Goal: Task Accomplishment & Management: Manage account settings

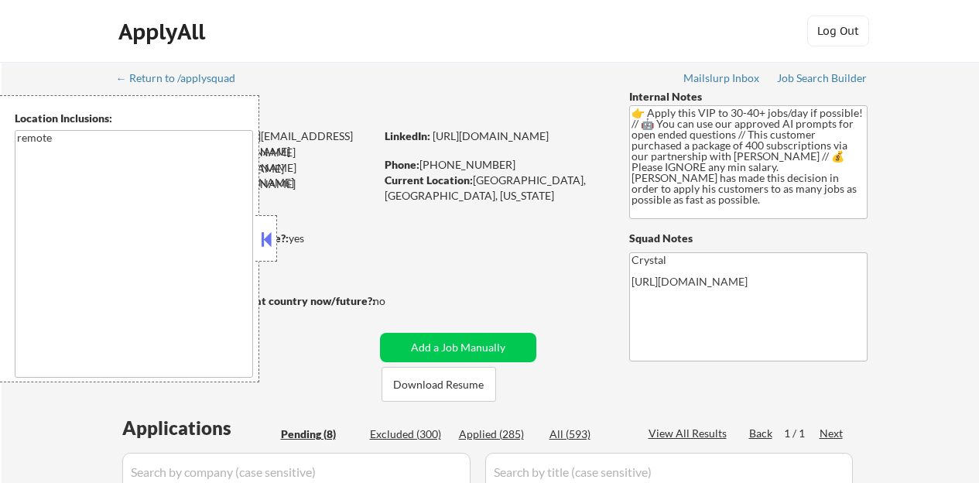
select select ""pending""
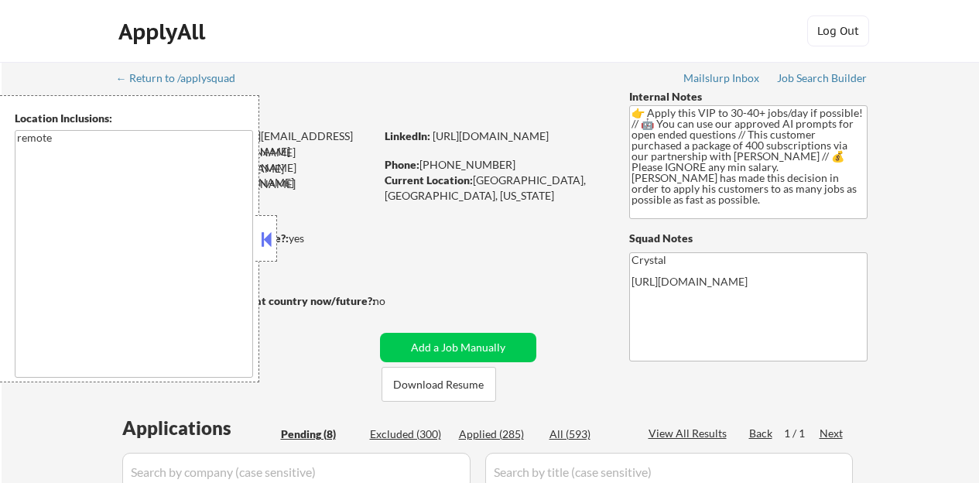
select select ""pending""
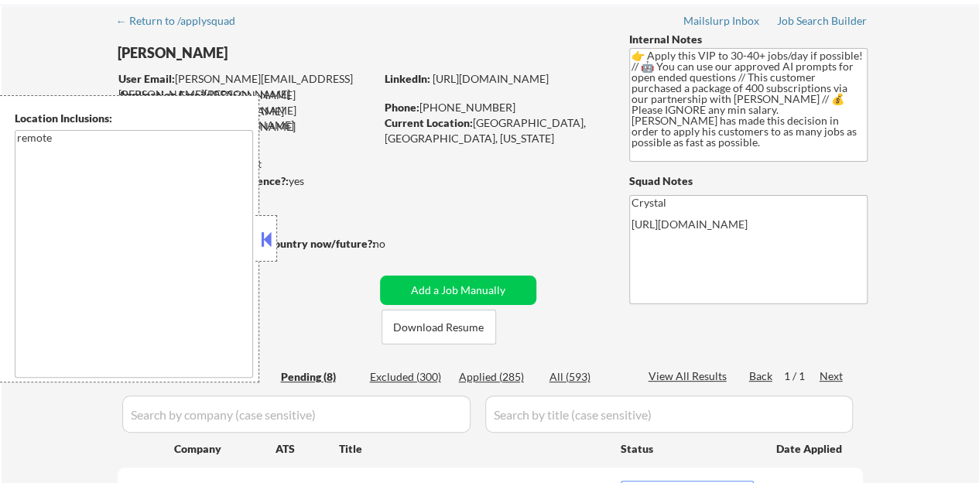
scroll to position [77, 0]
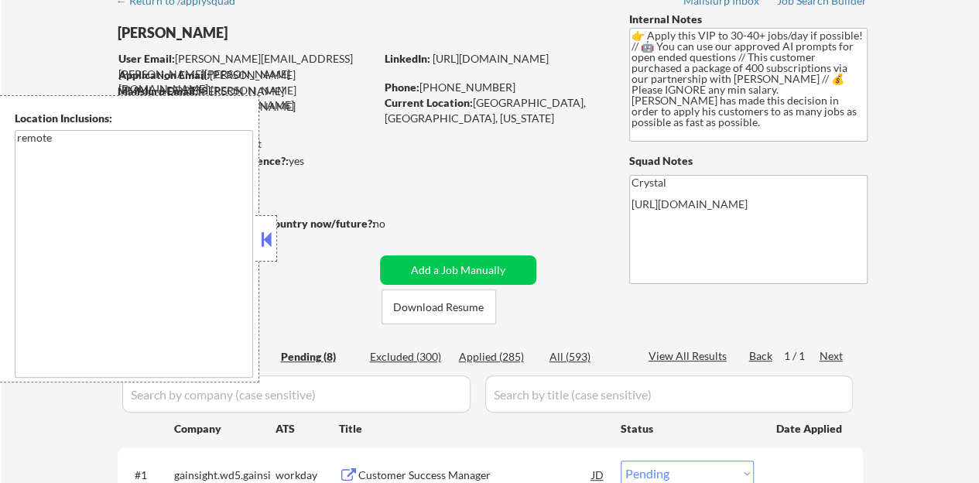
click at [260, 238] on button at bounding box center [266, 239] width 17 height 23
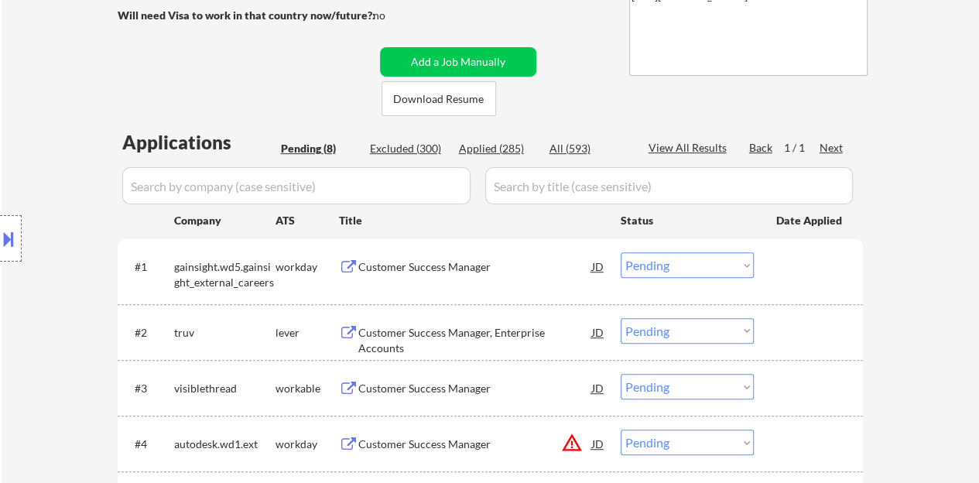
scroll to position [310, 0]
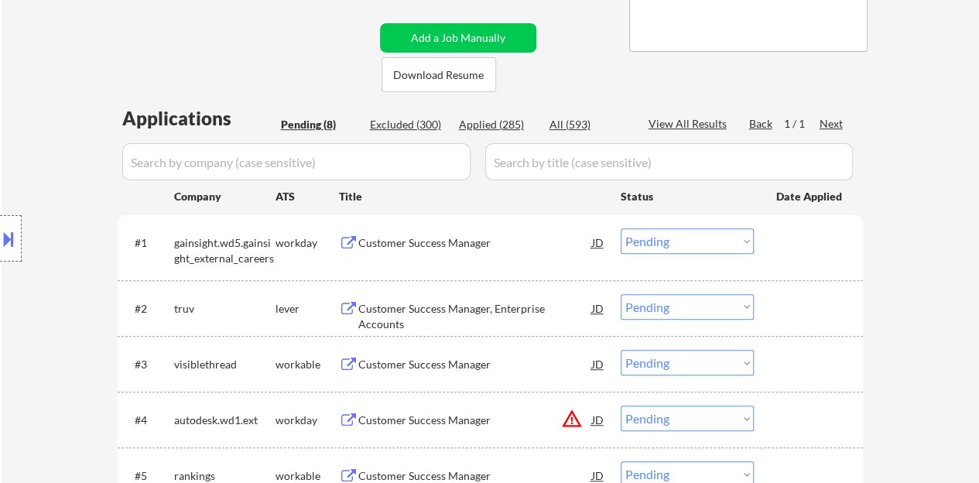
click at [439, 235] on div "Customer Success Manager" at bounding box center [475, 242] width 234 height 15
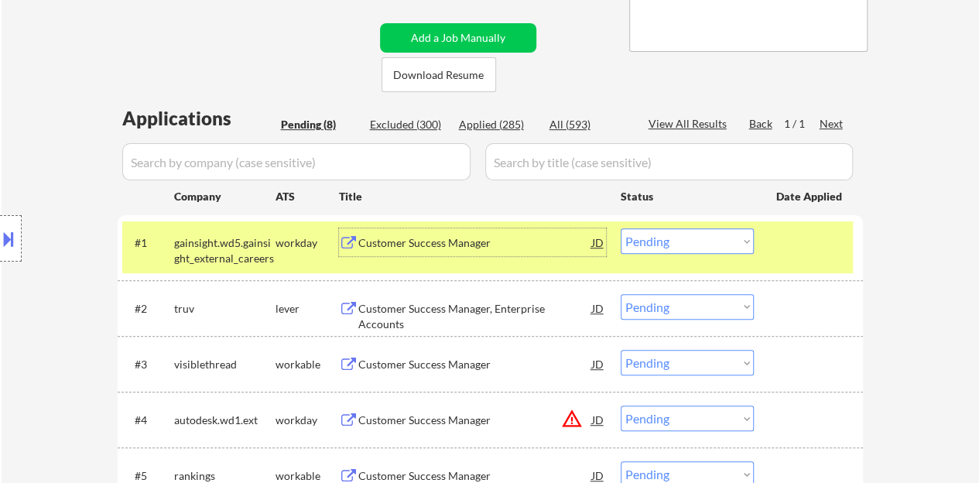
click at [715, 262] on div "#1 gainsight.wd5.gainsight_external_careers workday Customer Success Manager JD…" at bounding box center [487, 246] width 731 height 51
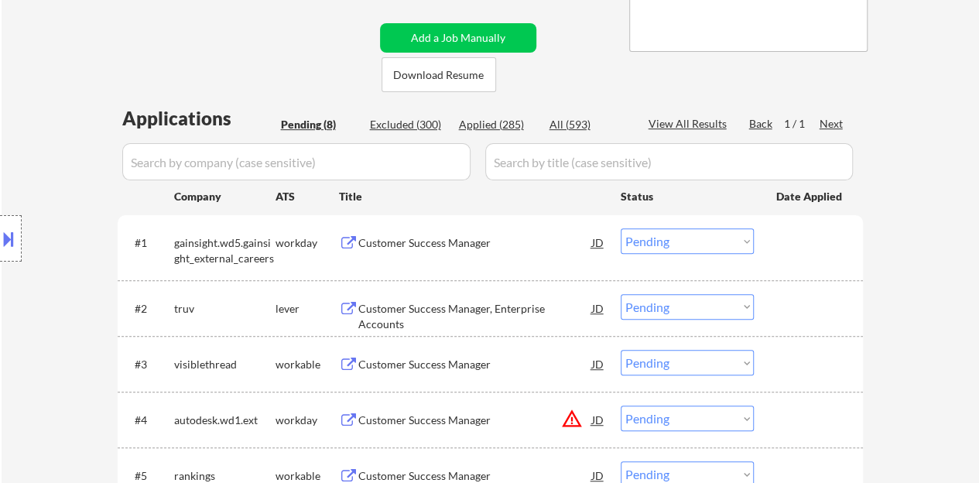
click at [708, 253] on select "Choose an option... Pending Applied Excluded (Questions) Excluded (Expired) Exc…" at bounding box center [687, 241] width 133 height 26
click at [621, 228] on select "Choose an option... Pending Applied Excluded (Questions) Excluded (Expired) Exc…" at bounding box center [687, 241] width 133 height 26
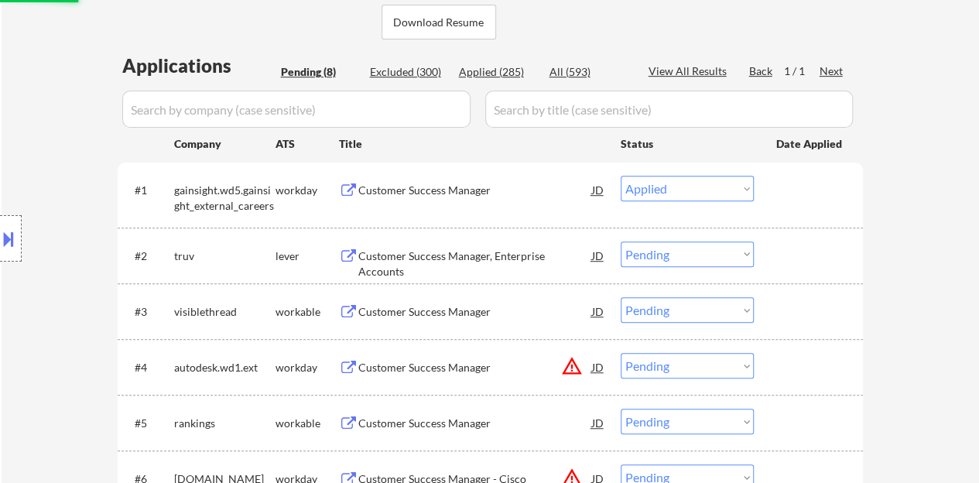
scroll to position [387, 0]
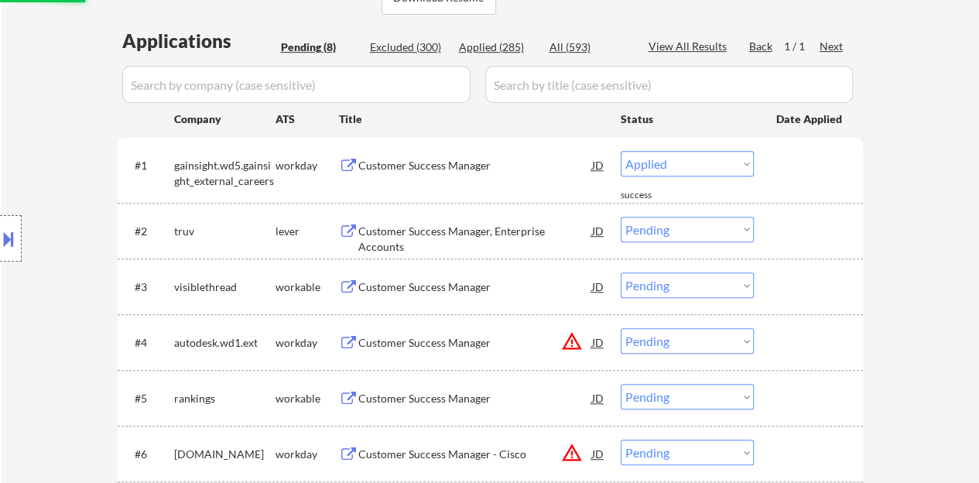
select select ""pending""
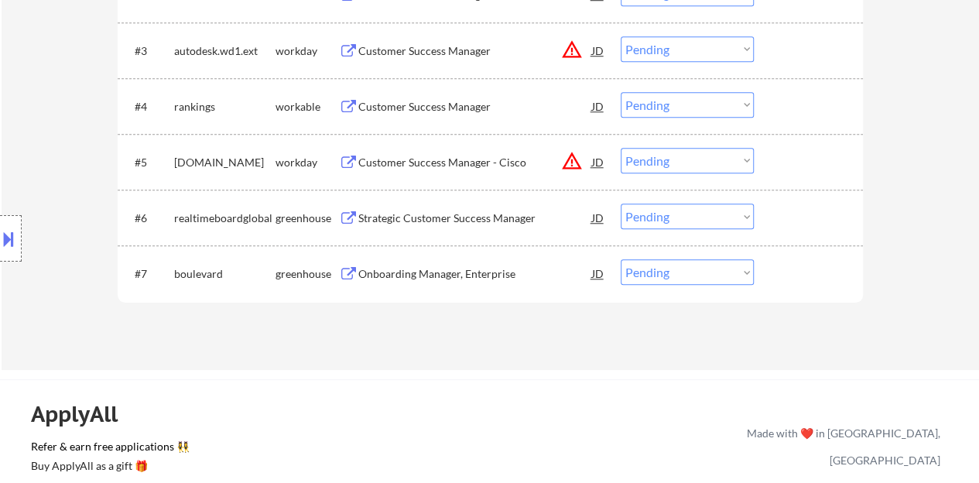
scroll to position [619, 0]
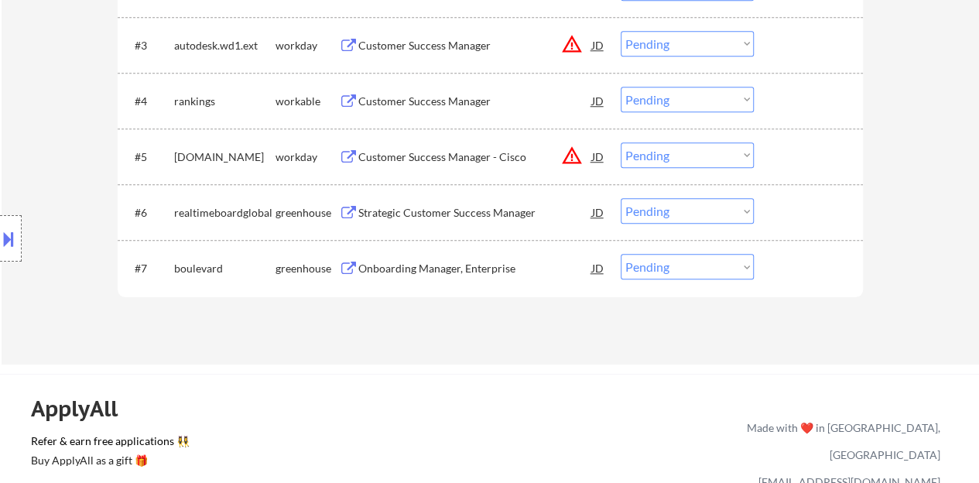
click at [440, 208] on div "Strategic Customer Success Manager" at bounding box center [475, 212] width 234 height 15
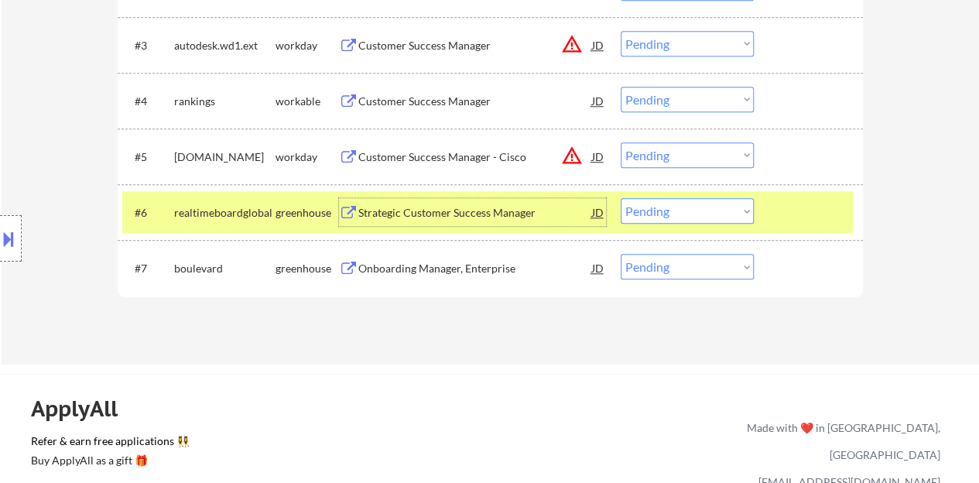
click at [742, 221] on select "Choose an option... Pending Applied Excluded (Questions) Excluded (Expired) Exc…" at bounding box center [687, 211] width 133 height 26
click at [621, 198] on select "Choose an option... Pending Applied Excluded (Questions) Excluded (Expired) Exc…" at bounding box center [687, 211] width 133 height 26
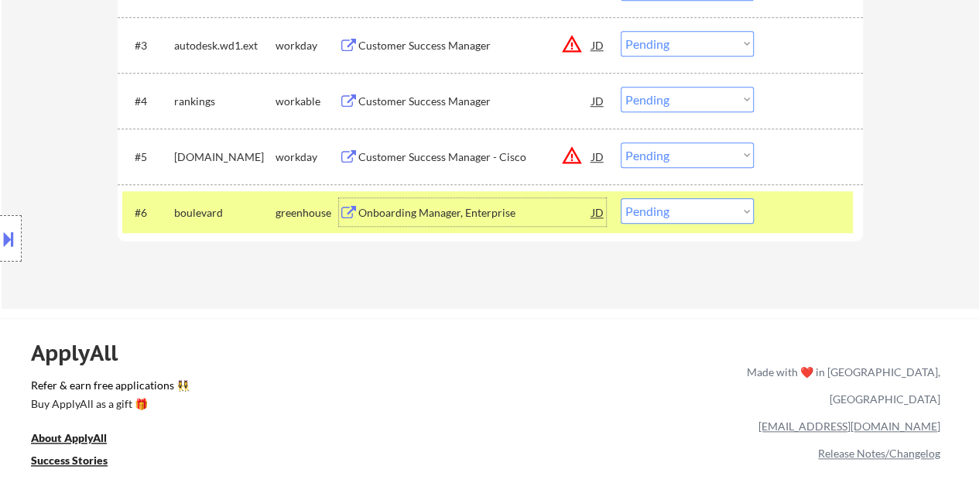
click at [478, 211] on div "Onboarding Manager, Enterprise" at bounding box center [475, 212] width 234 height 15
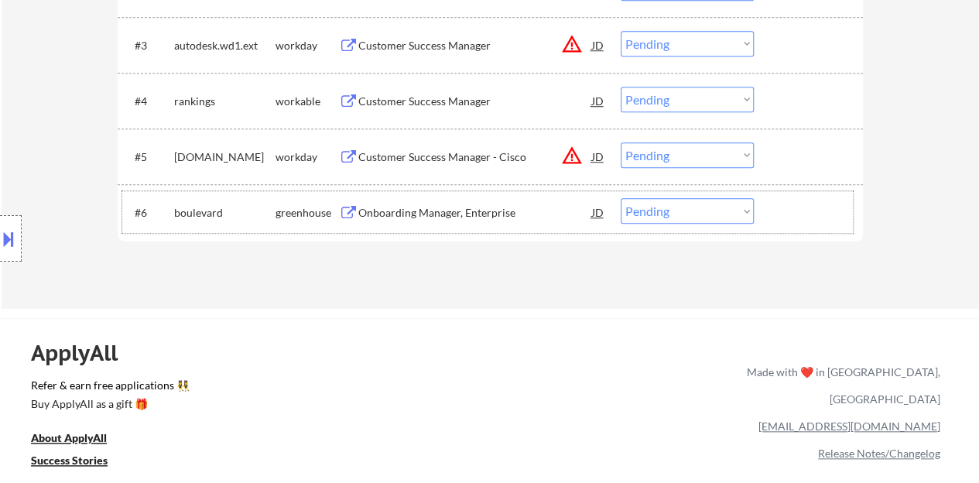
click at [801, 218] on div at bounding box center [811, 212] width 68 height 28
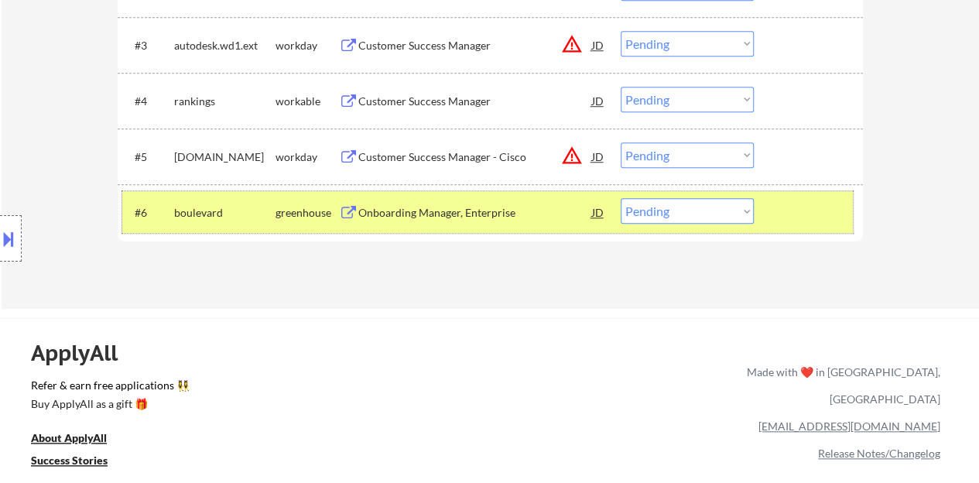
click at [675, 219] on select "Choose an option... Pending Applied Excluded (Questions) Excluded (Expired) Exc…" at bounding box center [687, 211] width 133 height 26
select select ""applied""
click at [621, 198] on select "Choose an option... Pending Applied Excluded (Questions) Excluded (Expired) Exc…" at bounding box center [687, 211] width 133 height 26
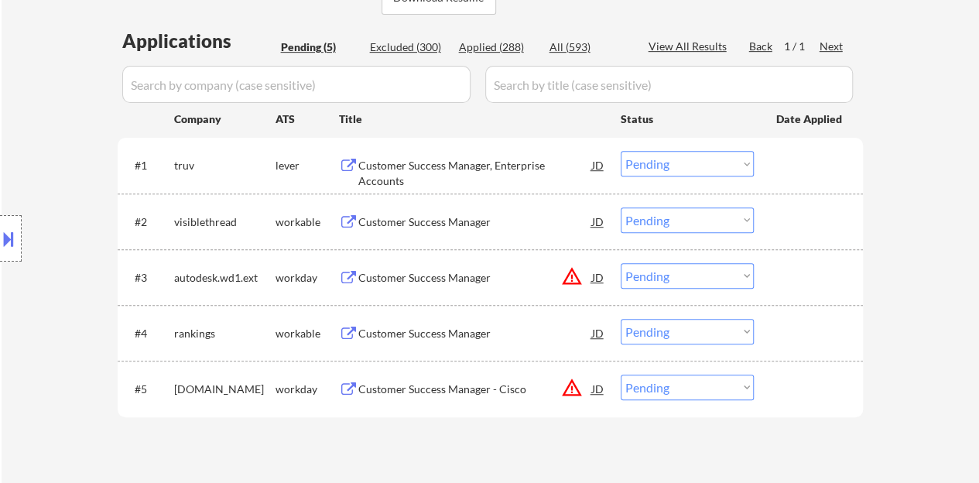
scroll to position [465, 0]
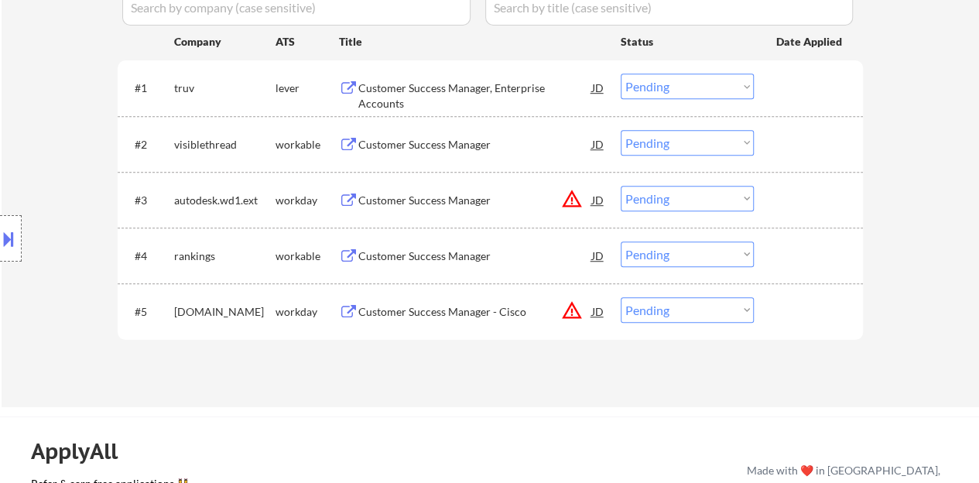
click at [437, 259] on div "Customer Success Manager" at bounding box center [475, 256] width 234 height 15
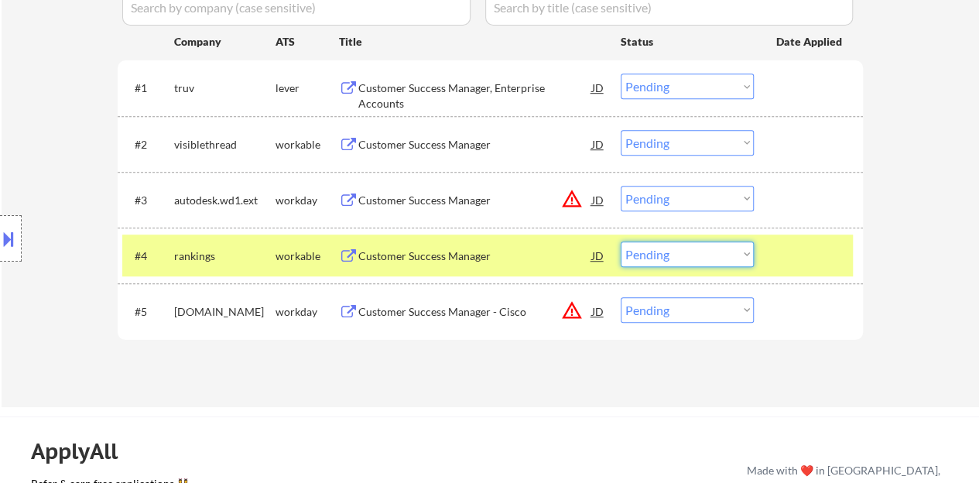
click at [707, 247] on select "Choose an option... Pending Applied Excluded (Questions) Excluded (Expired) Exc…" at bounding box center [687, 255] width 133 height 26
click at [621, 242] on select "Choose an option... Pending Applied Excluded (Questions) Excluded (Expired) Exc…" at bounding box center [687, 255] width 133 height 26
select select ""pending""
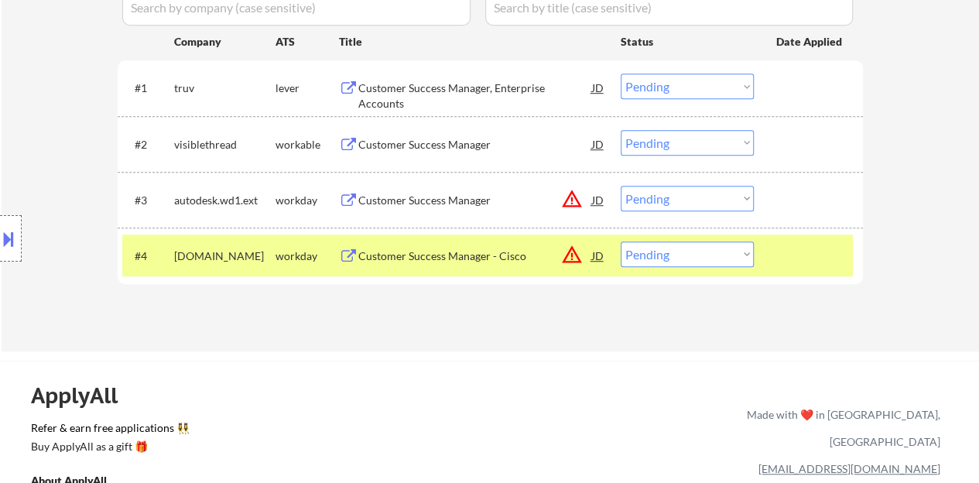
click at [799, 262] on div at bounding box center [811, 256] width 68 height 28
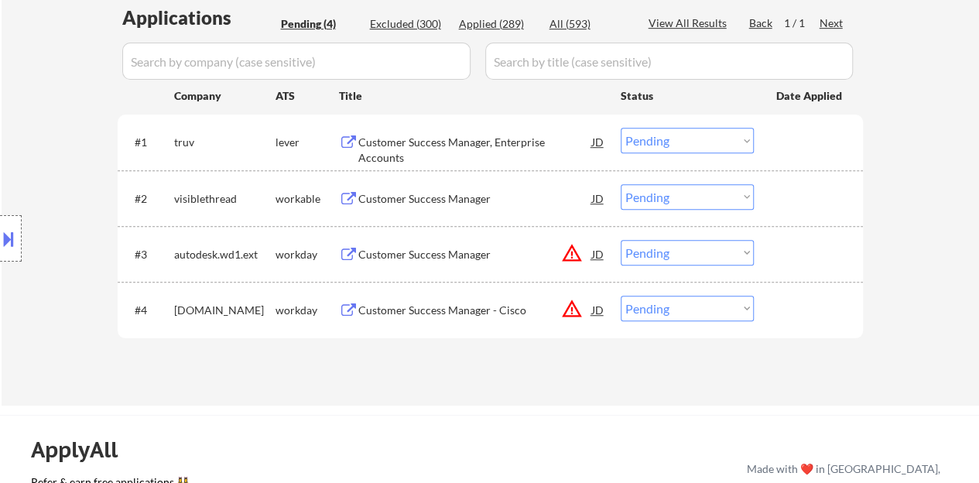
scroll to position [387, 0]
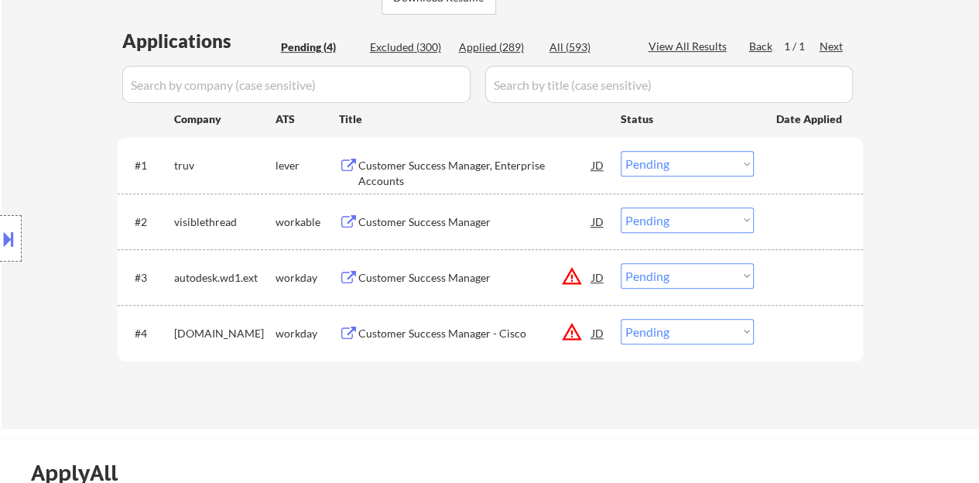
click at [398, 154] on div "Customer Success Manager, Enterprise Accounts" at bounding box center [475, 165] width 234 height 28
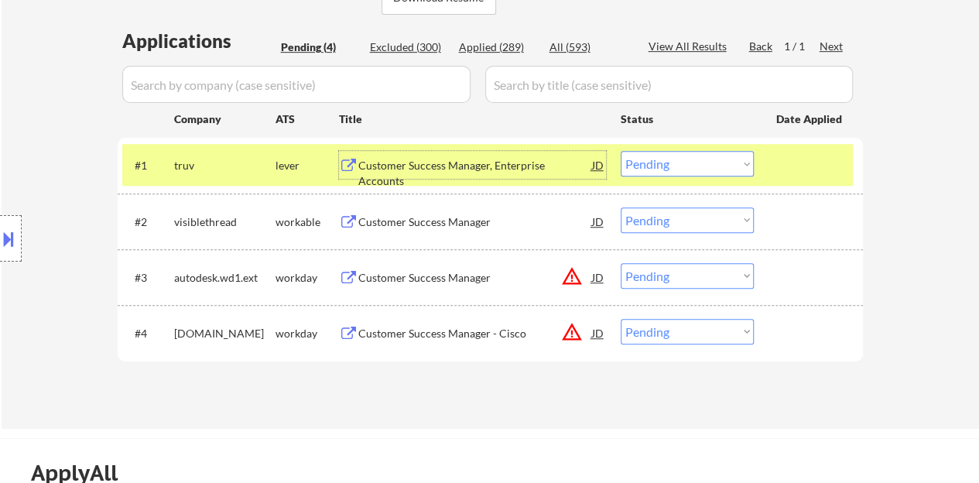
click at [671, 167] on select "Choose an option... Pending Applied Excluded (Questions) Excluded (Expired) Exc…" at bounding box center [687, 164] width 133 height 26
click at [621, 151] on select "Choose an option... Pending Applied Excluded (Questions) Excluded (Expired) Exc…" at bounding box center [687, 164] width 133 height 26
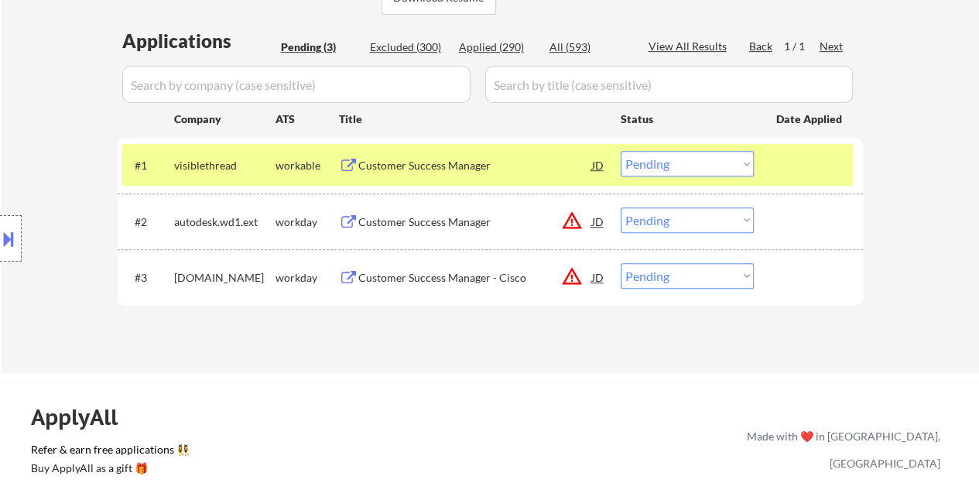
click at [417, 165] on div "Customer Success Manager" at bounding box center [475, 165] width 234 height 15
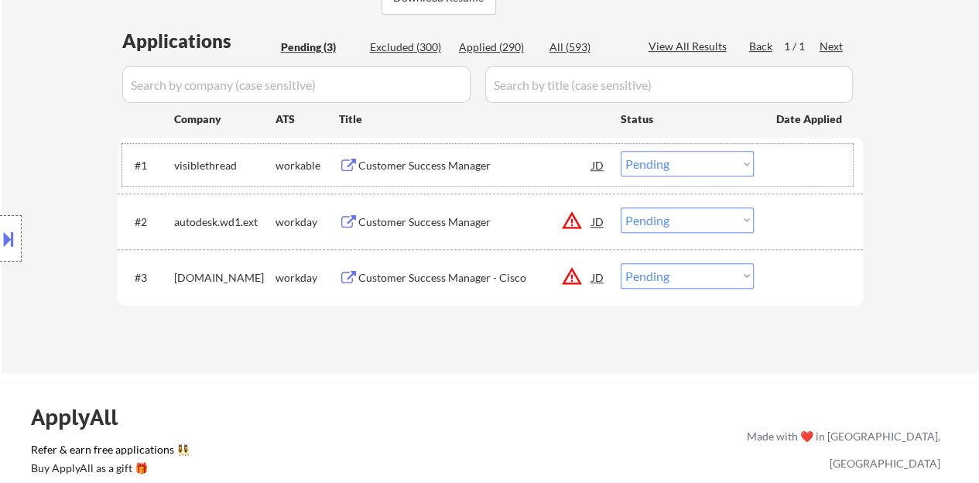
click at [672, 151] on div "#1 visiblethread workable Customer Success Manager JD Choose an option... Pendi…" at bounding box center [487, 165] width 731 height 42
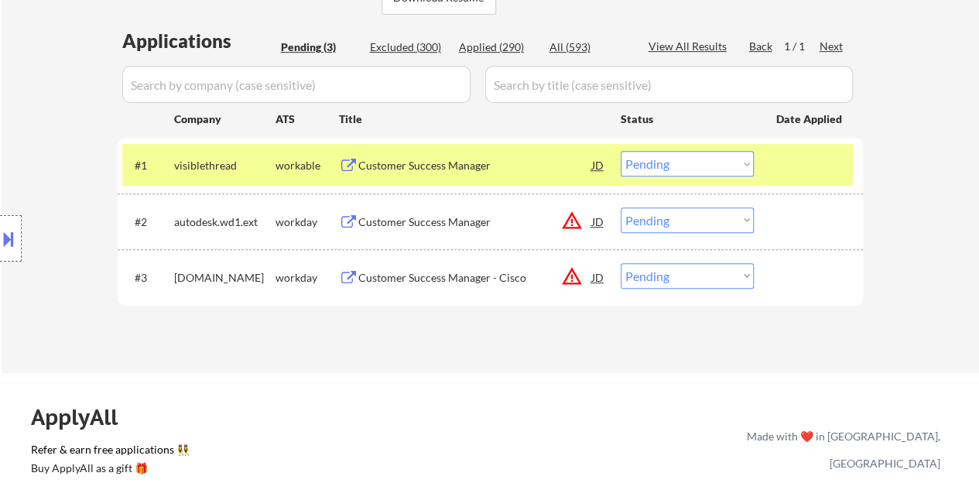
click at [675, 168] on select "Choose an option... Pending Applied Excluded (Questions) Excluded (Expired) Exc…" at bounding box center [687, 164] width 133 height 26
click at [621, 151] on select "Choose an option... Pending Applied Excluded (Questions) Excluded (Expired) Exc…" at bounding box center [687, 164] width 133 height 26
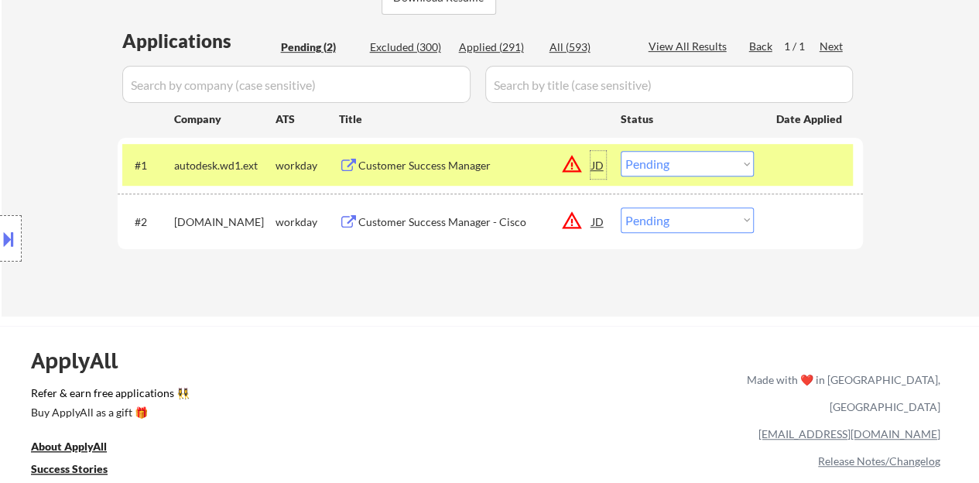
click at [598, 161] on div "JD" at bounding box center [598, 165] width 15 height 28
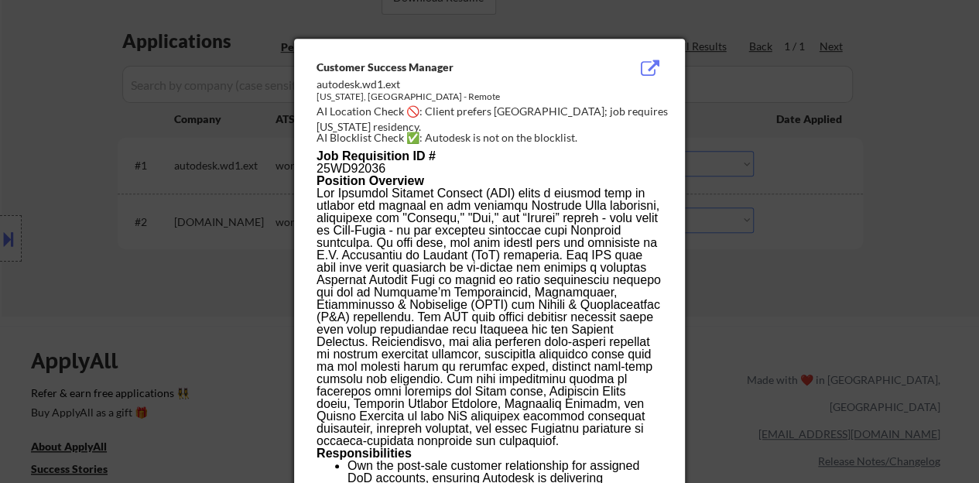
click at [152, 274] on div at bounding box center [489, 241] width 979 height 483
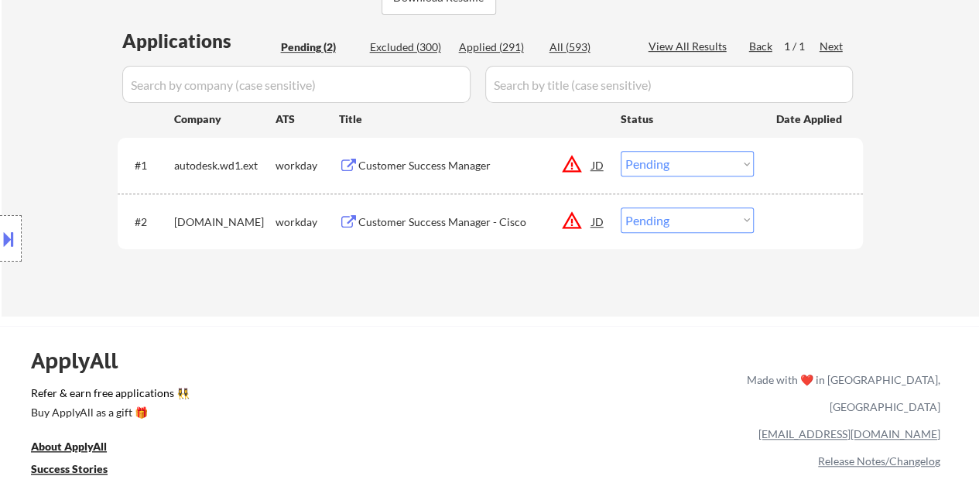
click at [440, 161] on div "Customer Success Manager" at bounding box center [475, 165] width 234 height 15
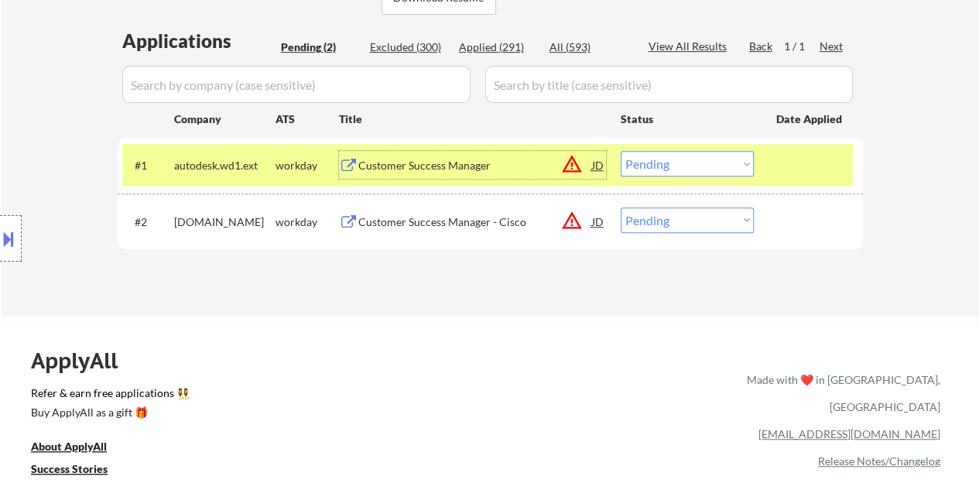
click at [695, 162] on select "Choose an option... Pending Applied Excluded (Questions) Excluded (Expired) Exc…" at bounding box center [687, 164] width 133 height 26
click at [621, 151] on select "Choose an option... Pending Applied Excluded (Questions) Excluded (Expired) Exc…" at bounding box center [687, 164] width 133 height 26
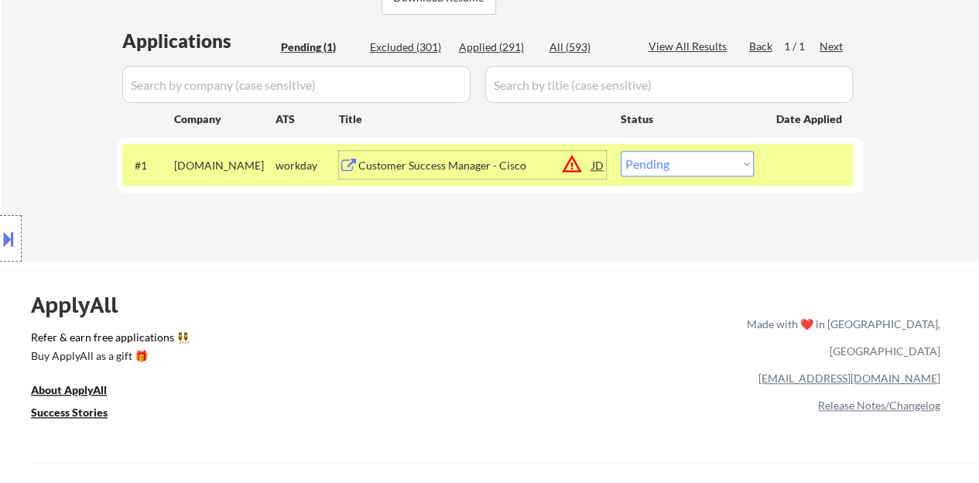
click at [519, 164] on div "Customer Success Manager - Cisco" at bounding box center [475, 165] width 234 height 15
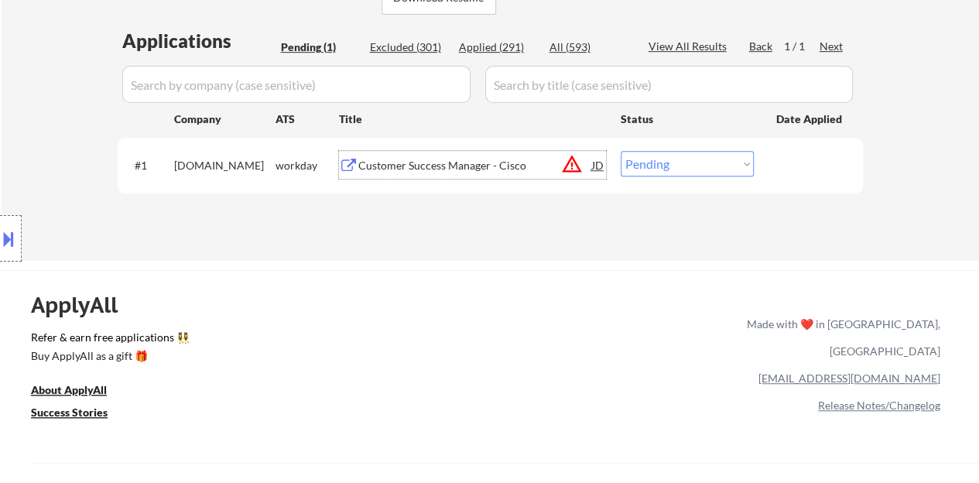
click at [826, 162] on div at bounding box center [811, 165] width 68 height 28
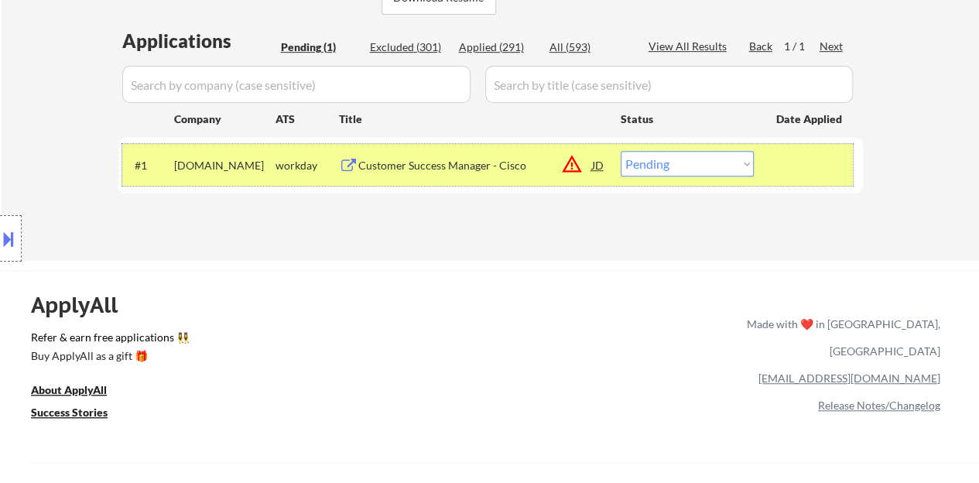
click at [704, 176] on select "Choose an option... Pending Applied Excluded (Questions) Excluded (Expired) Exc…" at bounding box center [687, 164] width 133 height 26
click at [621, 151] on select "Choose an option... Pending Applied Excluded (Questions) Excluded (Expired) Exc…" at bounding box center [687, 164] width 133 height 26
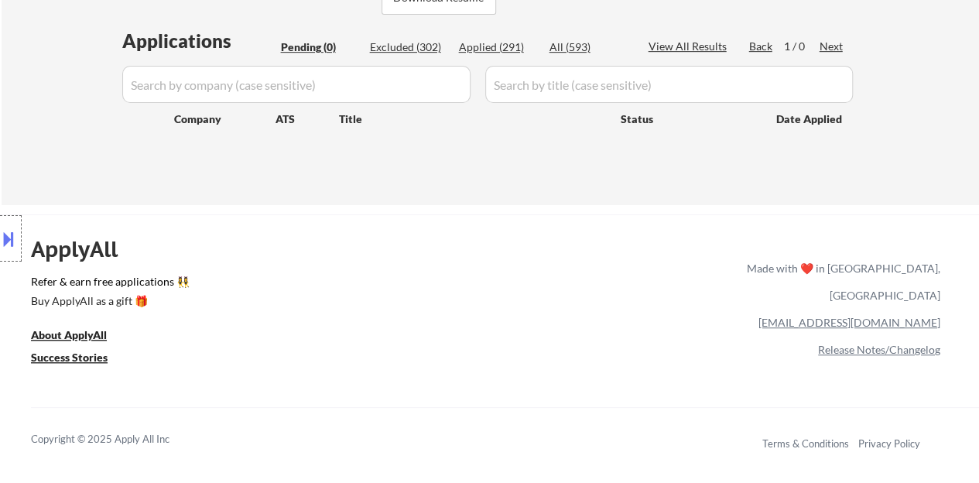
select select ""pending""
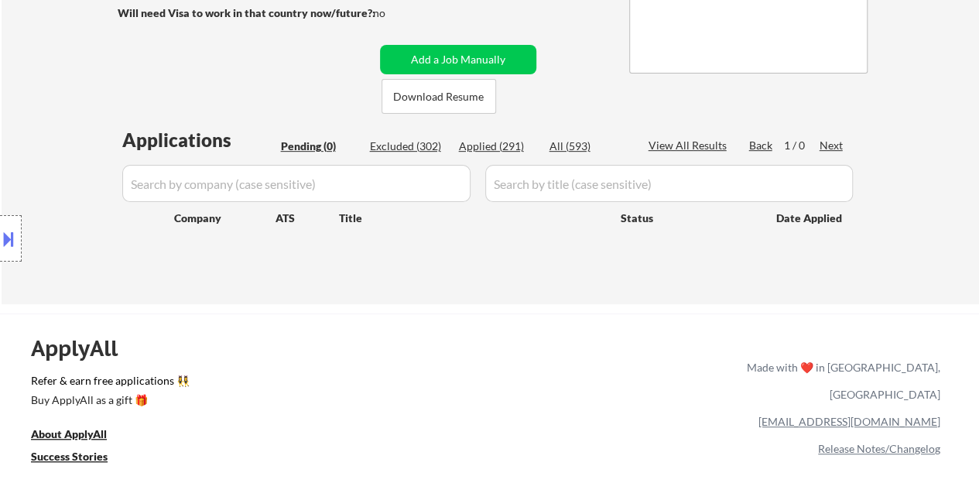
scroll to position [310, 0]
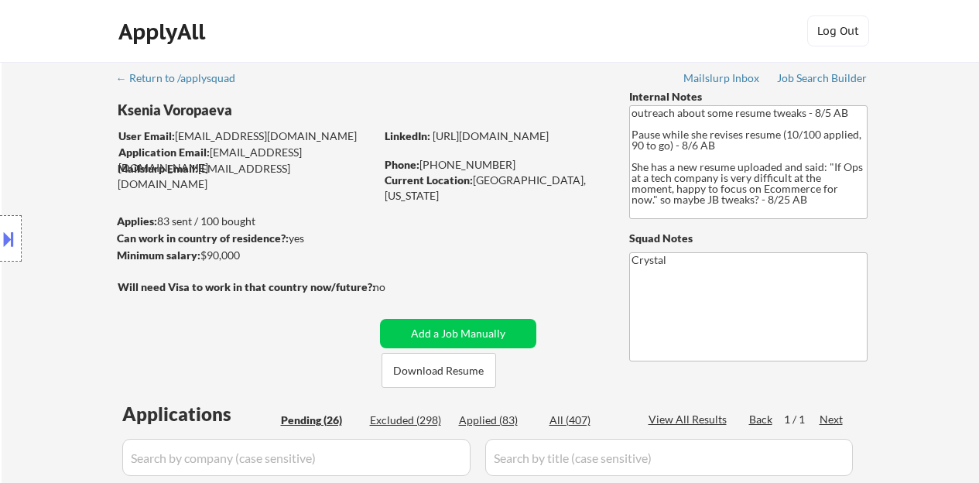
select select ""pending""
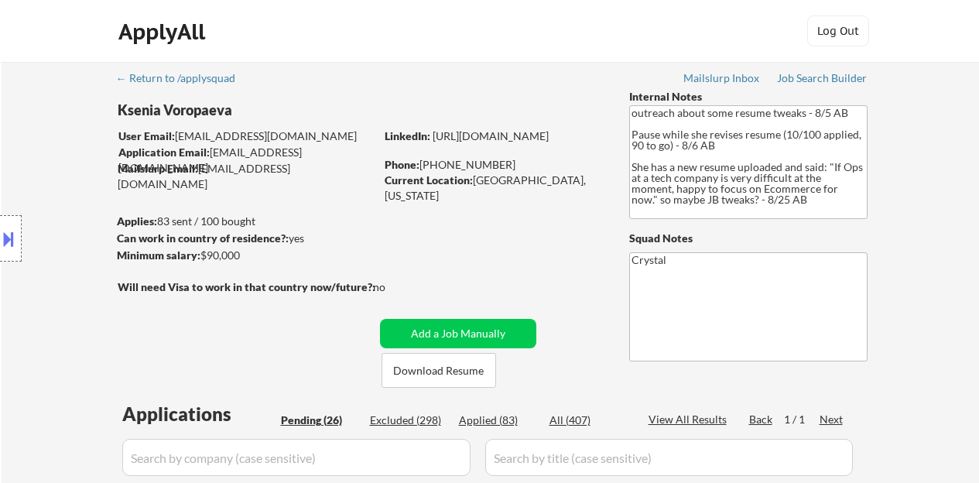
select select ""pending""
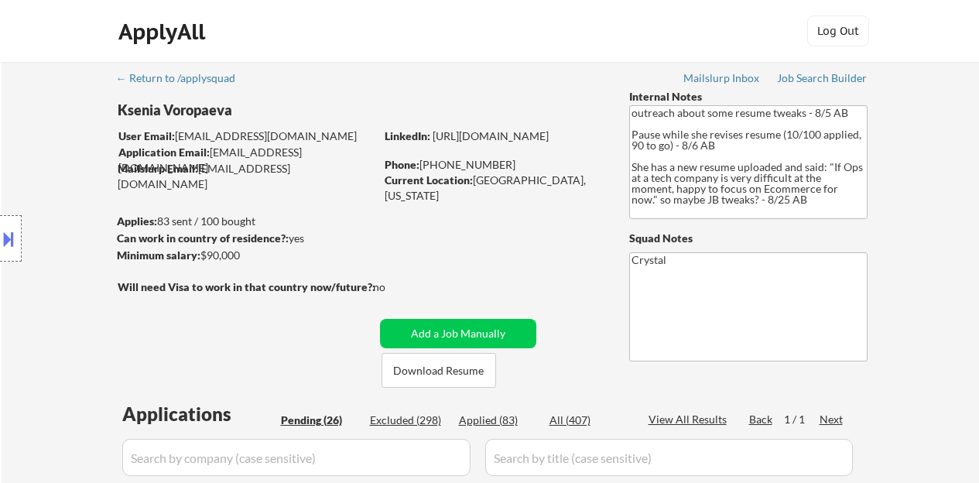
select select ""pending""
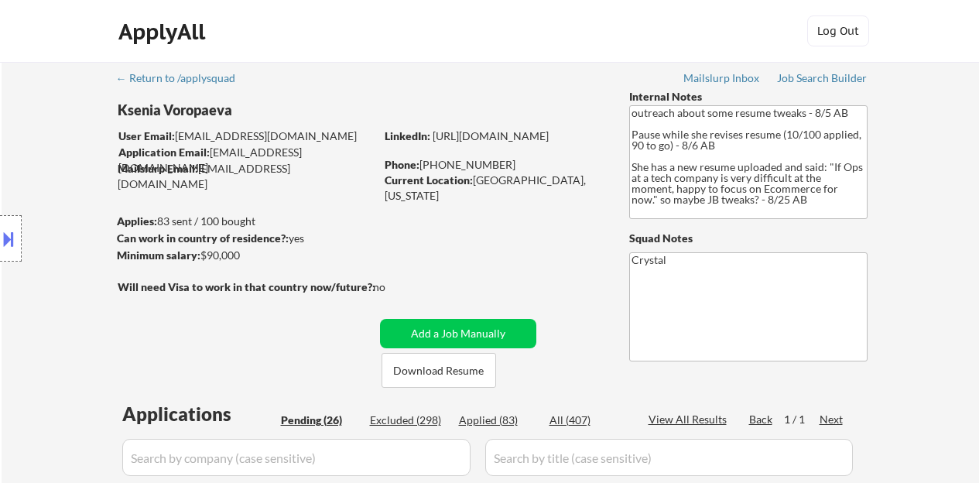
select select ""pending""
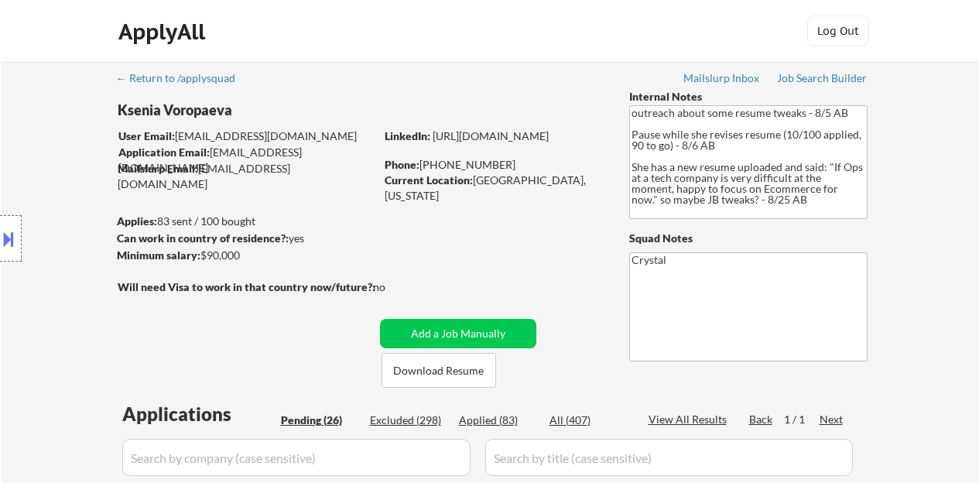
select select ""pending""
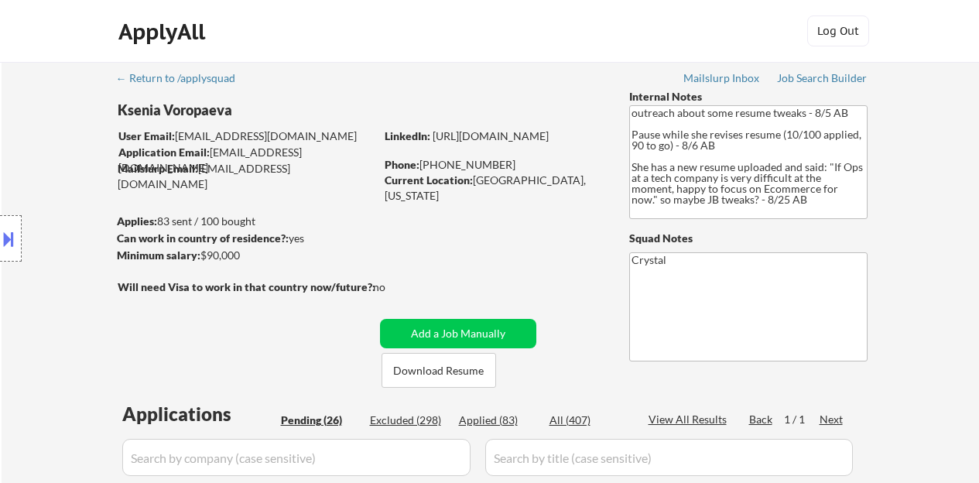
select select ""pending""
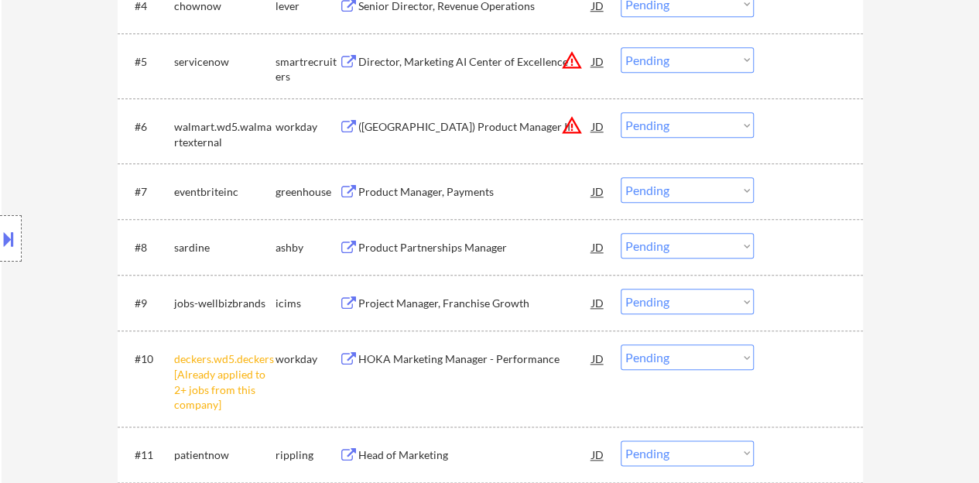
scroll to position [774, 0]
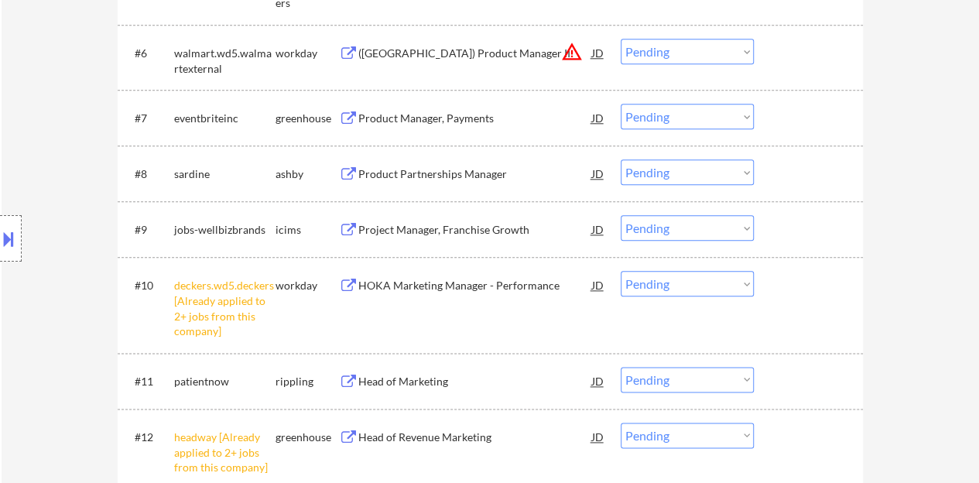
click at [680, 287] on select "Choose an option... Pending Applied Excluded (Questions) Excluded (Expired) Exc…" at bounding box center [687, 284] width 133 height 26
click at [621, 271] on select "Choose an option... Pending Applied Excluded (Questions) Excluded (Expired) Exc…" at bounding box center [687, 284] width 133 height 26
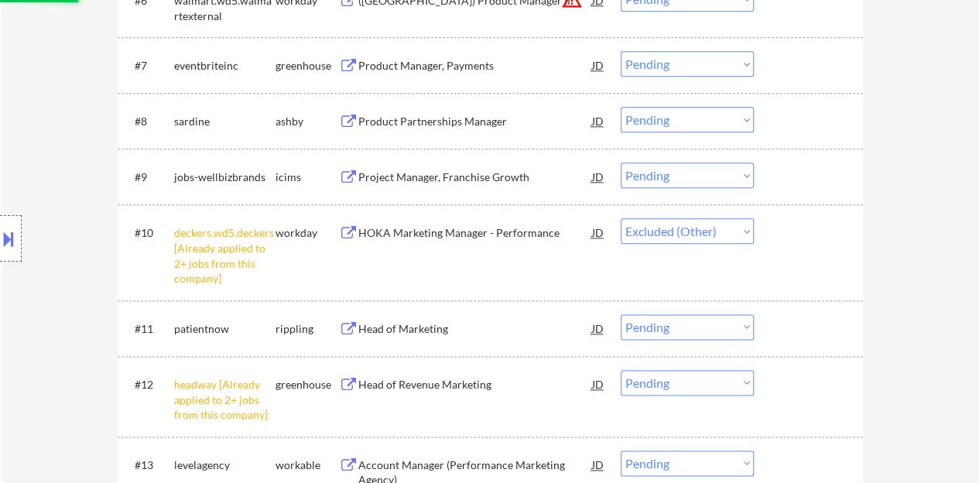
scroll to position [852, 0]
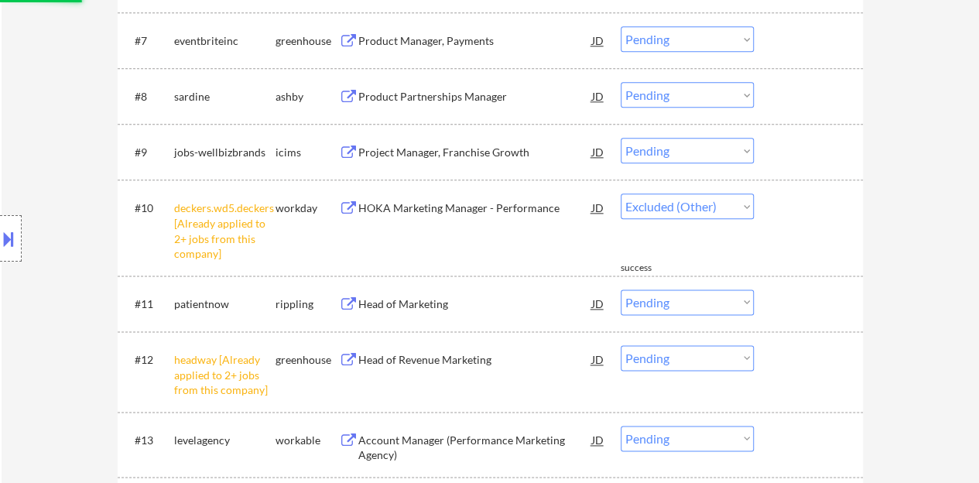
select select ""pending""
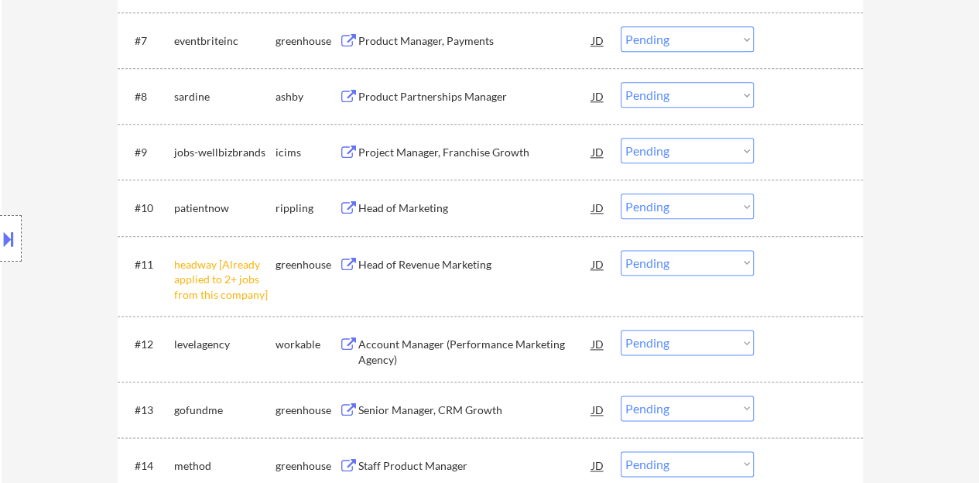
click at [735, 262] on select "Choose an option... Pending Applied Excluded (Questions) Excluded (Expired) Exc…" at bounding box center [687, 263] width 133 height 26
click at [621, 250] on select "Choose an option... Pending Applied Excluded (Questions) Excluded (Expired) Exc…" at bounding box center [687, 263] width 133 height 26
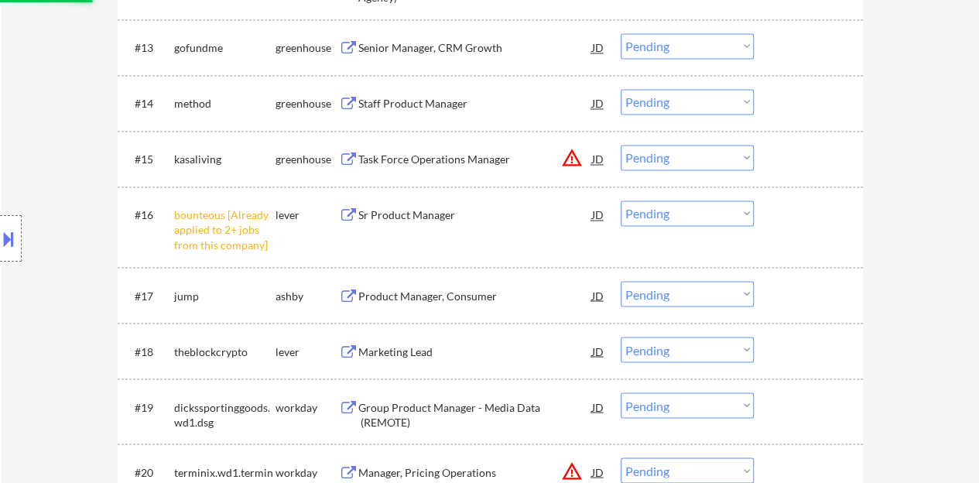
scroll to position [1239, 0]
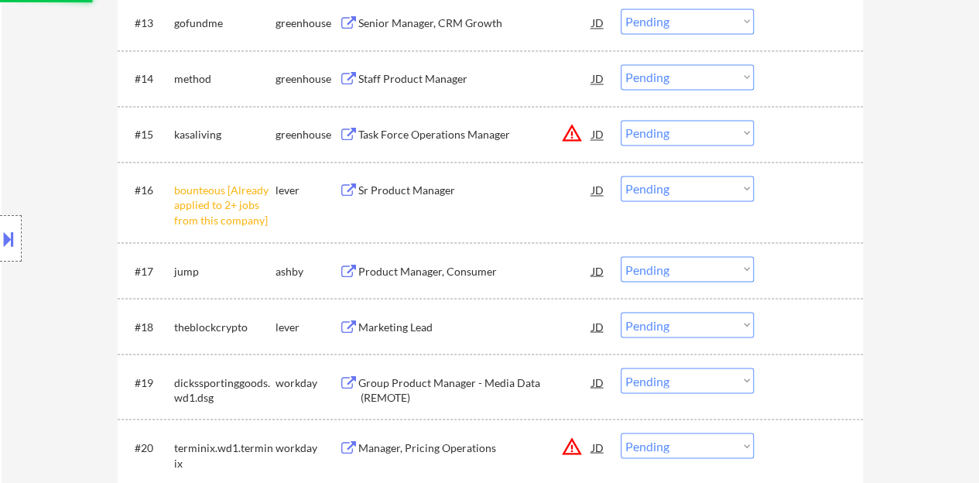
select select ""pending""
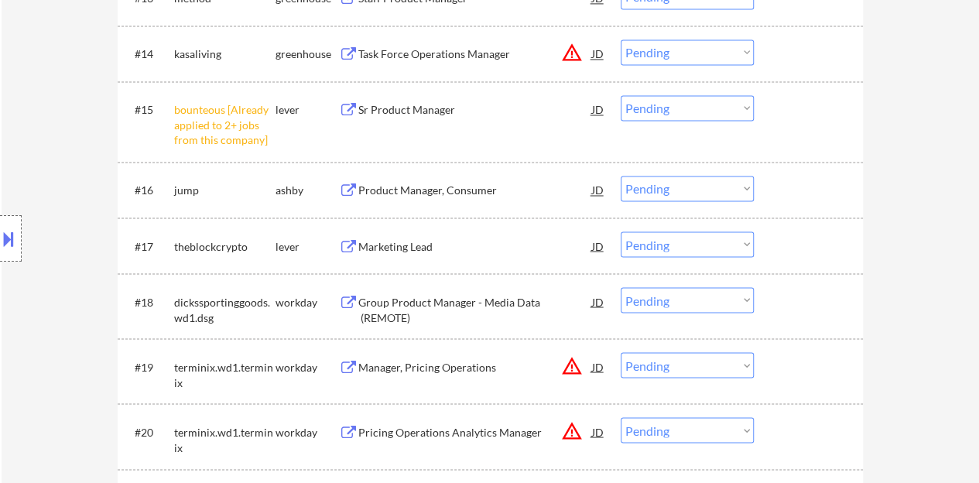
drag, startPoint x: 663, startPoint y: 102, endPoint x: 663, endPoint y: 119, distance: 17.0
click at [663, 102] on select "Choose an option... Pending Applied Excluded (Questions) Excluded (Expired) Exc…" at bounding box center [687, 108] width 133 height 26
click at [621, 95] on select "Choose an option... Pending Applied Excluded (Questions) Excluded (Expired) Exc…" at bounding box center [687, 108] width 133 height 26
select select ""pending""
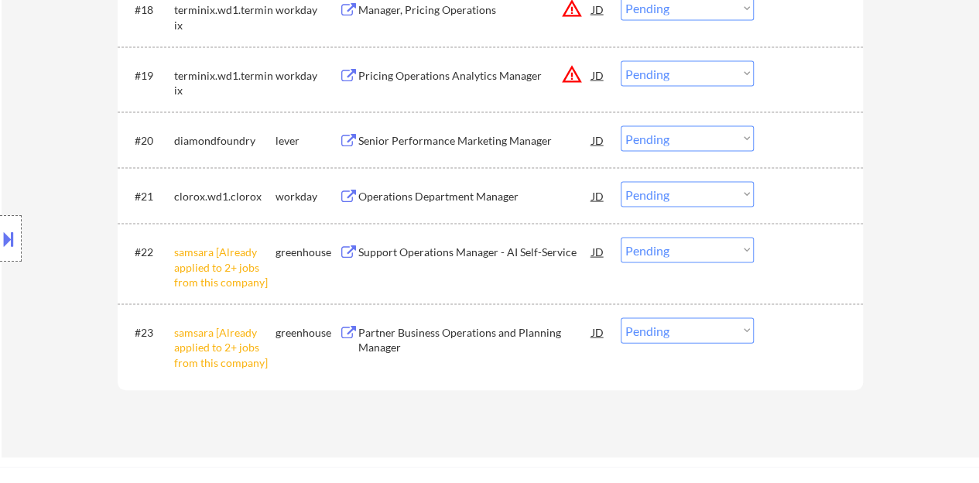
scroll to position [1548, 0]
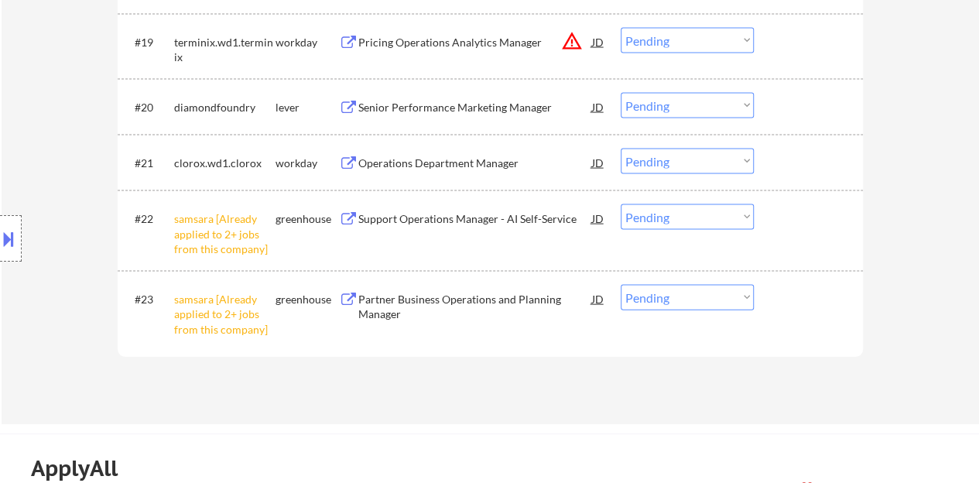
click at [639, 213] on select "Choose an option... Pending Applied Excluded (Questions) Excluded (Expired) Exc…" at bounding box center [687, 217] width 133 height 26
click at [621, 204] on select "Choose an option... Pending Applied Excluded (Questions) Excluded (Expired) Exc…" at bounding box center [687, 217] width 133 height 26
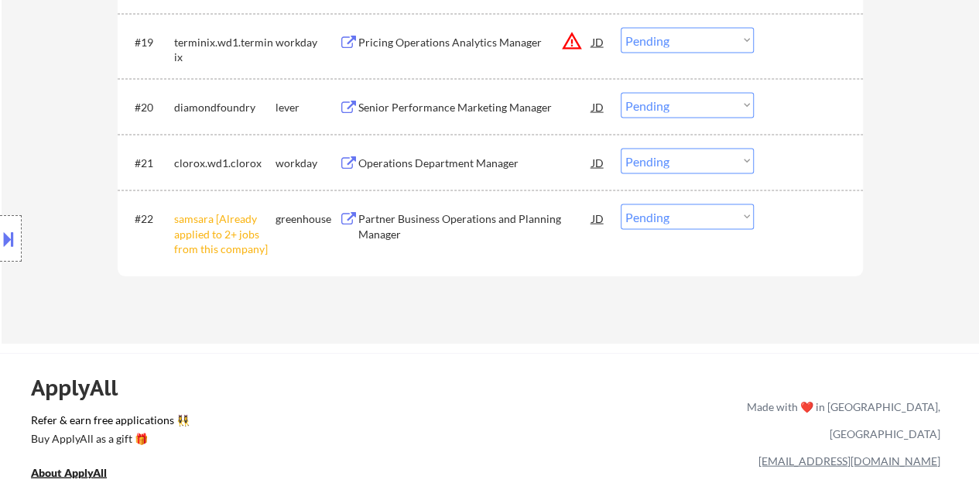
click at [656, 219] on select "Choose an option... Pending Applied Excluded (Questions) Excluded (Expired) Exc…" at bounding box center [687, 217] width 133 height 26
select select ""excluded__other_""
click at [621, 204] on select "Choose an option... Pending Applied Excluded (Questions) Excluded (Expired) Exc…" at bounding box center [687, 217] width 133 height 26
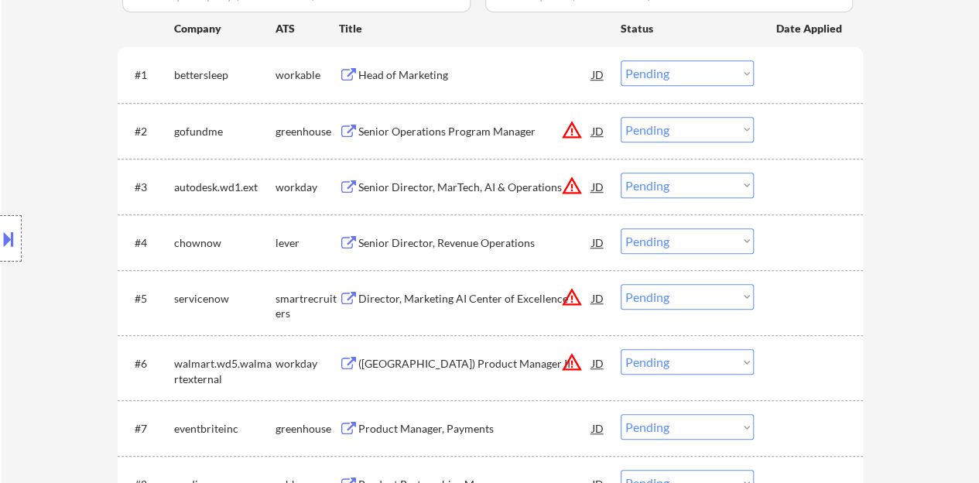
scroll to position [465, 0]
click at [415, 244] on div "Senior Director, Revenue Operations" at bounding box center [475, 242] width 234 height 15
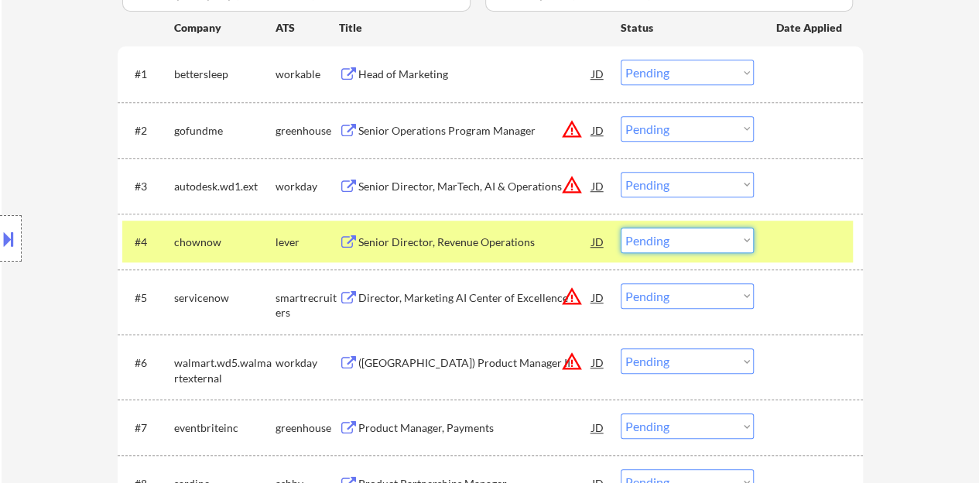
click at [670, 242] on select "Choose an option... Pending Applied Excluded (Questions) Excluded (Expired) Exc…" at bounding box center [687, 241] width 133 height 26
click at [621, 228] on select "Choose an option... Pending Applied Excluded (Questions) Excluded (Expired) Exc…" at bounding box center [687, 241] width 133 height 26
select select ""pending""
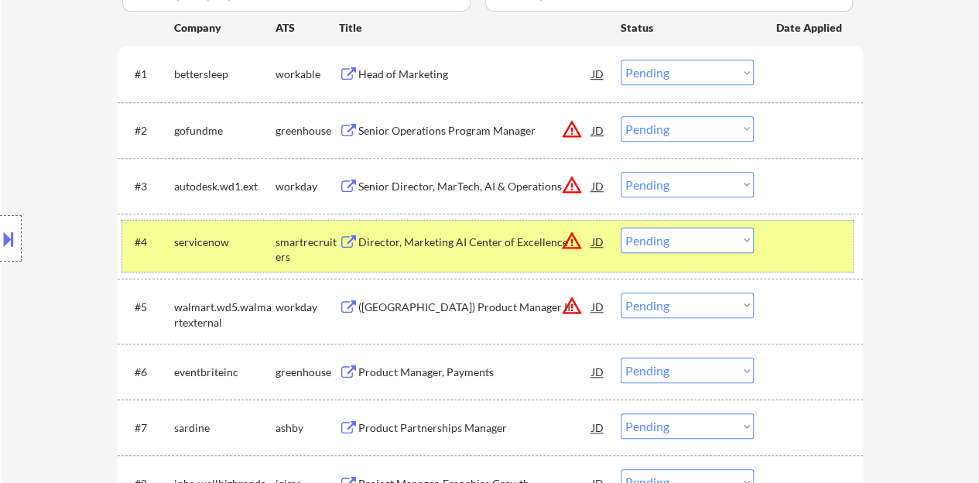
click at [795, 246] on div at bounding box center [811, 242] width 68 height 28
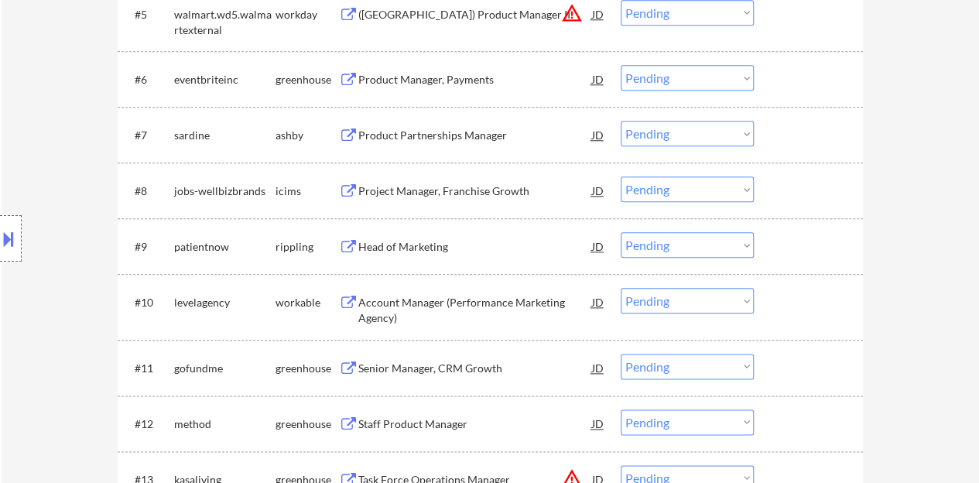
scroll to position [852, 0]
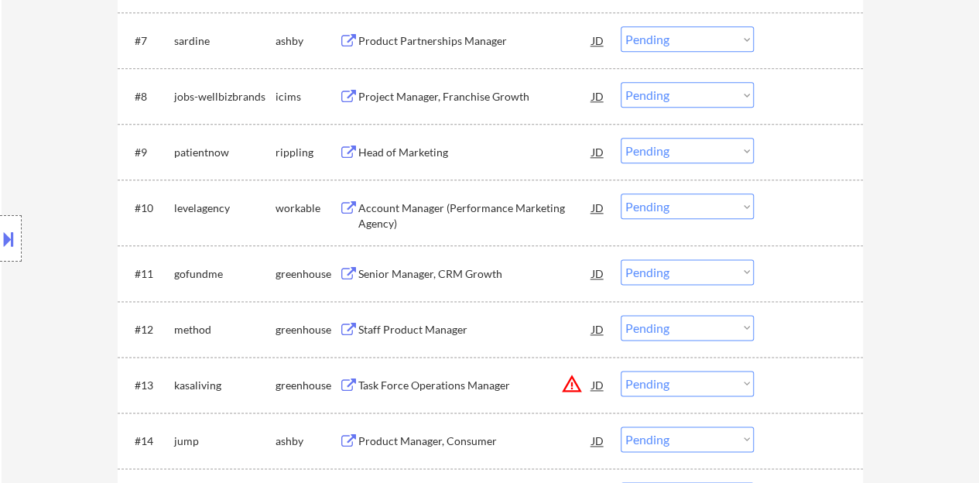
click at [401, 153] on div "Head of Marketing" at bounding box center [475, 152] width 234 height 15
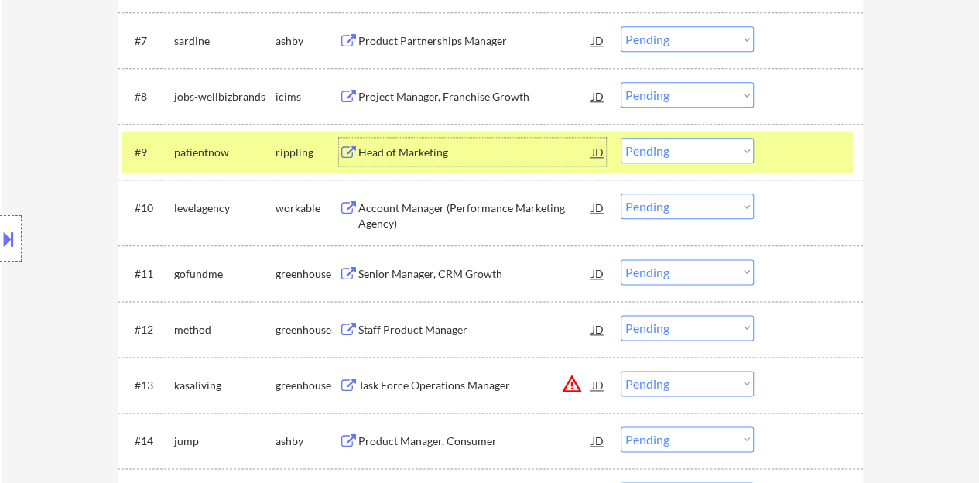
click at [681, 142] on select "Choose an option... Pending Applied Excluded (Questions) Excluded (Expired) Exc…" at bounding box center [687, 151] width 133 height 26
click at [621, 138] on select "Choose an option... Pending Applied Excluded (Questions) Excluded (Expired) Exc…" at bounding box center [687, 151] width 133 height 26
select select ""pending""
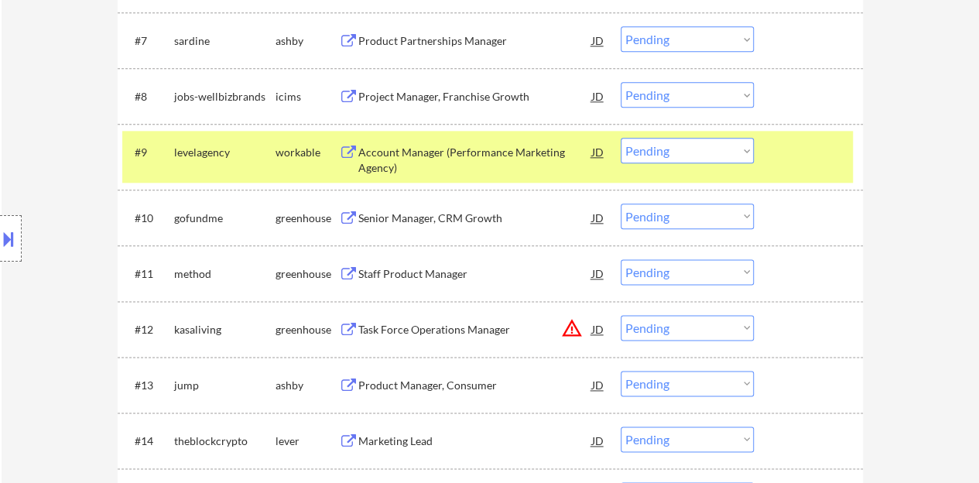
click at [800, 172] on div "#9 levelagency workable Account Manager (Performance Marketing Agency) JD Choos…" at bounding box center [487, 156] width 731 height 51
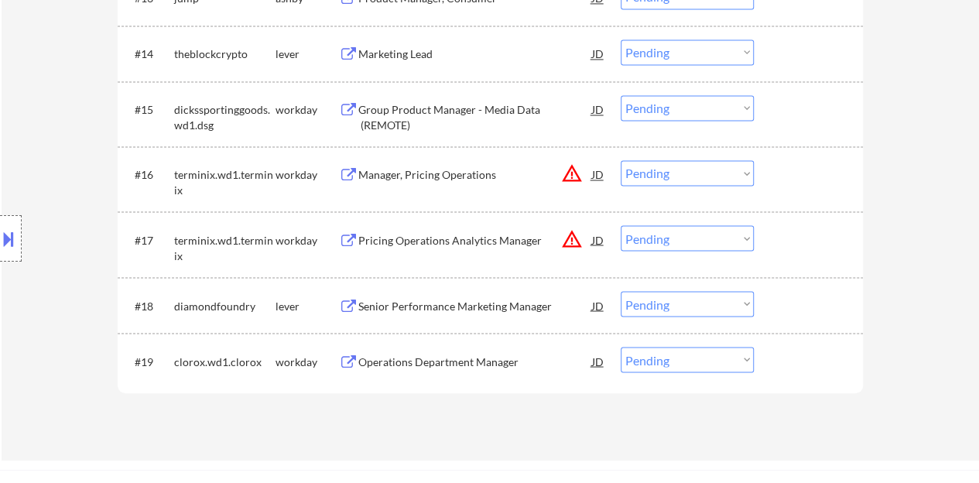
scroll to position [1316, 0]
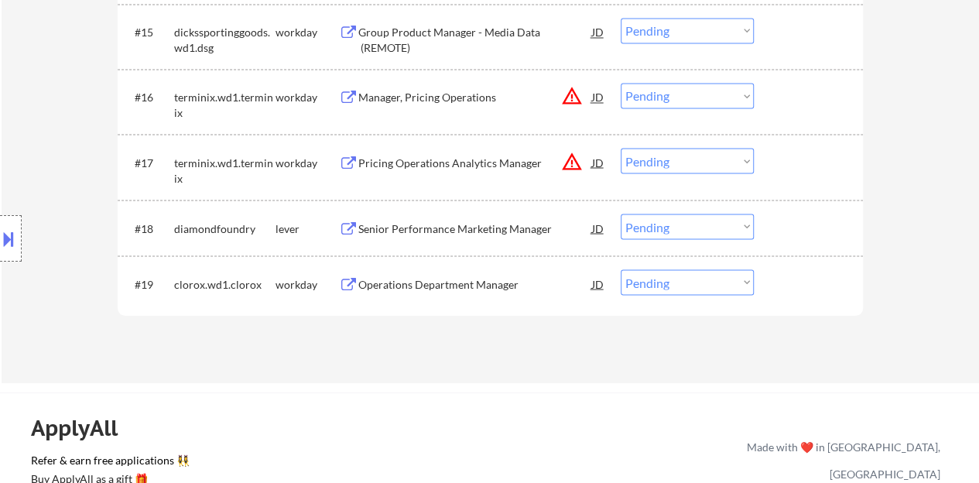
click at [506, 219] on div "Senior Performance Marketing Manager" at bounding box center [475, 228] width 234 height 28
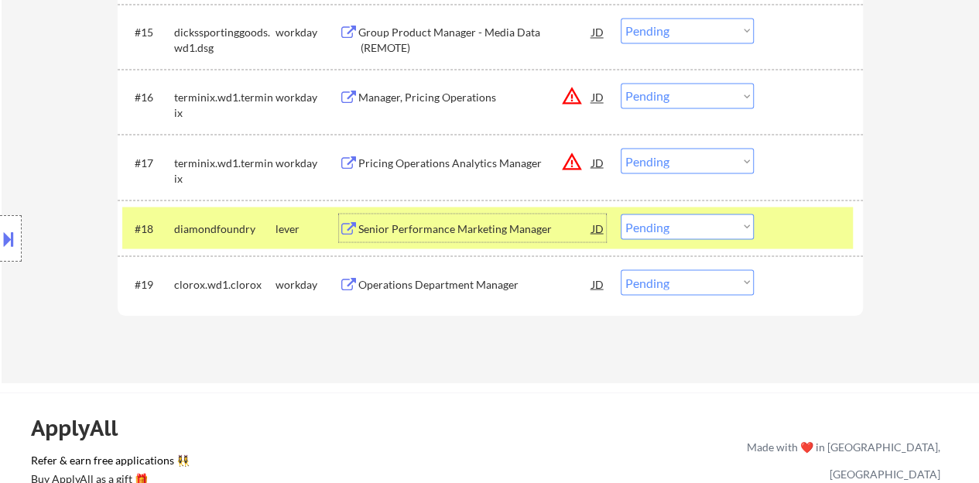
click at [714, 223] on select "Choose an option... Pending Applied Excluded (Questions) Excluded (Expired) Exc…" at bounding box center [687, 227] width 133 height 26
click at [621, 214] on select "Choose an option... Pending Applied Excluded (Questions) Excluded (Expired) Exc…" at bounding box center [687, 227] width 133 height 26
select select ""pending""
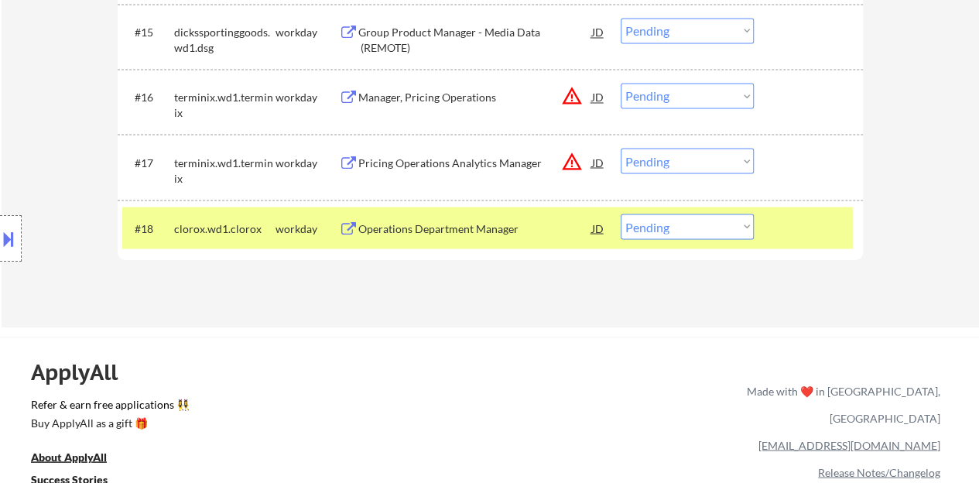
click at [820, 225] on div at bounding box center [811, 228] width 68 height 28
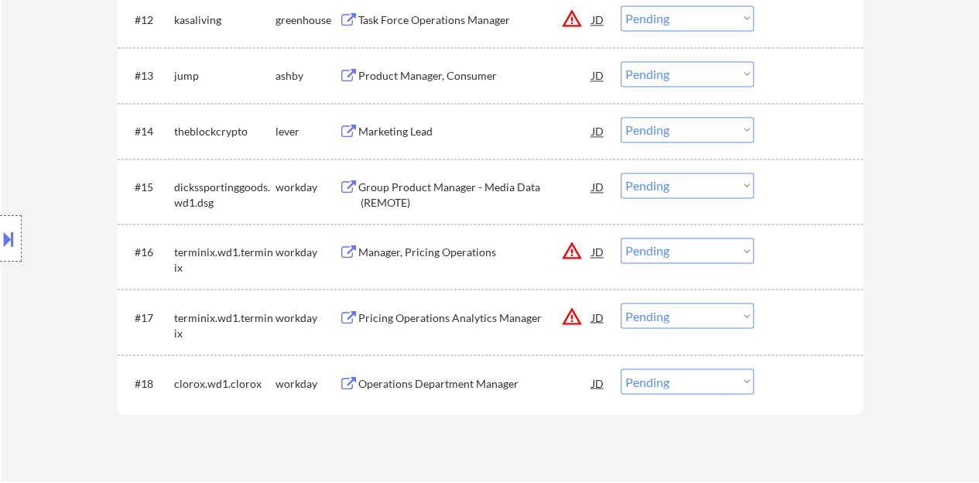
scroll to position [1084, 0]
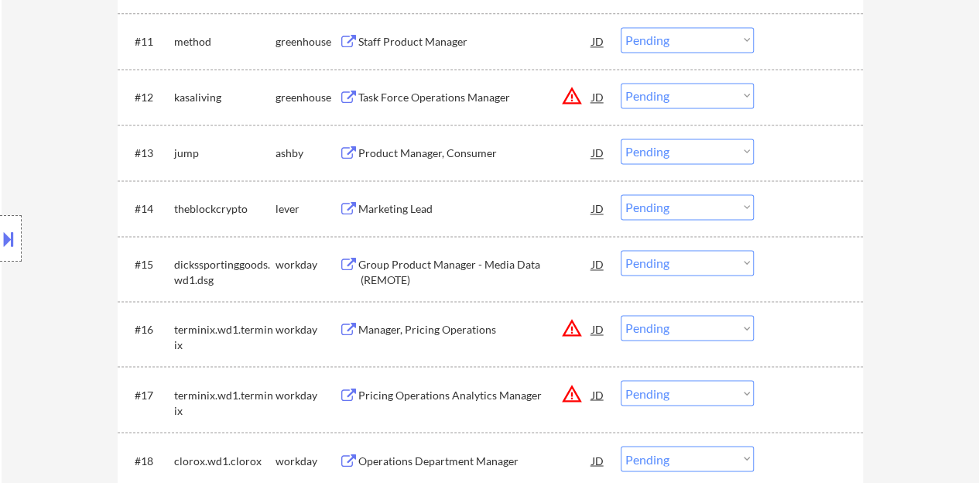
click at [406, 210] on div "Marketing Lead" at bounding box center [475, 208] width 234 height 15
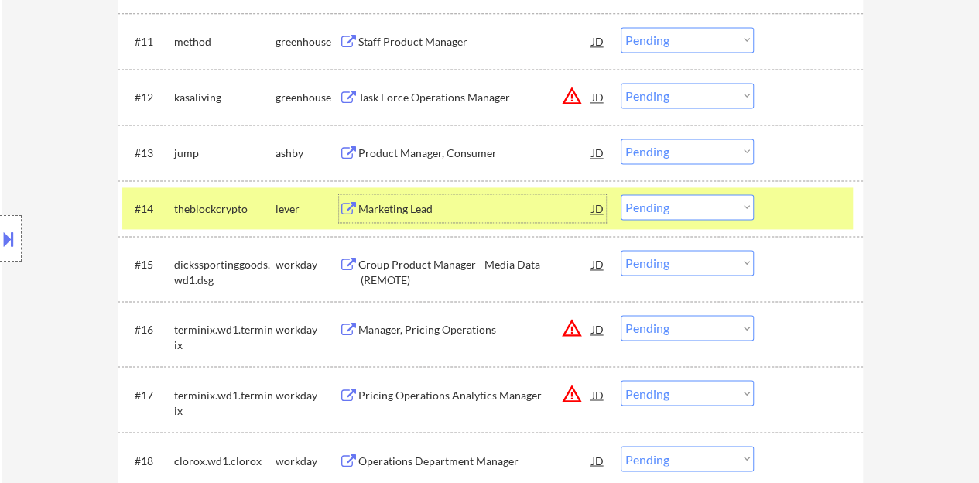
click at [686, 210] on select "Choose an option... Pending Applied Excluded (Questions) Excluded (Expired) Exc…" at bounding box center [687, 207] width 133 height 26
click at [740, 201] on select "Choose an option... Pending Applied Excluded (Questions) Excluded (Expired) Exc…" at bounding box center [687, 207] width 133 height 26
click at [621, 194] on select "Choose an option... Pending Applied Excluded (Questions) Excluded (Expired) Exc…" at bounding box center [687, 207] width 133 height 26
select select ""pending""
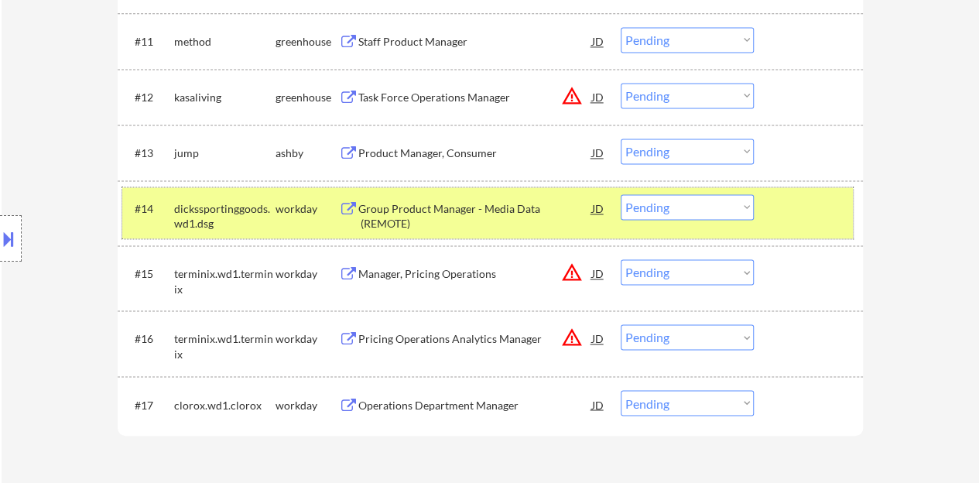
click at [795, 203] on div at bounding box center [811, 208] width 68 height 28
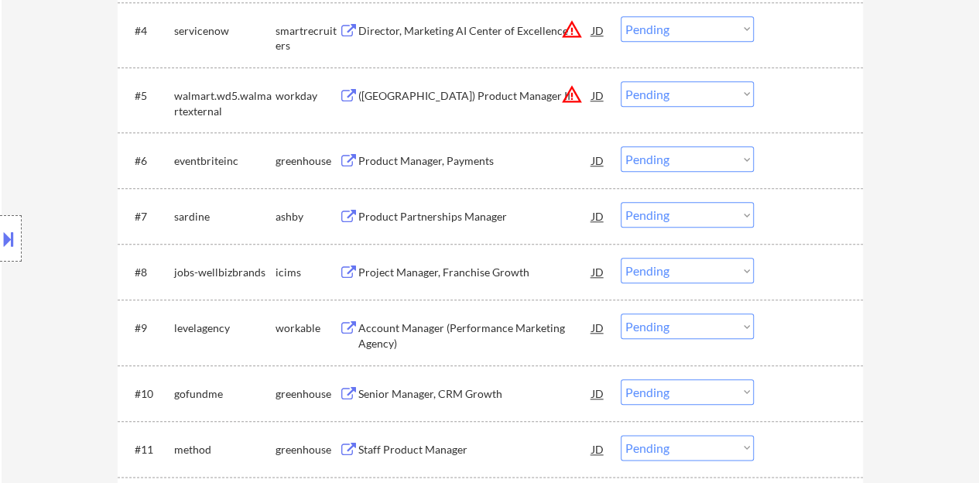
scroll to position [619, 0]
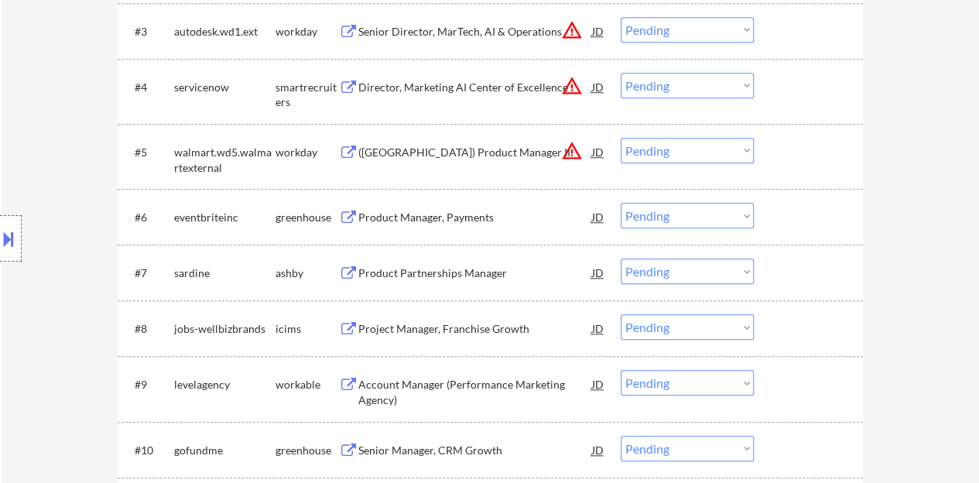
click at [430, 216] on div "Product Manager, Payments" at bounding box center [475, 217] width 234 height 15
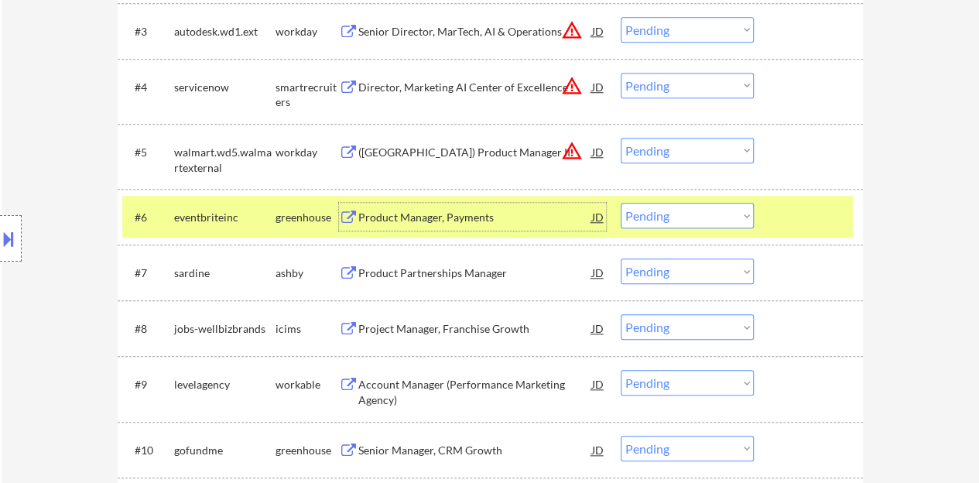
click at [660, 211] on select "Choose an option... Pending Applied Excluded (Questions) Excluded (Expired) Exc…" at bounding box center [687, 216] width 133 height 26
click at [621, 203] on select "Choose an option... Pending Applied Excluded (Questions) Excluded (Expired) Exc…" at bounding box center [687, 216] width 133 height 26
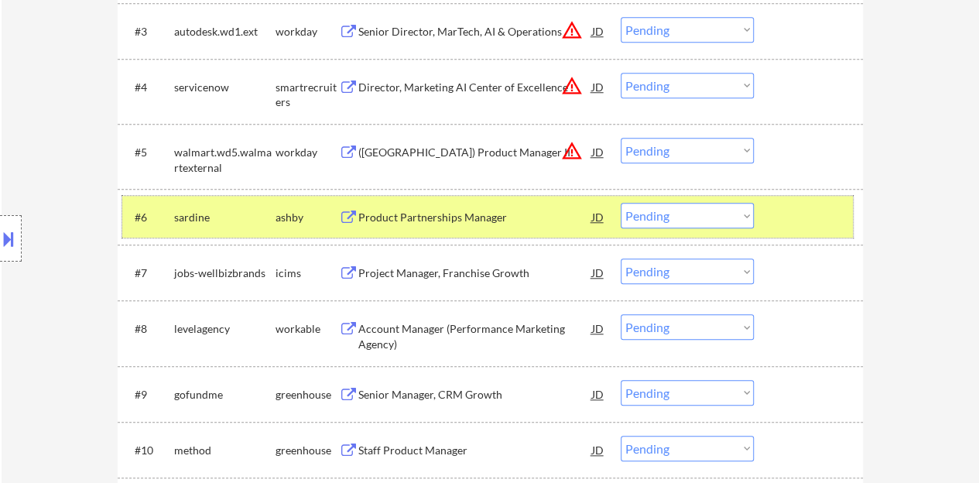
click at [845, 216] on div "#6 sardine ashby Product Partnerships Manager JD warning_amber Choose an option…" at bounding box center [487, 217] width 731 height 42
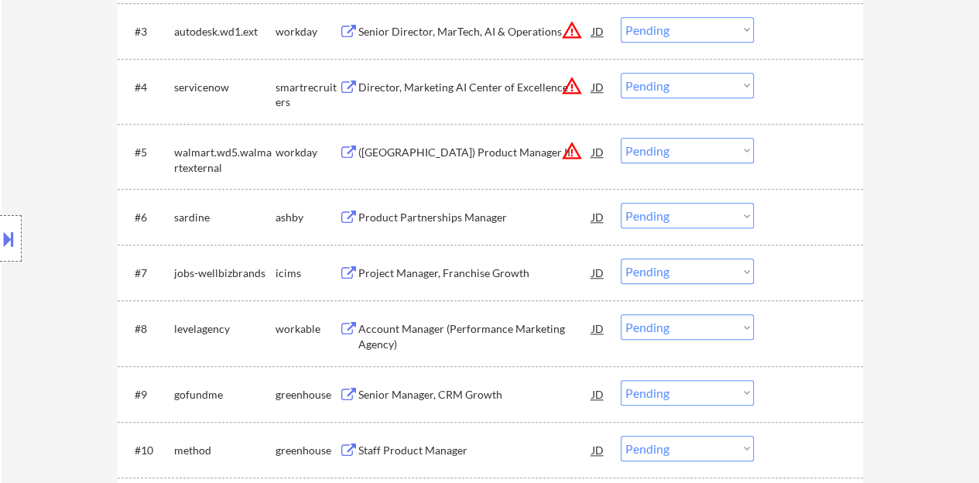
click at [508, 221] on div "Product Partnerships Manager" at bounding box center [475, 217] width 234 height 15
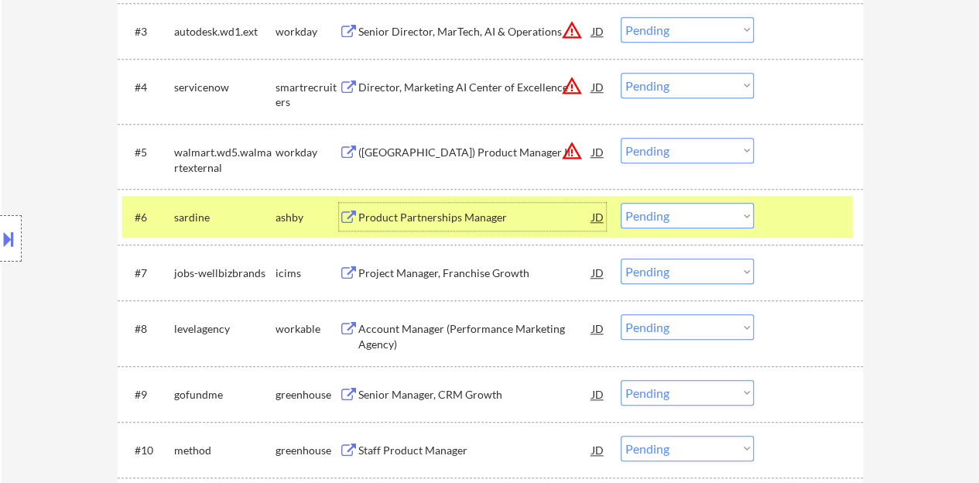
click at [667, 212] on select "Choose an option... Pending Applied Excluded (Questions) Excluded (Expired) Exc…" at bounding box center [687, 216] width 133 height 26
click at [621, 203] on select "Choose an option... Pending Applied Excluded (Questions) Excluded (Expired) Exc…" at bounding box center [687, 216] width 133 height 26
select select ""pending""
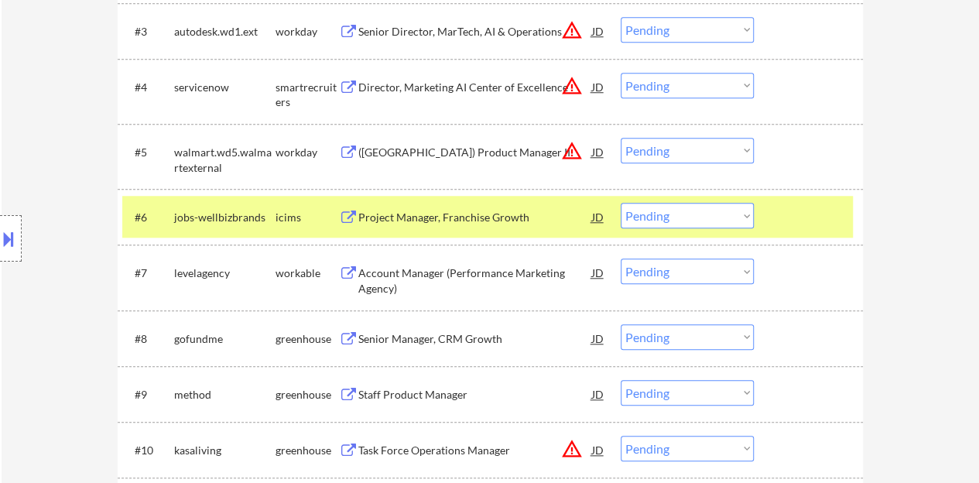
click at [797, 228] on div at bounding box center [811, 217] width 68 height 28
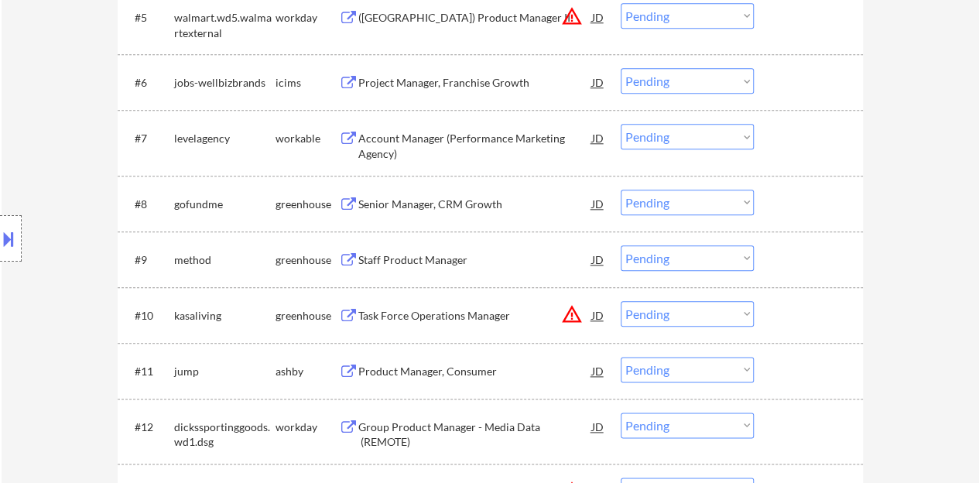
scroll to position [774, 0]
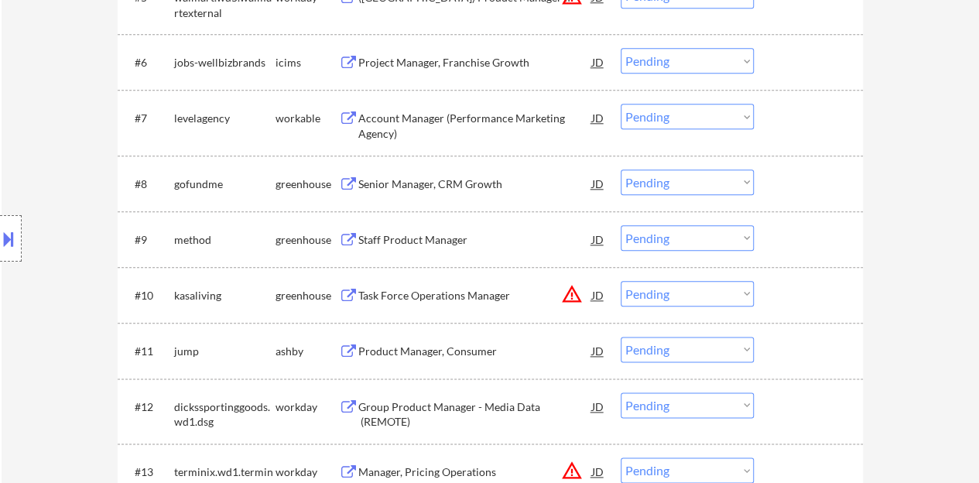
click at [430, 239] on div "Staff Product Manager" at bounding box center [475, 239] width 234 height 15
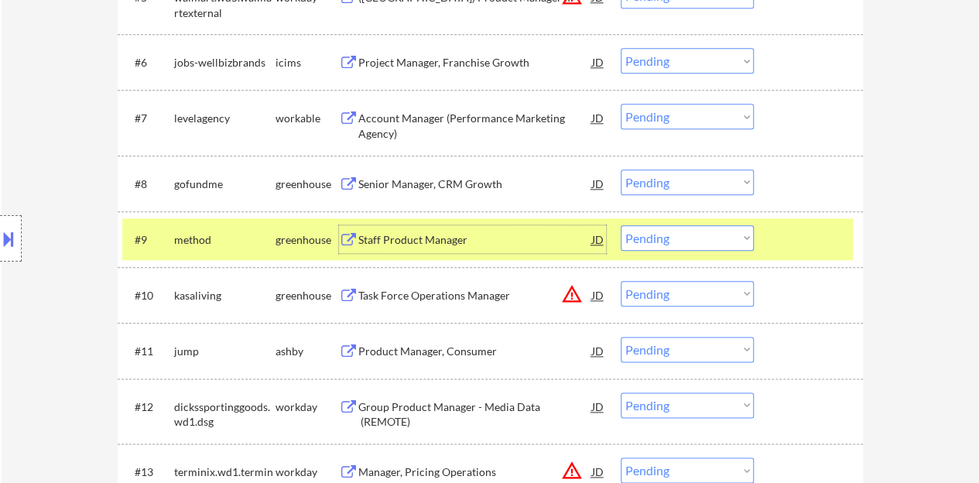
click at [703, 231] on select "Choose an option... Pending Applied Excluded (Questions) Excluded (Expired) Exc…" at bounding box center [687, 238] width 133 height 26
click at [621, 225] on select "Choose an option... Pending Applied Excluded (Questions) Excluded (Expired) Exc…" at bounding box center [687, 238] width 133 height 26
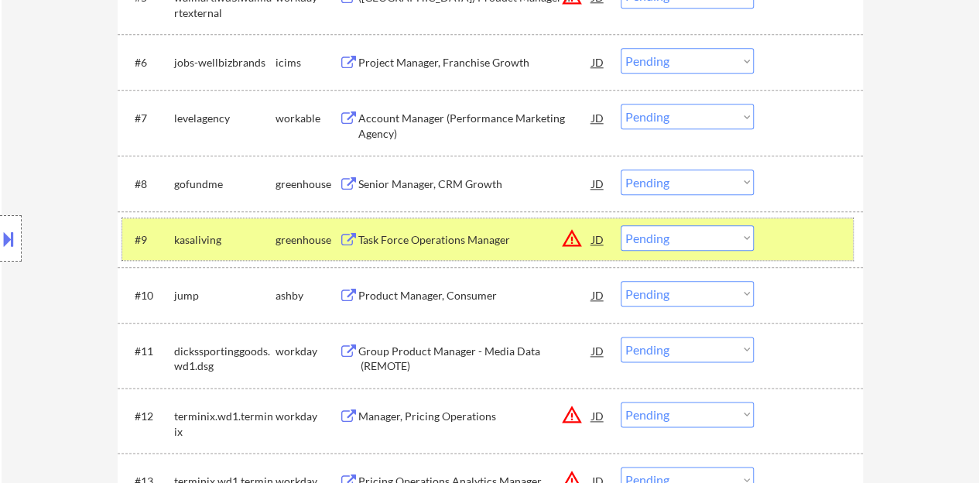
click at [833, 231] on div at bounding box center [811, 239] width 68 height 28
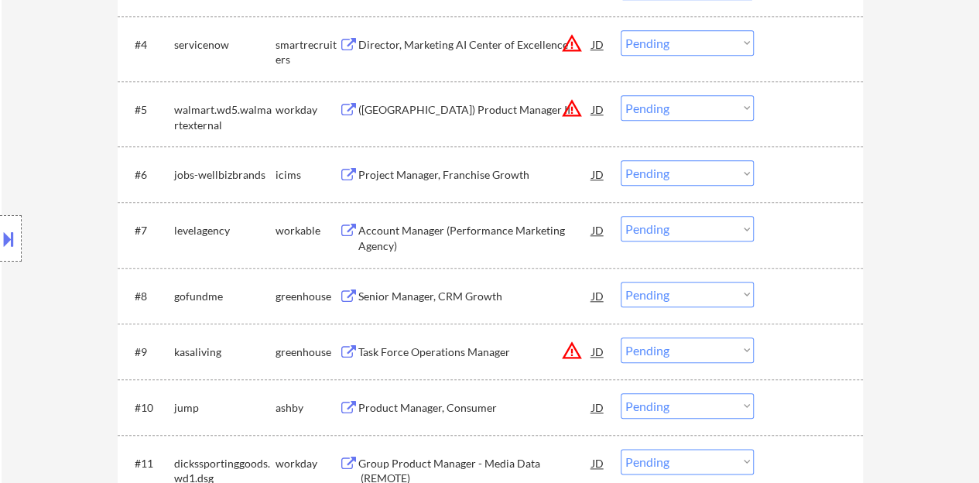
scroll to position [697, 0]
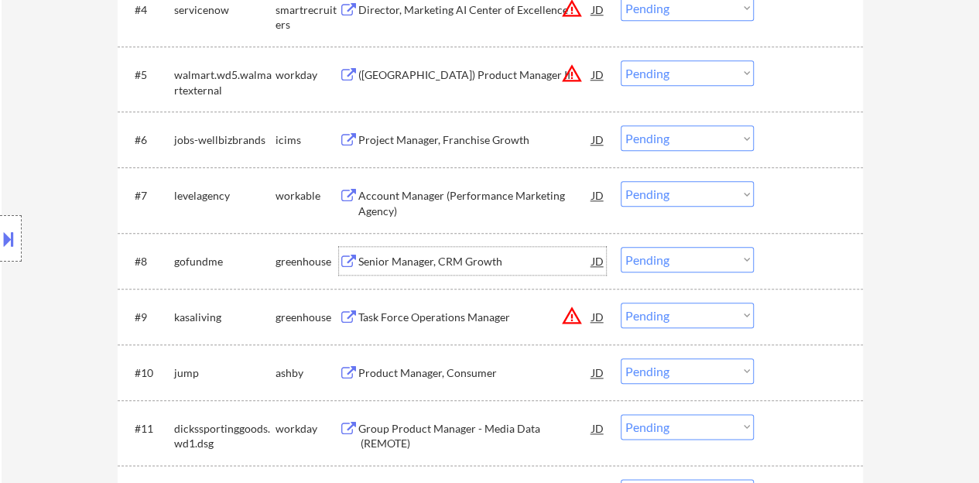
click at [470, 264] on div "Senior Manager, CRM Growth" at bounding box center [475, 261] width 234 height 15
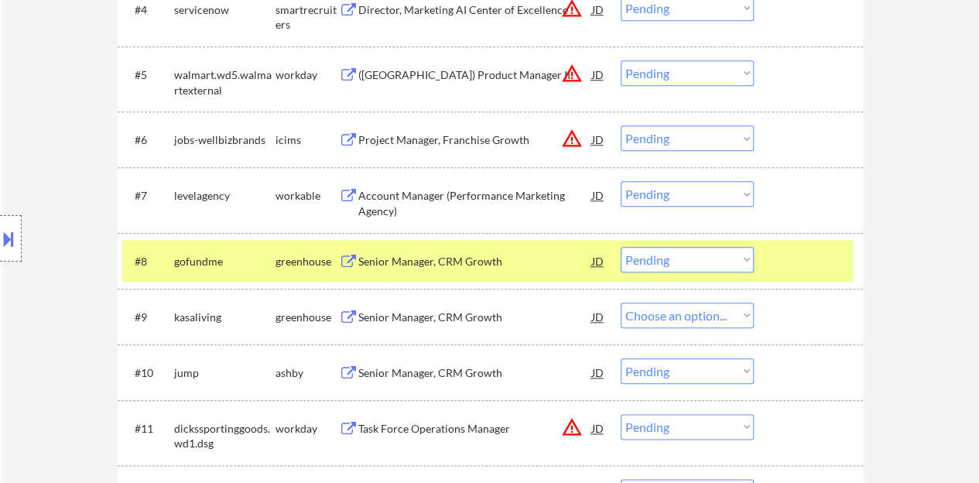
select select ""pending""
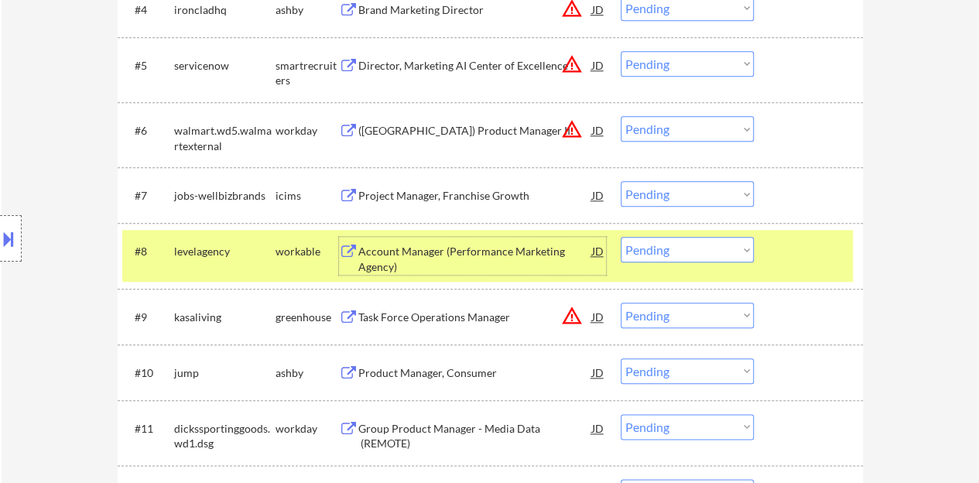
click at [697, 251] on select "Choose an option... Pending Applied Excluded (Questions) Excluded (Expired) Exc…" at bounding box center [687, 250] width 133 height 26
click at [621, 237] on select "Choose an option... Pending Applied Excluded (Questions) Excluded (Expired) Exc…" at bounding box center [687, 250] width 133 height 26
select select ""pending""
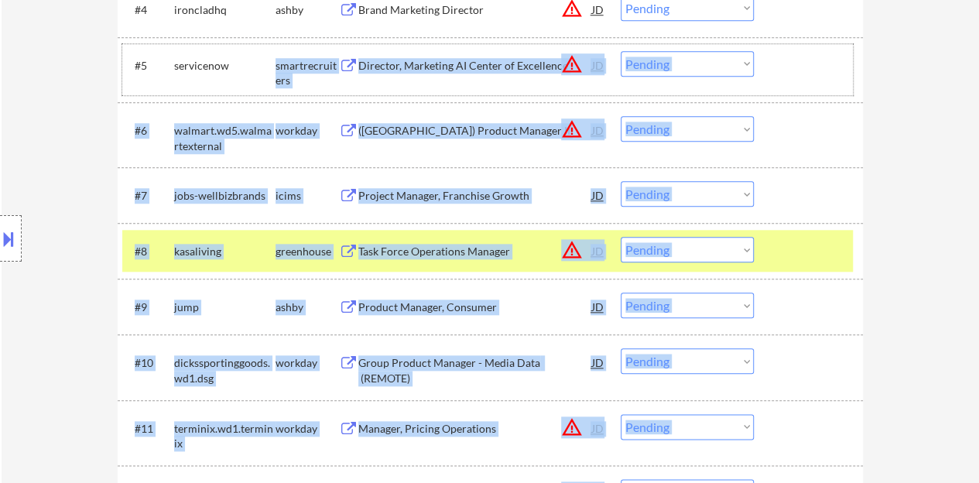
click at [850, 169] on div "#7 jobs-wellbizbrands icims Project Manager, Franchise Growth JD Choose an opti…" at bounding box center [491, 195] width 746 height 56
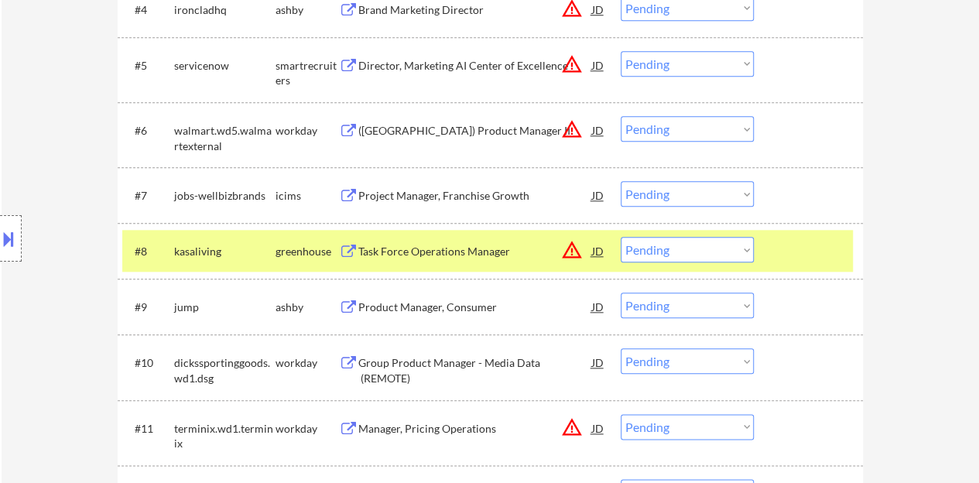
click at [931, 175] on div "← Return to /applysquad Mailslurp Inbox Job Search Builder Ksenia Voropaeva Use…" at bounding box center [491, 43] width 978 height 1357
click at [797, 258] on div at bounding box center [811, 251] width 68 height 28
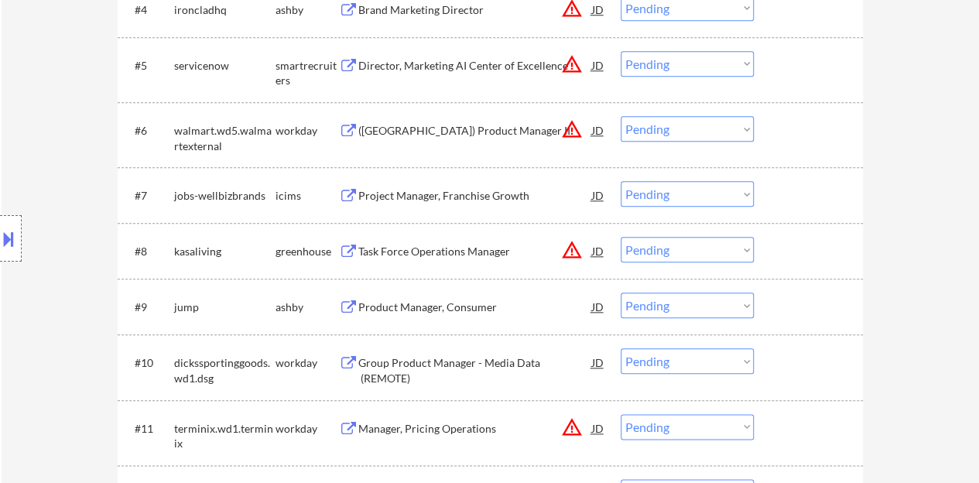
scroll to position [774, 0]
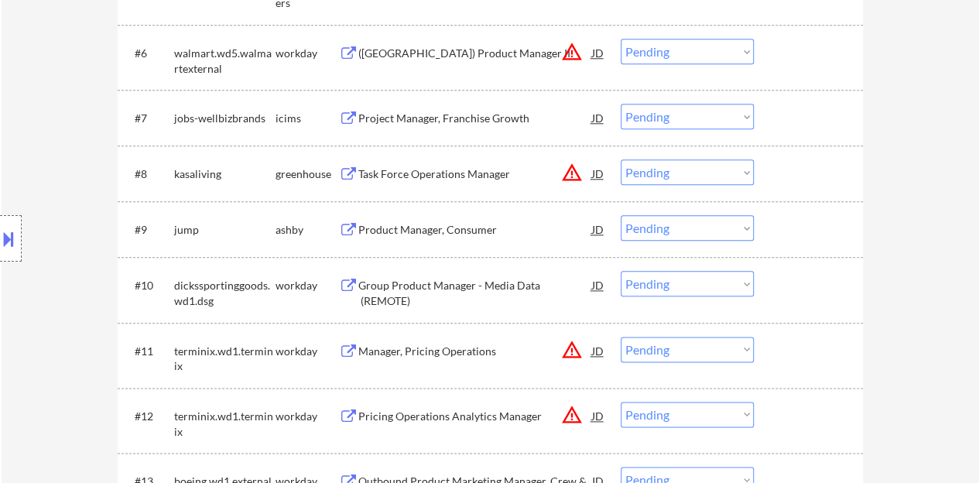
click at [488, 237] on div "Product Manager, Consumer" at bounding box center [475, 229] width 234 height 15
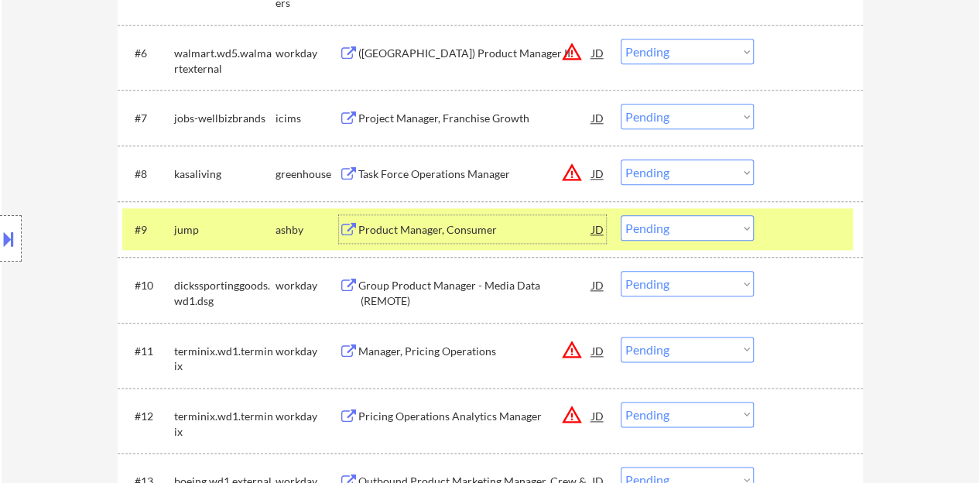
click at [658, 221] on select "Choose an option... Pending Applied Excluded (Questions) Excluded (Expired) Exc…" at bounding box center [687, 228] width 133 height 26
click at [621, 215] on select "Choose an option... Pending Applied Excluded (Questions) Excluded (Expired) Exc…" at bounding box center [687, 228] width 133 height 26
select select ""pending""
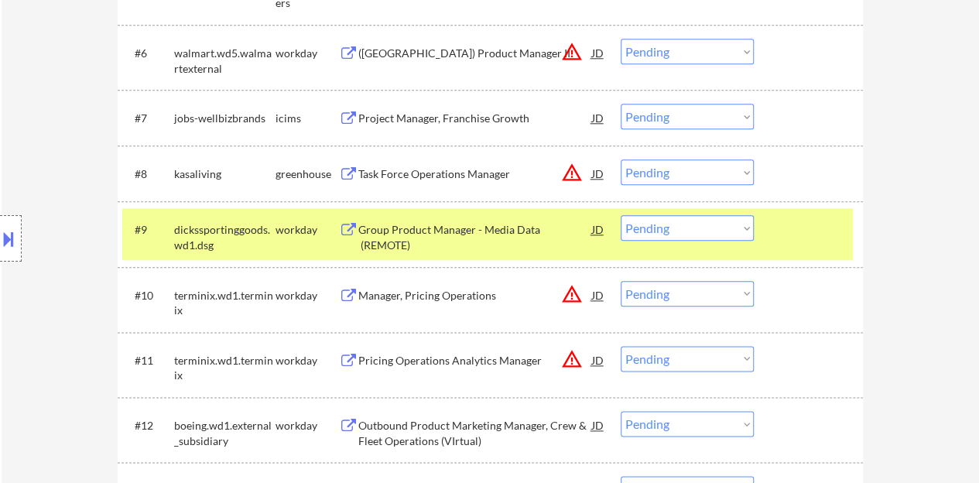
click at [822, 247] on div "#9 dickssportinggoods.wd1.dsg workday Group Product Manager - Media Data (REMOT…" at bounding box center [487, 233] width 731 height 51
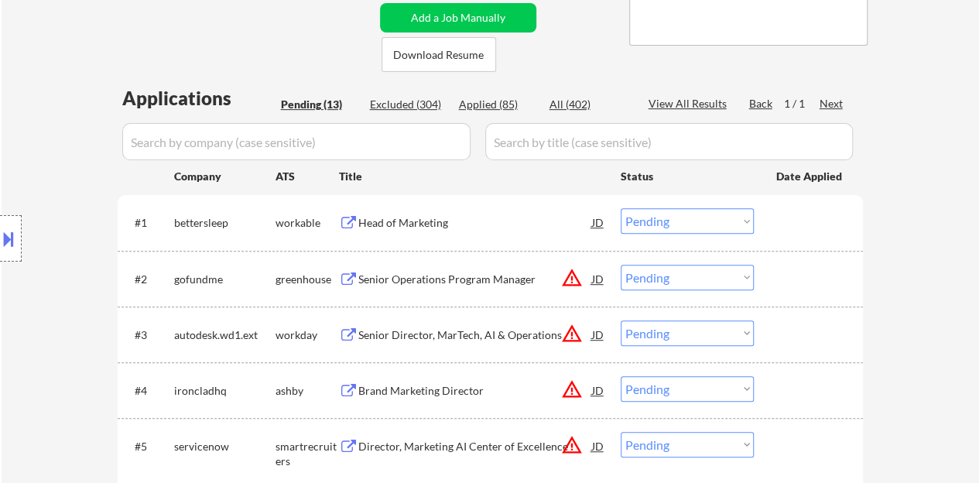
scroll to position [310, 0]
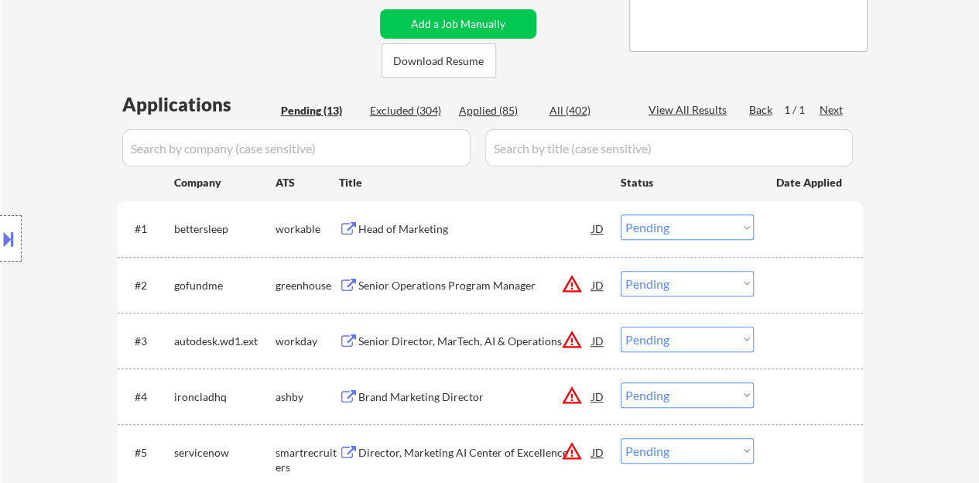
click at [413, 231] on div "Head of Marketing" at bounding box center [475, 228] width 234 height 15
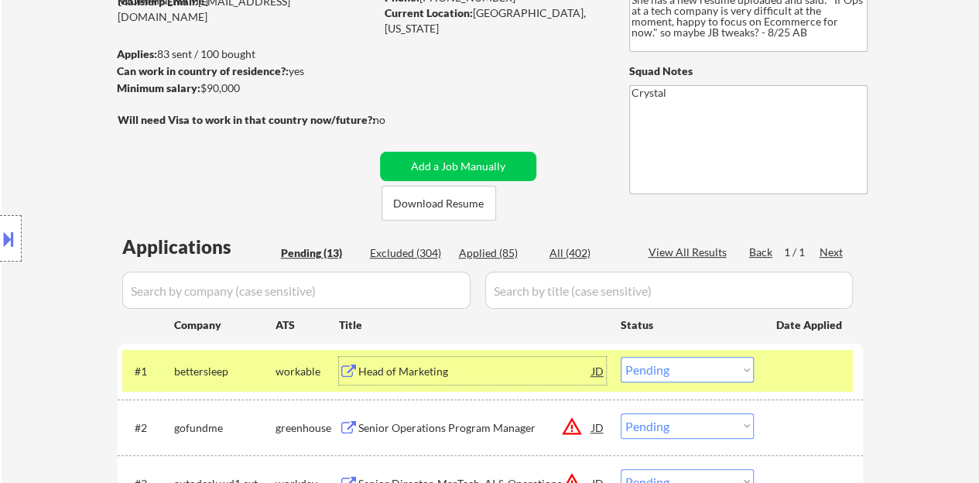
scroll to position [232, 0]
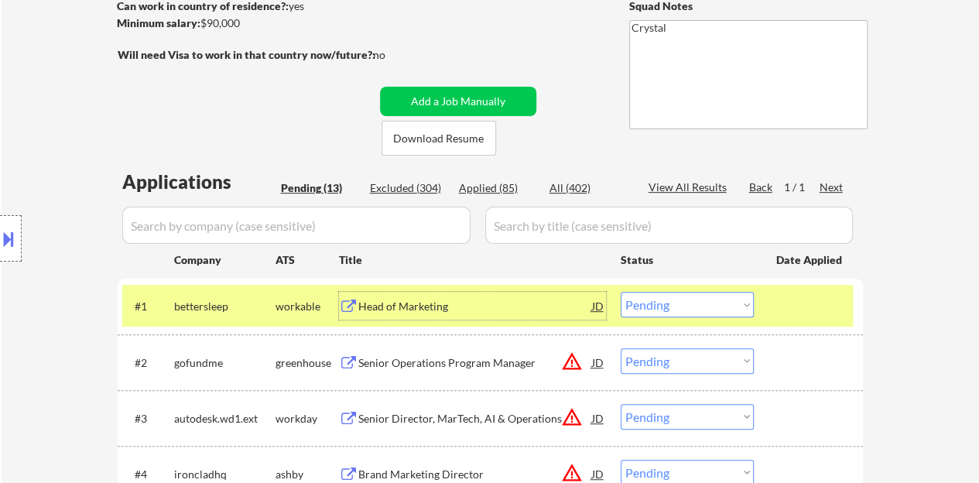
click at [682, 295] on select "Choose an option... Pending Applied Excluded (Questions) Excluded (Expired) Exc…" at bounding box center [687, 305] width 133 height 26
click at [621, 292] on select "Choose an option... Pending Applied Excluded (Questions) Excluded (Expired) Exc…" at bounding box center [687, 305] width 133 height 26
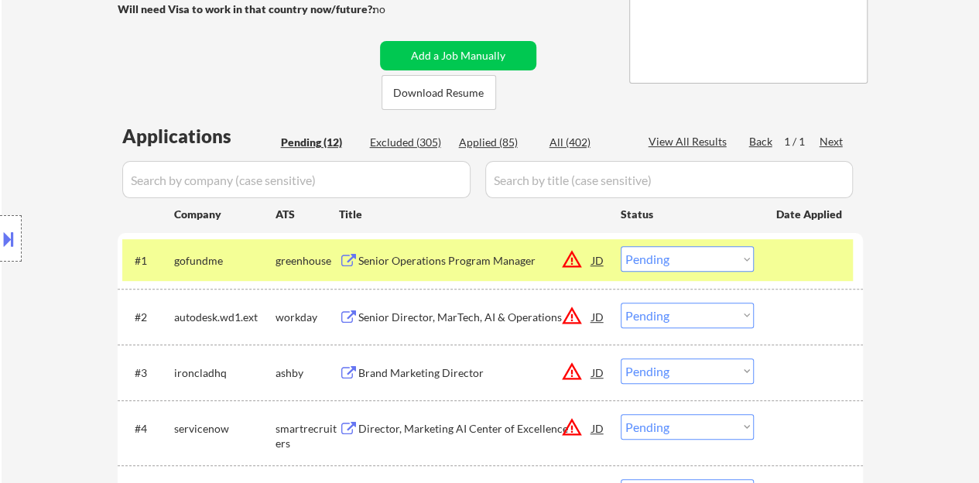
scroll to position [310, 0]
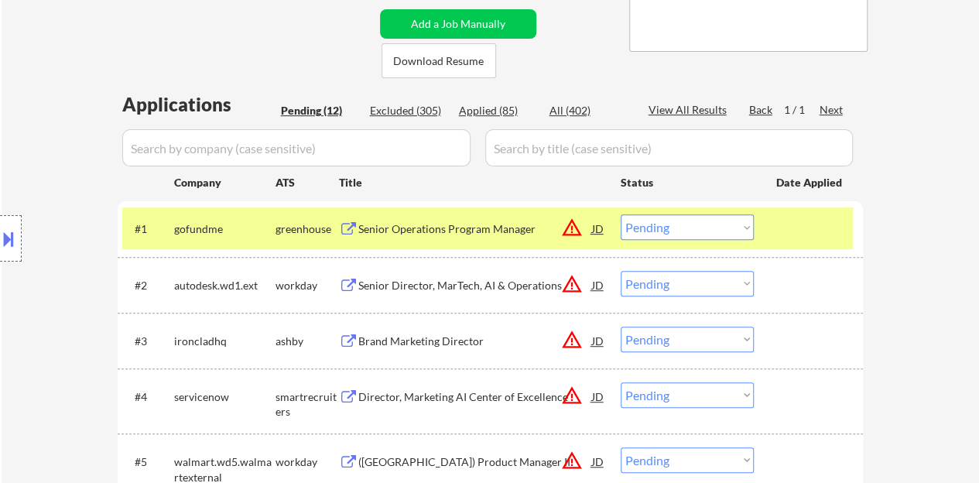
click at [442, 235] on div "Senior Operations Program Manager" at bounding box center [475, 228] width 234 height 15
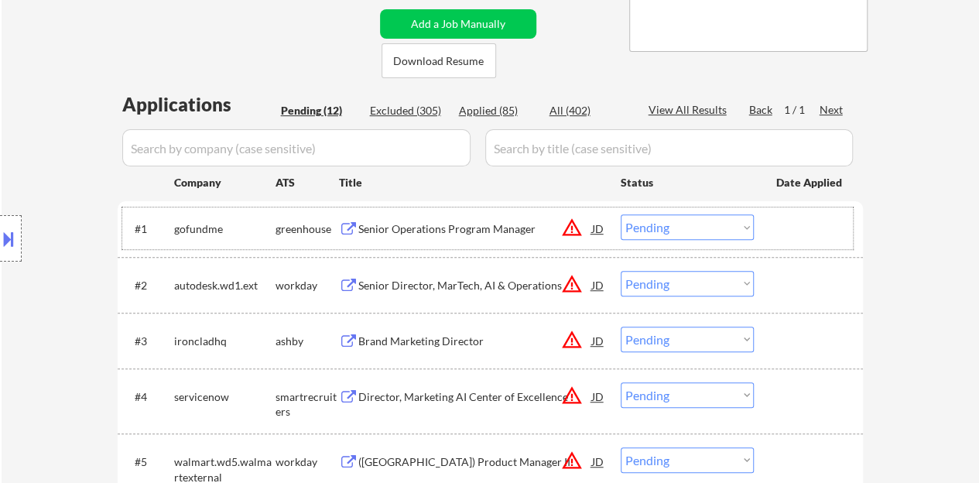
drag, startPoint x: 783, startPoint y: 231, endPoint x: 776, endPoint y: 220, distance: 14.0
click at [783, 231] on div at bounding box center [811, 228] width 68 height 28
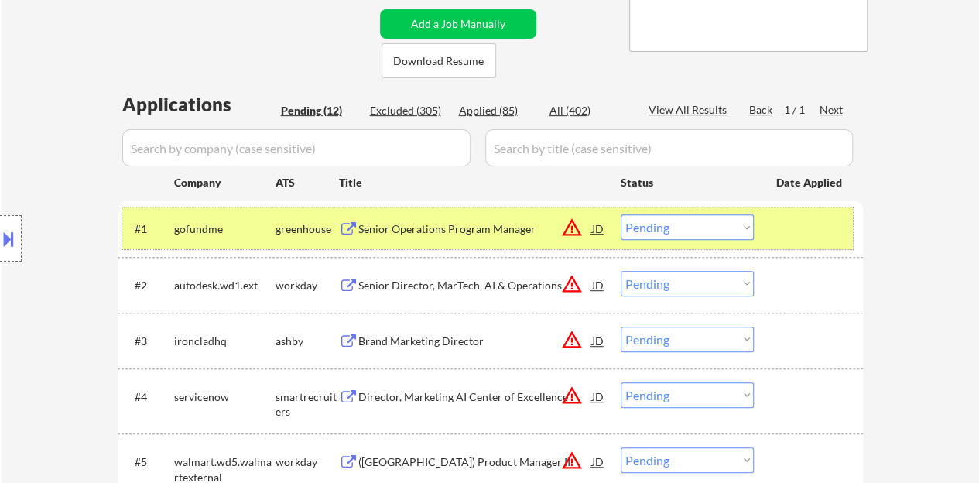
click at [707, 229] on select "Choose an option... Pending Applied Excluded (Questions) Excluded (Expired) Exc…" at bounding box center [687, 227] width 133 height 26
click at [621, 214] on select "Choose an option... Pending Applied Excluded (Questions) Excluded (Expired) Exc…" at bounding box center [687, 227] width 133 height 26
select select ""pending""
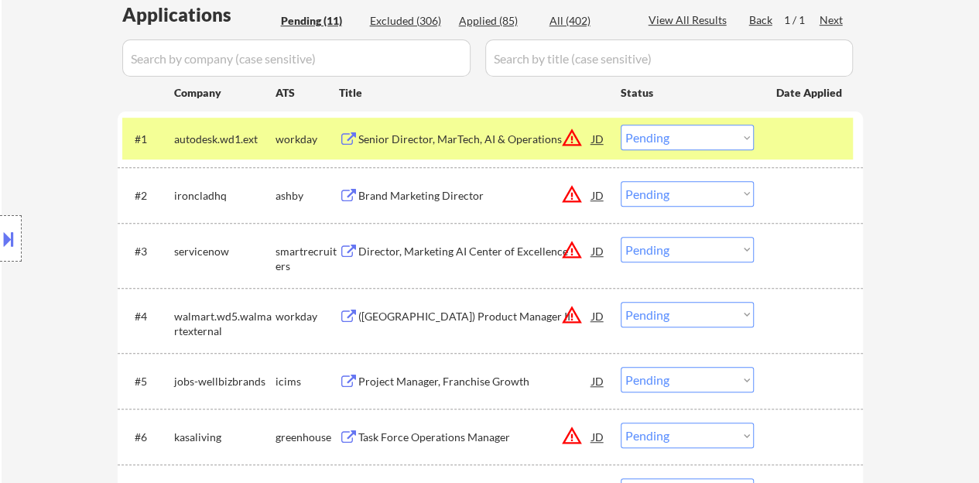
scroll to position [465, 0]
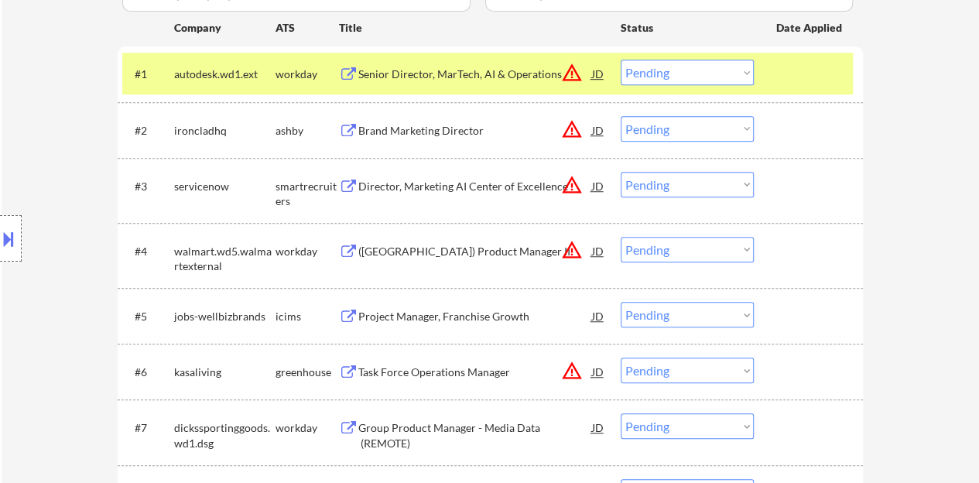
click at [820, 77] on div at bounding box center [811, 74] width 68 height 28
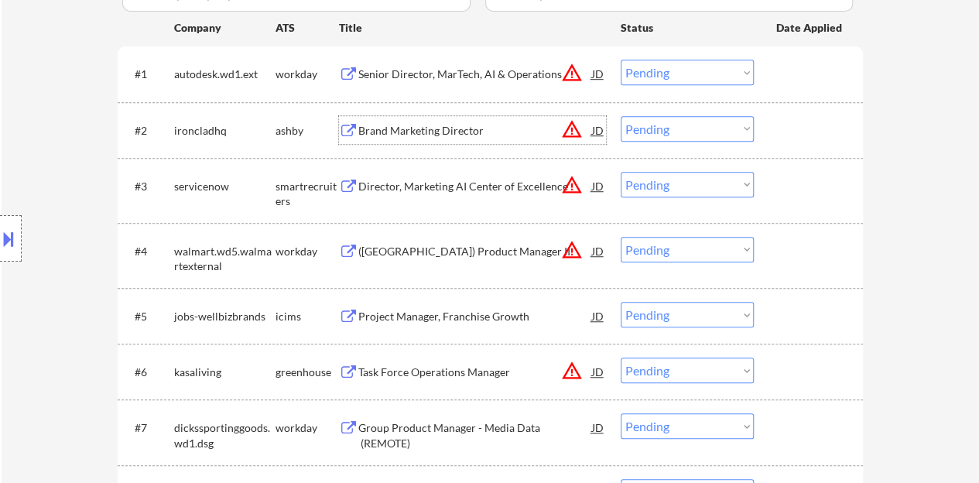
click at [412, 128] on div "Brand Marketing Director" at bounding box center [475, 130] width 234 height 15
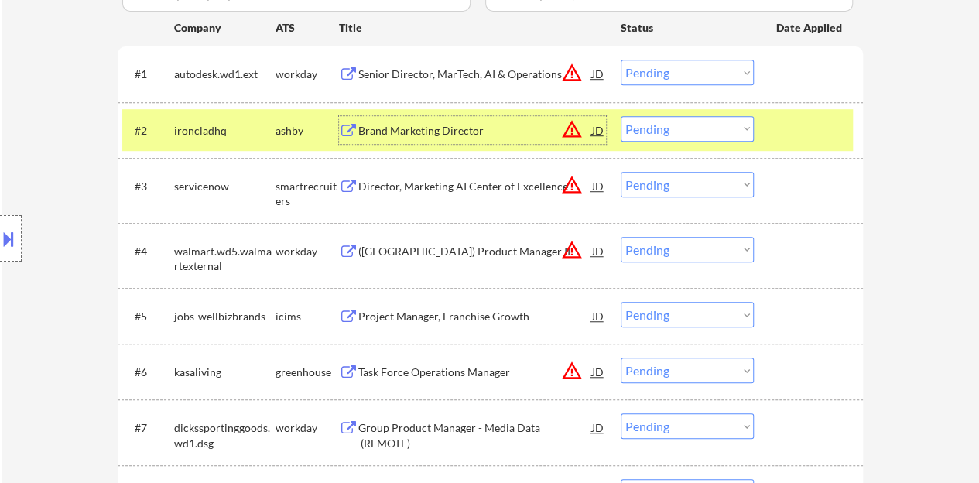
click at [738, 131] on select "Choose an option... Pending Applied Excluded (Questions) Excluded (Expired) Exc…" at bounding box center [687, 129] width 133 height 26
click at [621, 116] on select "Choose an option... Pending Applied Excluded (Questions) Excluded (Expired) Exc…" at bounding box center [687, 129] width 133 height 26
select select ""pending""
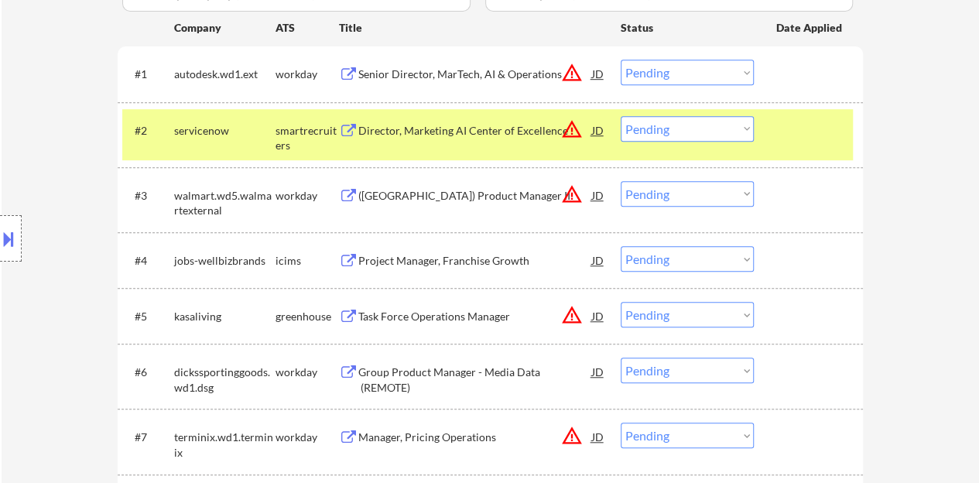
click at [809, 132] on div at bounding box center [811, 130] width 68 height 28
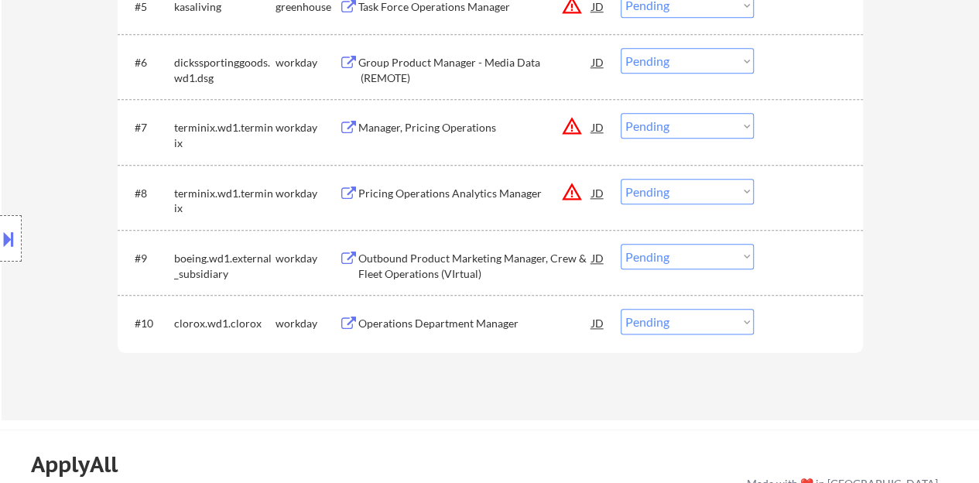
scroll to position [852, 0]
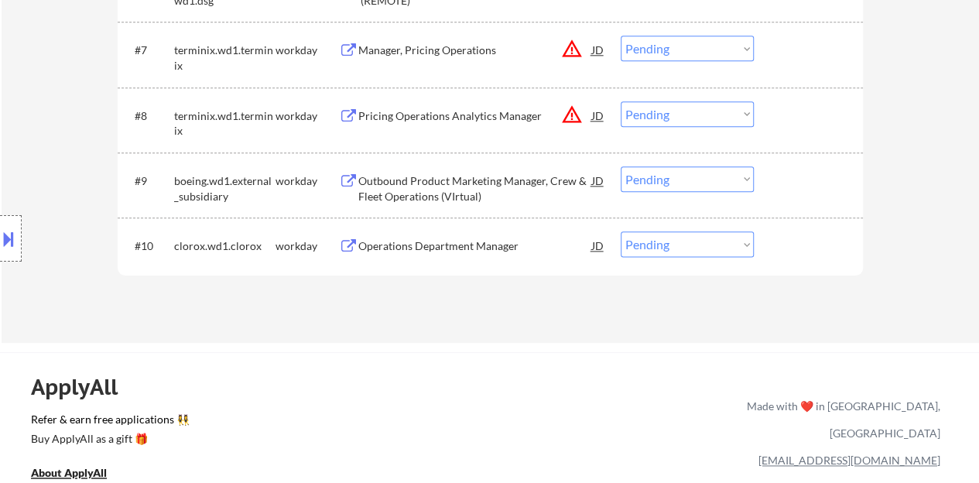
click at [452, 245] on div "Operations Department Manager" at bounding box center [475, 245] width 234 height 15
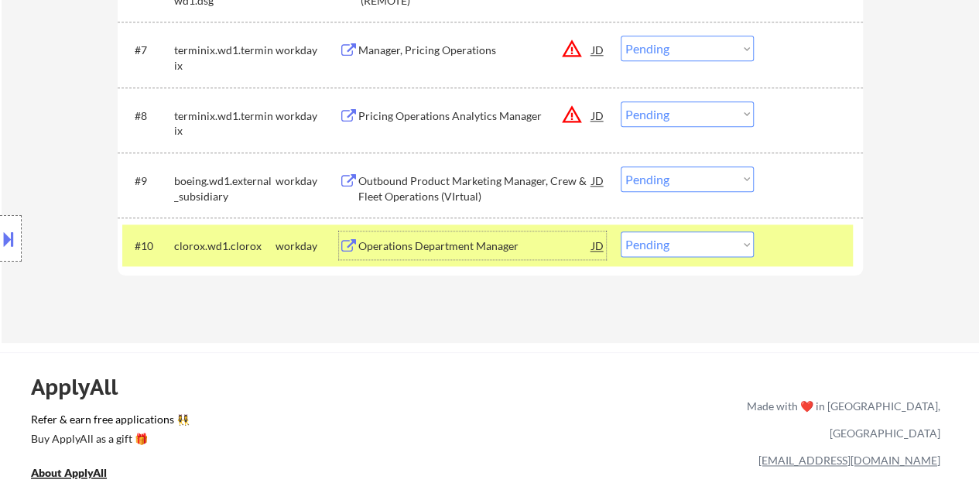
click at [697, 245] on select "Choose an option... Pending Applied Excluded (Questions) Excluded (Expired) Exc…" at bounding box center [687, 244] width 133 height 26
select select ""excluded__bad_match_""
click at [621, 231] on select "Choose an option... Pending Applied Excluded (Questions) Excluded (Expired) Exc…" at bounding box center [687, 244] width 133 height 26
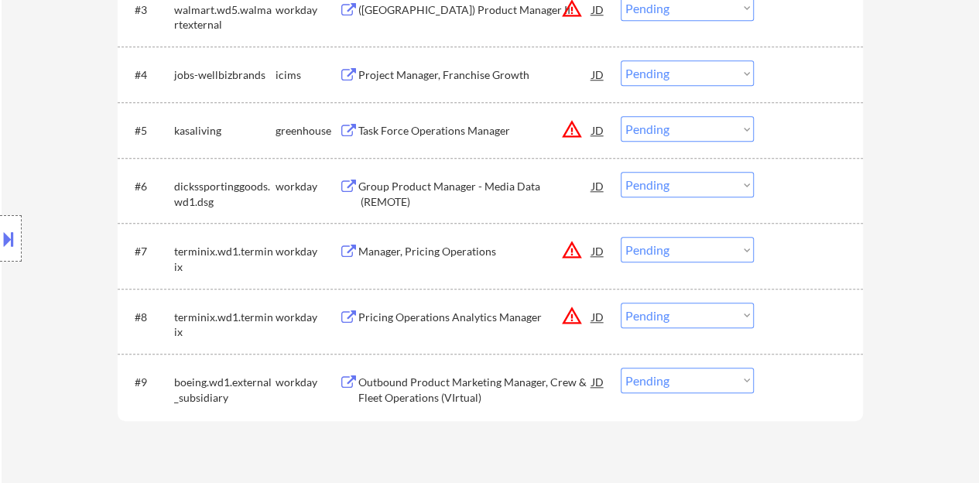
scroll to position [619, 0]
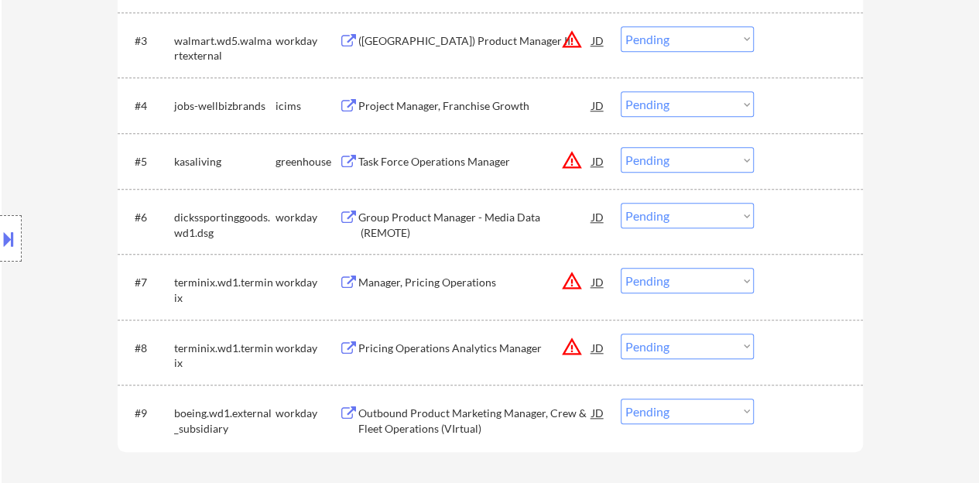
click at [469, 219] on div "Group Product Manager - Media Data (REMOTE)" at bounding box center [475, 225] width 234 height 30
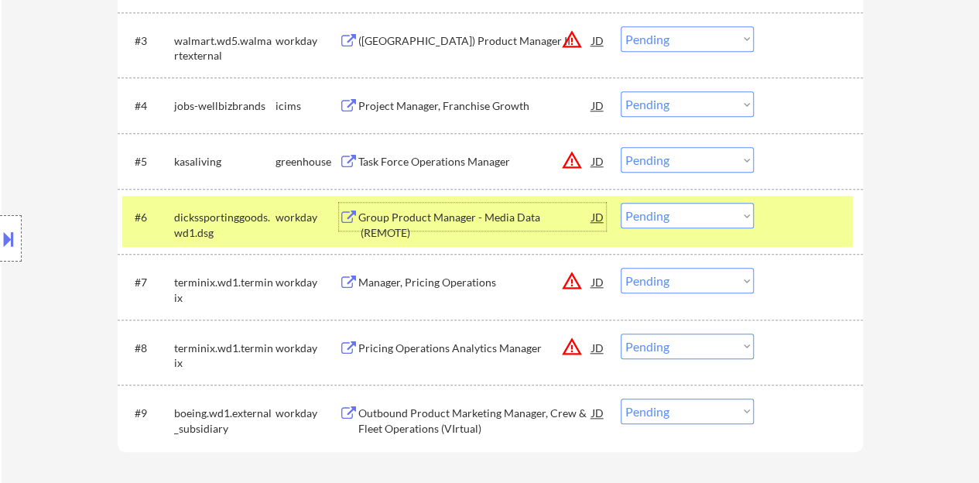
click at [683, 224] on select "Choose an option... Pending Applied Excluded (Questions) Excluded (Expired) Exc…" at bounding box center [687, 216] width 133 height 26
click at [621, 203] on select "Choose an option... Pending Applied Excluded (Questions) Excluded (Expired) Exc…" at bounding box center [687, 216] width 133 height 26
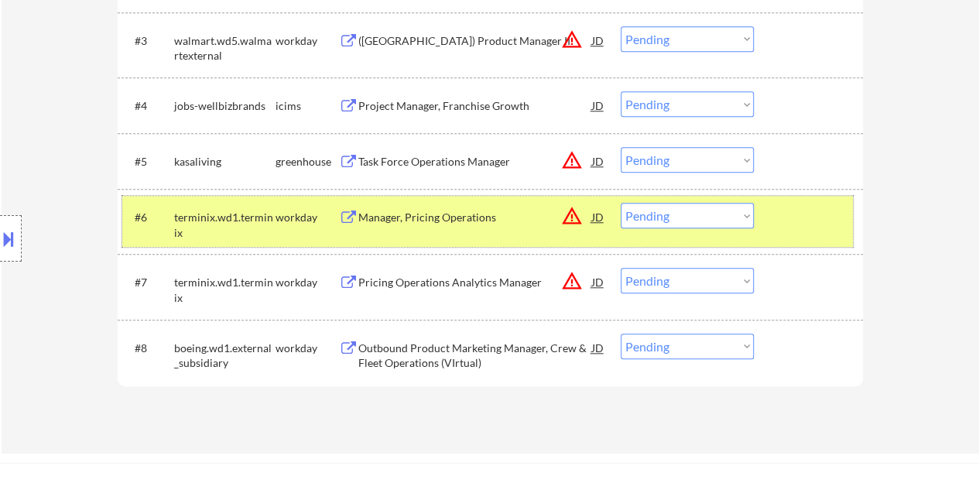
click at [834, 215] on div at bounding box center [811, 217] width 68 height 28
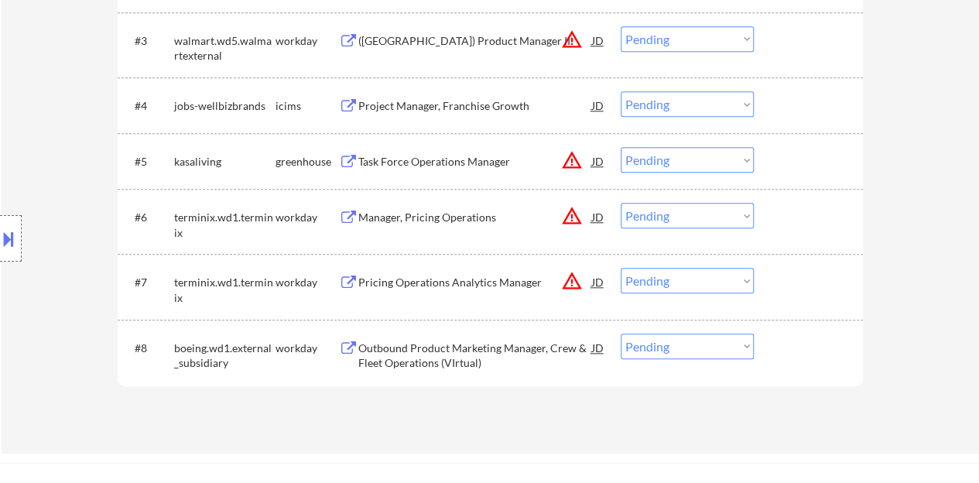
click at [442, 222] on div "Manager, Pricing Operations" at bounding box center [475, 217] width 234 height 15
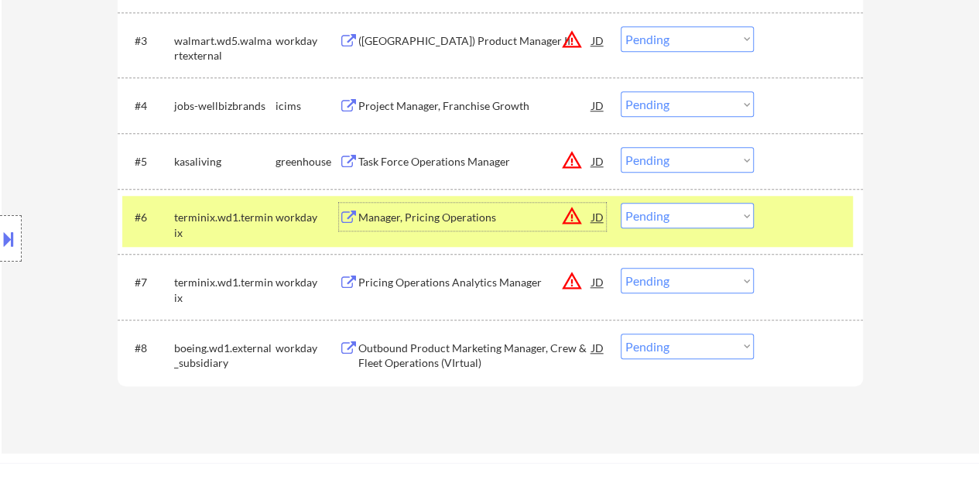
click at [664, 235] on div "#6 terminix.wd1.terminix workday Manager, Pricing Operations JD warning_amber C…" at bounding box center [487, 221] width 731 height 51
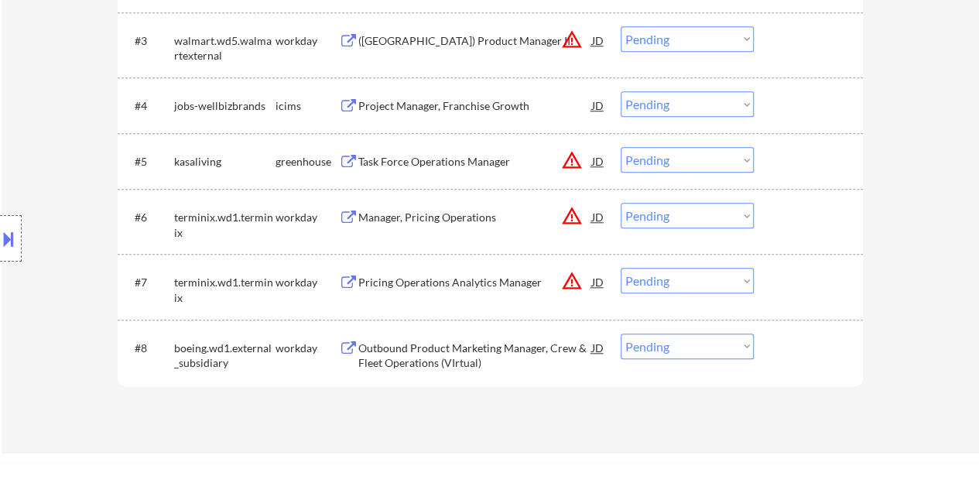
drag, startPoint x: 657, startPoint y: 214, endPoint x: 657, endPoint y: 224, distance: 9.3
click at [657, 214] on select "Choose an option... Pending Applied Excluded (Questions) Excluded (Expired) Exc…" at bounding box center [687, 216] width 133 height 26
click at [621, 203] on select "Choose an option... Pending Applied Excluded (Questions) Excluded (Expired) Exc…" at bounding box center [687, 216] width 133 height 26
select select ""pending""
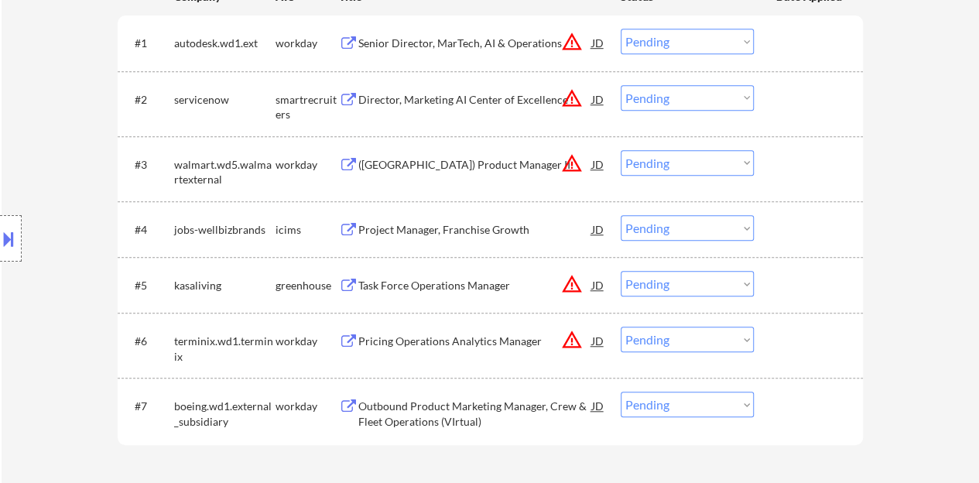
scroll to position [465, 0]
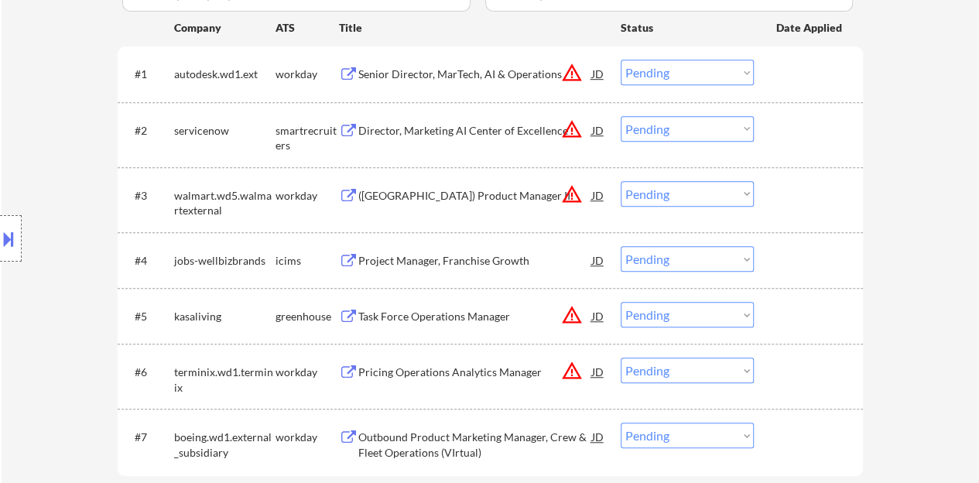
click at [435, 182] on div "(USA) Product Manager II" at bounding box center [475, 195] width 234 height 28
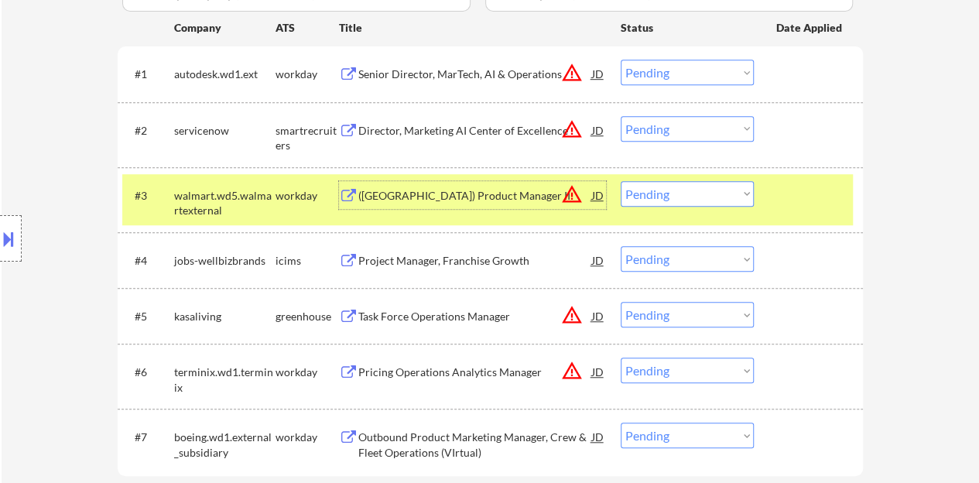
scroll to position [542, 0]
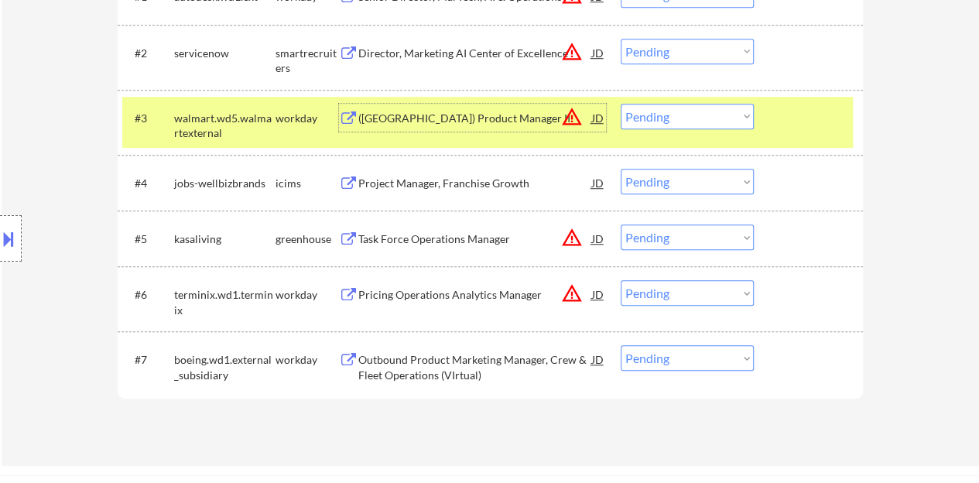
click at [697, 111] on select "Choose an option... Pending Applied Excluded (Questions) Excluded (Expired) Exc…" at bounding box center [687, 117] width 133 height 26
click at [621, 104] on select "Choose an option... Pending Applied Excluded (Questions) Excluded (Expired) Exc…" at bounding box center [687, 117] width 133 height 26
select select ""pending""
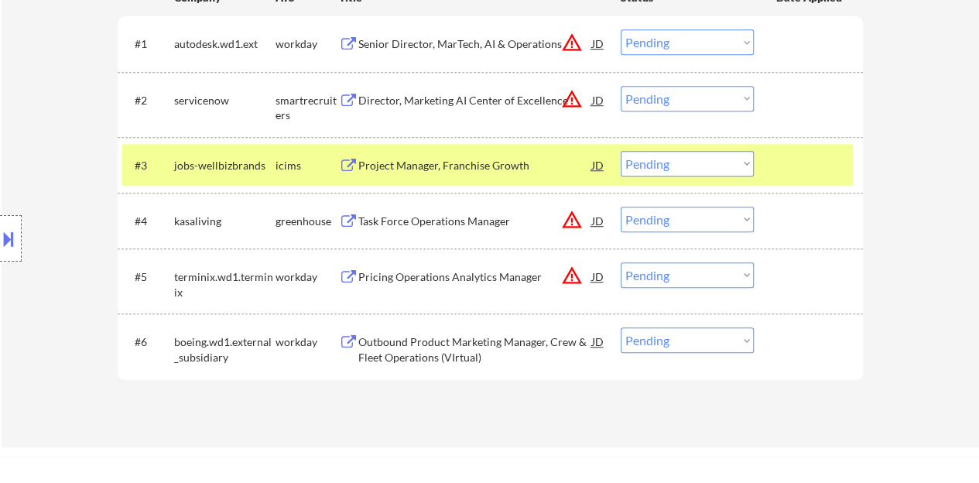
scroll to position [465, 0]
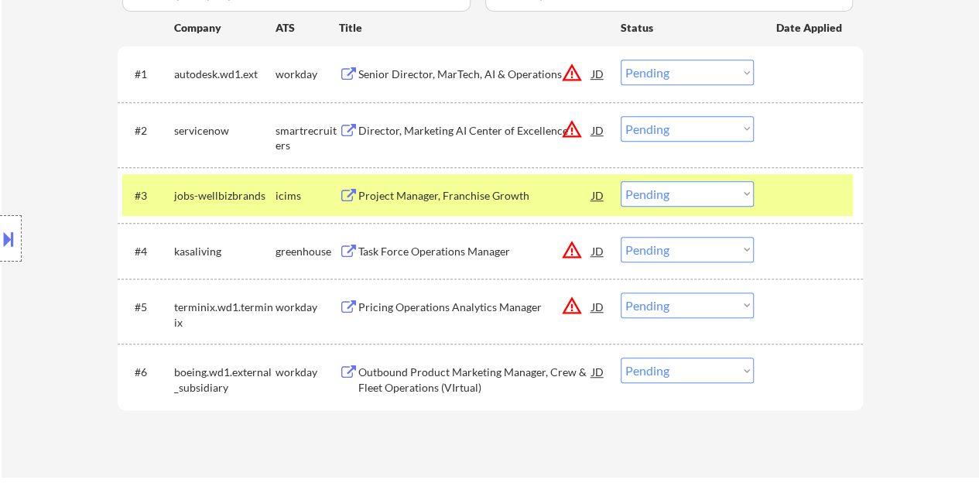
click at [836, 203] on div at bounding box center [811, 195] width 68 height 28
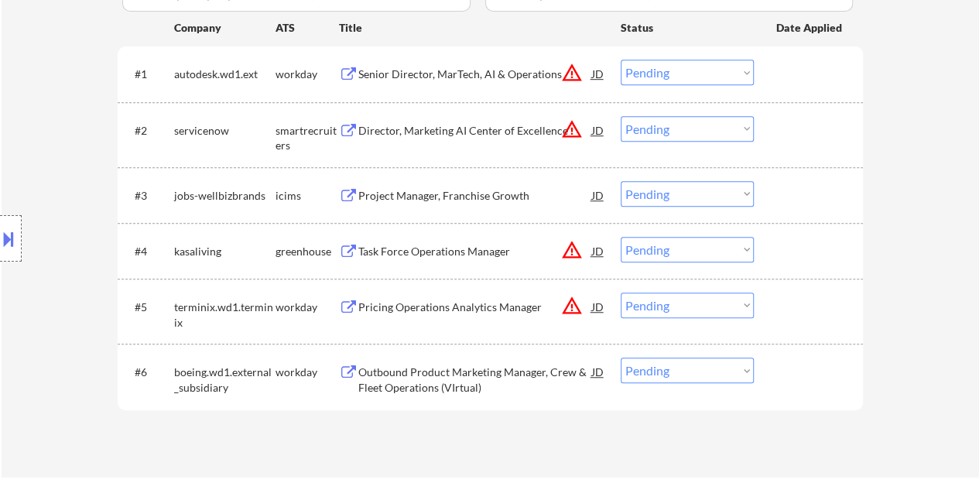
click at [466, 132] on div "Director, Marketing AI Center of Excellence" at bounding box center [475, 130] width 234 height 15
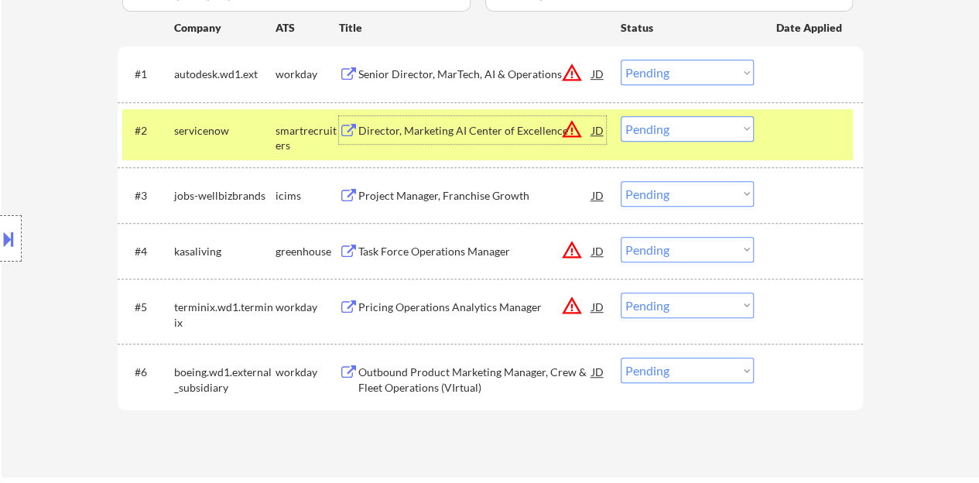
click at [714, 131] on select "Choose an option... Pending Applied Excluded (Questions) Excluded (Expired) Exc…" at bounding box center [687, 129] width 133 height 26
click at [621, 116] on select "Choose an option... Pending Applied Excluded (Questions) Excluded (Expired) Exc…" at bounding box center [687, 129] width 133 height 26
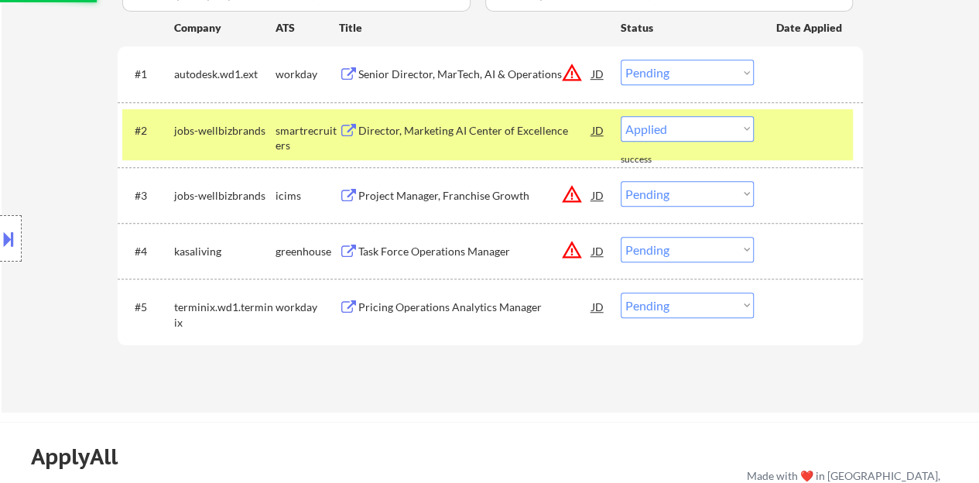
select select ""pending""
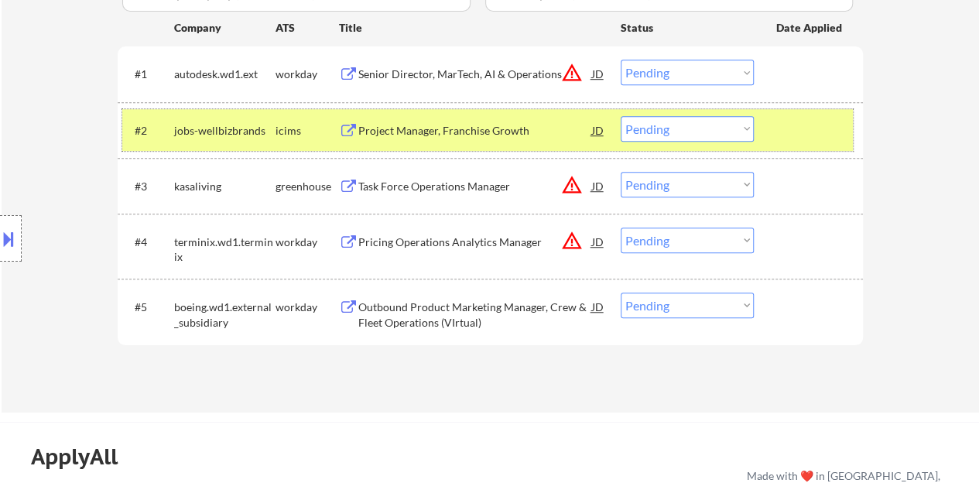
click at [790, 126] on div at bounding box center [811, 130] width 68 height 28
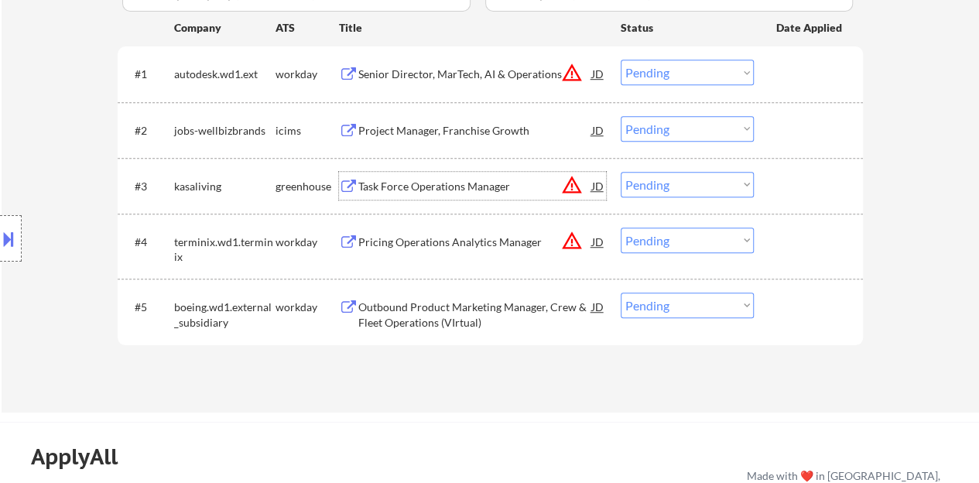
click at [456, 186] on div "Task Force Operations Manager" at bounding box center [475, 186] width 234 height 15
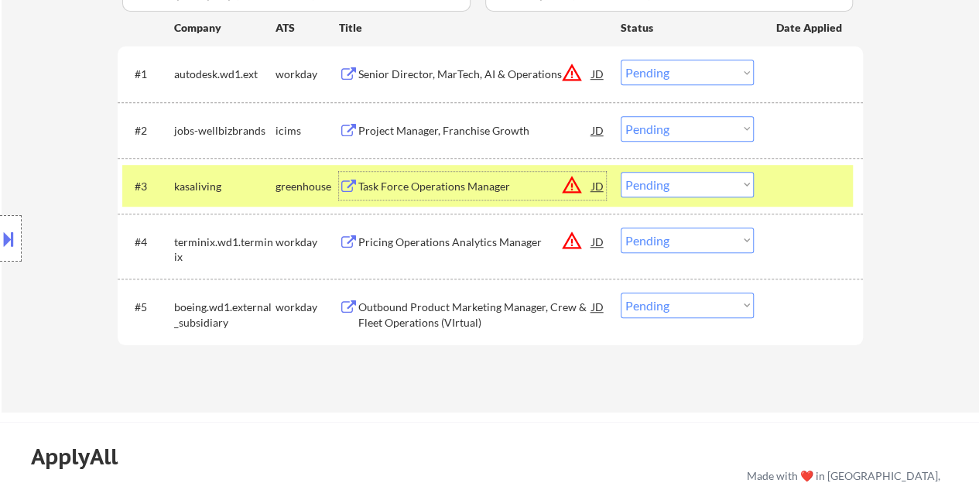
click at [675, 180] on select "Choose an option... Pending Applied Excluded (Questions) Excluded (Expired) Exc…" at bounding box center [687, 185] width 133 height 26
click at [621, 172] on select "Choose an option... Pending Applied Excluded (Questions) Excluded (Expired) Exc…" at bounding box center [687, 185] width 133 height 26
select select ""pending""
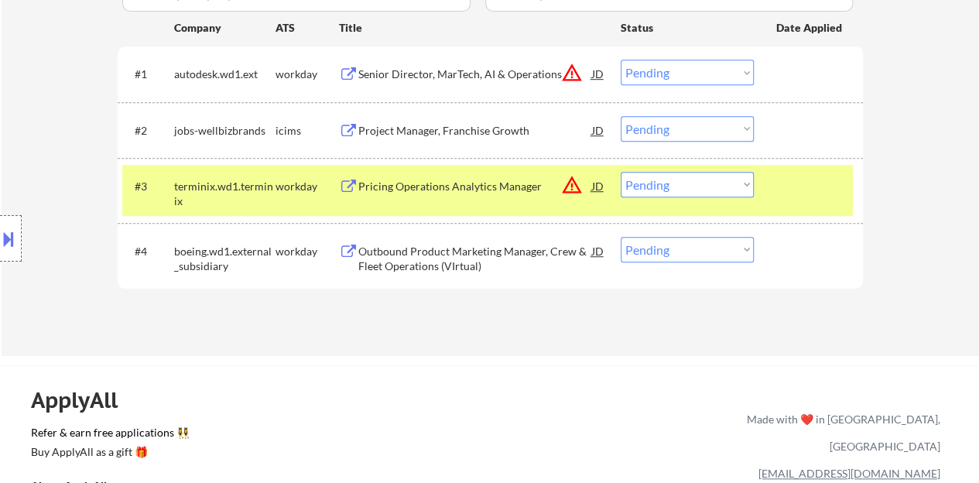
click at [825, 190] on div at bounding box center [811, 186] width 68 height 28
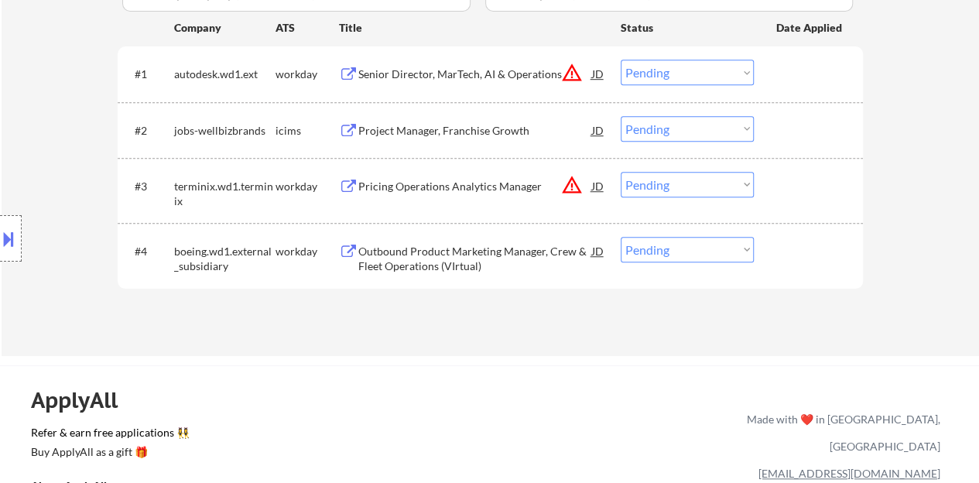
click at [463, 245] on div "Outbound Product Marketing Manager, Crew & Fleet Operations (VIrtual)" at bounding box center [475, 259] width 234 height 30
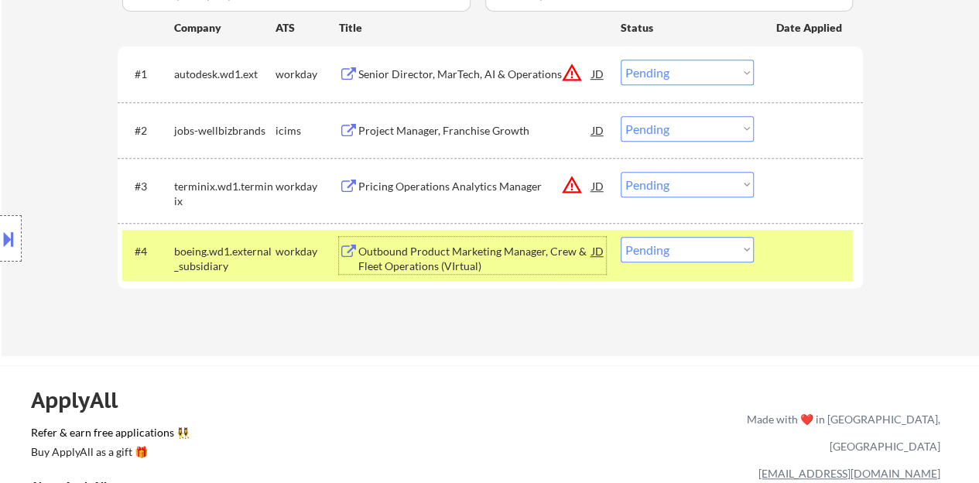
click at [647, 250] on select "Choose an option... Pending Applied Excluded (Questions) Excluded (Expired) Exc…" at bounding box center [687, 250] width 133 height 26
select select ""applied""
click at [621, 237] on select "Choose an option... Pending Applied Excluded (Questions) Excluded (Expired) Exc…" at bounding box center [687, 250] width 133 height 26
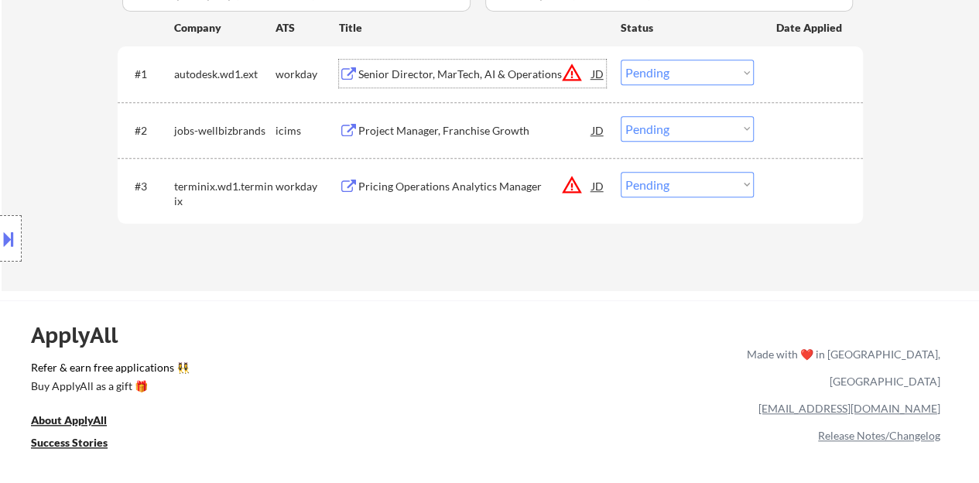
click at [474, 77] on div "Senior Director, MarTech, AI & Operations" at bounding box center [475, 74] width 234 height 15
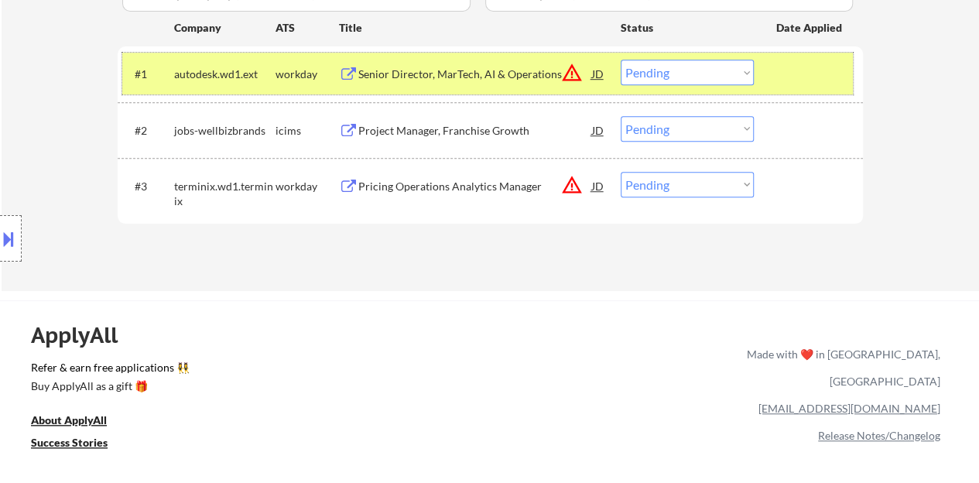
click at [727, 87] on div "#1 autodesk.wd1.ext workday Senior Director, MarTech, AI & Operations JD warnin…" at bounding box center [487, 74] width 731 height 42
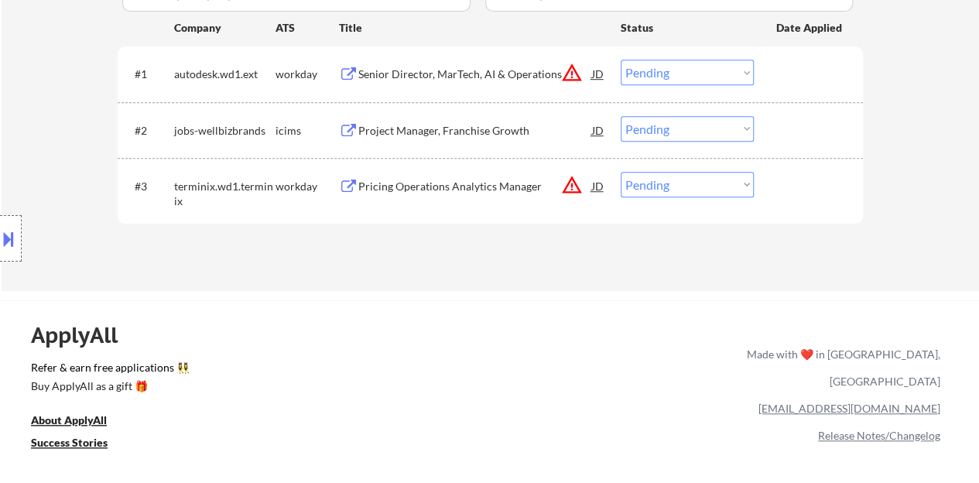
click at [717, 74] on select "Choose an option... Pending Applied Excluded (Questions) Excluded (Expired) Exc…" at bounding box center [687, 73] width 133 height 26
click at [621, 60] on select "Choose an option... Pending Applied Excluded (Questions) Excluded (Expired) Exc…" at bounding box center [687, 73] width 133 height 26
select select ""pending""
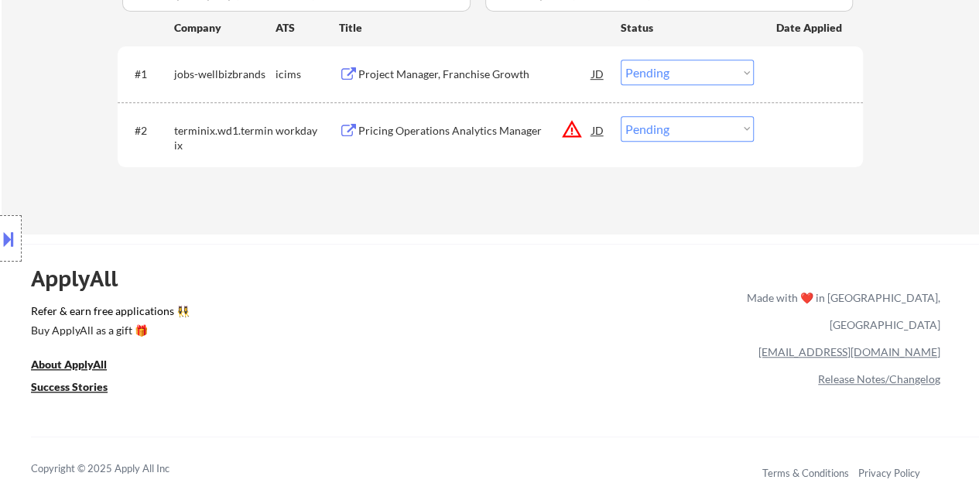
click at [395, 115] on div "#2 terminix.wd1.terminix workday Pricing Operations Analytics Manager JD warnin…" at bounding box center [487, 134] width 731 height 51
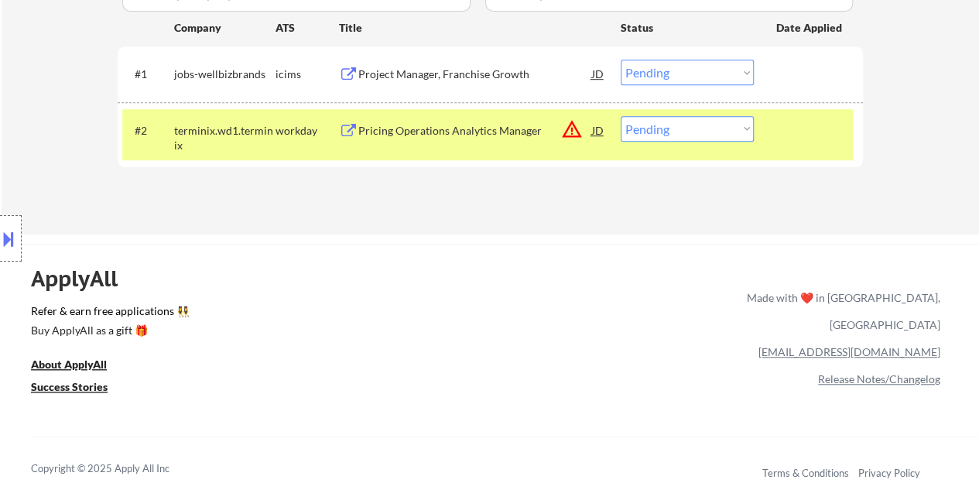
click at [419, 132] on div "Pricing Operations Analytics Manager" at bounding box center [475, 130] width 234 height 15
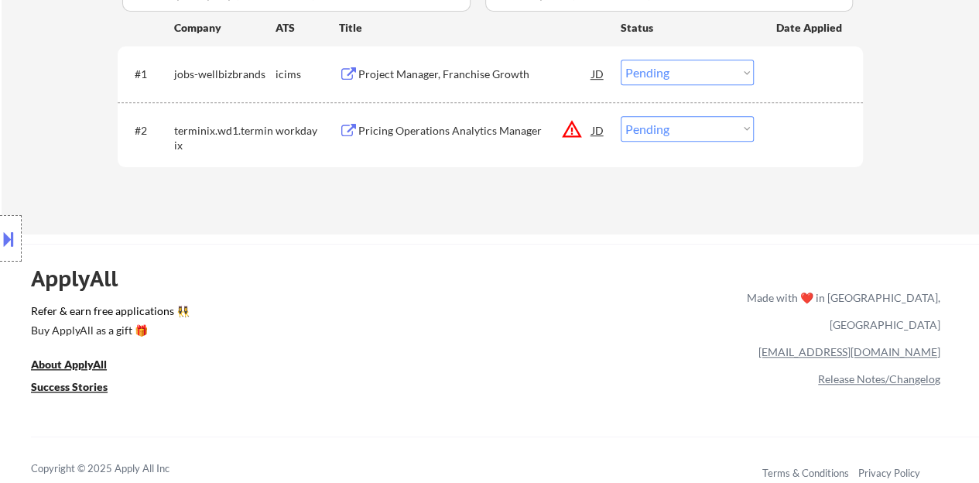
click at [858, 109] on div "#2 terminix.wd1.terminix workday Pricing Operations Analytics Manager JD warnin…" at bounding box center [491, 134] width 746 height 65
click at [830, 136] on div at bounding box center [811, 130] width 68 height 28
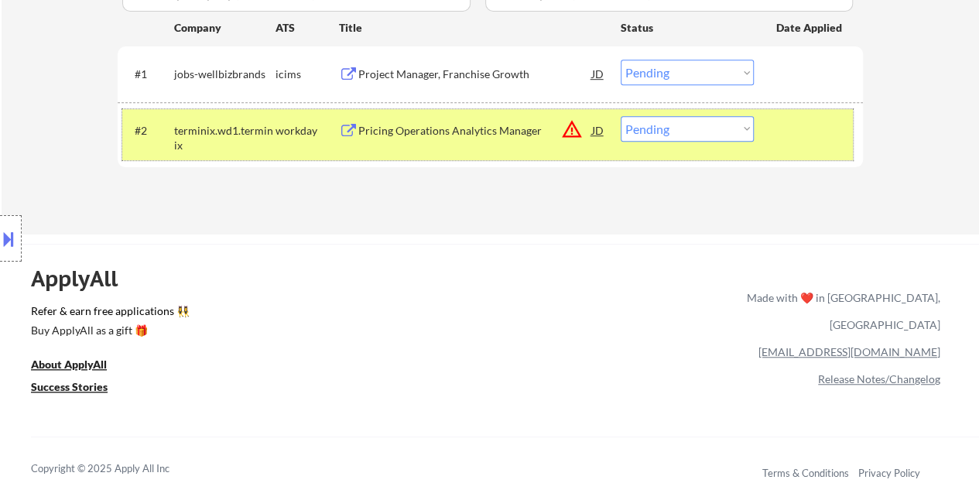
click at [676, 135] on select "Choose an option... Pending Applied Excluded (Questions) Excluded (Expired) Exc…" at bounding box center [687, 129] width 133 height 26
select select ""excluded__bad_match_""
click at [621, 116] on select "Choose an option... Pending Applied Excluded (Questions) Excluded (Expired) Exc…" at bounding box center [687, 129] width 133 height 26
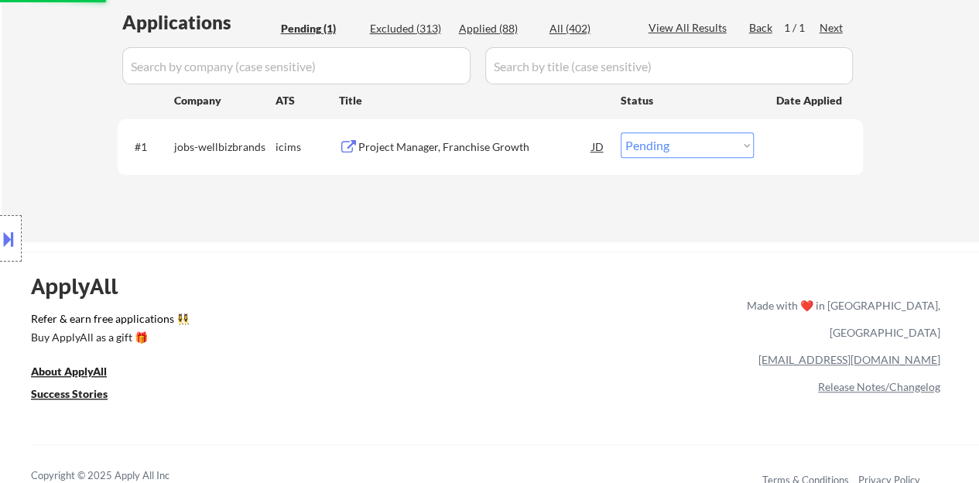
scroll to position [310, 0]
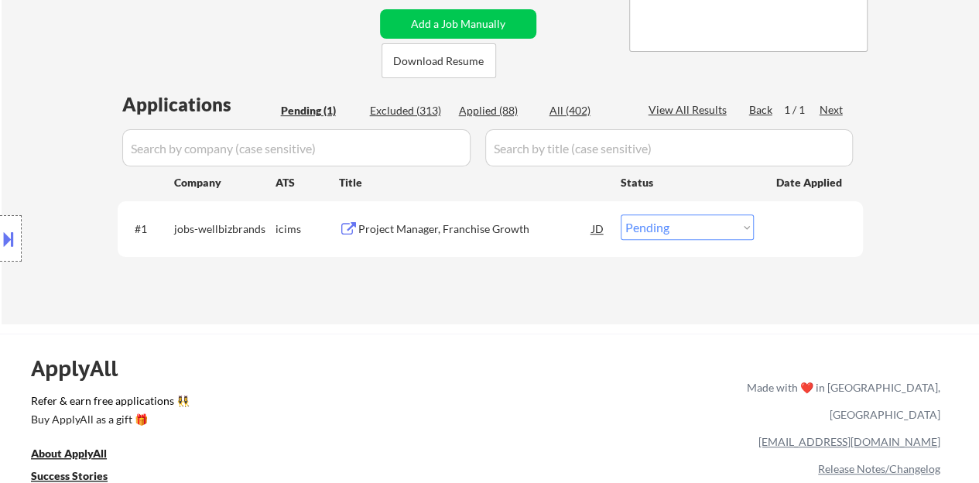
click at [444, 218] on div "Project Manager, Franchise Growth" at bounding box center [475, 228] width 234 height 28
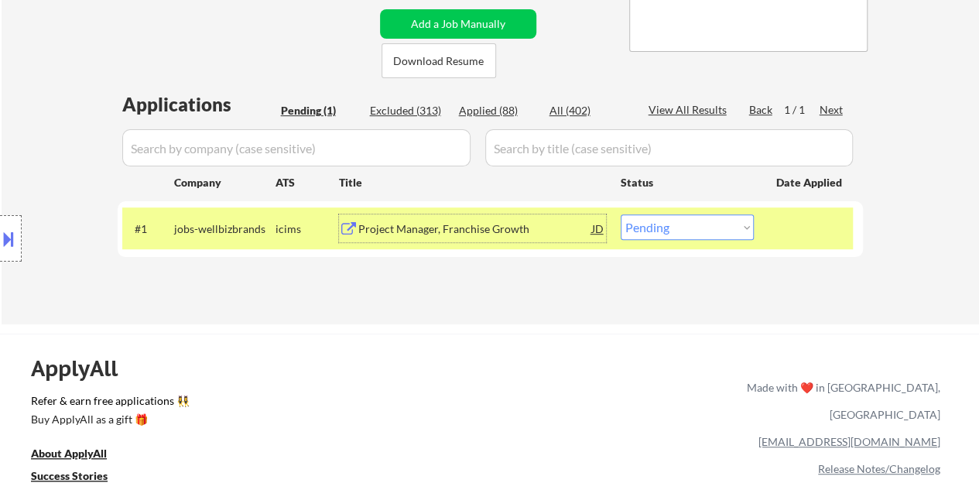
click at [670, 227] on select "Choose an option... Pending Applied Excluded (Questions) Excluded (Expired) Exc…" at bounding box center [687, 227] width 133 height 26
select select ""excluded__bad_match_""
click at [621, 214] on select "Choose an option... Pending Applied Excluded (Questions) Excluded (Expired) Exc…" at bounding box center [687, 227] width 133 height 26
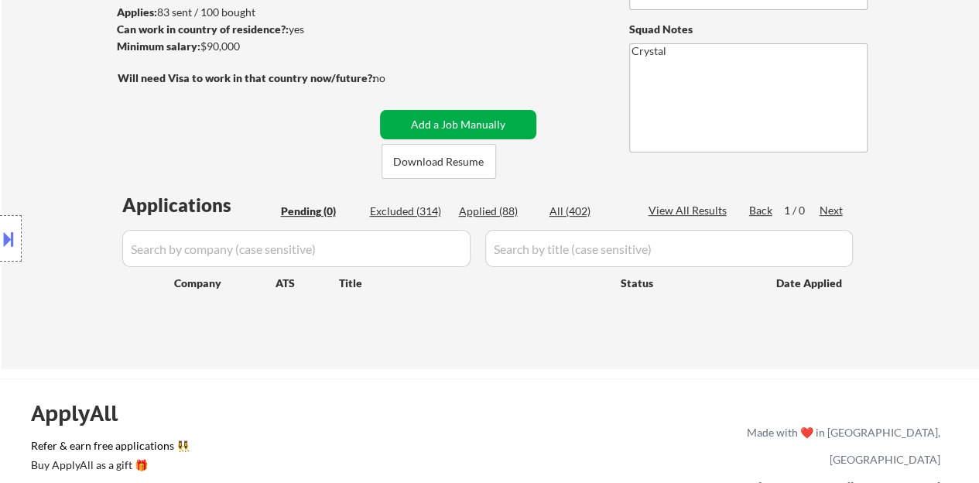
scroll to position [232, 0]
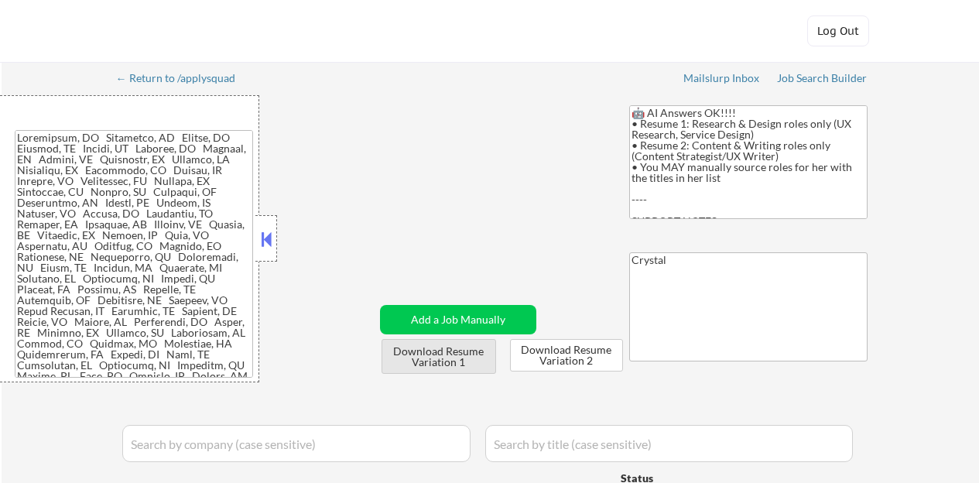
select select ""applied""
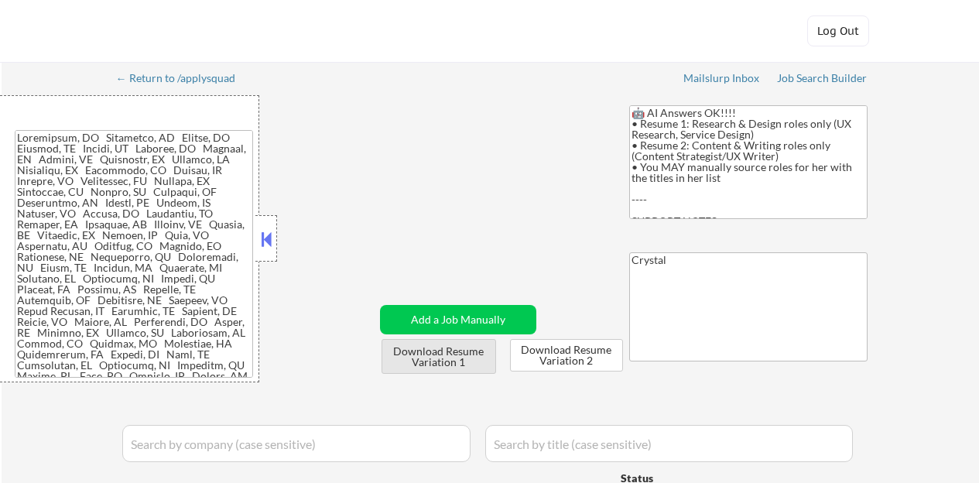
select select ""applied""
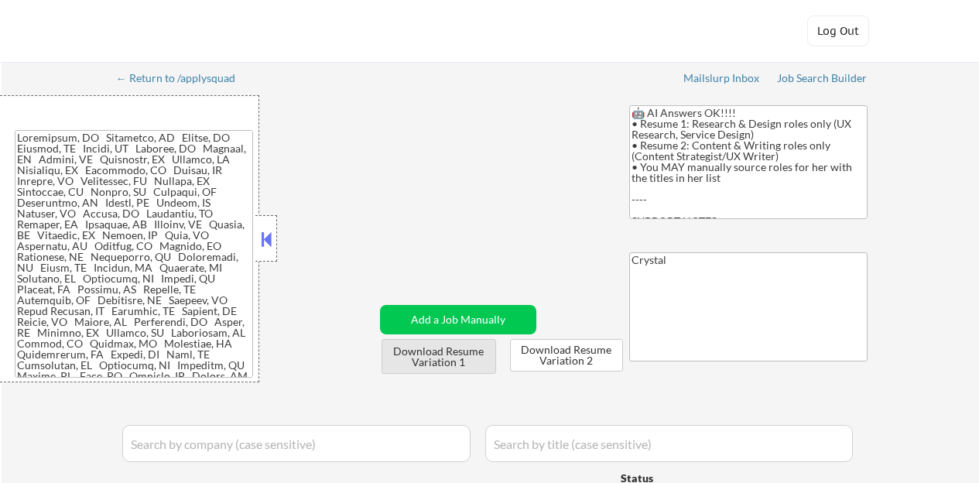
select select ""applied""
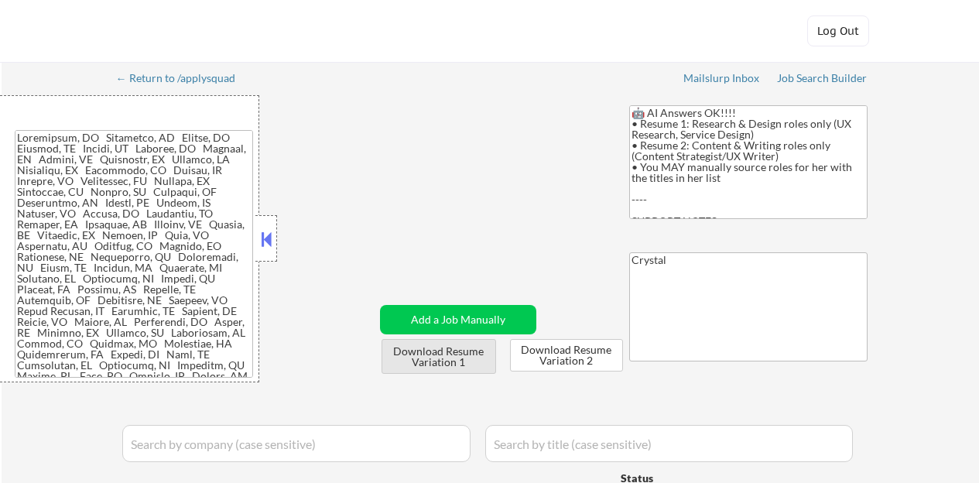
select select ""applied""
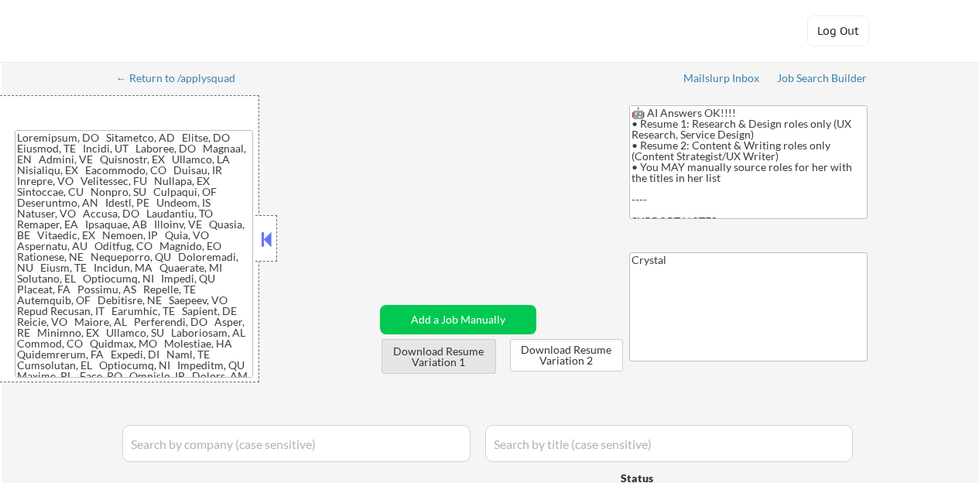
select select ""applied""
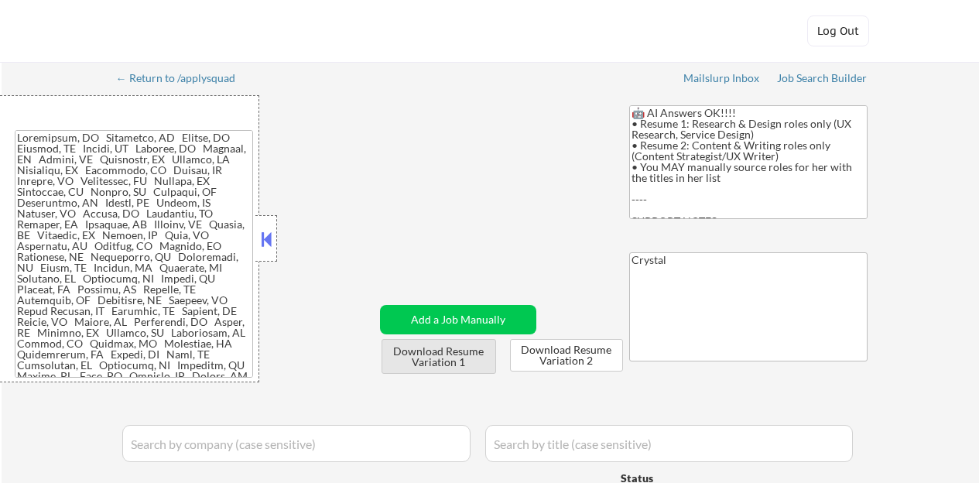
select select ""applied""
select select ""excluded__expired_""
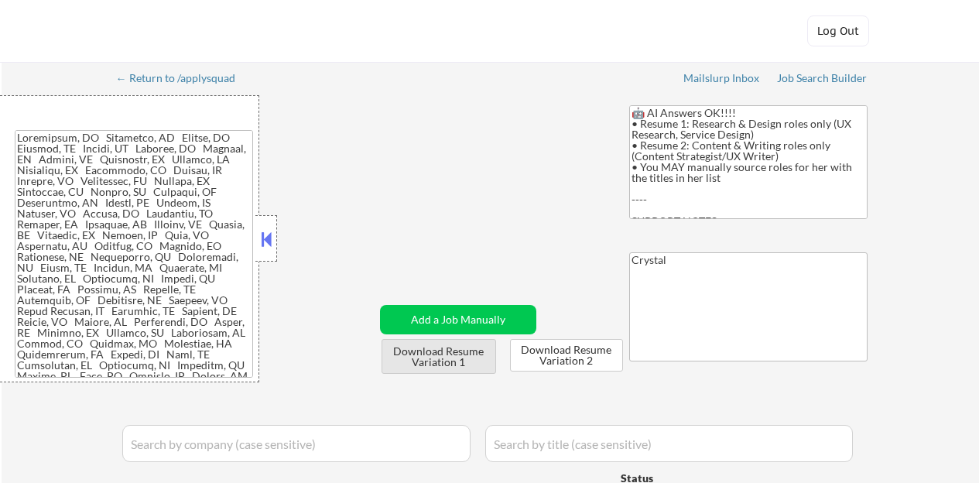
select select ""excluded__expired_""
select select ""excluded__salary_""
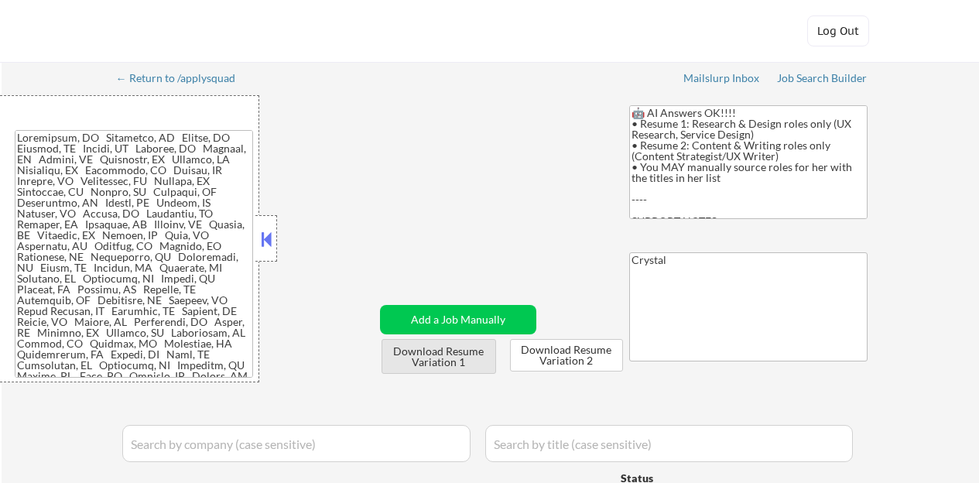
select select ""excluded__expired_""
select select ""excluded__bad_match_""
select select ""excluded__location_""
select select ""excluded__salary_""
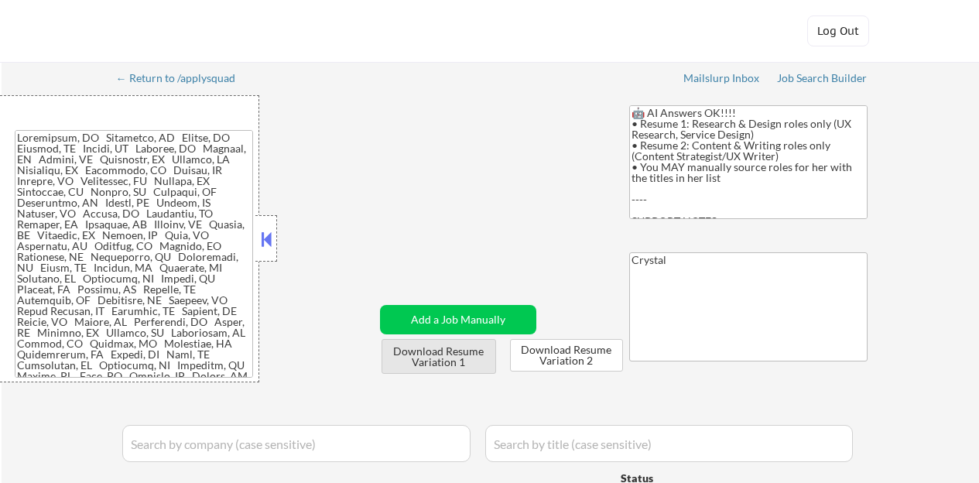
select select ""pending""
select select ""excluded__salary_""
select select ""excluded__expired_""
select select ""excluded__bad_match_""
select select ""excluded""
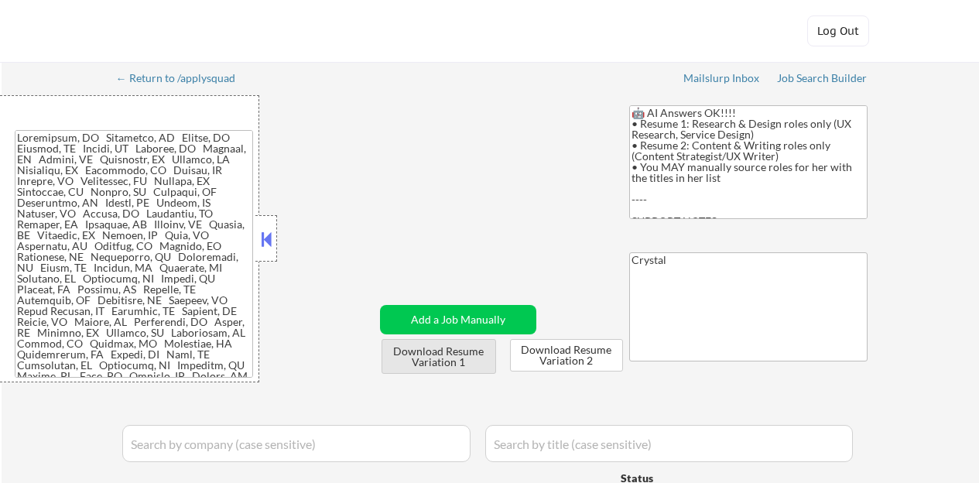
select select ""excluded__expired_""
select select ""excluded""
select select ""excluded__expired_""
select select ""excluded__location_""
select select ""excluded__salary_""
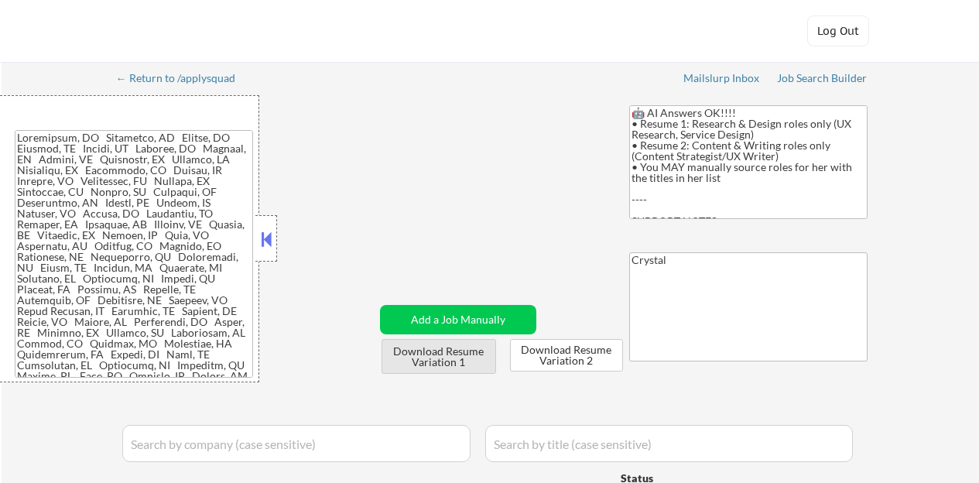
select select ""excluded__expired_""
select select ""excluded__location_""
select select ""pending""
select select ""excluded__salary_""
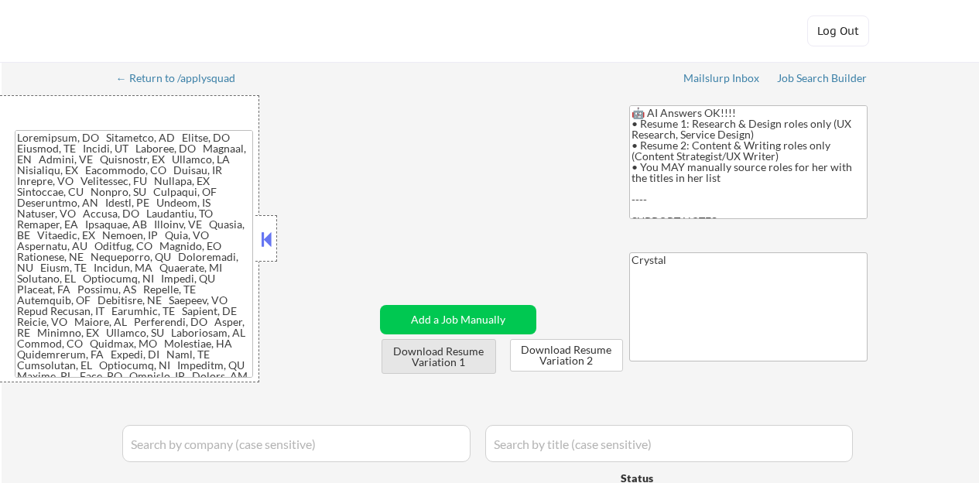
select select ""excluded__expired_""
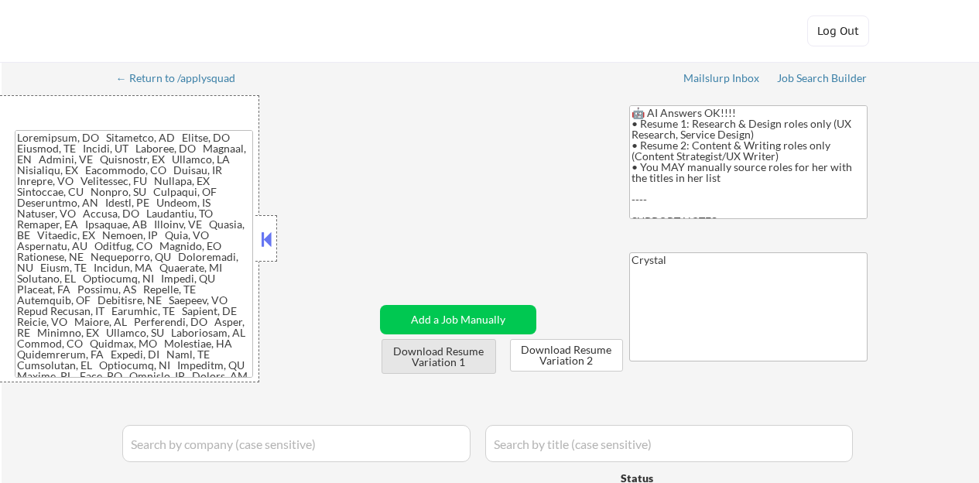
select select ""excluded__expired_""
select select ""excluded__bad_match_""
select select ""excluded__expired_""
select select ""excluded__salary_""
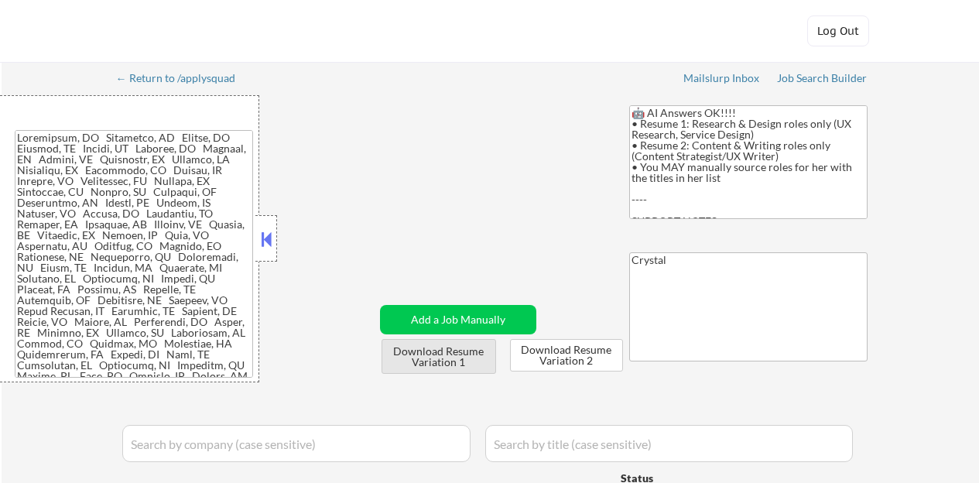
select select ""excluded__salary_""
select select ""excluded""
select select ""excluded__location_""
select select ""excluded__other_""
select select ""excluded__salary_""
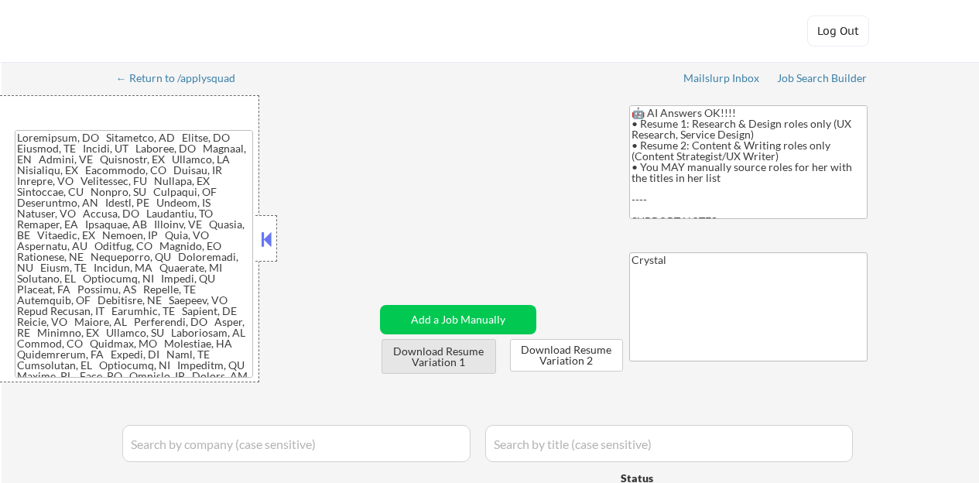
select select ""excluded__expired_""
select select ""excluded__other_""
select select ""excluded__blocklist_""
select select ""excluded__expired_""
select select ""excluded__location_""
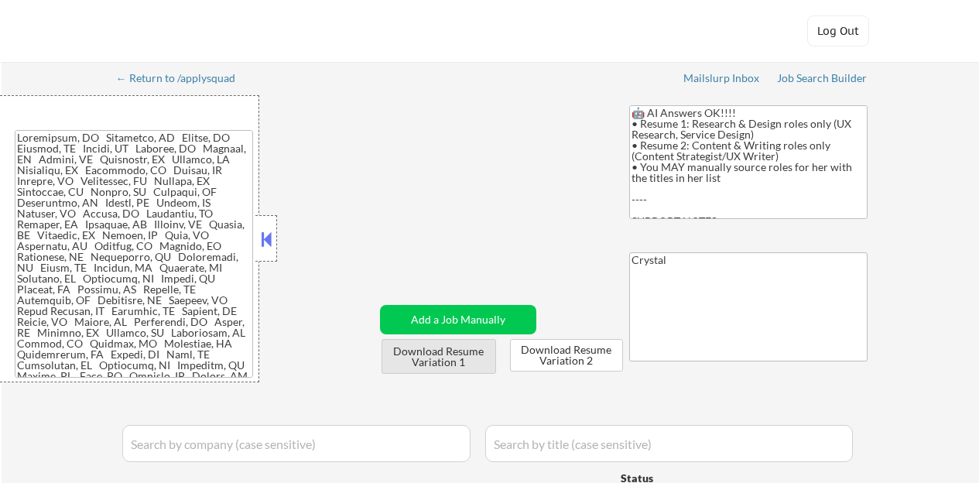
select select ""excluded""
select select ""excluded__location_""
select select ""excluded""
select select ""excluded__bad_match_""
select select ""pending""
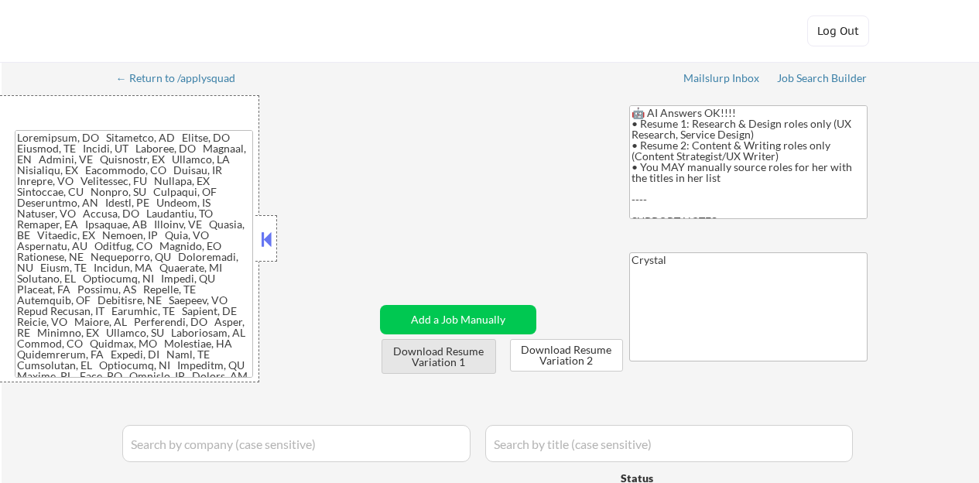
select select ""excluded__salary_""
select select ""excluded__expired_""
select select ""pending""
select select ""excluded__bad_match_""
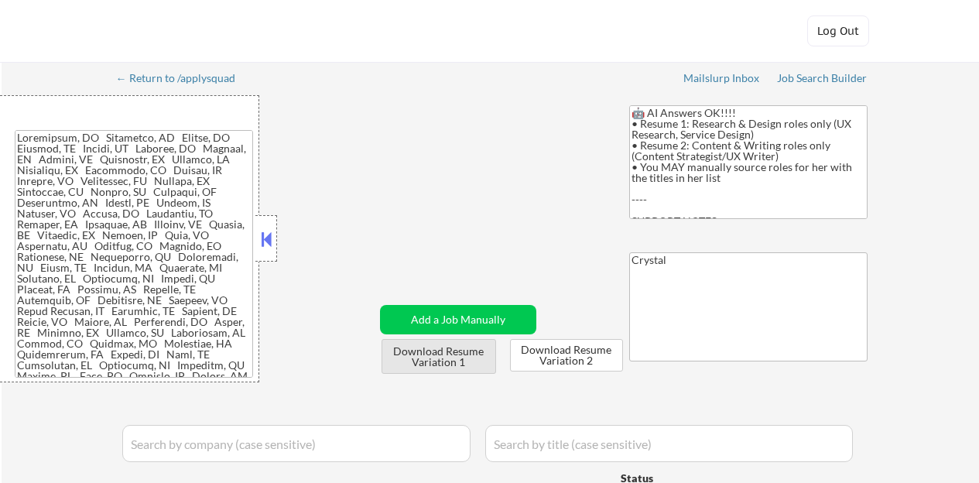
select select ""excluded""
select select ""excluded__salary_""
select select ""excluded__bad_match_""
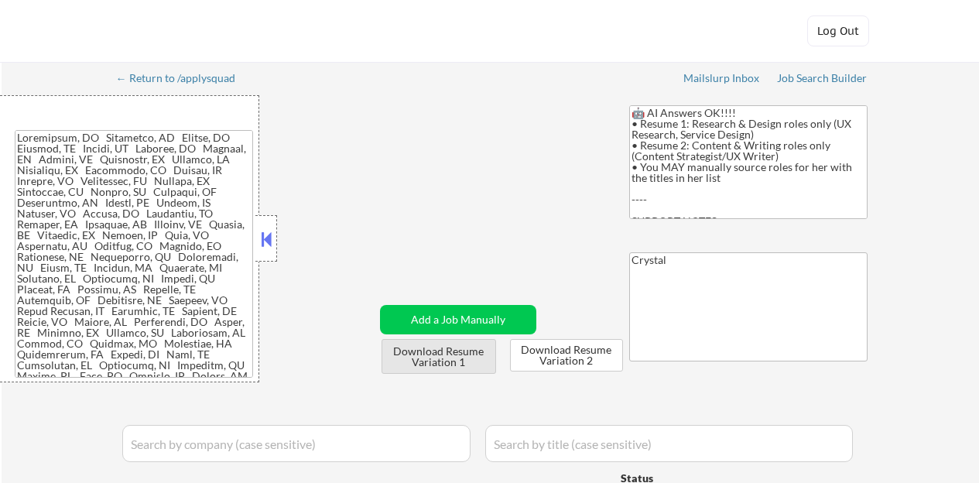
select select ""excluded__expired_""
select select ""excluded__other_""
select select ""excluded__bad_match_""
select select ""excluded__location_""
select select ""excluded""
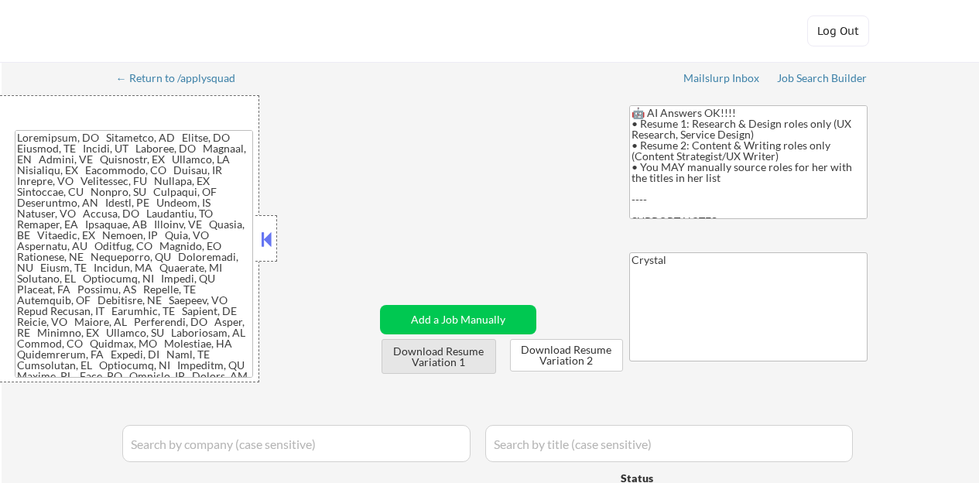
select select ""excluded__bad_match_""
select select ""excluded__location_""
select select ""pending""
select select ""excluded__bad_match_""
select select ""excluded""
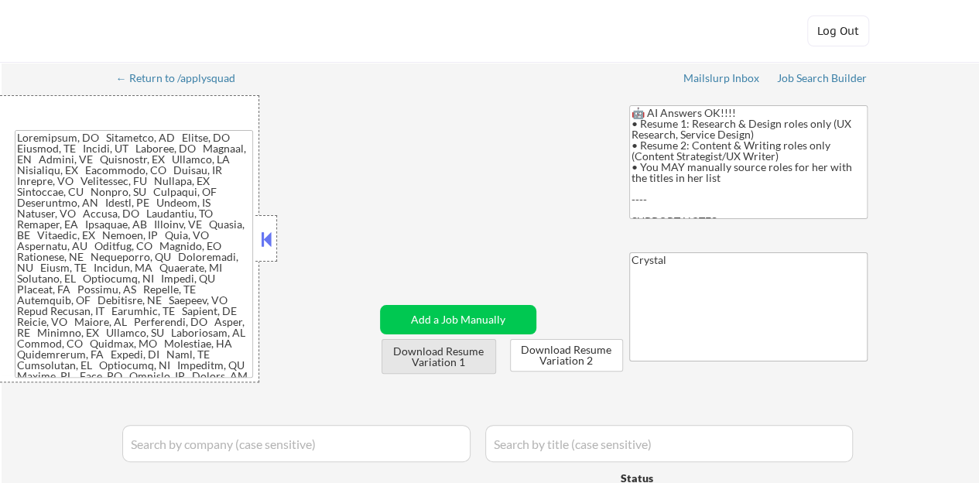
select select ""pending""
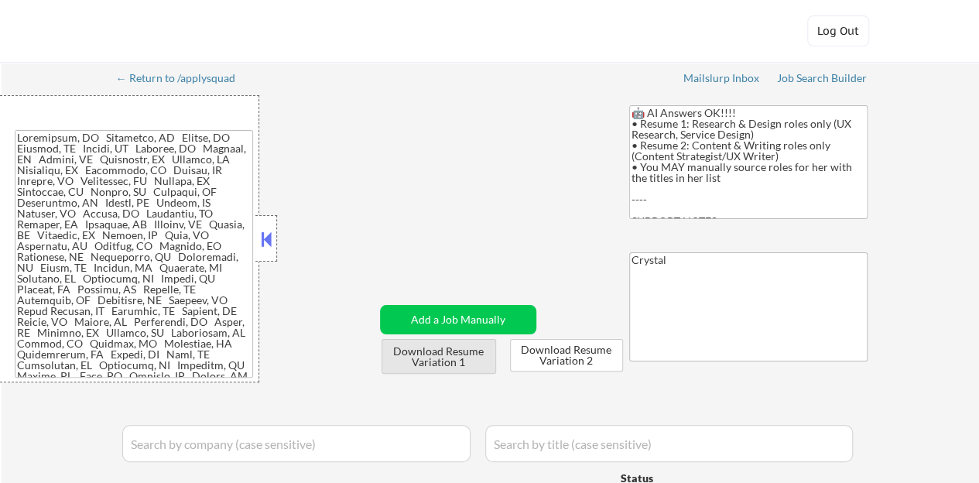
select select ""pending""
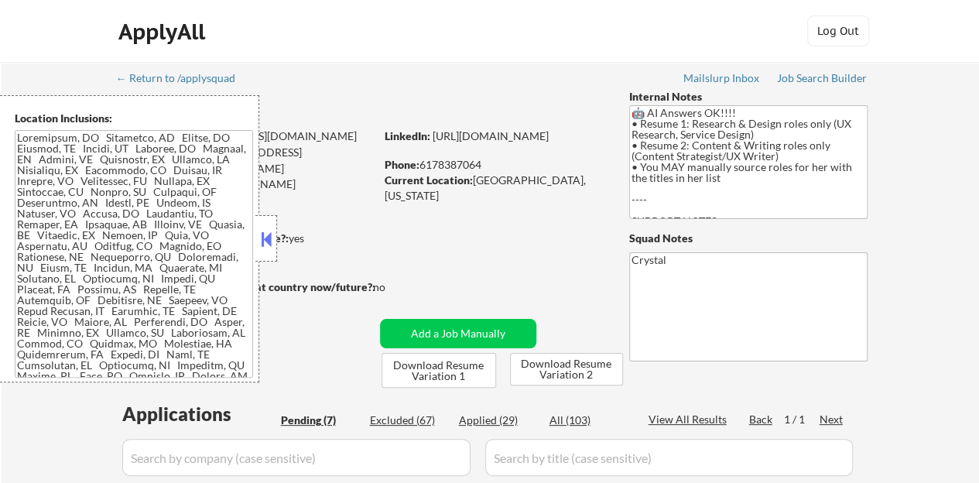
drag, startPoint x: 279, startPoint y: 241, endPoint x: 268, endPoint y: 239, distance: 11.7
click at [279, 241] on strong "Can work in country of residence?:" at bounding box center [203, 237] width 172 height 13
click at [268, 239] on button at bounding box center [266, 239] width 17 height 23
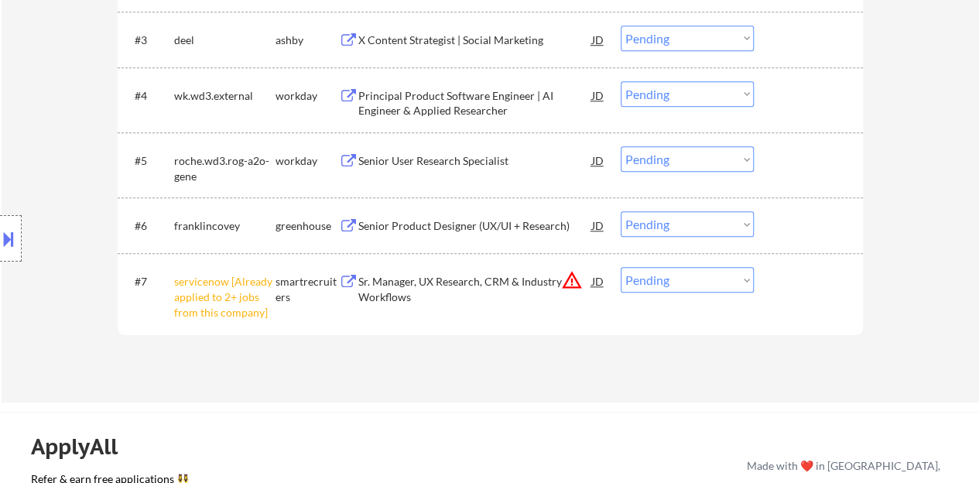
scroll to position [697, 0]
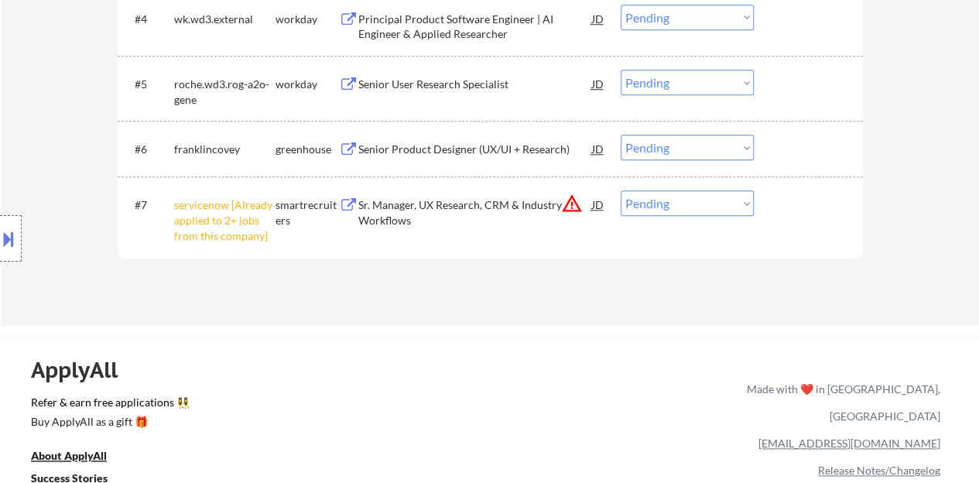
click at [681, 193] on select "Choose an option... Pending Applied Excluded (Questions) Excluded (Expired) Exc…" at bounding box center [687, 203] width 133 height 26
select select ""excluded__other_""
click at [621, 190] on select "Choose an option... Pending Applied Excluded (Questions) Excluded (Expired) Exc…" at bounding box center [687, 203] width 133 height 26
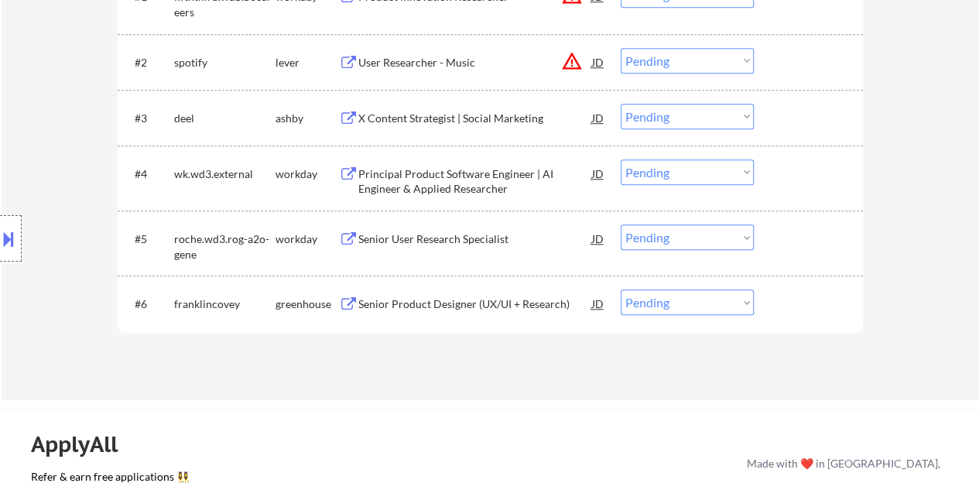
scroll to position [465, 0]
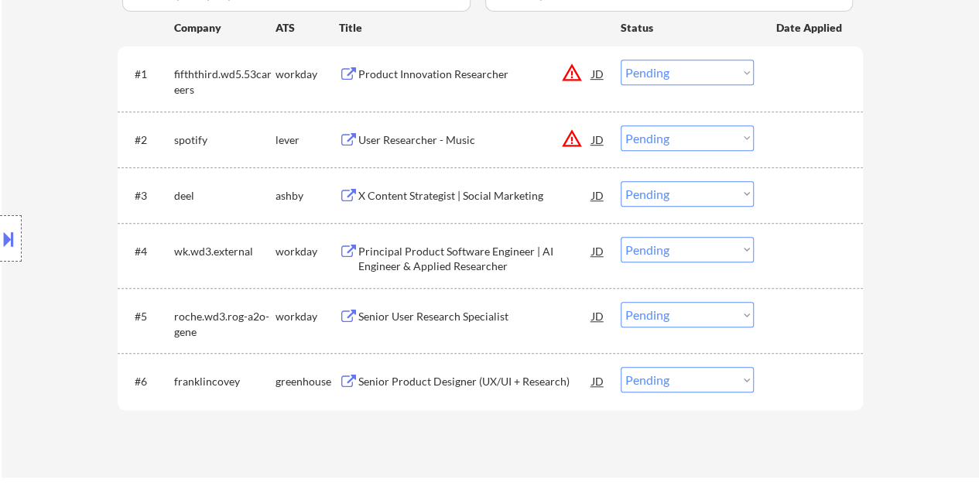
click at [453, 380] on div "Senior Product Designer (UX/UI + Research)" at bounding box center [475, 381] width 234 height 15
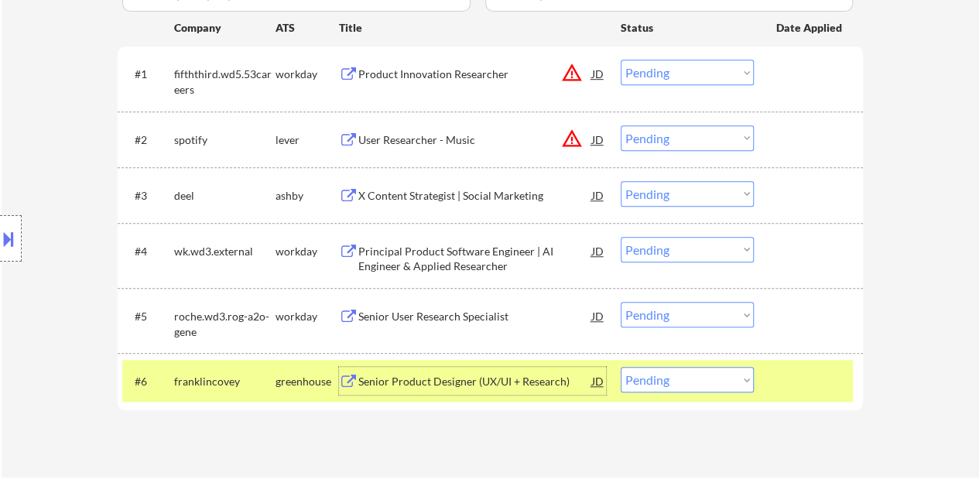
click at [602, 385] on div "JD" at bounding box center [598, 381] width 15 height 28
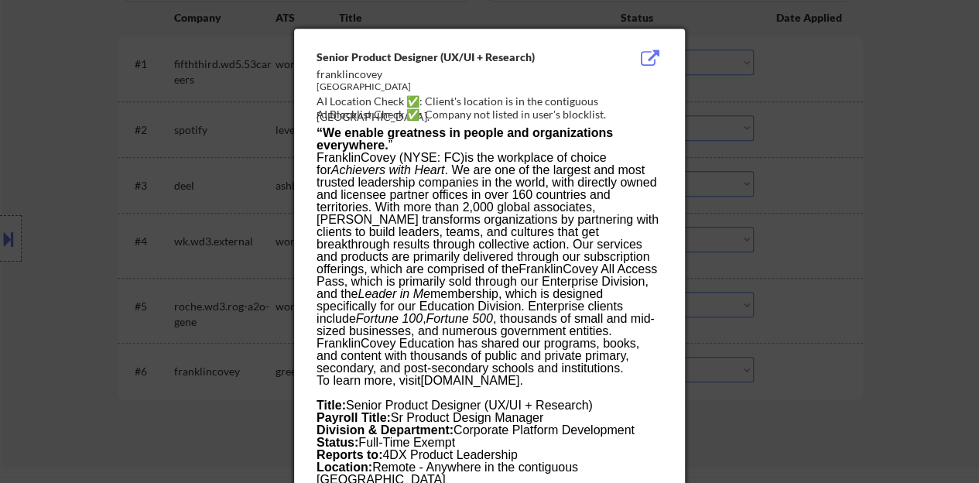
scroll to position [552, 0]
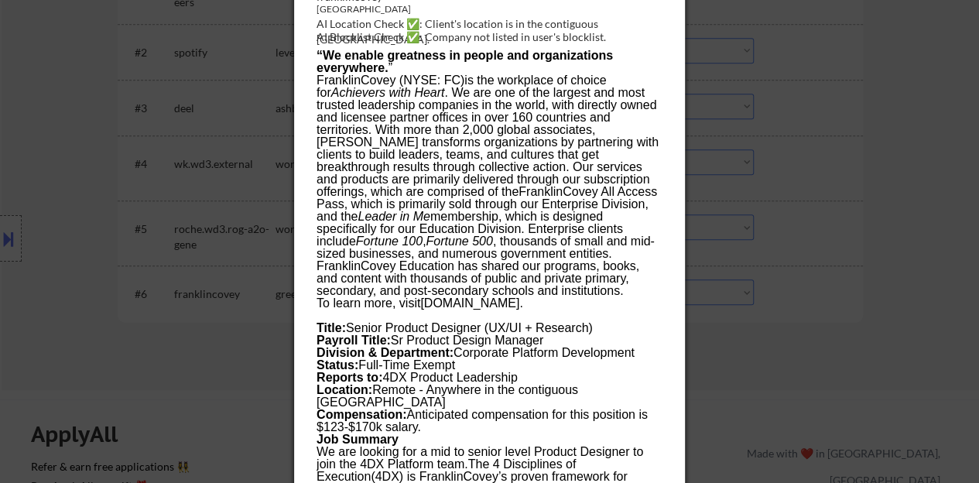
click at [807, 101] on div at bounding box center [489, 241] width 979 height 483
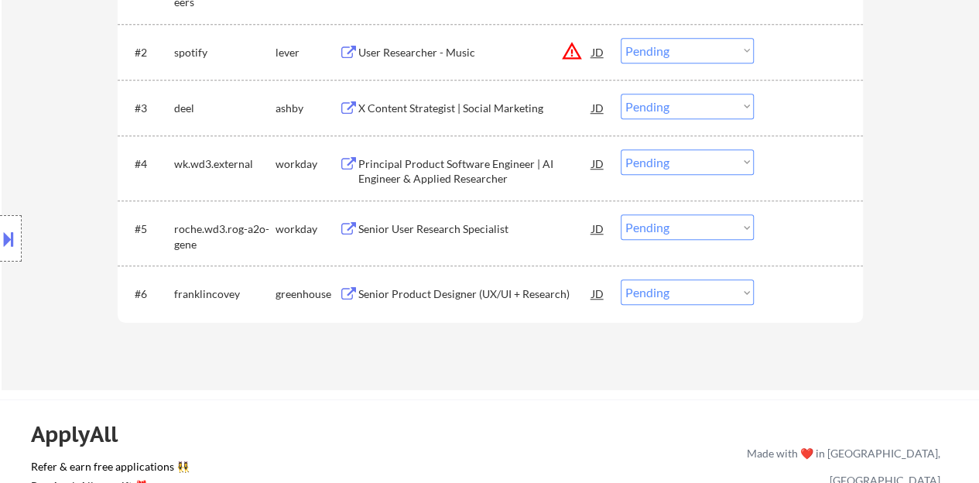
click at [807, 301] on div at bounding box center [811, 293] width 68 height 28
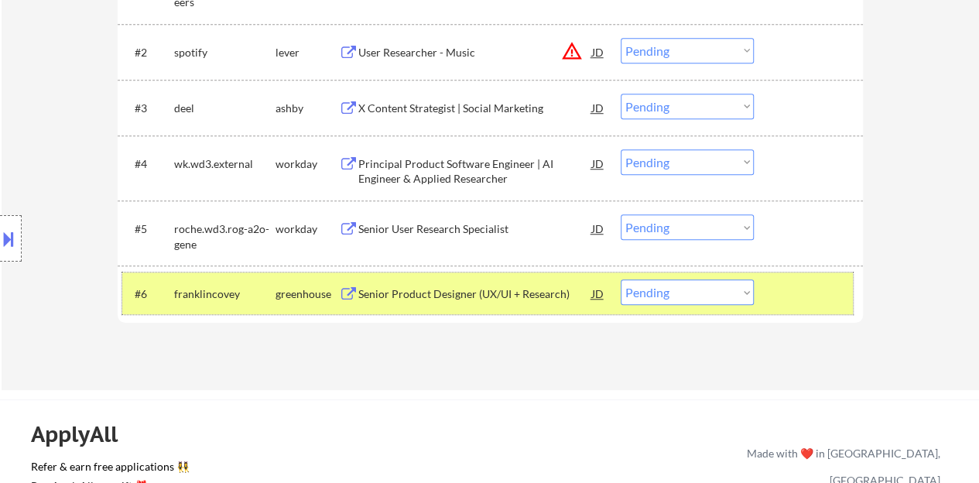
click at [669, 290] on select "Choose an option... Pending Applied Excluded (Questions) Excluded (Expired) Exc…" at bounding box center [687, 292] width 133 height 26
select select ""applied""
click at [621, 279] on select "Choose an option... Pending Applied Excluded (Questions) Excluded (Expired) Exc…" at bounding box center [687, 292] width 133 height 26
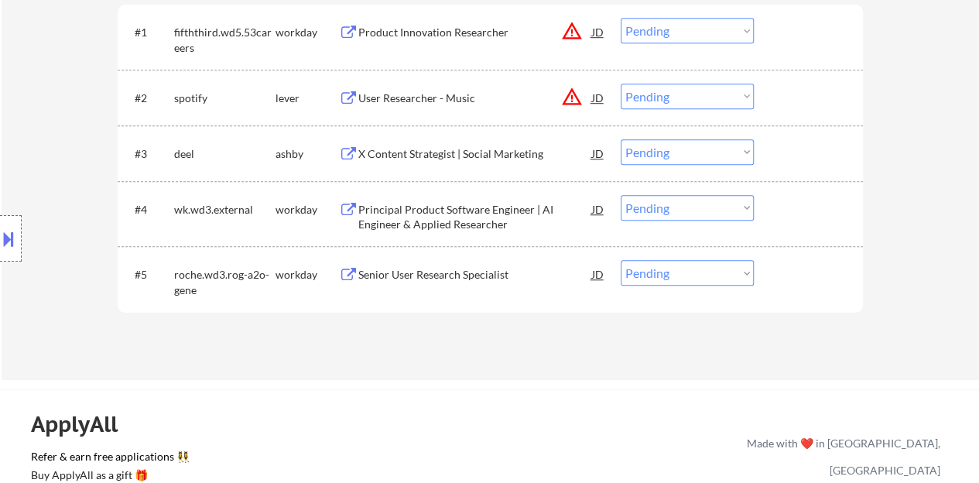
scroll to position [475, 0]
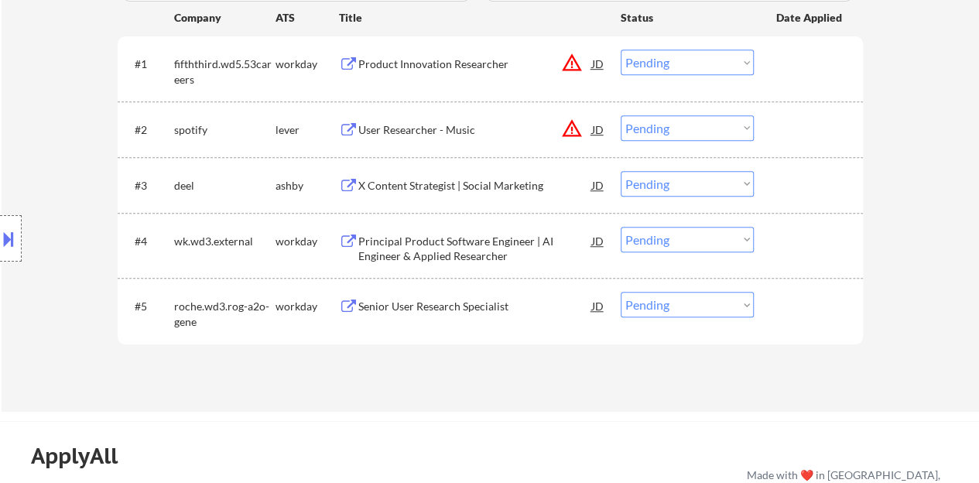
click at [413, 315] on div "Senior User Research Specialist" at bounding box center [475, 306] width 234 height 28
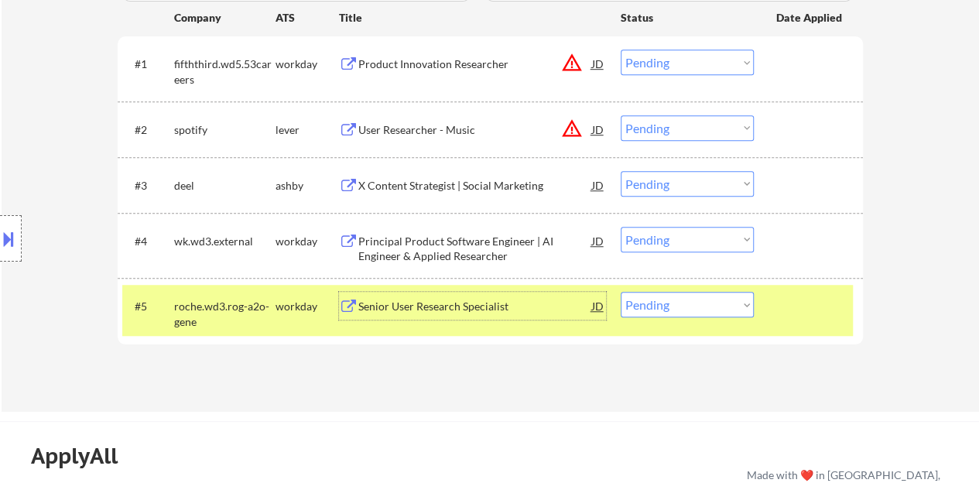
click at [14, 233] on button at bounding box center [8, 239] width 17 height 26
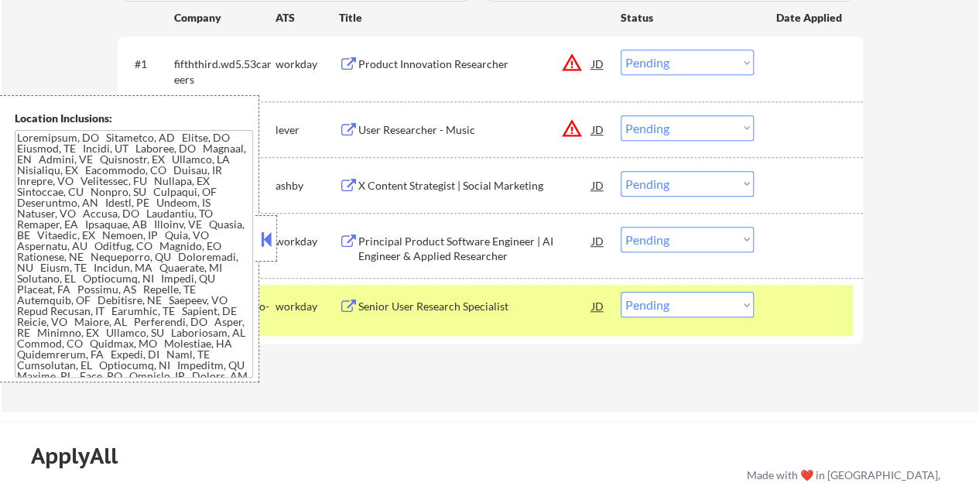
click at [273, 235] on button at bounding box center [266, 239] width 17 height 23
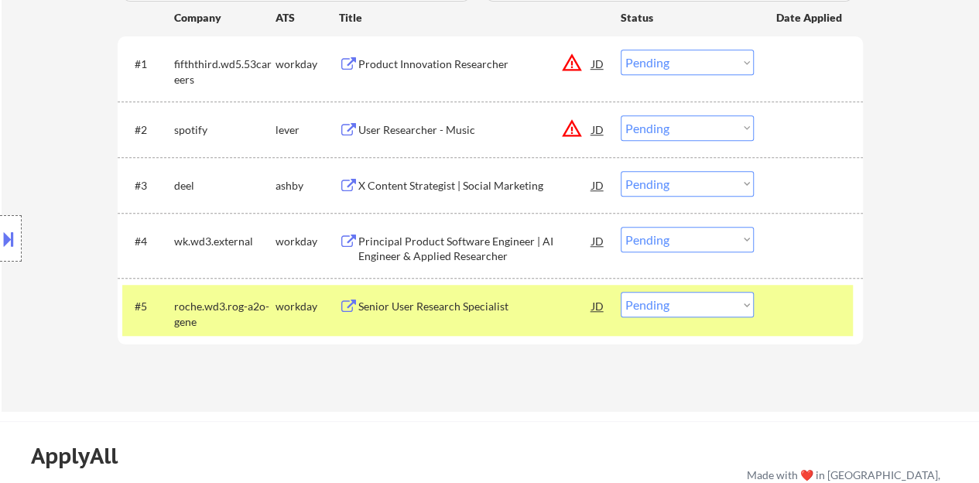
click at [697, 310] on select "Choose an option... Pending Applied Excluded (Questions) Excluded (Expired) Exc…" at bounding box center [687, 305] width 133 height 26
select select ""applied""
click at [621, 292] on select "Choose an option... Pending Applied Excluded (Questions) Excluded (Expired) Exc…" at bounding box center [687, 305] width 133 height 26
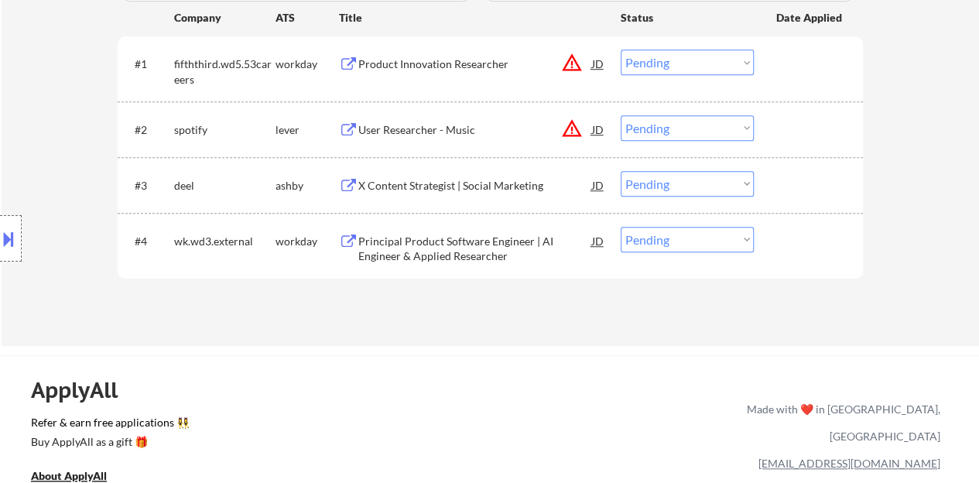
click at [507, 201] on div "#3 deel ashby X Content Strategist | Social Marketing JD Choose an option... Pe…" at bounding box center [487, 185] width 731 height 42
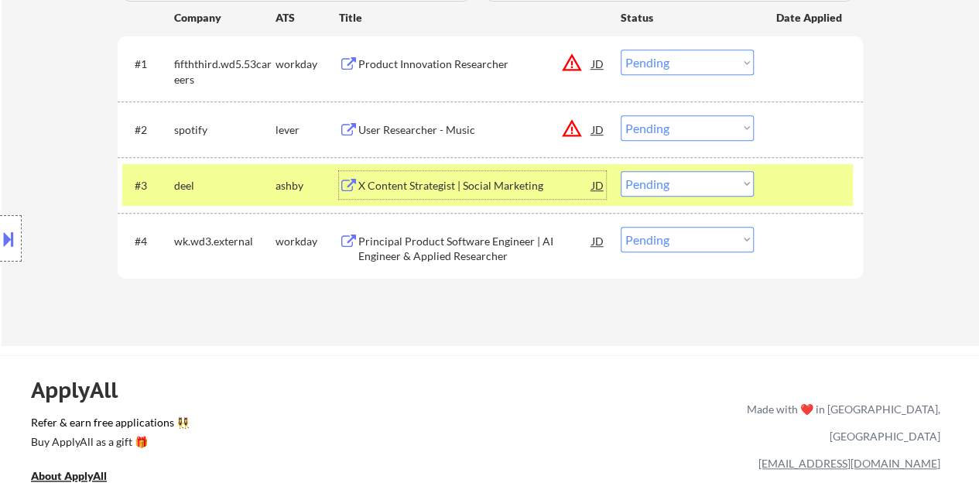
click at [485, 180] on div "X Content Strategist | Social Marketing" at bounding box center [475, 185] width 234 height 15
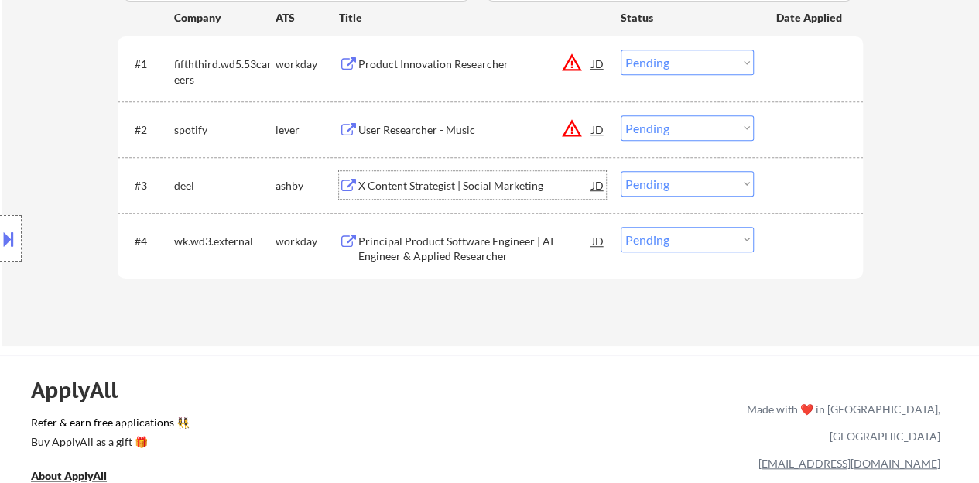
click at [835, 180] on div at bounding box center [811, 185] width 68 height 28
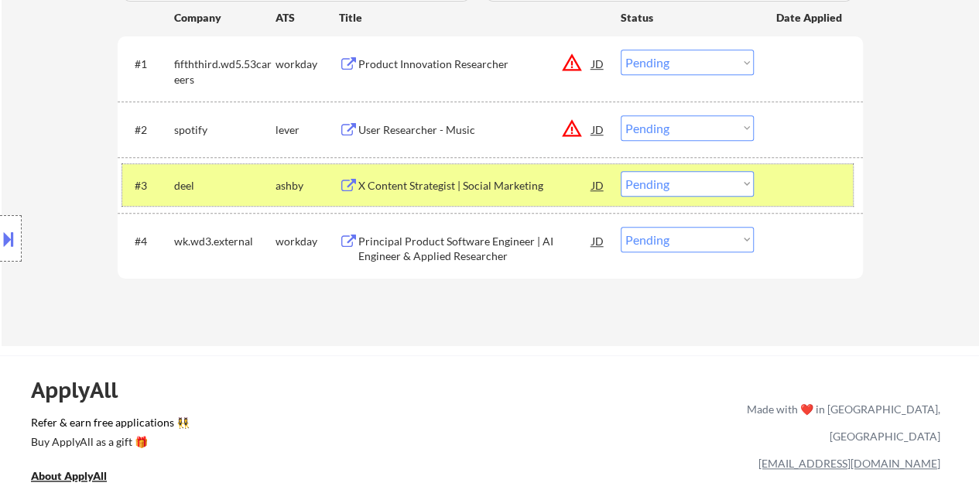
click at [709, 170] on div "#3 deel ashby X Content Strategist | Social Marketing JD Choose an option... Pe…" at bounding box center [487, 185] width 731 height 42
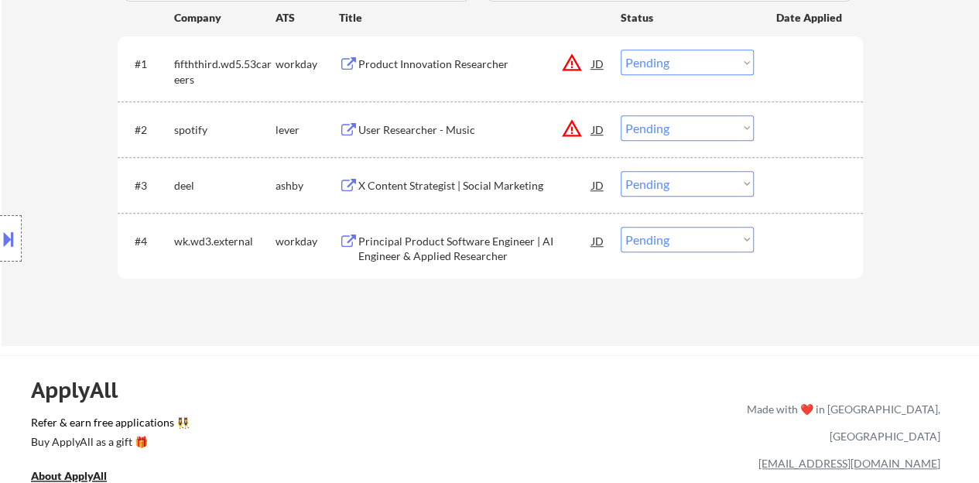
click at [716, 180] on select "Choose an option... Pending Applied Excluded (Questions) Excluded (Expired) Exc…" at bounding box center [687, 184] width 133 height 26
click at [621, 171] on select "Choose an option... Pending Applied Excluded (Questions) Excluded (Expired) Exc…" at bounding box center [687, 184] width 133 height 26
select select ""pending""
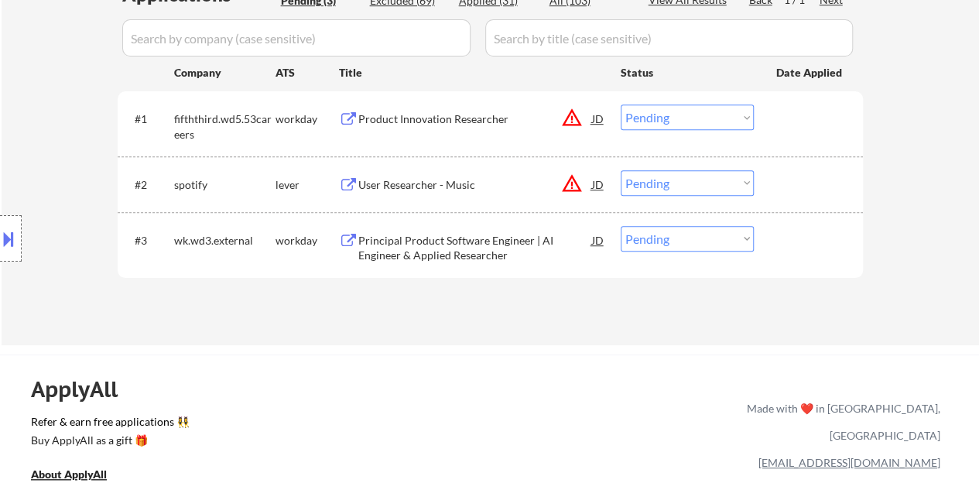
scroll to position [397, 0]
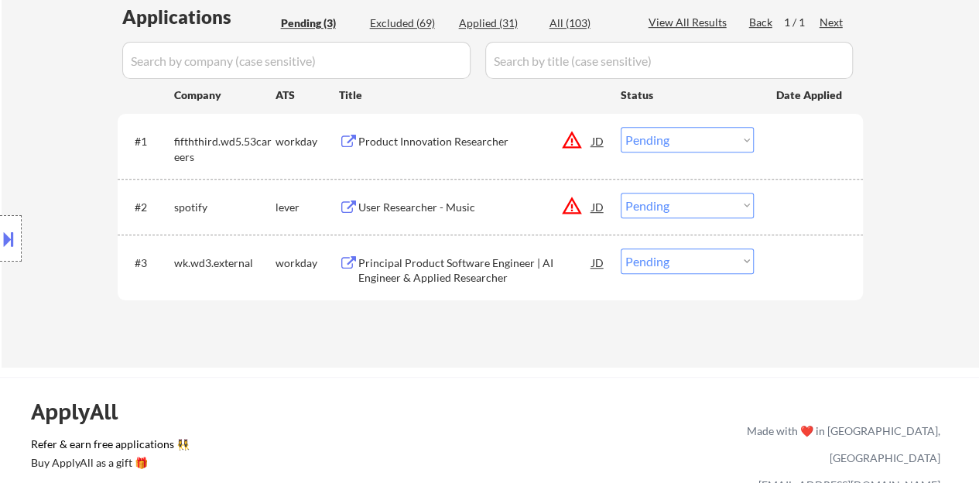
click at [457, 142] on div "Product Innovation Researcher" at bounding box center [475, 141] width 234 height 15
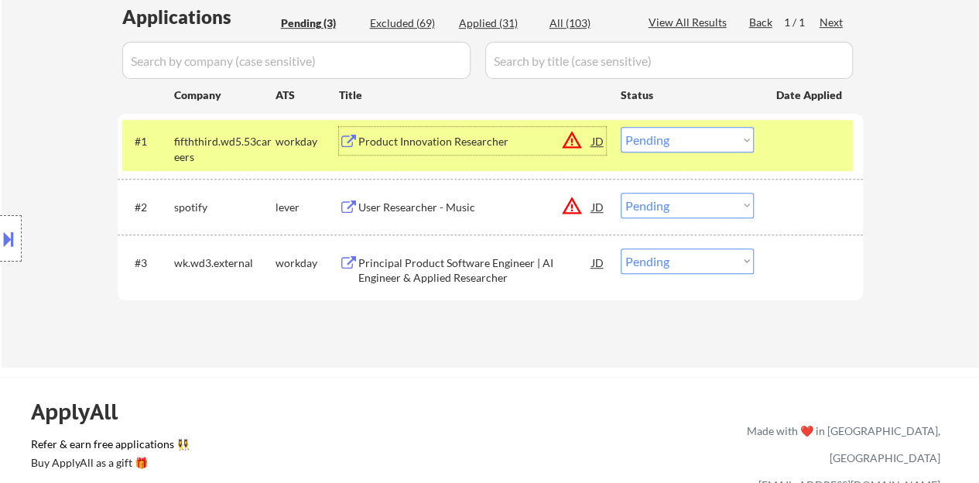
click at [709, 139] on select "Choose an option... Pending Applied Excluded (Questions) Excluded (Expired) Exc…" at bounding box center [687, 140] width 133 height 26
click at [621, 127] on select "Choose an option... Pending Applied Excluded (Questions) Excluded (Expired) Exc…" at bounding box center [687, 140] width 133 height 26
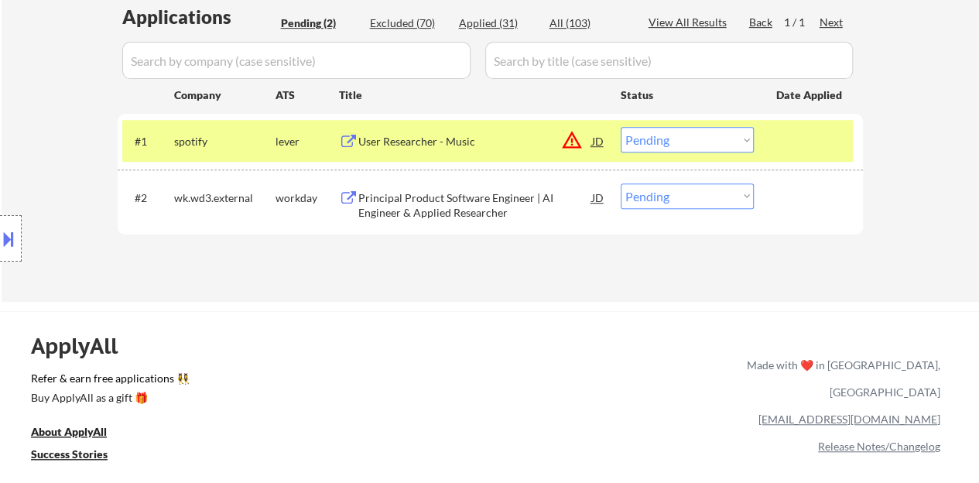
click at [598, 140] on div "JD" at bounding box center [598, 141] width 15 height 28
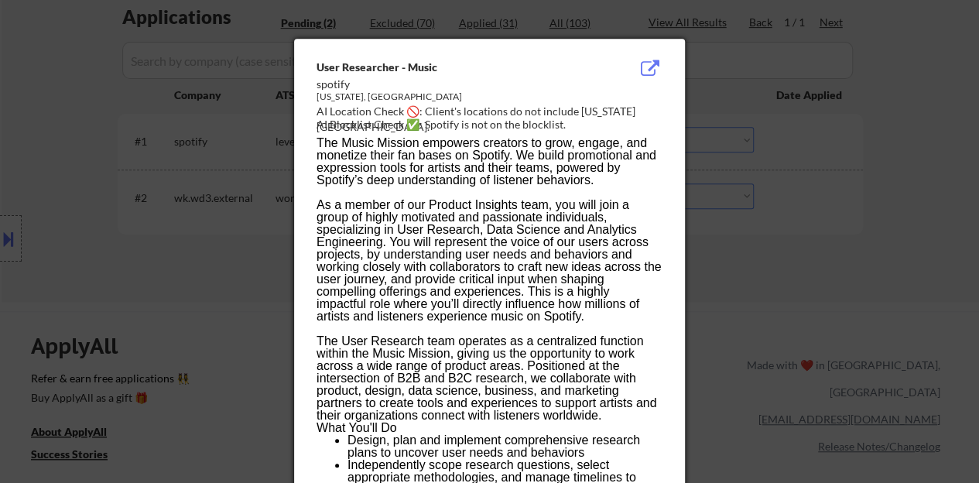
click at [821, 201] on div at bounding box center [489, 241] width 979 height 483
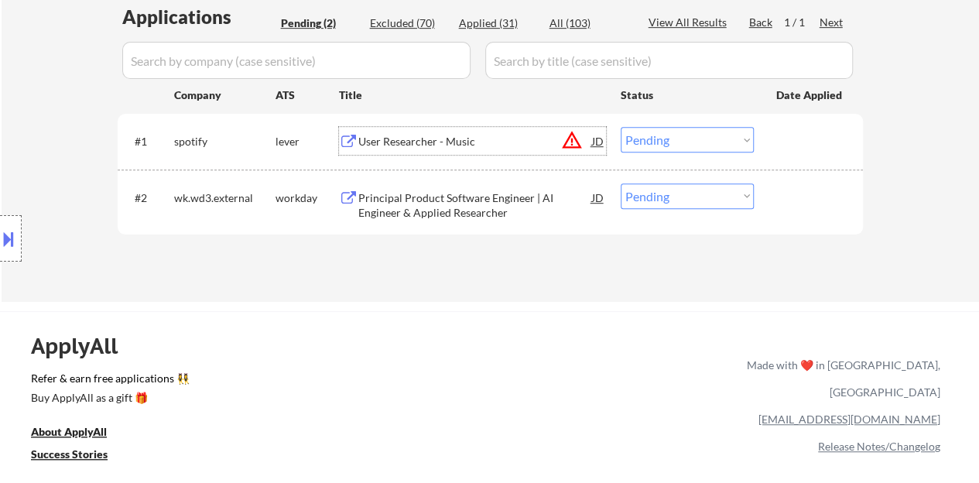
click at [424, 137] on div "User Researcher - Music" at bounding box center [475, 141] width 234 height 15
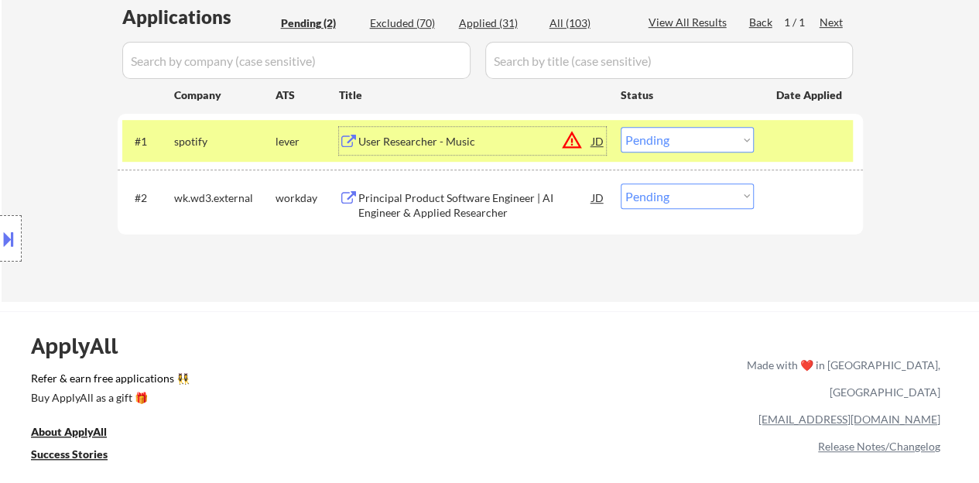
click at [694, 124] on div "#1 spotify lever User Researcher - Music JD warning_amber Choose an option... P…" at bounding box center [487, 141] width 731 height 42
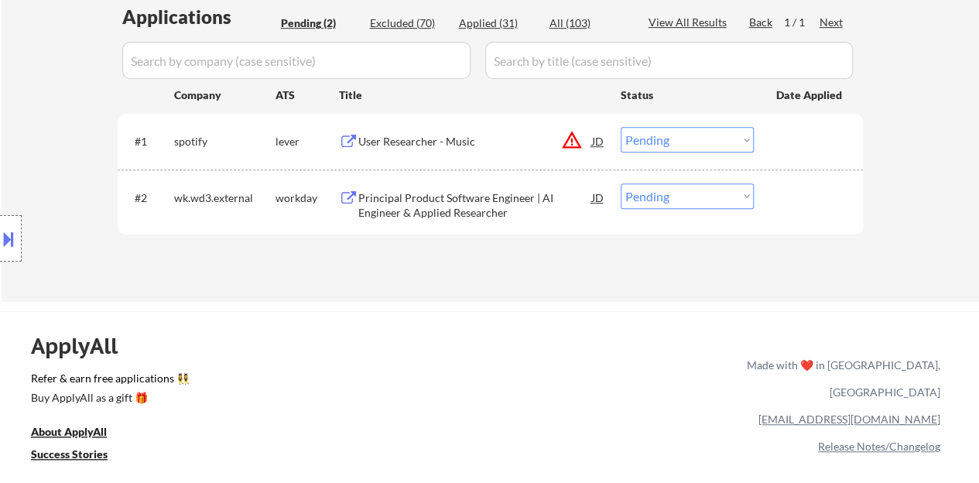
click at [701, 142] on select "Choose an option... Pending Applied Excluded (Questions) Excluded (Expired) Exc…" at bounding box center [687, 140] width 133 height 26
click at [621, 127] on select "Choose an option... Pending Applied Excluded (Questions) Excluded (Expired) Exc…" at bounding box center [687, 140] width 133 height 26
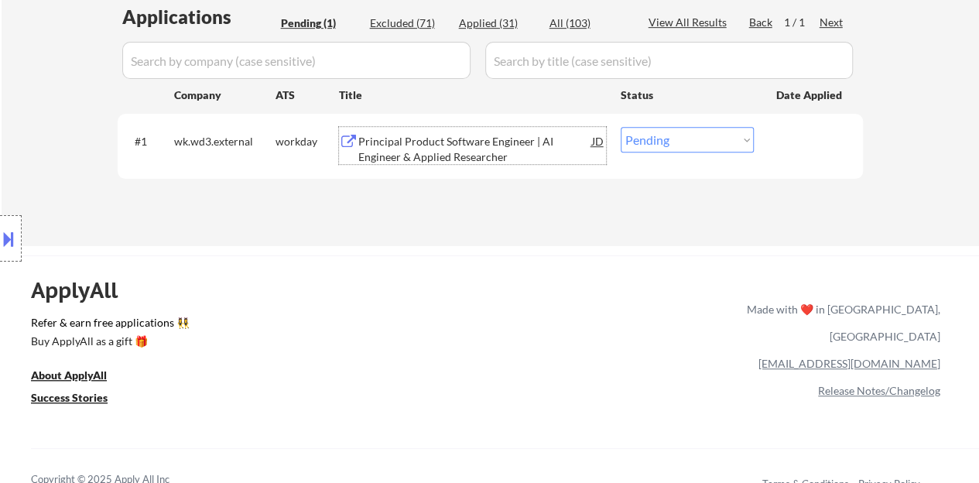
click at [362, 160] on div "Principal Product Software Engineer | AI Engineer & Applied Researcher" at bounding box center [475, 149] width 234 height 30
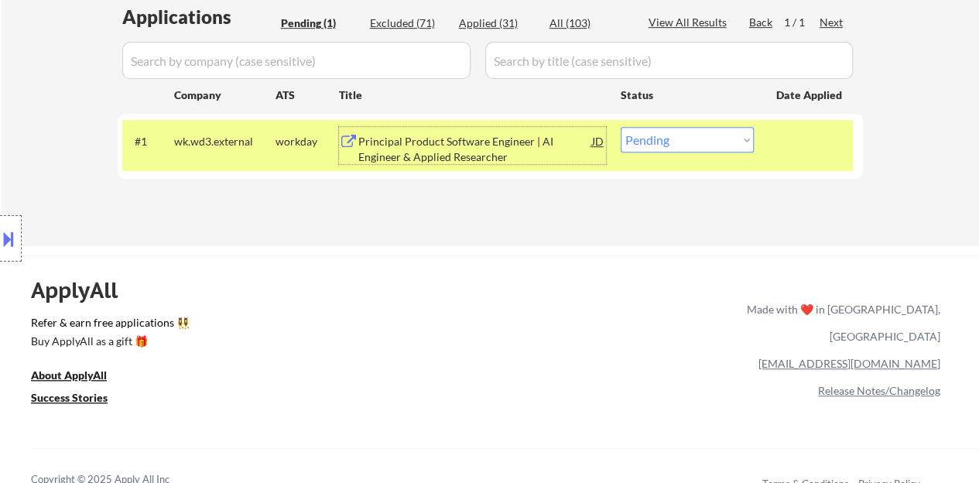
click at [729, 131] on select "Choose an option... Pending Applied Excluded (Questions) Excluded (Expired) Exc…" at bounding box center [687, 140] width 133 height 26
select select ""excluded__bad_match_""
click at [621, 127] on select "Choose an option... Pending Applied Excluded (Questions) Excluded (Expired) Exc…" at bounding box center [687, 140] width 133 height 26
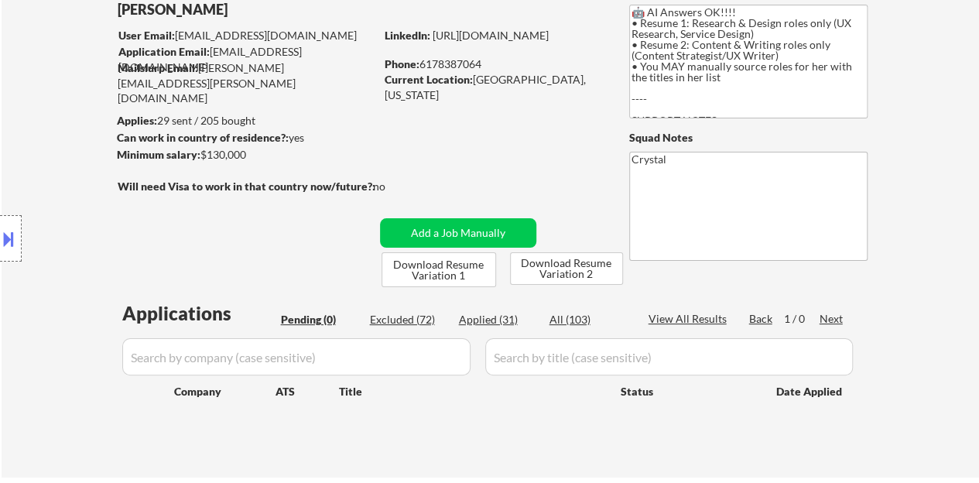
scroll to position [87, 0]
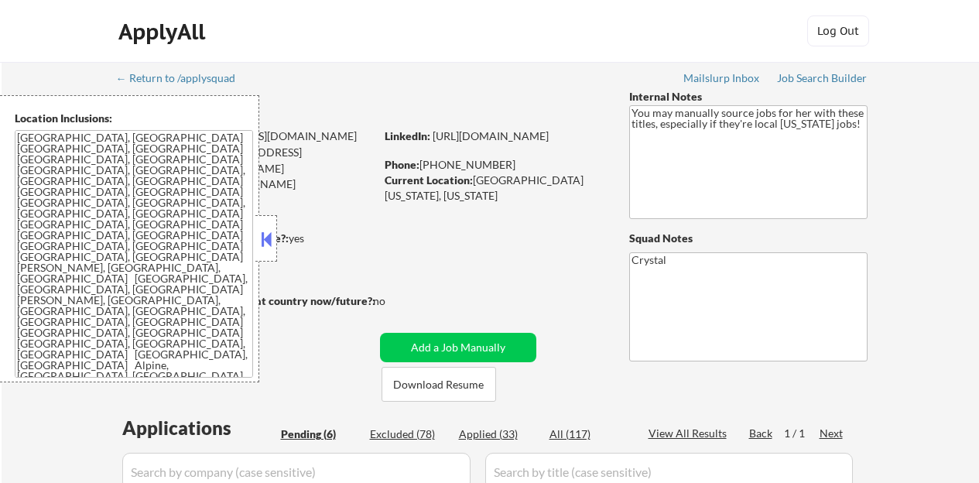
select select ""pending""
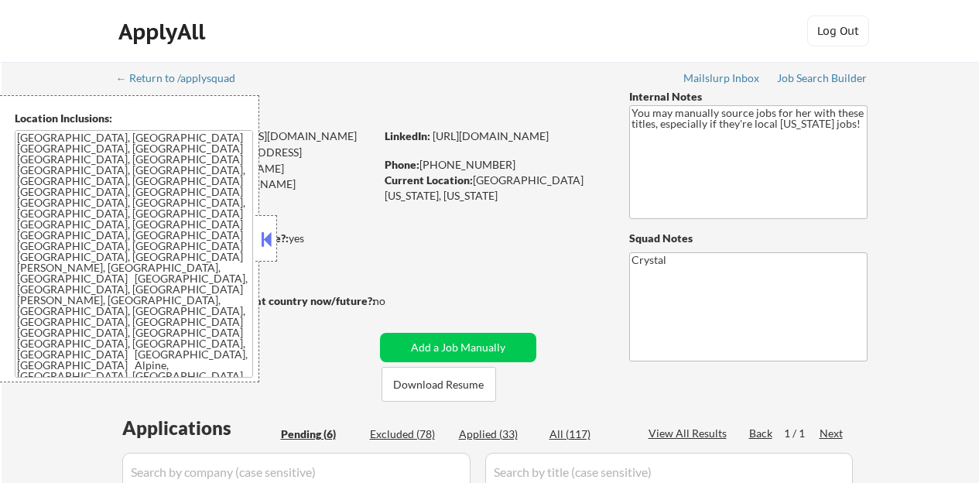
select select ""pending""
click at [261, 239] on button at bounding box center [266, 239] width 17 height 23
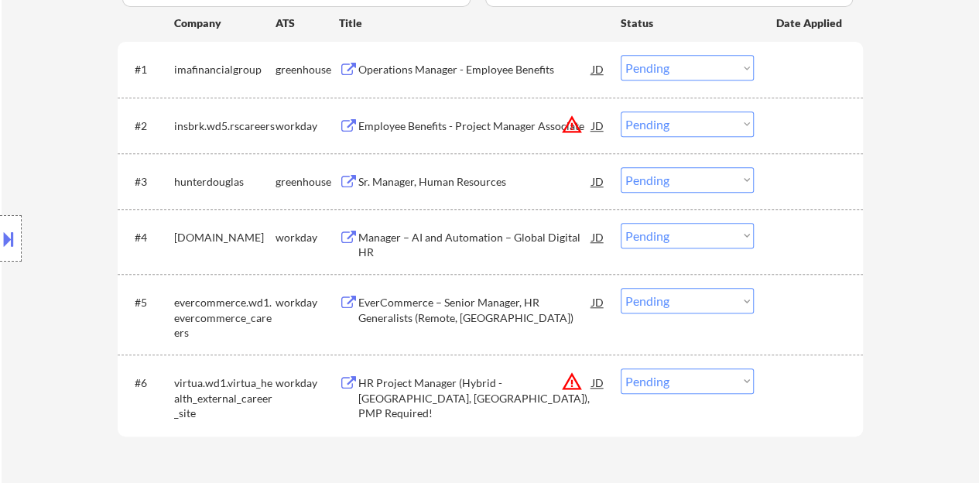
scroll to position [465, 0]
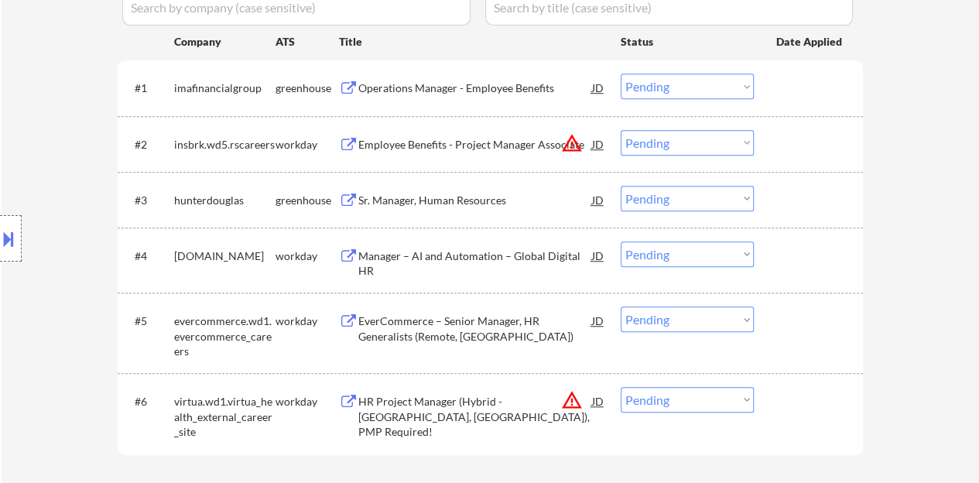
click at [401, 199] on div "Sr. Manager, Human Resources" at bounding box center [475, 200] width 234 height 15
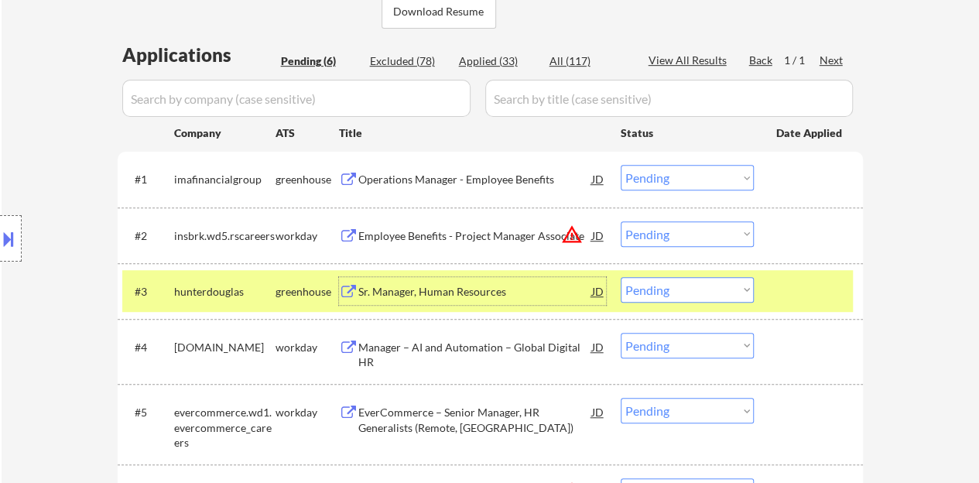
scroll to position [387, 0]
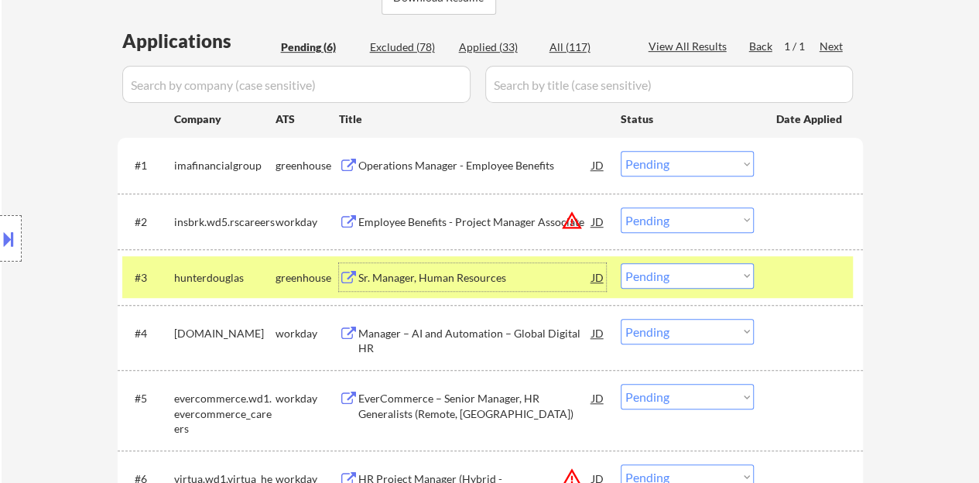
click at [0, 251] on div at bounding box center [11, 238] width 22 height 46
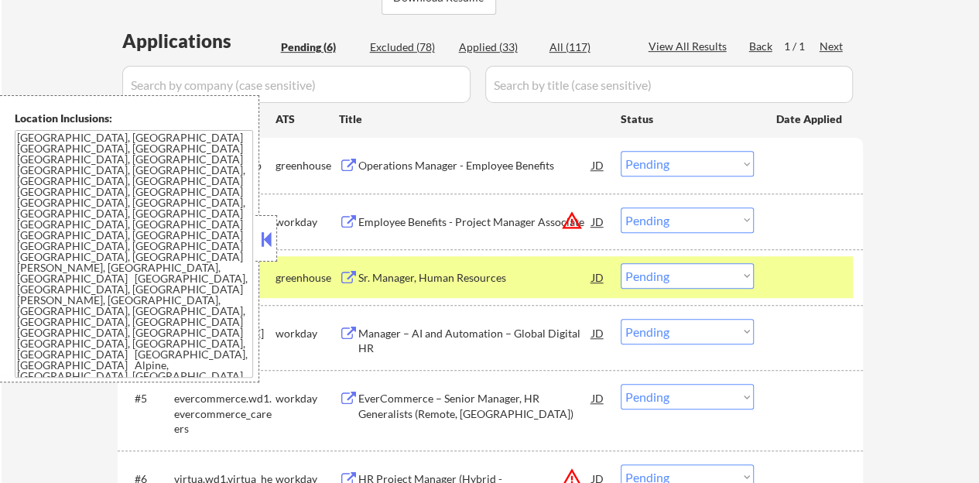
click at [267, 245] on button at bounding box center [266, 239] width 17 height 23
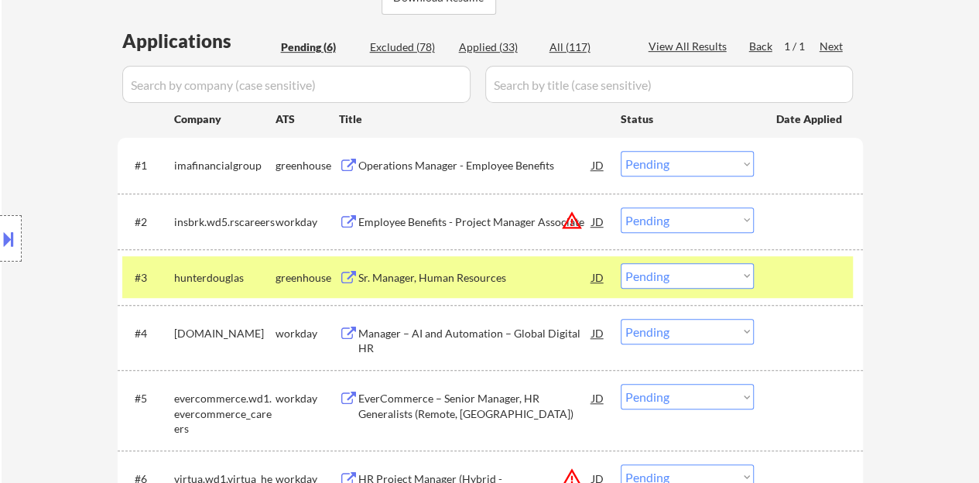
click at [689, 275] on select "Choose an option... Pending Applied Excluded (Questions) Excluded (Expired) Exc…" at bounding box center [687, 276] width 133 height 26
click at [621, 263] on select "Choose an option... Pending Applied Excluded (Questions) Excluded (Expired) Exc…" at bounding box center [687, 276] width 133 height 26
select select ""pending""
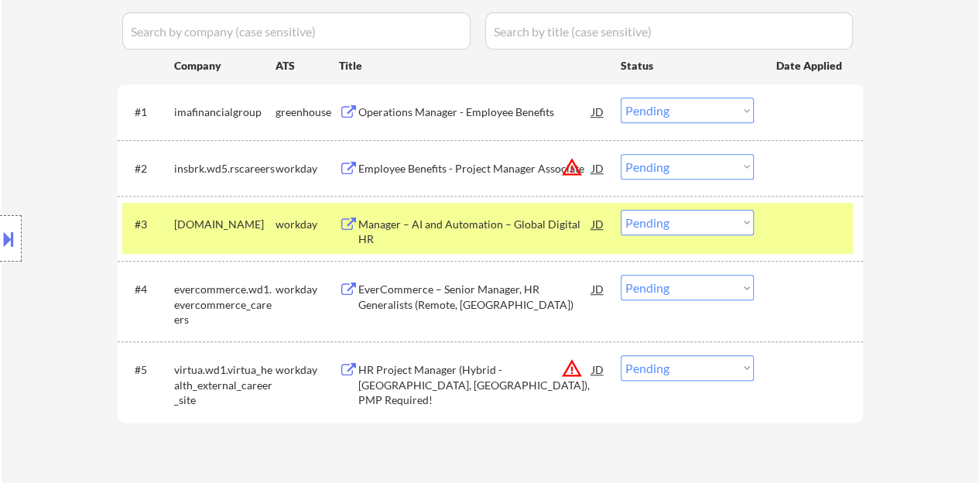
scroll to position [465, 0]
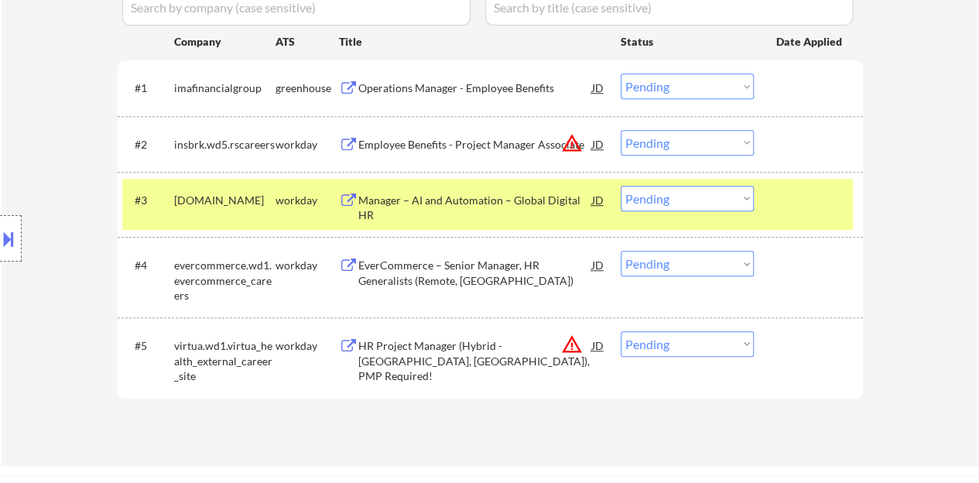
click at [826, 190] on div at bounding box center [811, 200] width 68 height 28
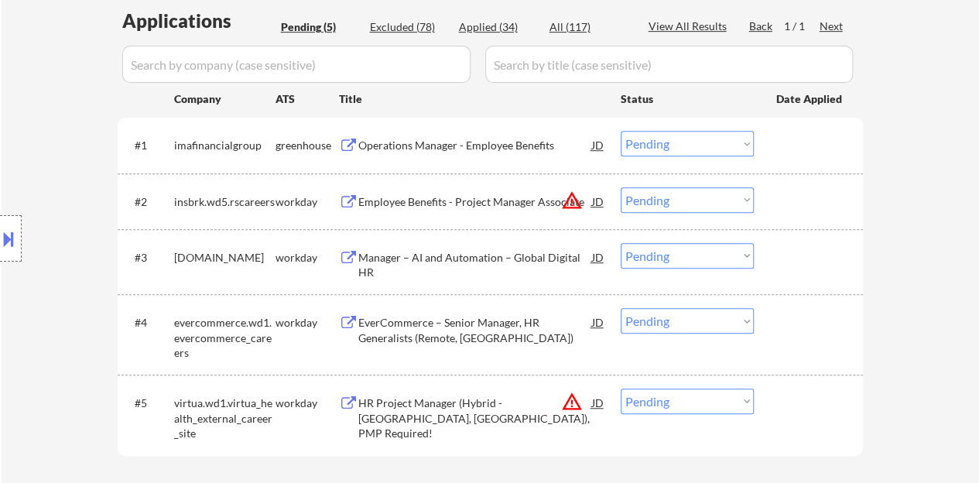
scroll to position [387, 0]
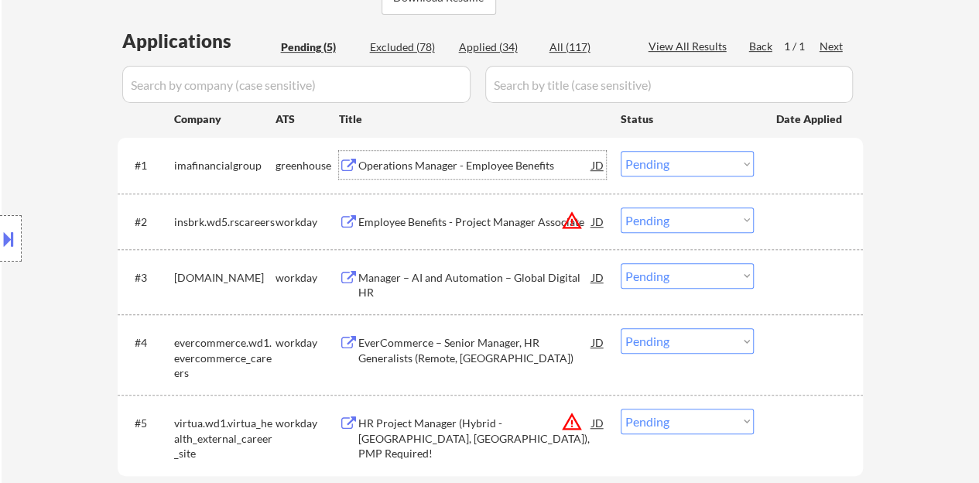
click at [458, 168] on div "Operations Manager - Employee Benefits" at bounding box center [475, 165] width 234 height 15
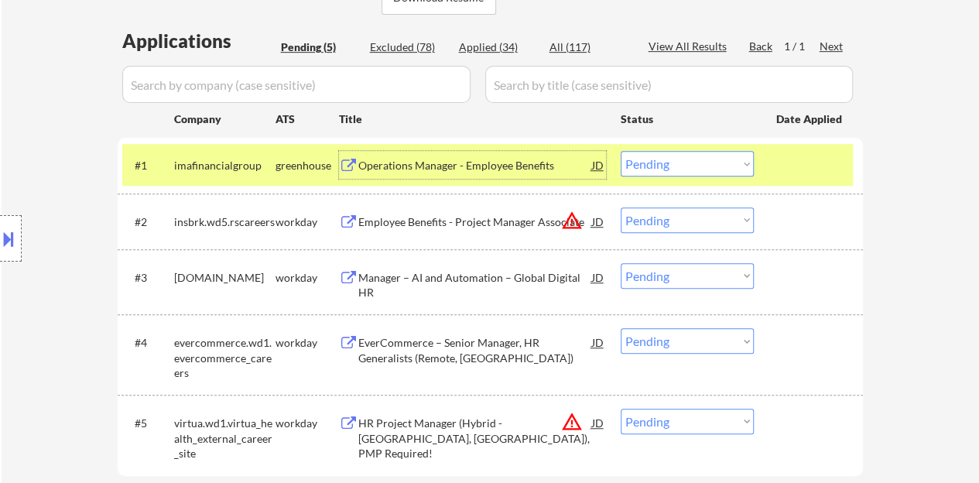
drag, startPoint x: 650, startPoint y: 162, endPoint x: 661, endPoint y: 174, distance: 17.0
click at [653, 163] on select "Choose an option... Pending Applied Excluded (Questions) Excluded (Expired) Exc…" at bounding box center [687, 164] width 133 height 26
click at [621, 151] on select "Choose an option... Pending Applied Excluded (Questions) Excluded (Expired) Exc…" at bounding box center [687, 164] width 133 height 26
select select ""pending""
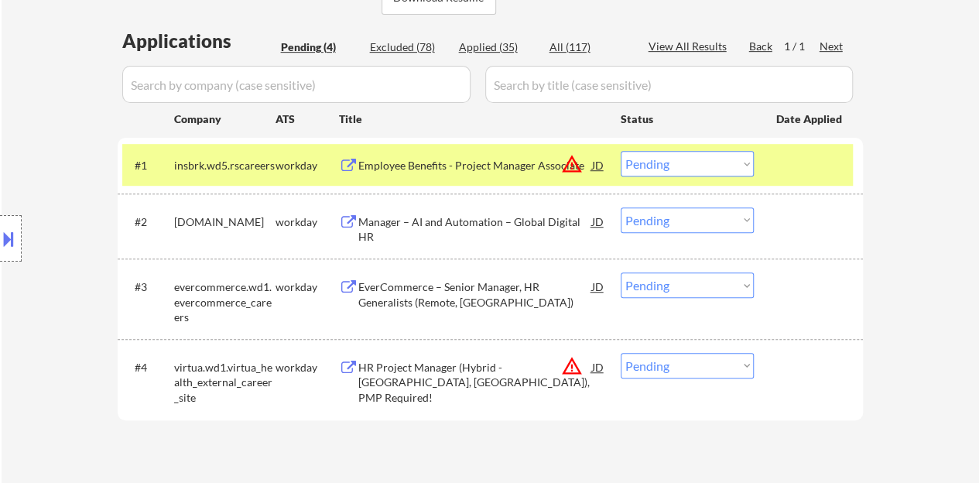
click at [815, 170] on div at bounding box center [811, 165] width 68 height 28
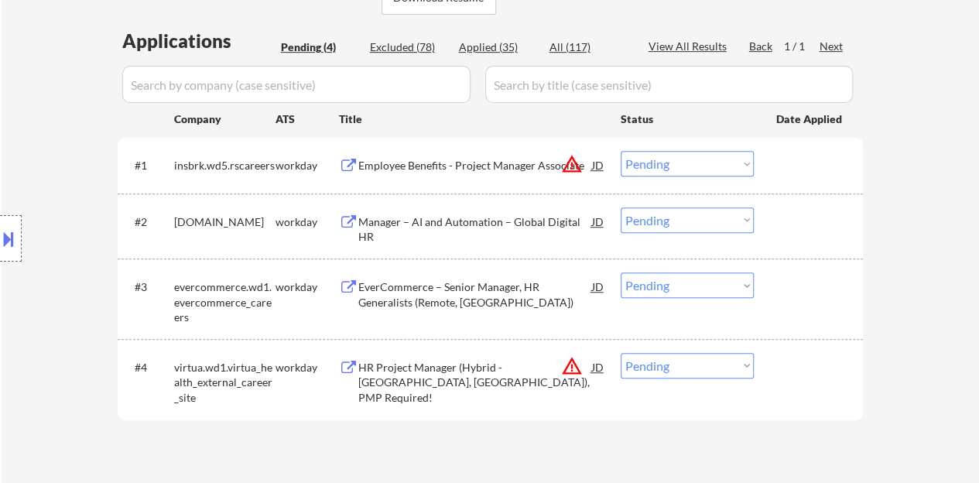
scroll to position [465, 0]
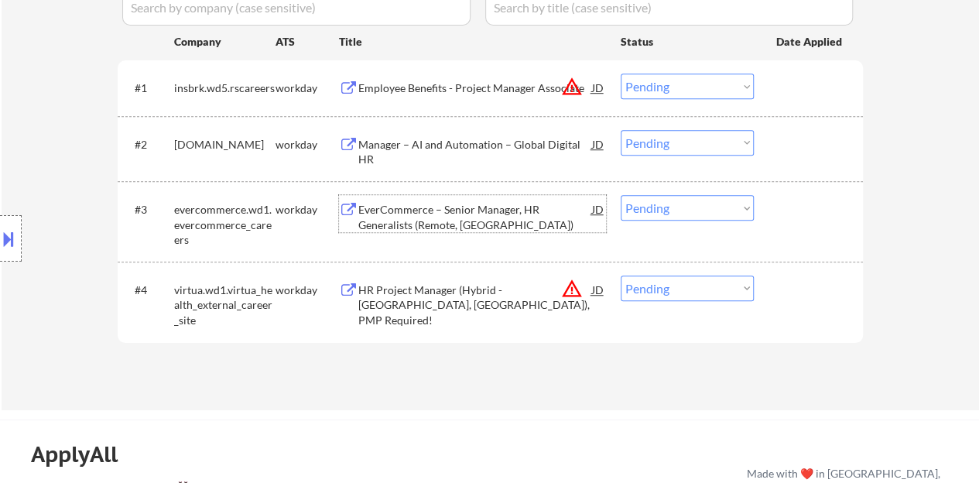
click at [389, 216] on div "EverCommerce – Senior Manager, HR Generalists (Remote, US)" at bounding box center [475, 217] width 234 height 30
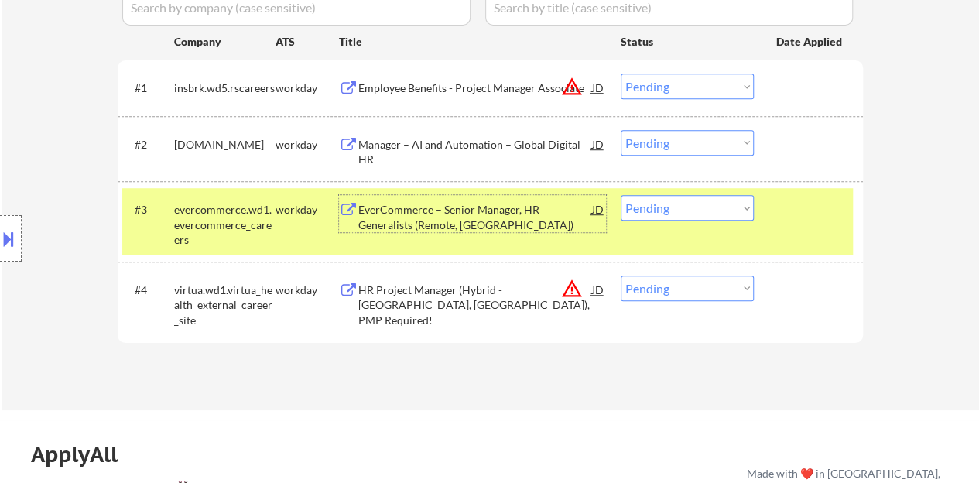
click at [687, 211] on select "Choose an option... Pending Applied Excluded (Questions) Excluded (Expired) Exc…" at bounding box center [687, 208] width 133 height 26
click at [621, 195] on select "Choose an option... Pending Applied Excluded (Questions) Excluded (Expired) Exc…" at bounding box center [687, 208] width 133 height 26
select select ""pending""
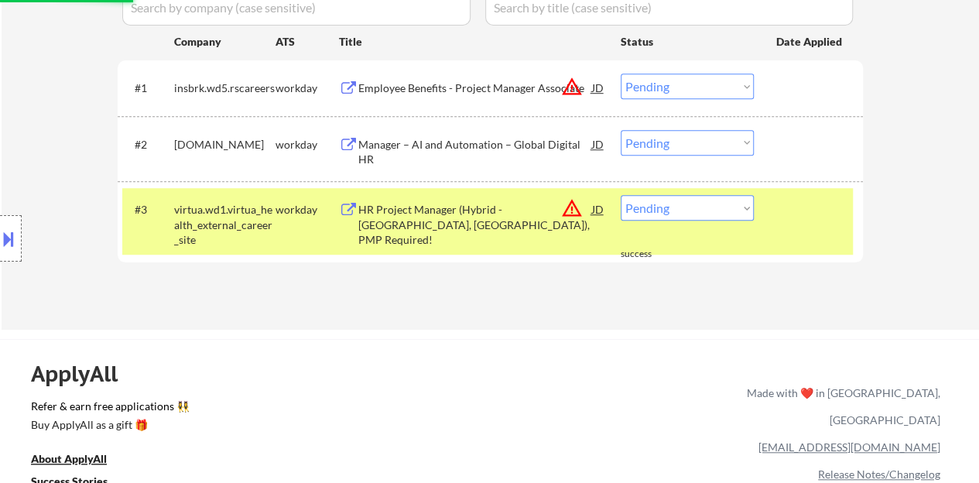
click at [796, 221] on div at bounding box center [811, 209] width 68 height 28
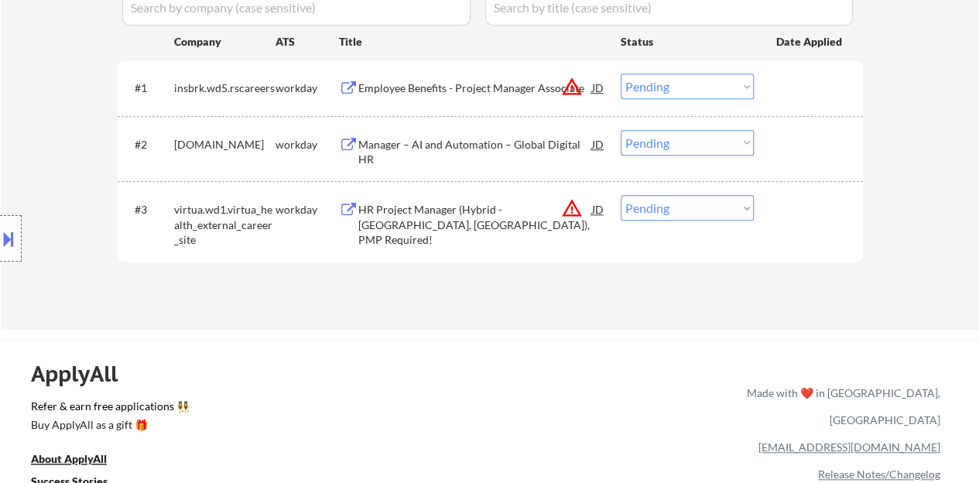
click at [488, 142] on div "Manager – AI and Automation – Global Digital HR" at bounding box center [475, 152] width 234 height 30
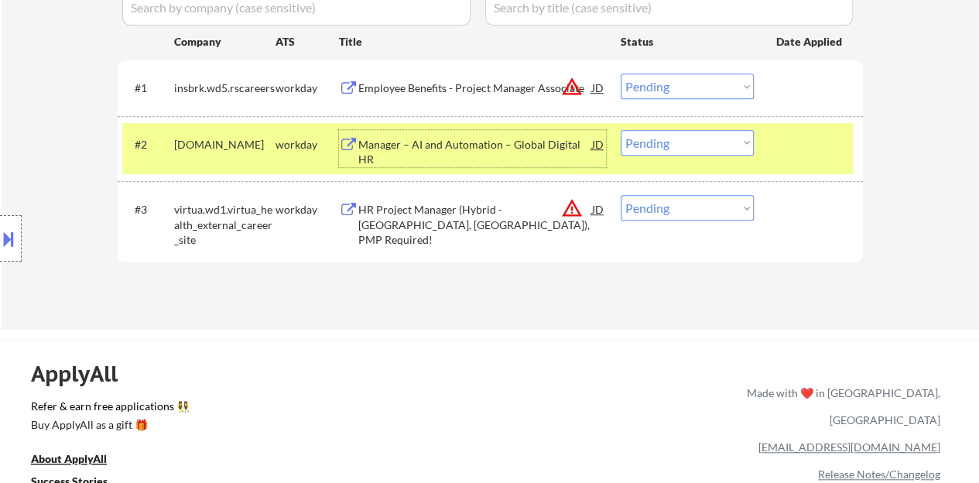
click at [662, 146] on select "Choose an option... Pending Applied Excluded (Questions) Excluded (Expired) Exc…" at bounding box center [687, 143] width 133 height 26
click at [621, 130] on select "Choose an option... Pending Applied Excluded (Questions) Excluded (Expired) Exc…" at bounding box center [687, 143] width 133 height 26
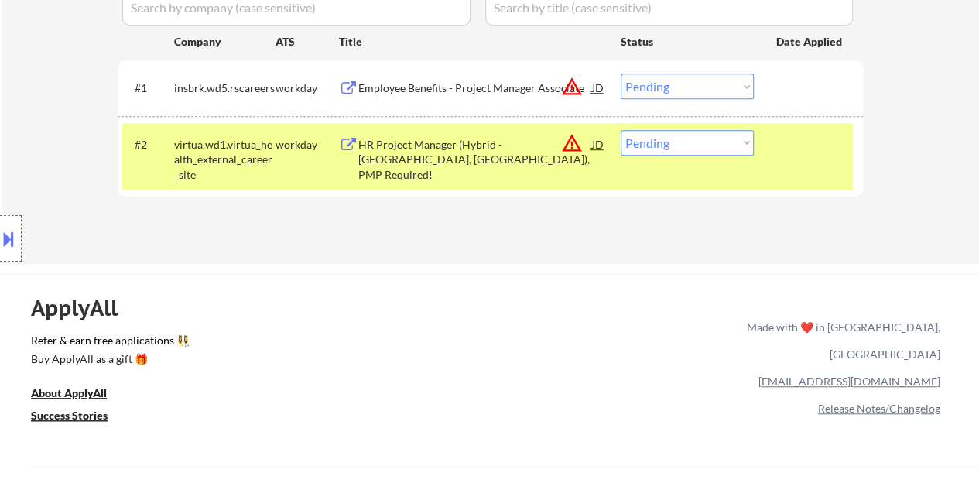
click at [477, 148] on div "HR Project Manager (Hybrid - Marlton, NJ), PMP Required!" at bounding box center [475, 160] width 234 height 46
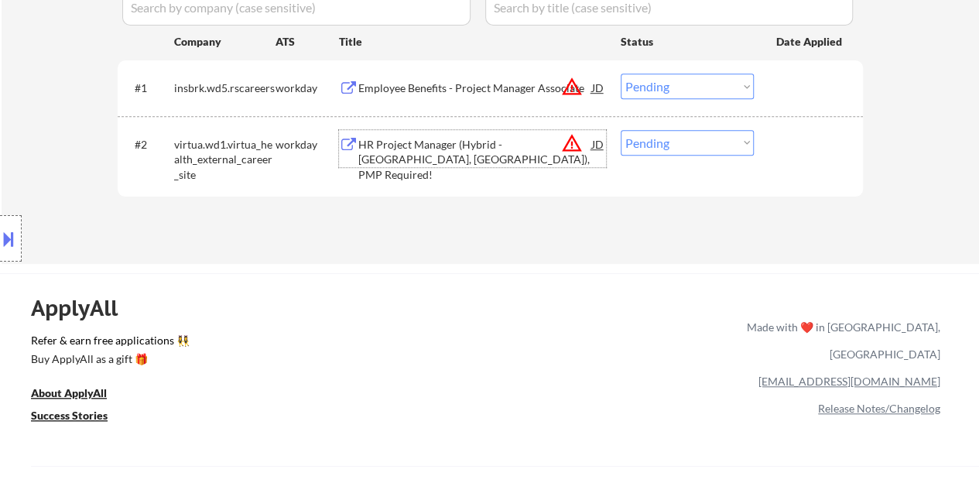
click at [829, 163] on div "#2 virtua.wd1.virtua_health_external_career_site workday HR Project Manager (Hy…" at bounding box center [487, 156] width 731 height 67
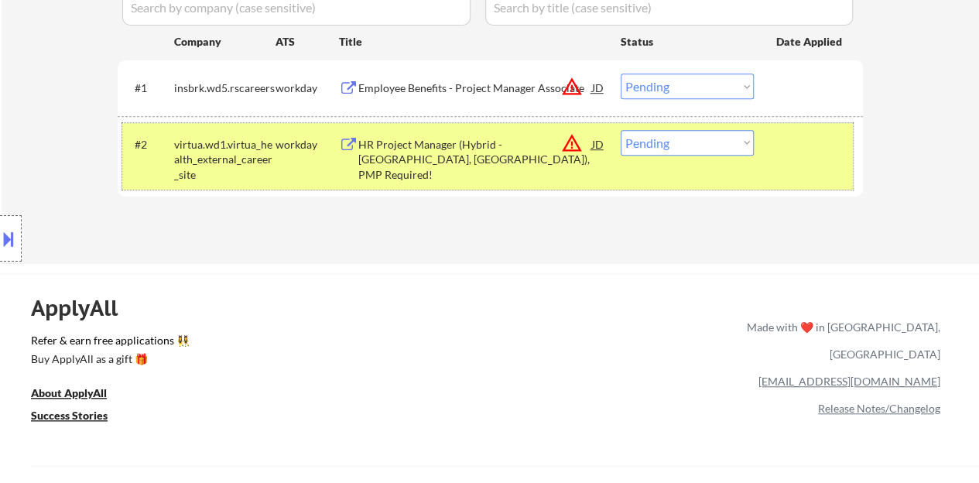
click at [650, 141] on select "Choose an option... Pending Applied Excluded (Questions) Excluded (Expired) Exc…" at bounding box center [687, 143] width 133 height 26
select select ""excluded__bad_match_""
click at [621, 130] on select "Choose an option... Pending Applied Excluded (Questions) Excluded (Expired) Exc…" at bounding box center [687, 143] width 133 height 26
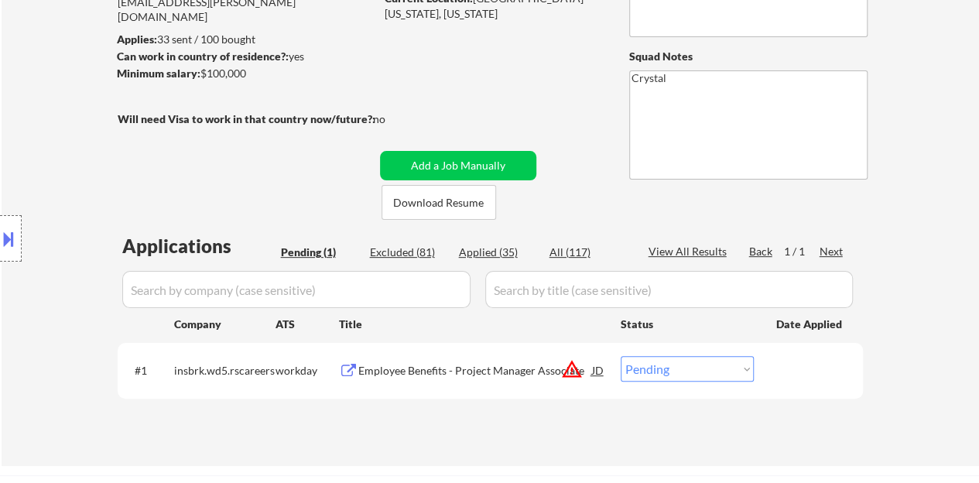
scroll to position [232, 0]
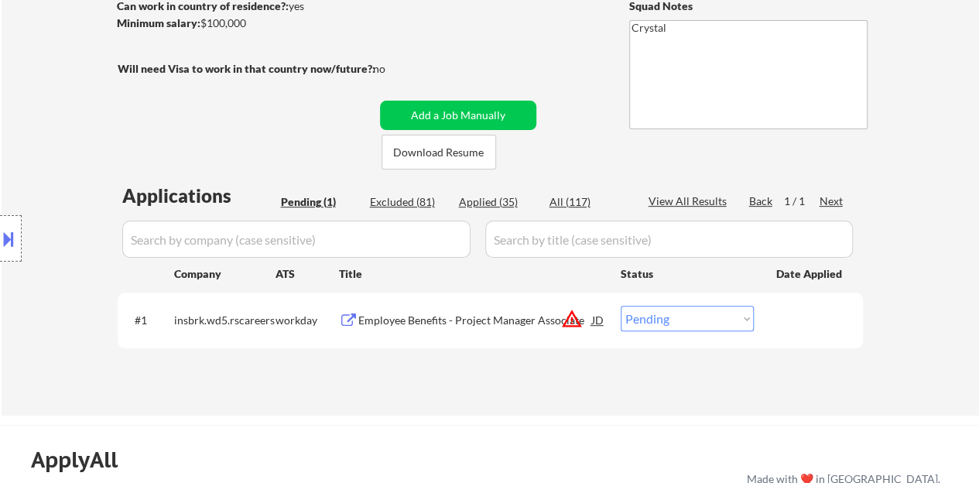
click at [487, 319] on div "Employee Benefits - Project Manager Associate" at bounding box center [475, 320] width 234 height 15
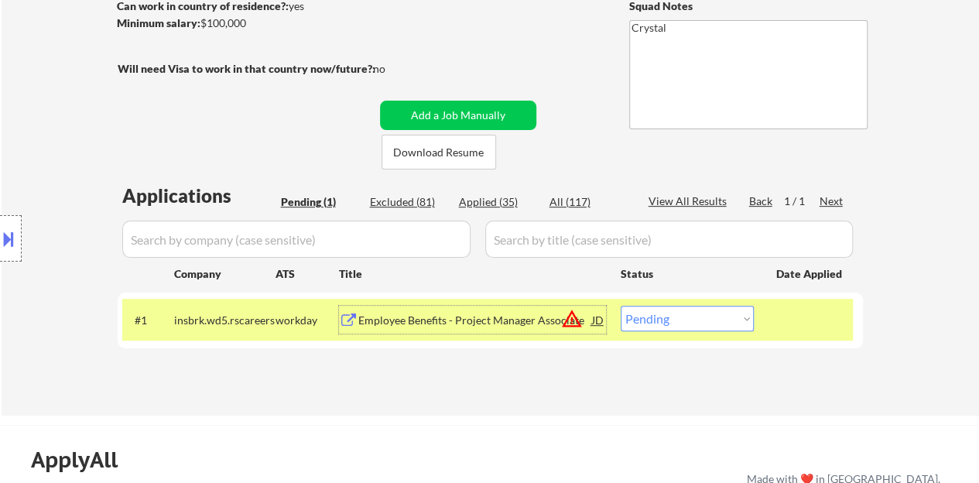
click at [680, 331] on select "Choose an option... Pending Applied Excluded (Questions) Excluded (Expired) Exc…" at bounding box center [687, 319] width 133 height 26
select select ""excluded__bad_match_""
click at [621, 306] on select "Choose an option... Pending Applied Excluded (Questions) Excluded (Expired) Exc…" at bounding box center [687, 319] width 133 height 26
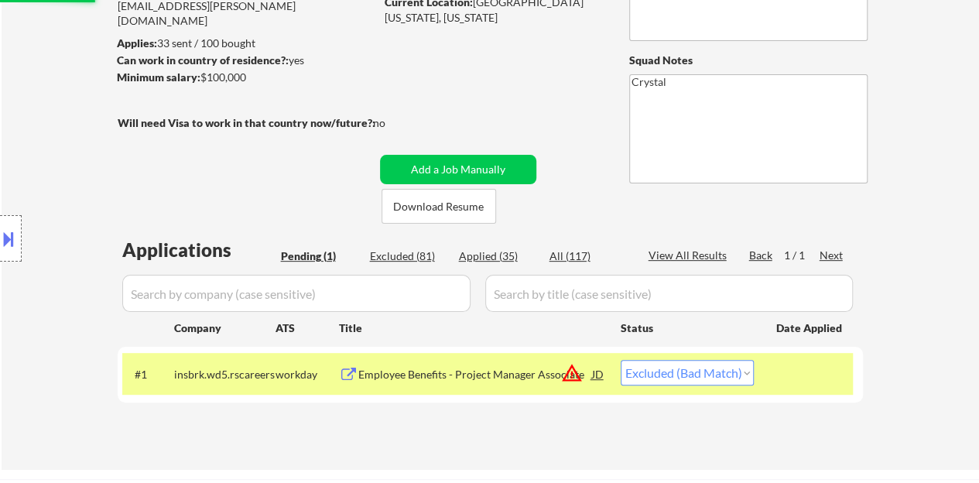
scroll to position [155, 0]
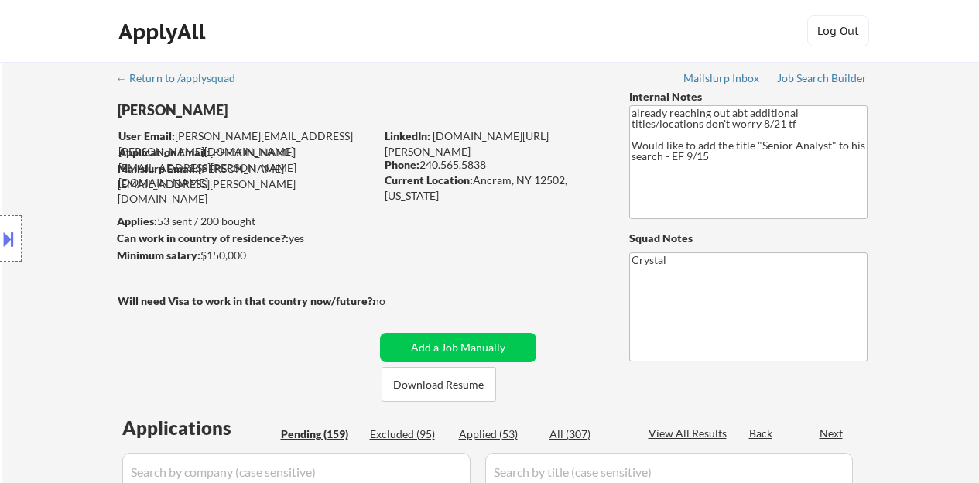
select select ""pending""
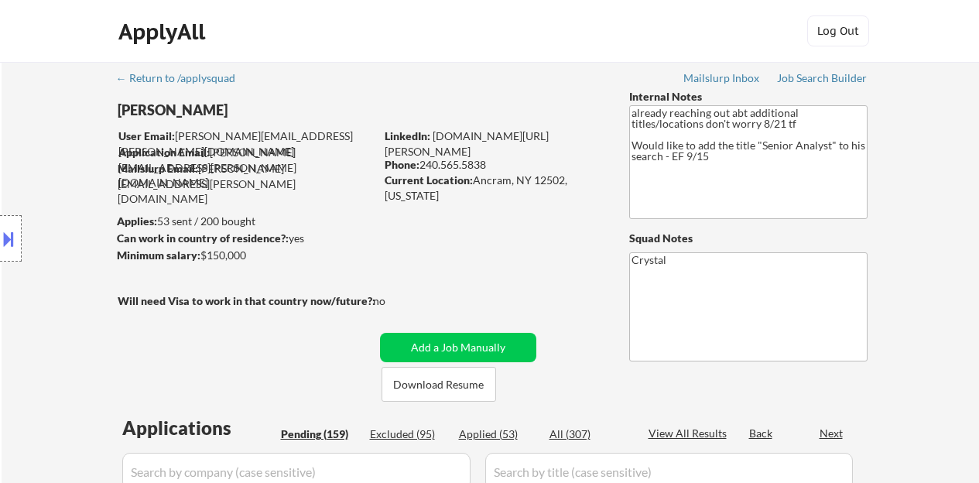
select select ""pending""
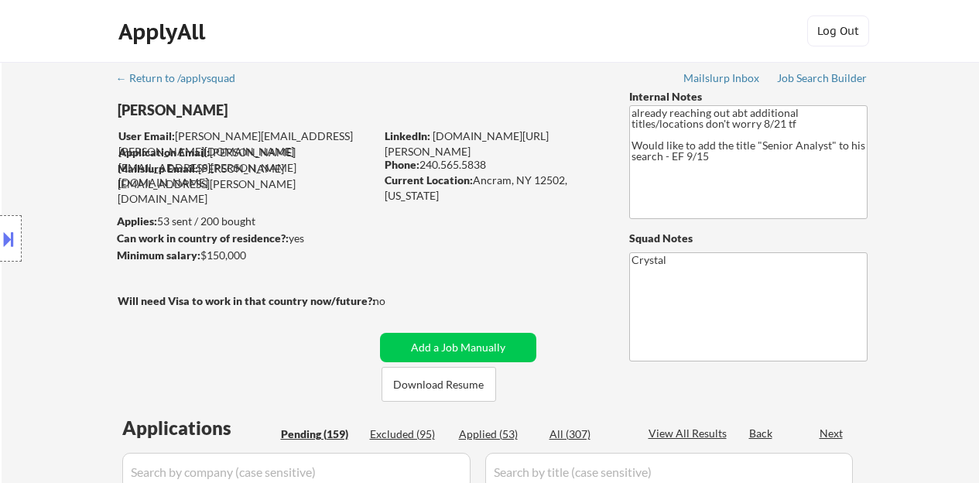
select select ""pending""
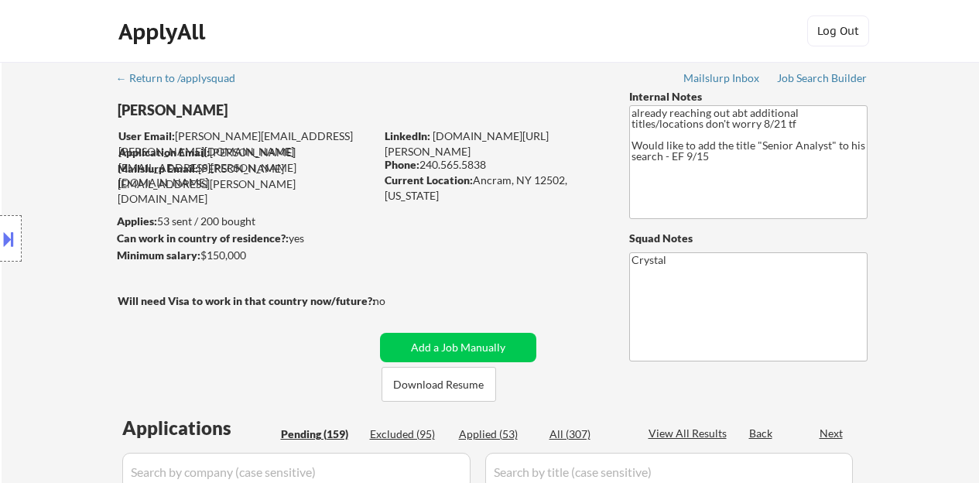
select select ""pending""
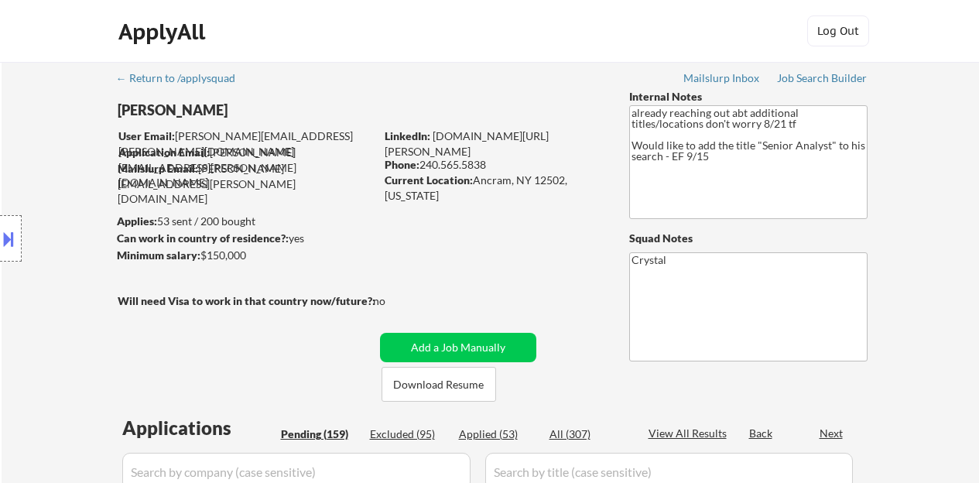
select select ""pending""
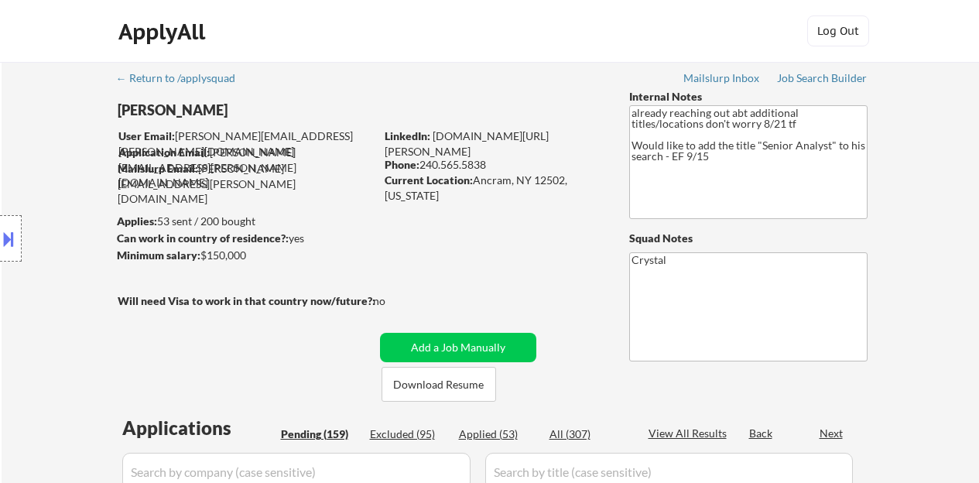
select select ""pending""
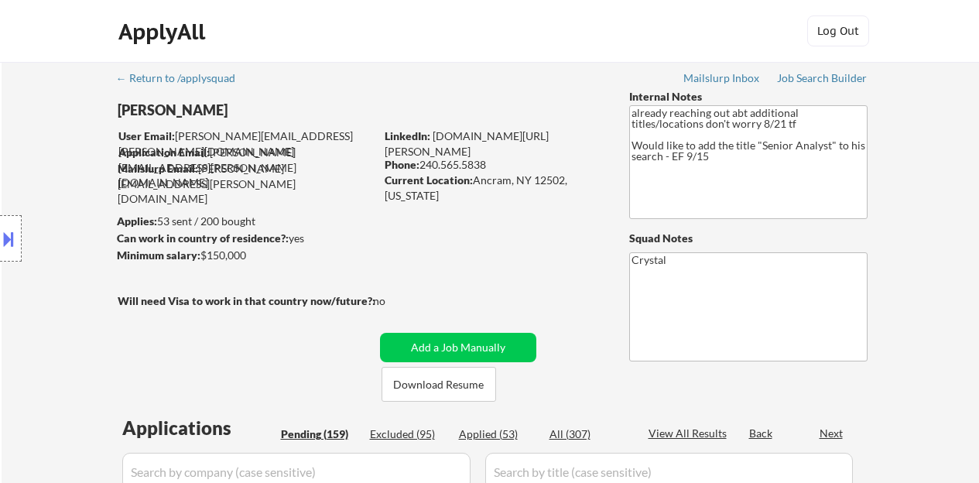
select select ""pending""
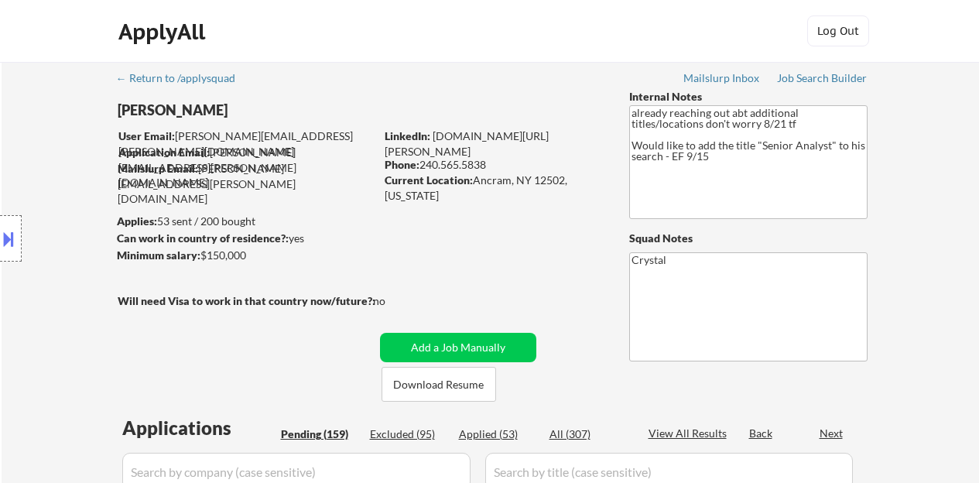
select select ""pending""
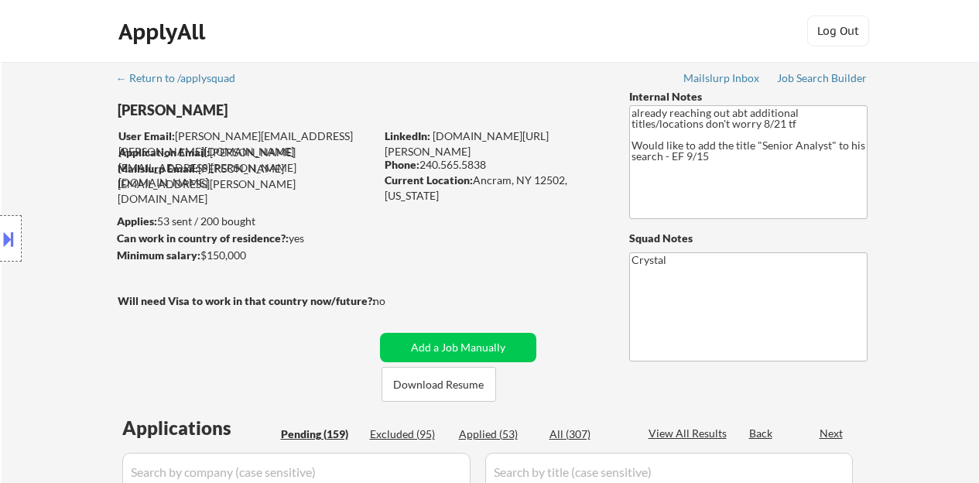
select select ""pending""
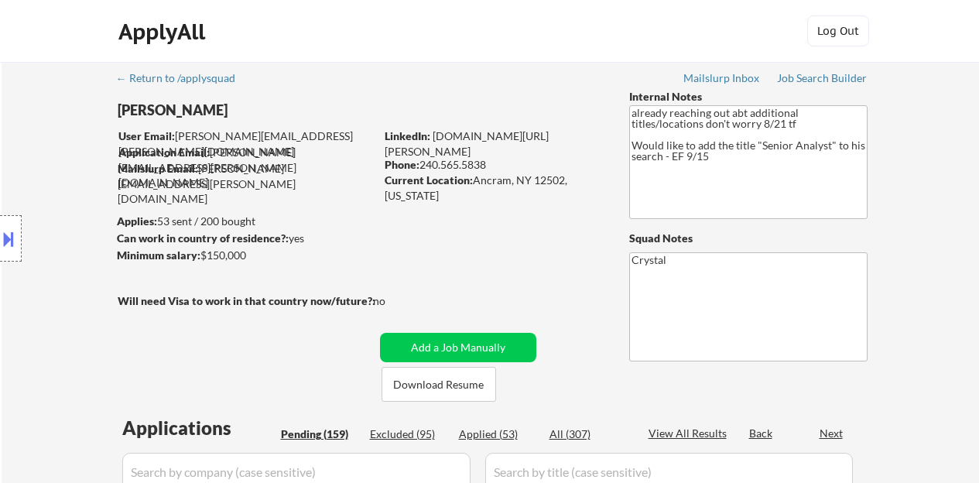
select select ""pending""
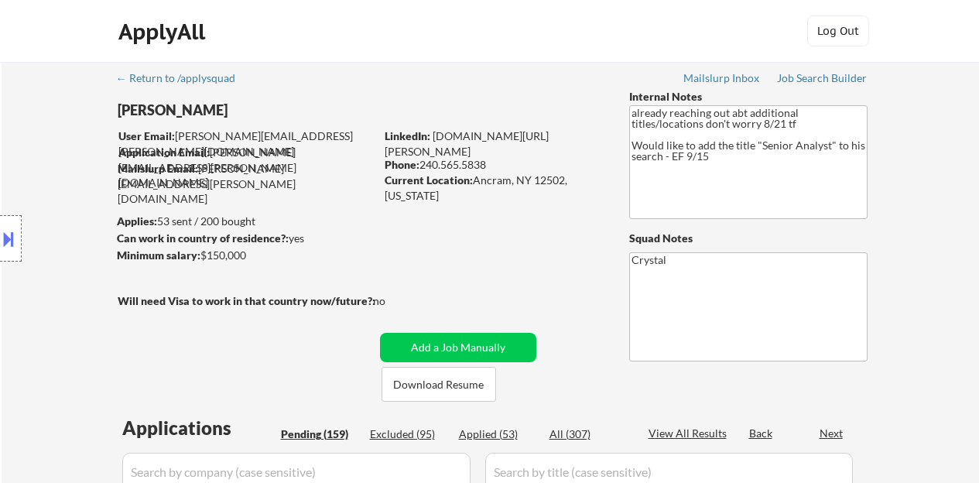
select select ""pending""
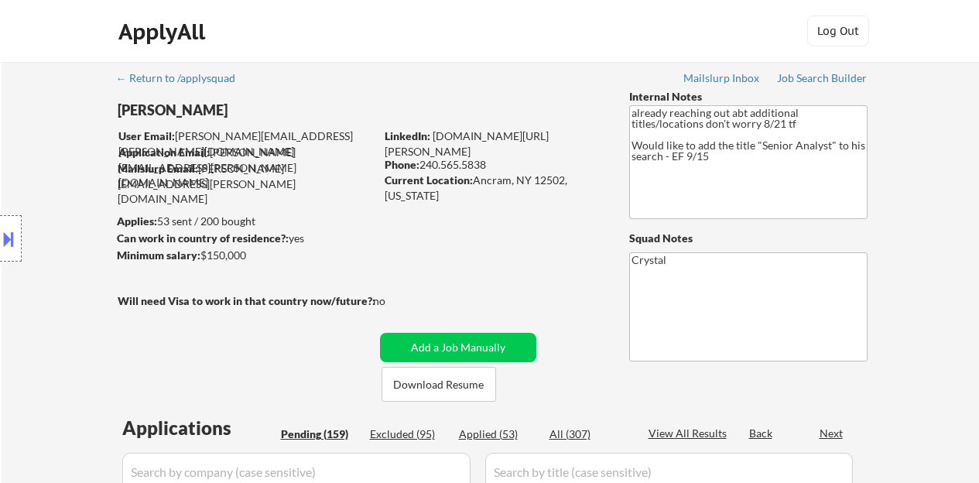
select select ""pending""
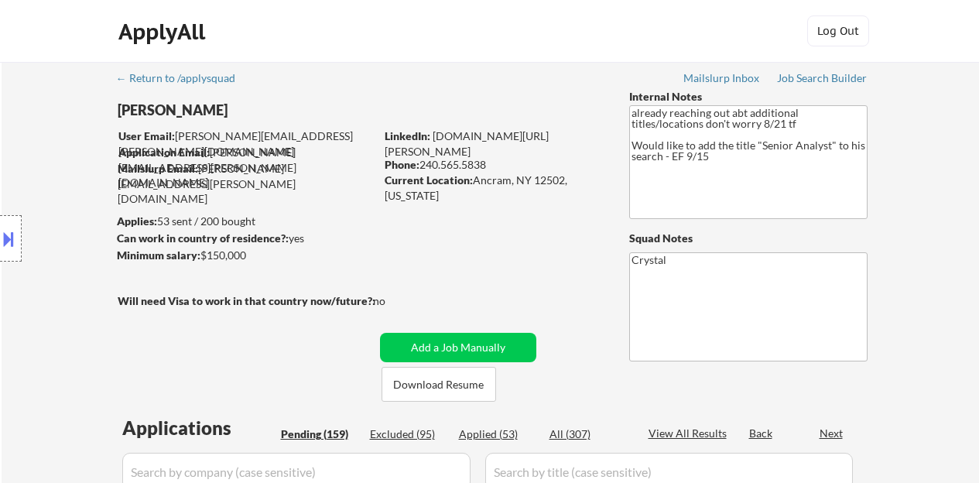
select select ""pending""
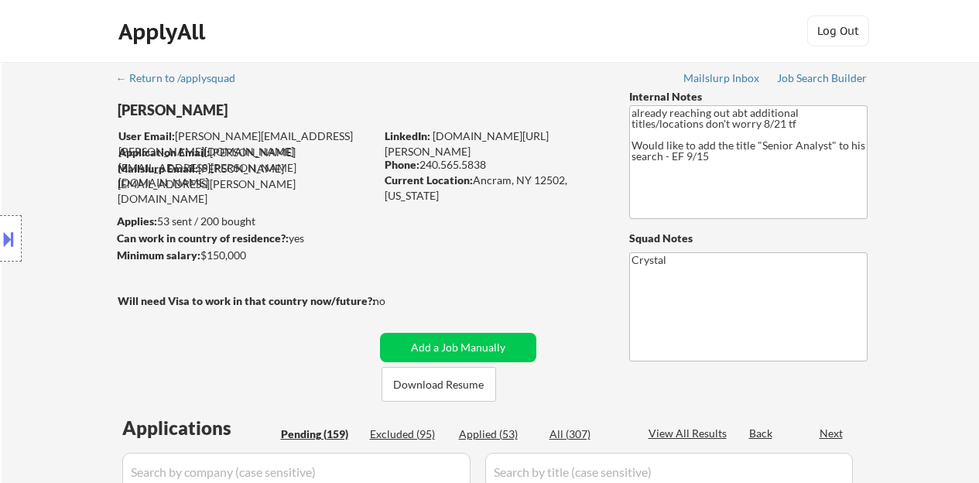
select select ""pending""
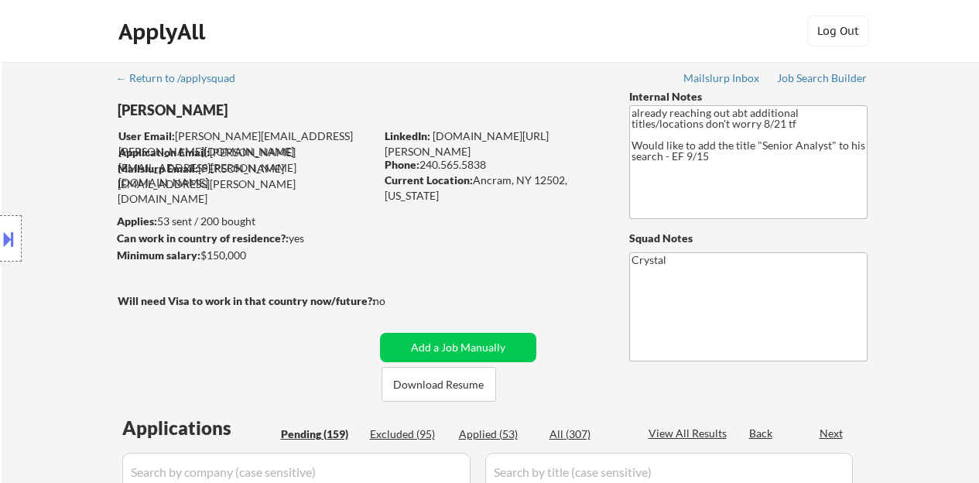
select select ""pending""
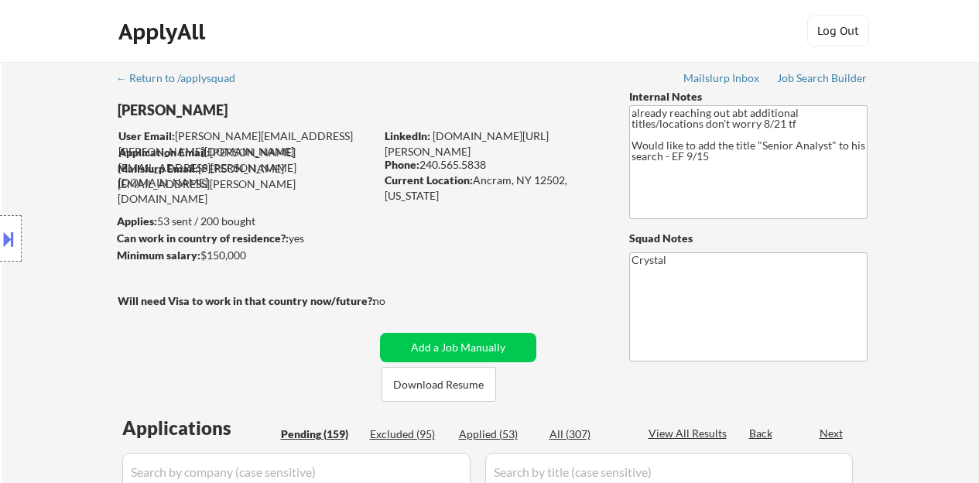
select select ""pending""
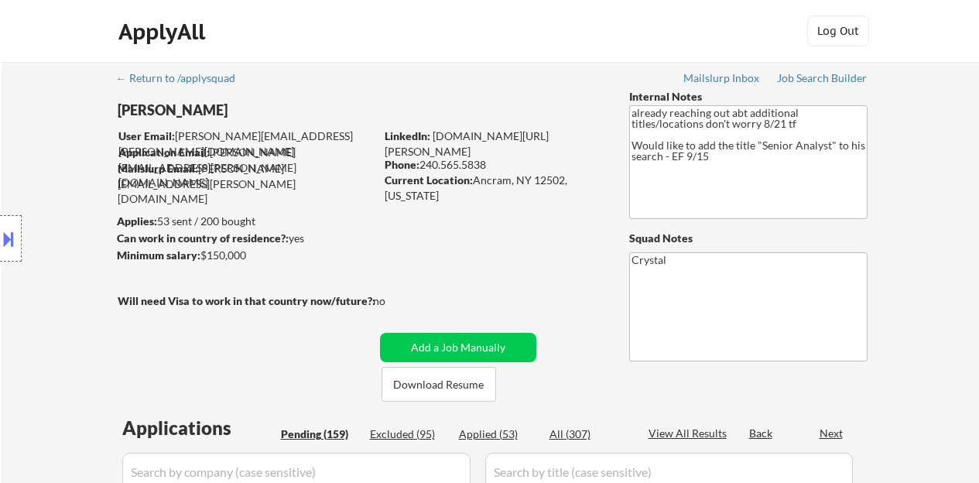
select select ""pending""
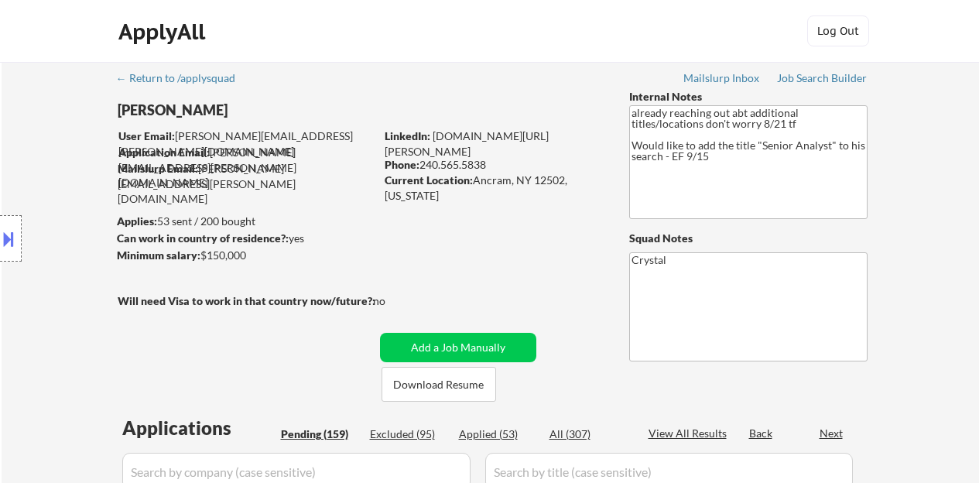
select select ""pending""
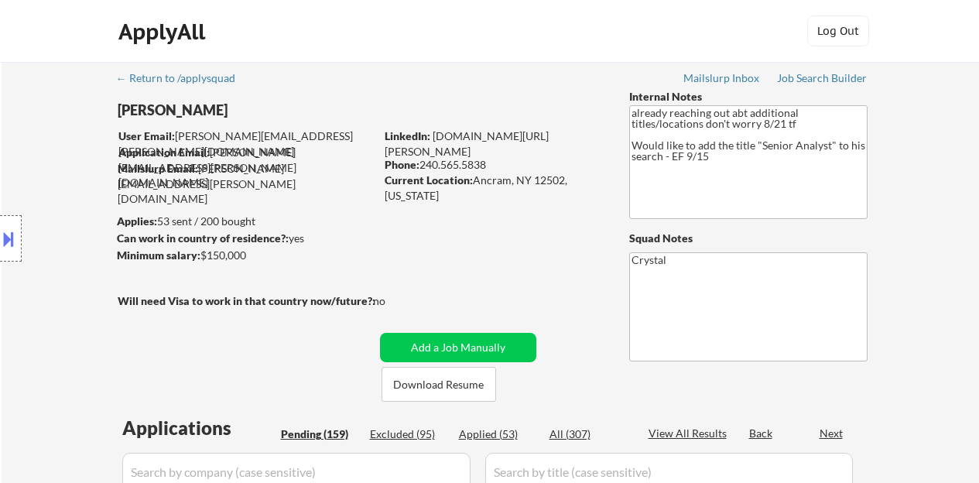
select select ""pending""
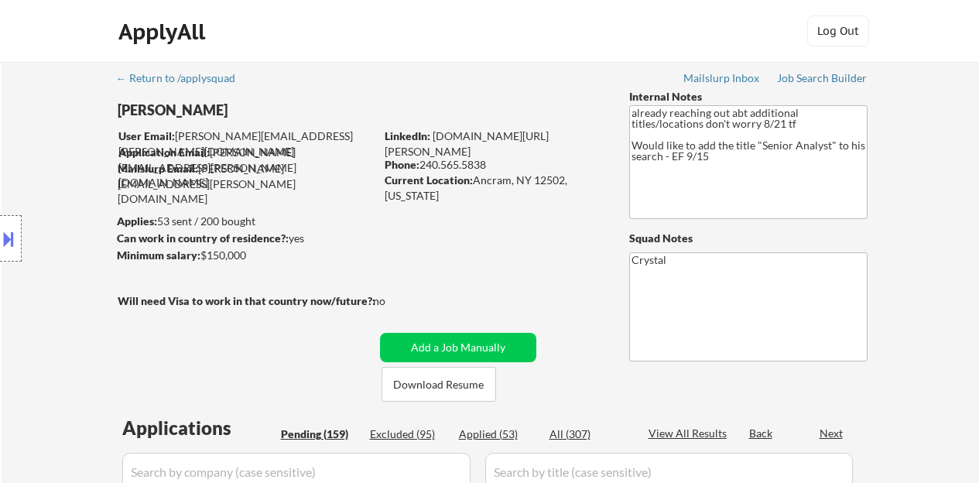
select select ""pending""
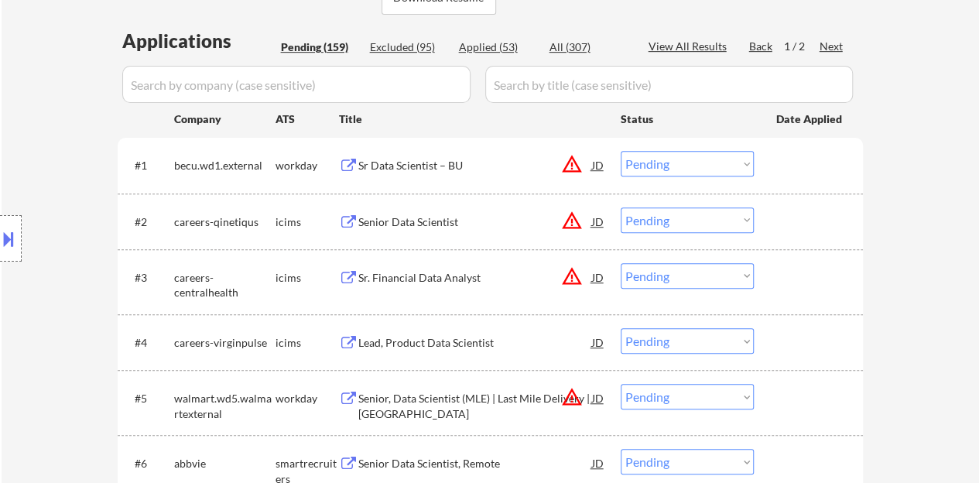
scroll to position [697, 0]
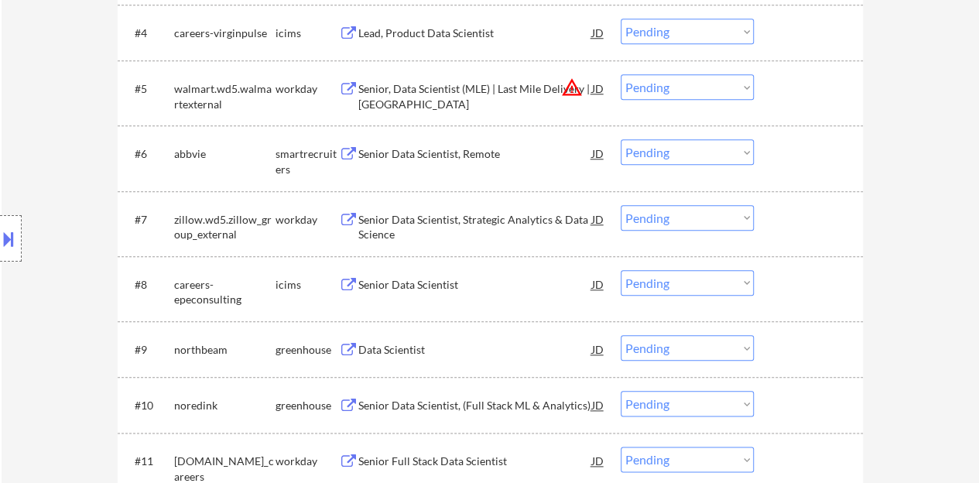
click at [443, 155] on div "Senior Data Scientist, Remote" at bounding box center [475, 153] width 234 height 15
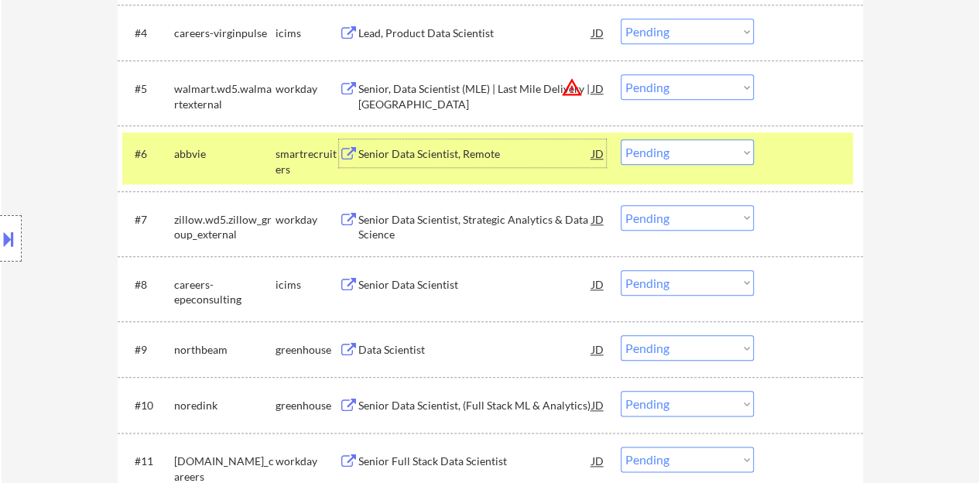
click at [622, 154] on select "Choose an option... Pending Applied Excluded (Questions) Excluded (Expired) Exc…" at bounding box center [687, 152] width 133 height 26
click at [621, 139] on select "Choose an option... Pending Applied Excluded (Questions) Excluded (Expired) Exc…" at bounding box center [687, 152] width 133 height 26
select select ""pending""
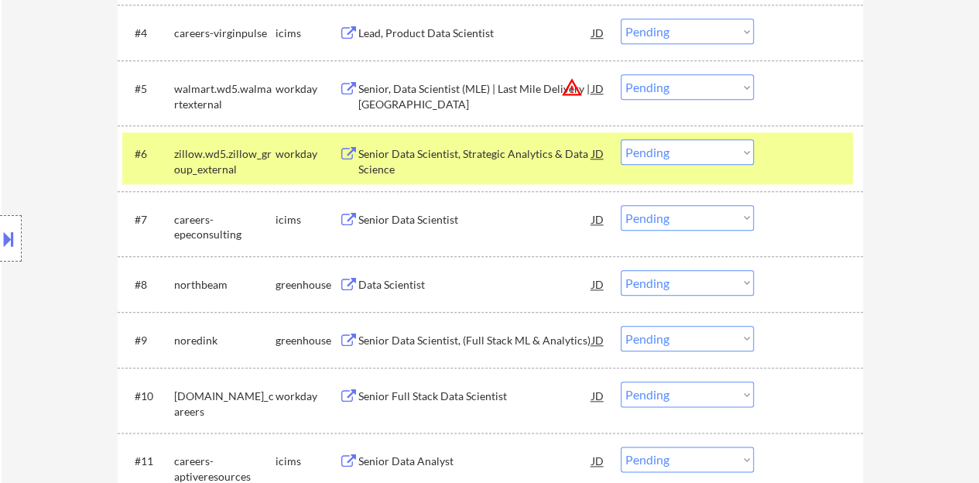
click at [790, 164] on div at bounding box center [811, 153] width 68 height 28
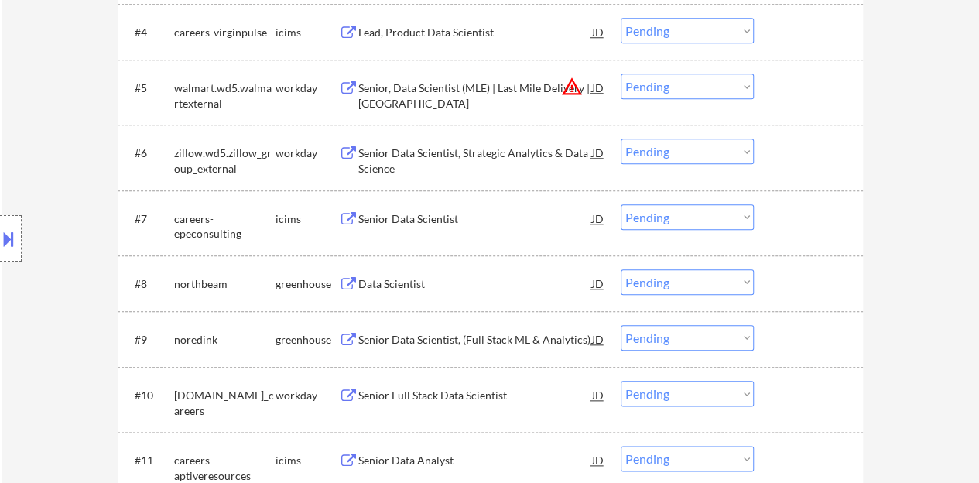
scroll to position [774, 0]
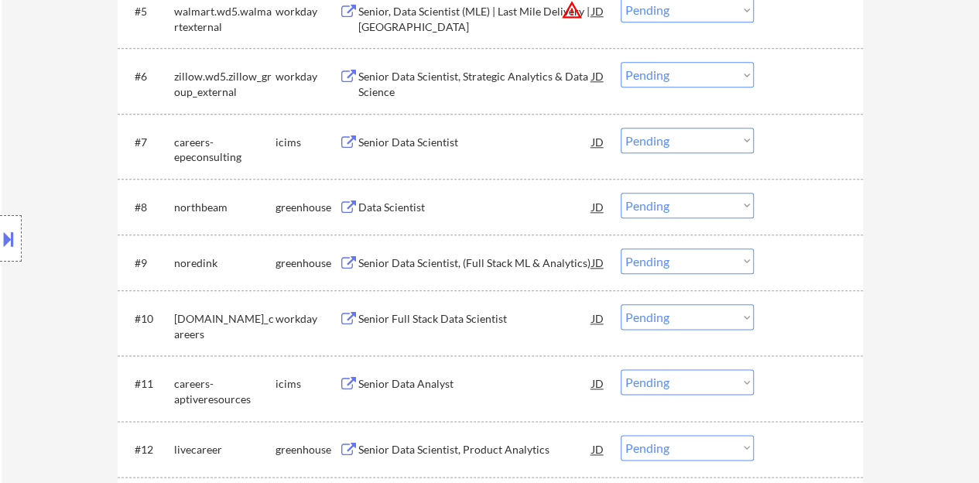
click at [399, 215] on div "Data Scientist" at bounding box center [475, 207] width 234 height 28
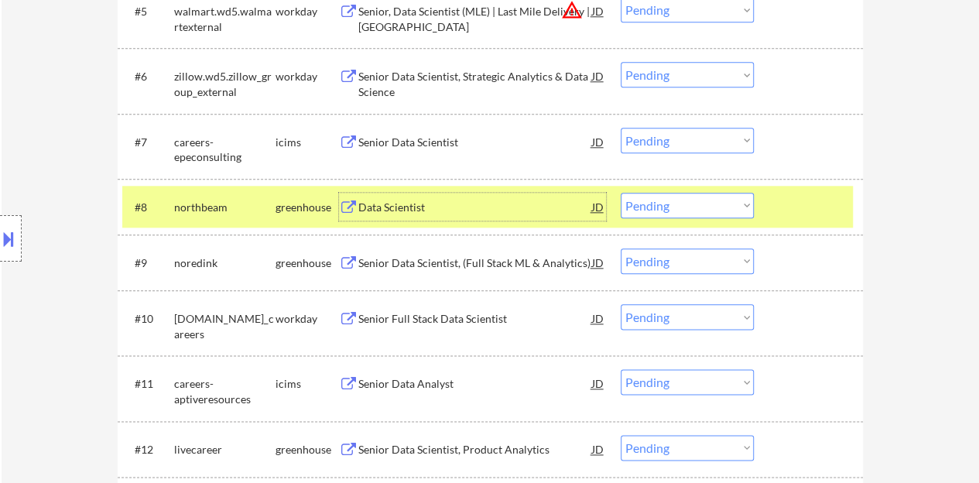
click at [659, 208] on select "Choose an option... Pending Applied Excluded (Questions) Excluded (Expired) Exc…" at bounding box center [687, 206] width 133 height 26
click at [621, 193] on select "Choose an option... Pending Applied Excluded (Questions) Excluded (Expired) Exc…" at bounding box center [687, 206] width 133 height 26
select select ""pending""
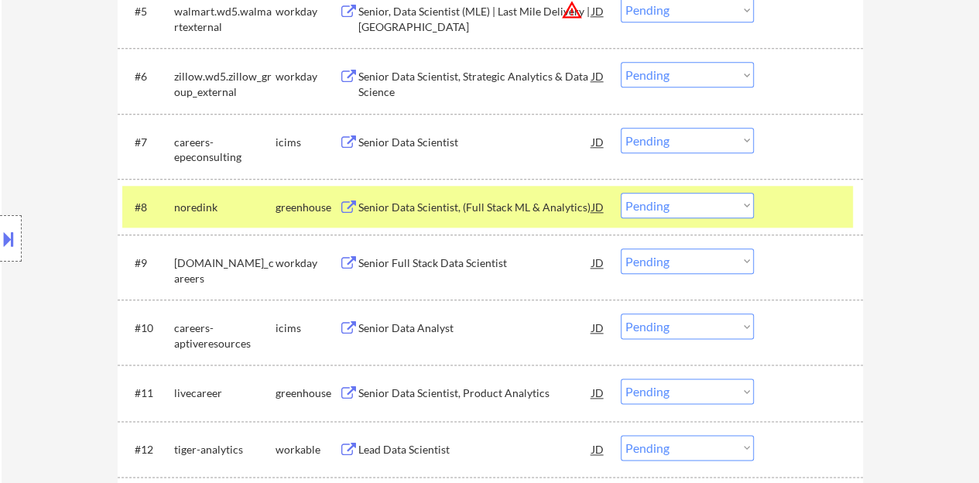
click at [799, 223] on div "#8 noredink greenhouse Senior Data Scientist, (Full Stack ML & Analytics) JD Ch…" at bounding box center [487, 207] width 731 height 42
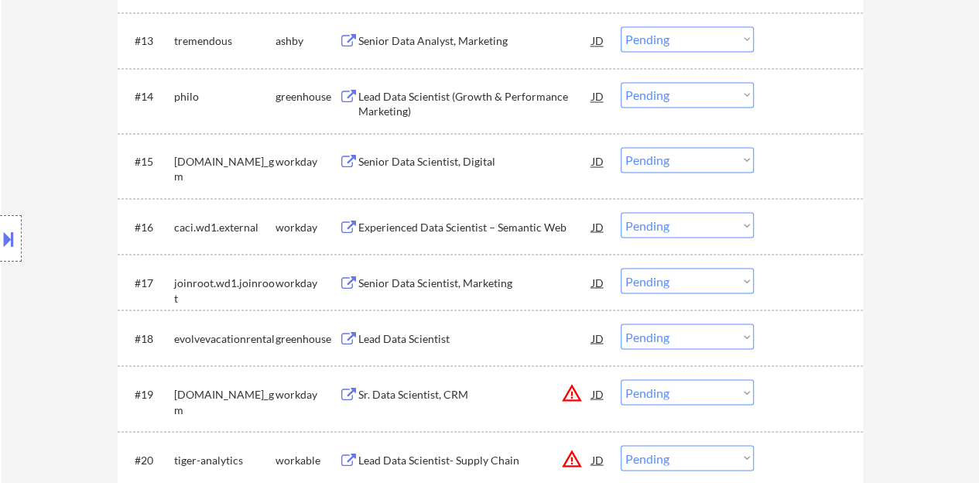
scroll to position [1316, 0]
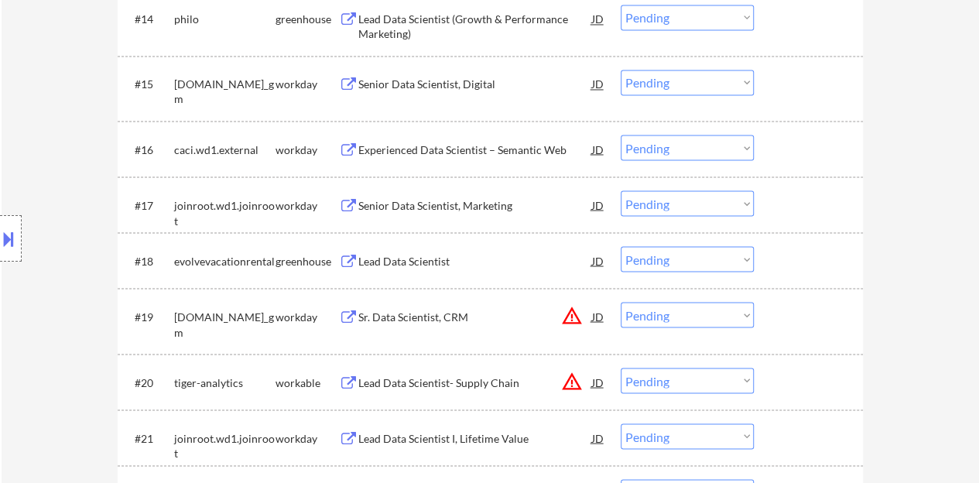
click at [393, 257] on div "Lead Data Scientist" at bounding box center [475, 260] width 234 height 15
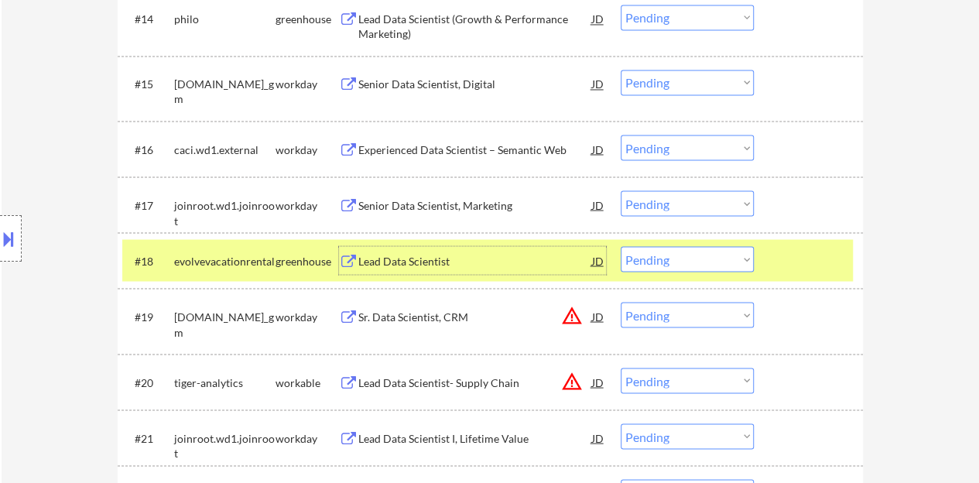
click at [700, 270] on select "Choose an option... Pending Applied Excluded (Questions) Excluded (Expired) Exc…" at bounding box center [687, 259] width 133 height 26
click at [621, 246] on select "Choose an option... Pending Applied Excluded (Questions) Excluded (Expired) Exc…" at bounding box center [687, 259] width 133 height 26
select select ""pending""
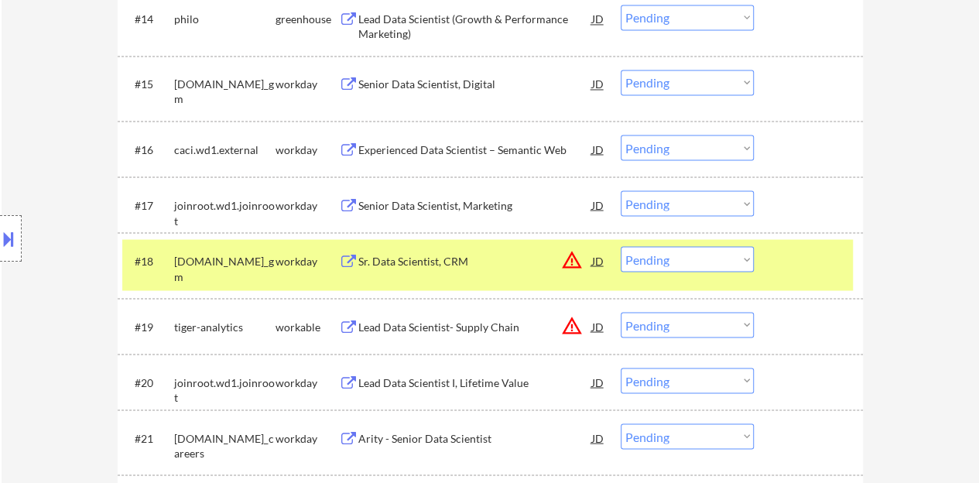
click at [835, 273] on div at bounding box center [811, 260] width 68 height 28
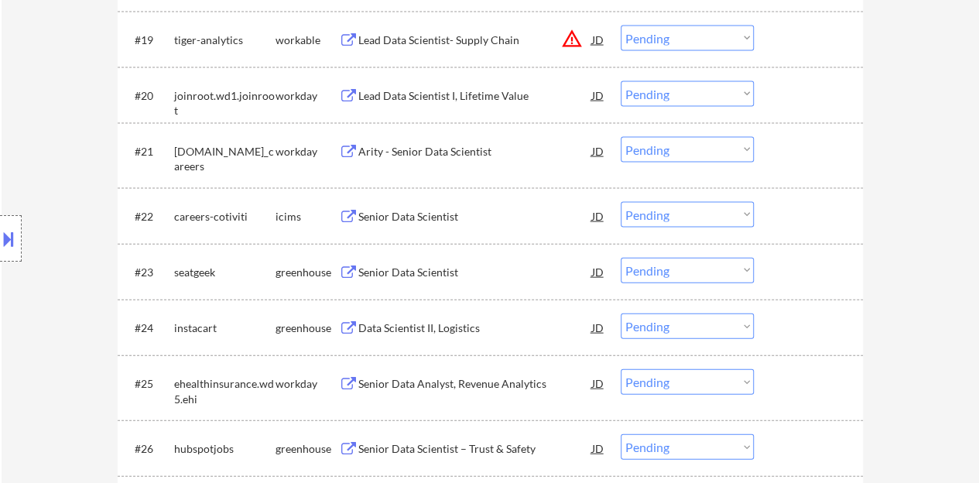
scroll to position [1626, 0]
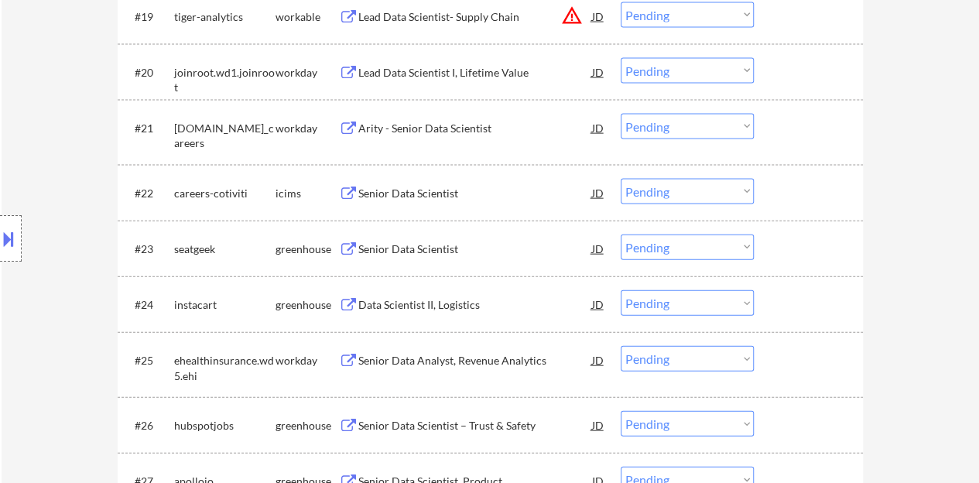
click at [413, 240] on div "Senior Data Scientist" at bounding box center [475, 249] width 234 height 28
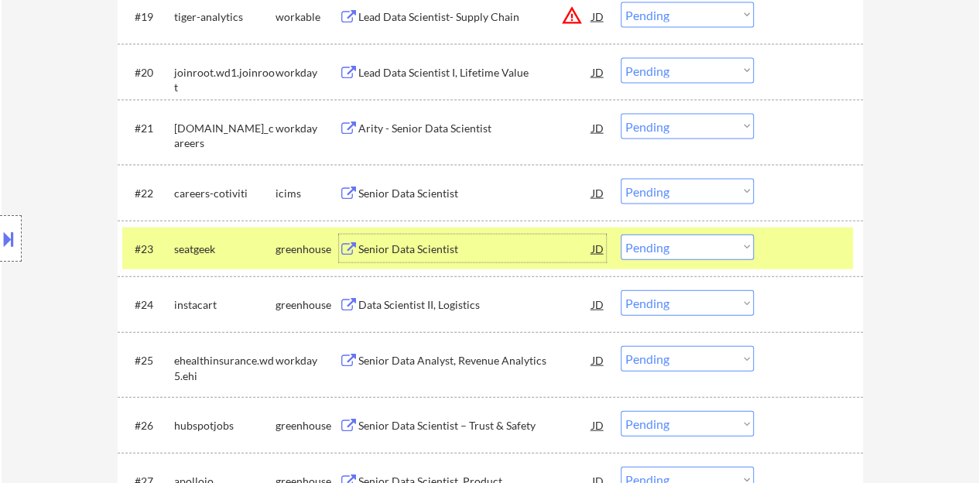
click at [763, 252] on div "#23 seatgeek greenhouse Senior Data Scientist JD Choose an option... Pending Ap…" at bounding box center [487, 249] width 731 height 42
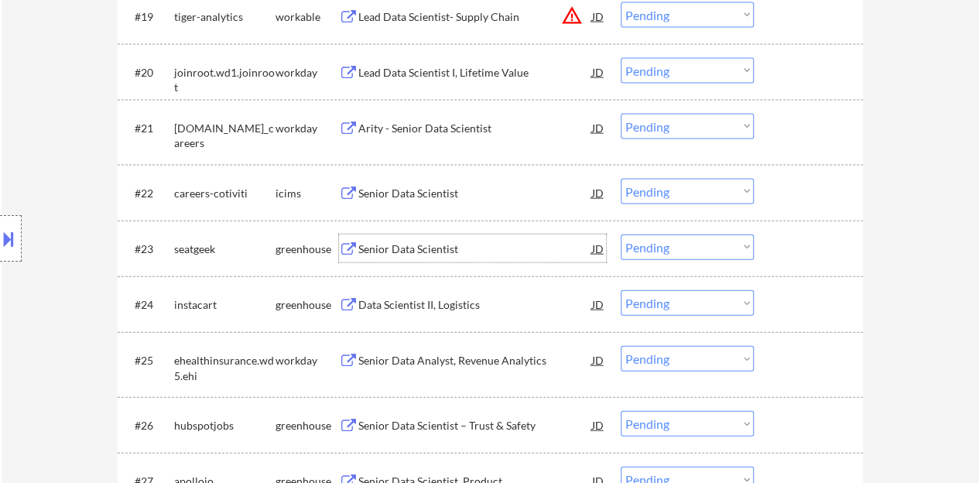
click at [427, 242] on div "Senior Data Scientist" at bounding box center [475, 249] width 234 height 15
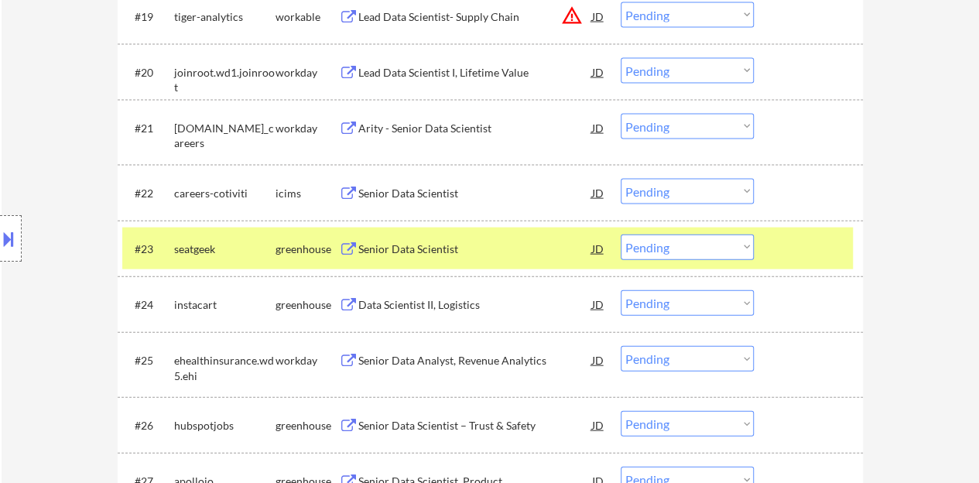
click at [2, 238] on button at bounding box center [8, 239] width 17 height 26
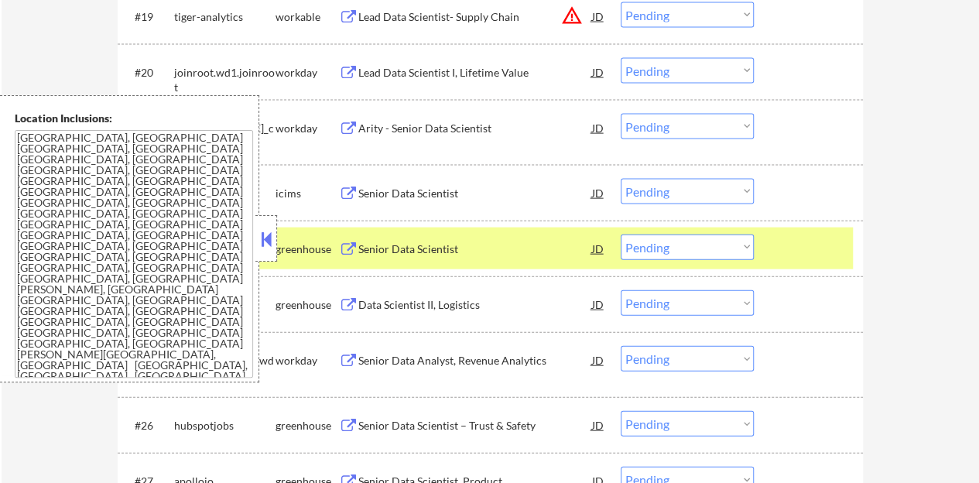
click at [271, 241] on button at bounding box center [266, 239] width 17 height 23
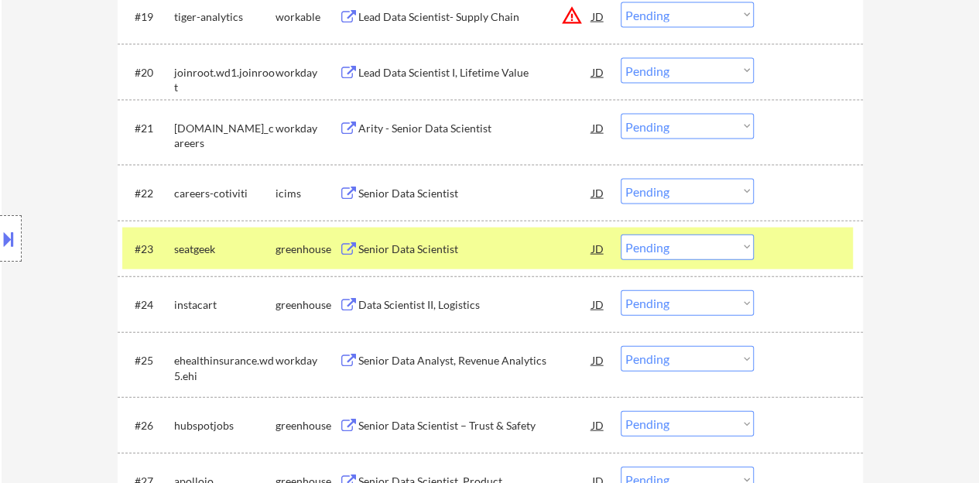
click at [637, 252] on select "Choose an option... Pending Applied Excluded (Questions) Excluded (Expired) Exc…" at bounding box center [687, 248] width 133 height 26
click at [621, 235] on select "Choose an option... Pending Applied Excluded (Questions) Excluded (Expired) Exc…" at bounding box center [687, 248] width 133 height 26
select select ""pending""
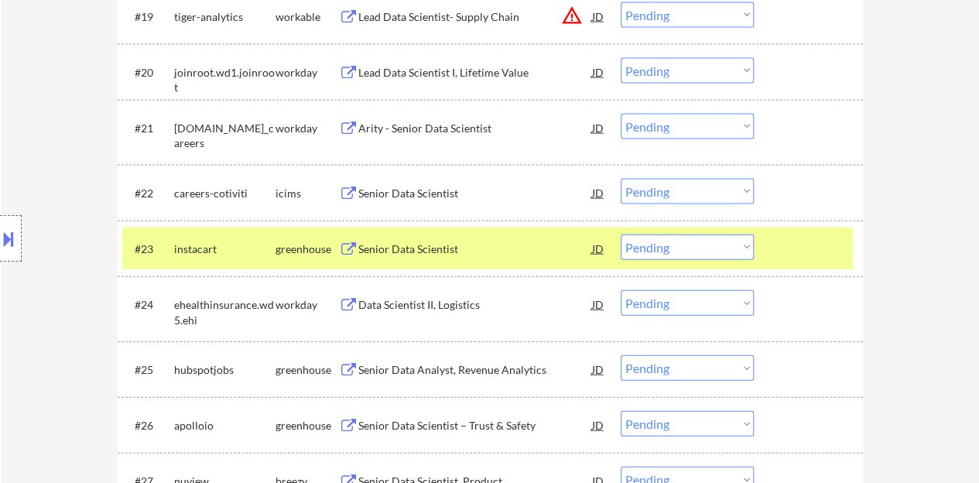
click at [417, 242] on div "Senior Data Scientist" at bounding box center [475, 249] width 234 height 15
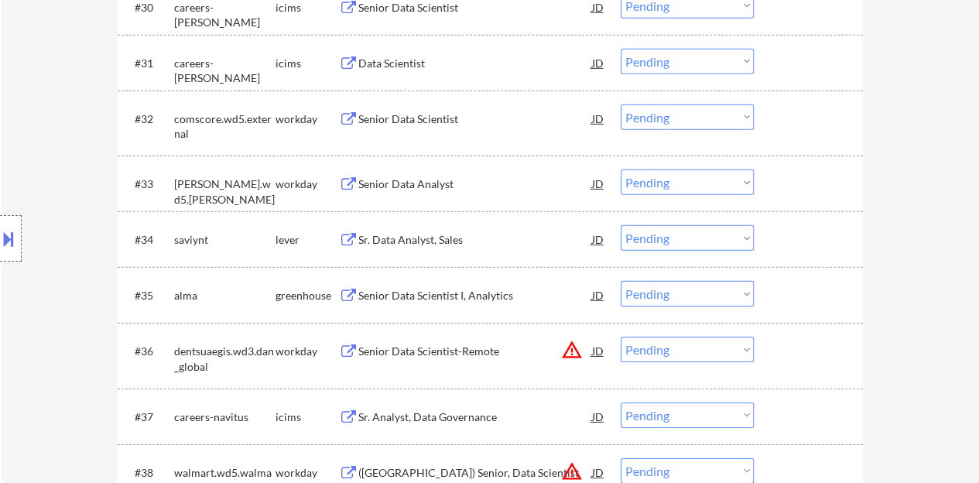
scroll to position [2245, 0]
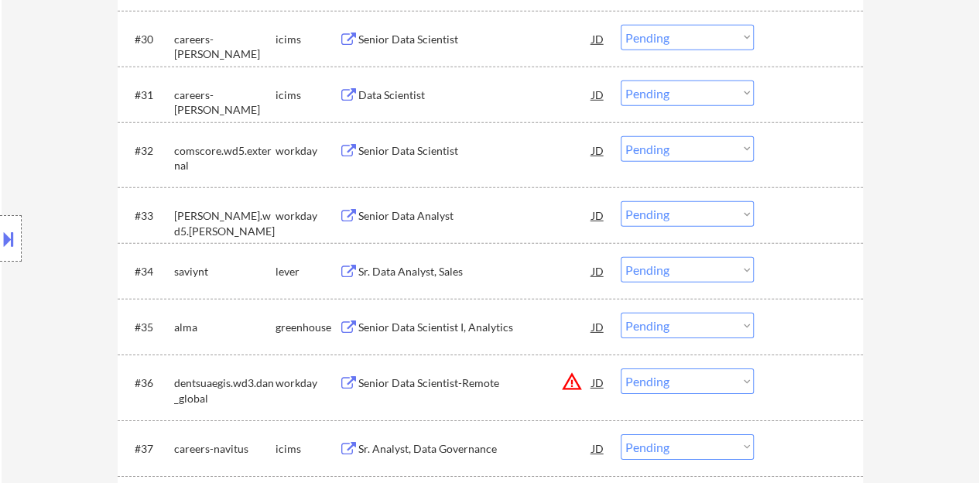
click at [422, 216] on div "Senior Data Analyst" at bounding box center [475, 215] width 234 height 15
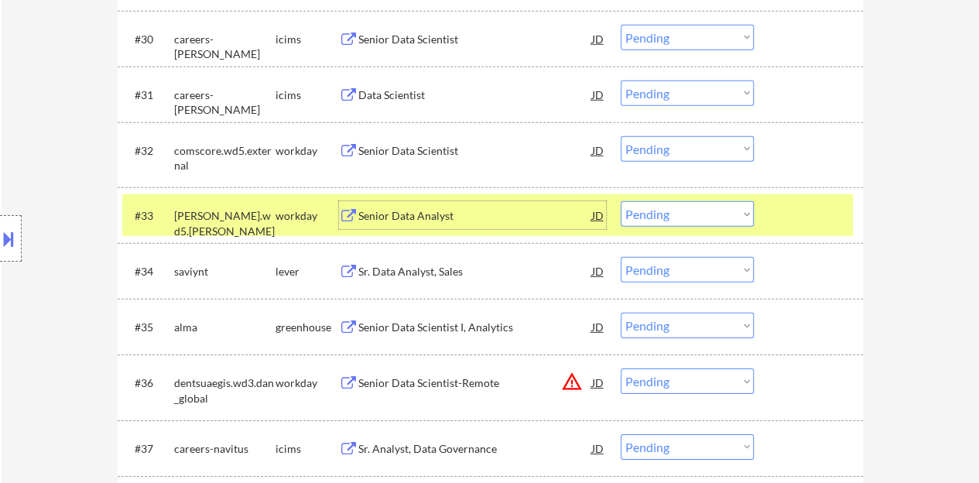
click at [656, 210] on select "Choose an option... Pending Applied Excluded (Questions) Excluded (Expired) Exc…" at bounding box center [687, 214] width 133 height 26
click at [621, 201] on select "Choose an option... Pending Applied Excluded (Questions) Excluded (Expired) Exc…" at bounding box center [687, 214] width 133 height 26
select select ""pending""
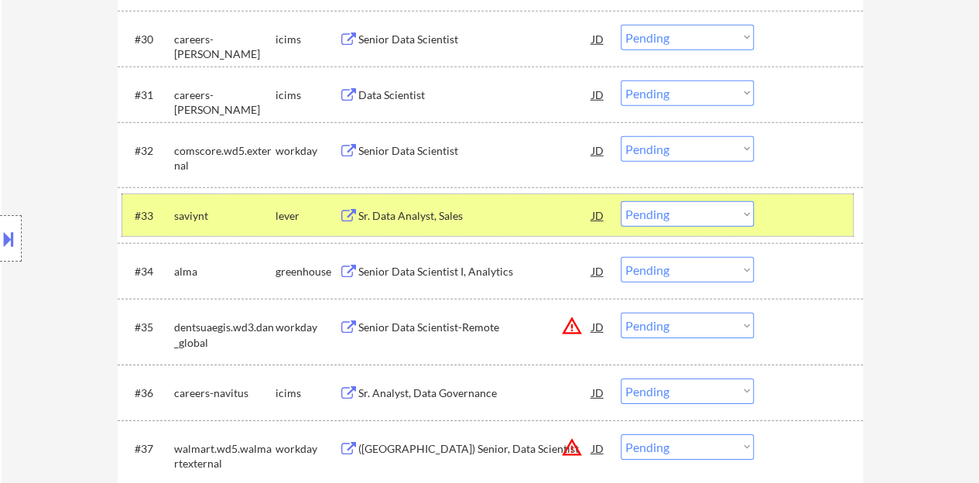
click at [824, 227] on div at bounding box center [811, 215] width 68 height 28
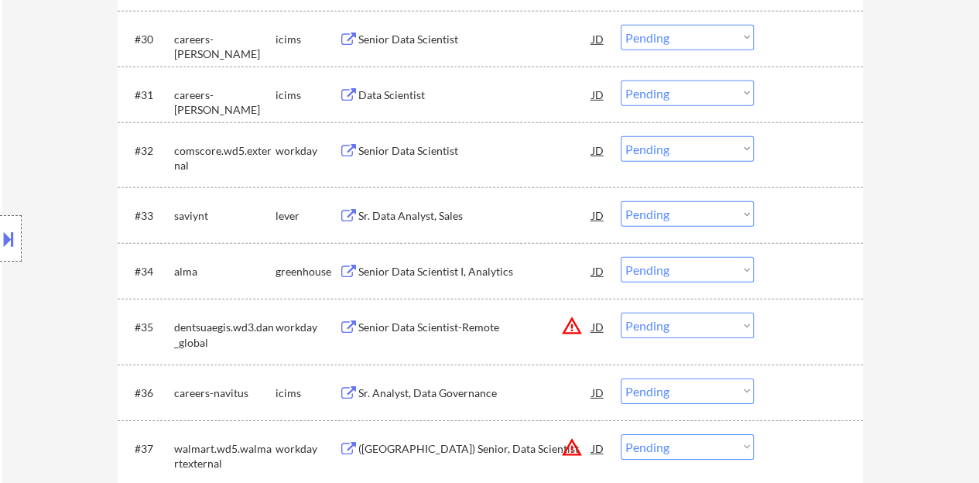
scroll to position [2168, 0]
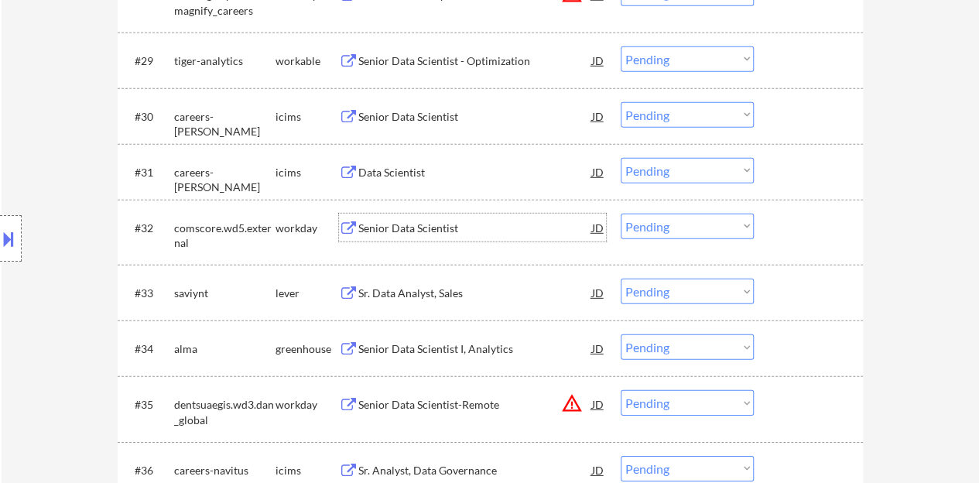
click at [439, 228] on div "Senior Data Scientist" at bounding box center [475, 228] width 234 height 15
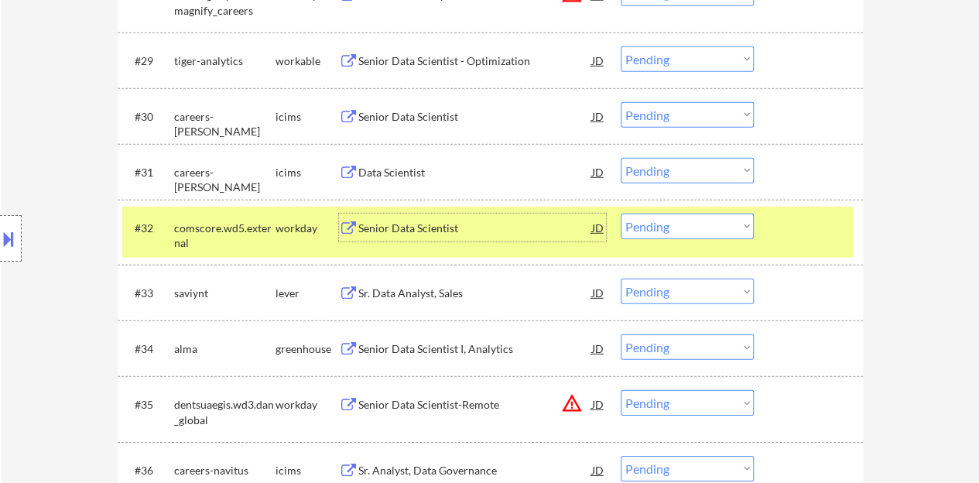
click at [694, 233] on select "Choose an option... Pending Applied Excluded (Questions) Excluded (Expired) Exc…" at bounding box center [687, 227] width 133 height 26
click at [621, 214] on select "Choose an option... Pending Applied Excluded (Questions) Excluded (Expired) Exc…" at bounding box center [687, 227] width 133 height 26
select select ""pending""
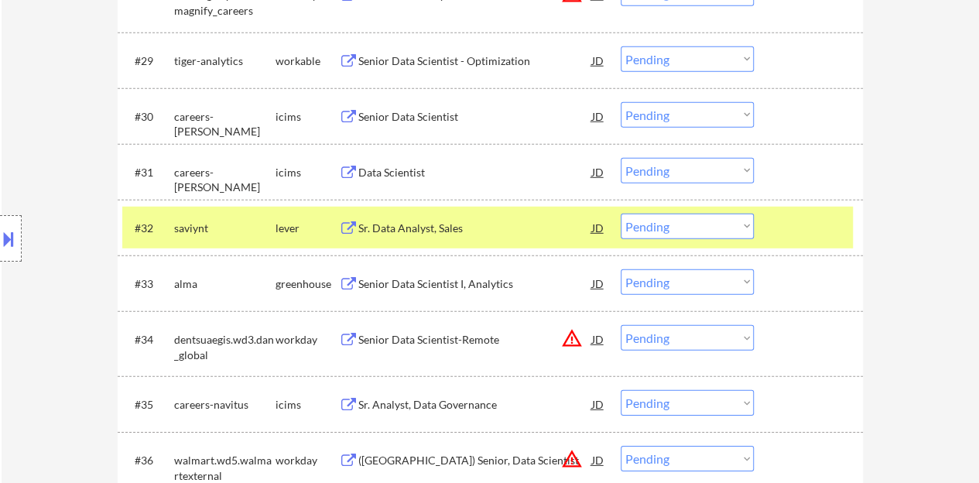
click at [813, 237] on div at bounding box center [811, 228] width 68 height 28
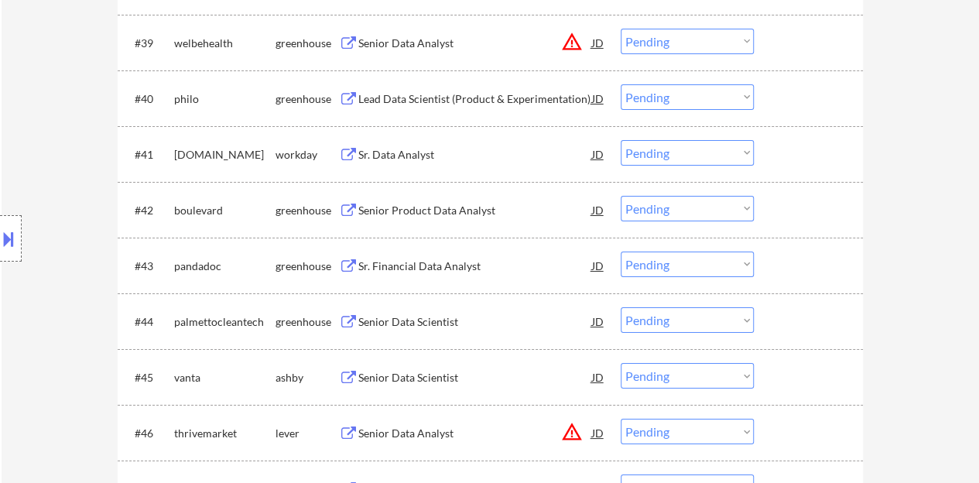
scroll to position [2787, 0]
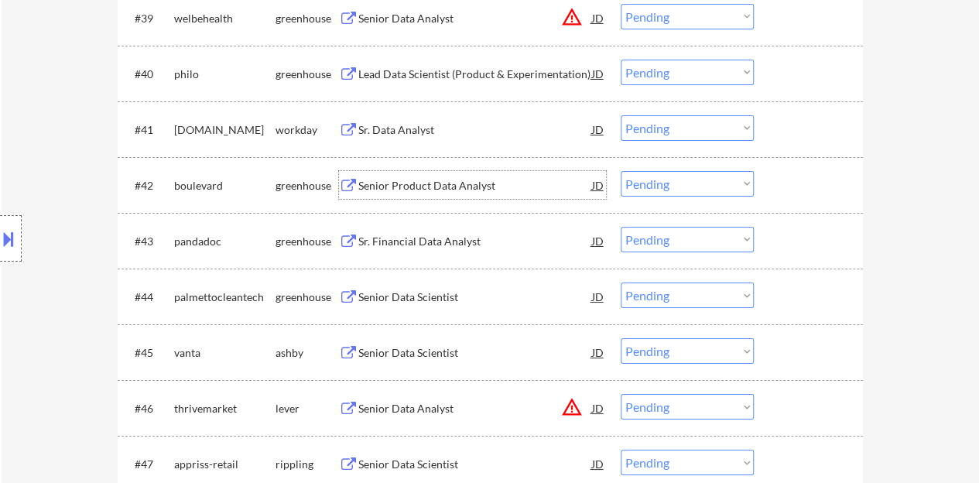
click at [456, 185] on div "Senior Product Data Analyst" at bounding box center [475, 185] width 234 height 15
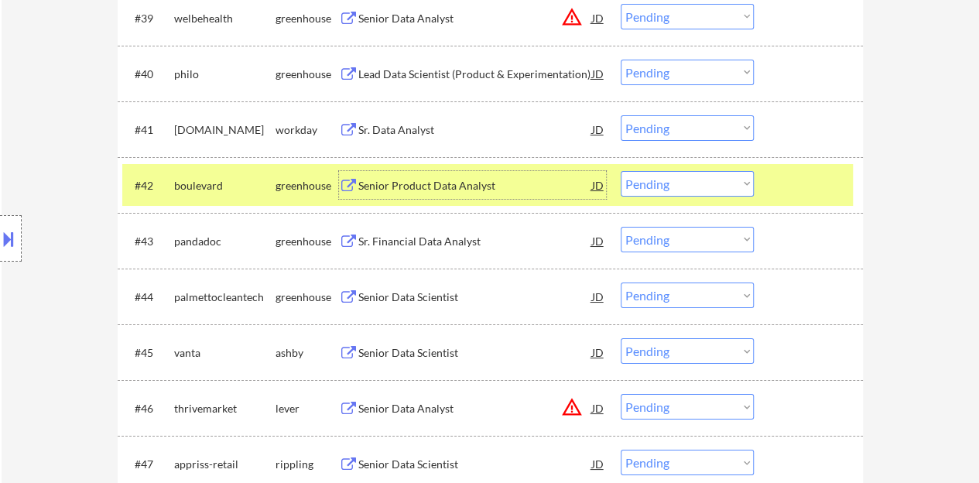
click at [824, 192] on div at bounding box center [811, 185] width 68 height 28
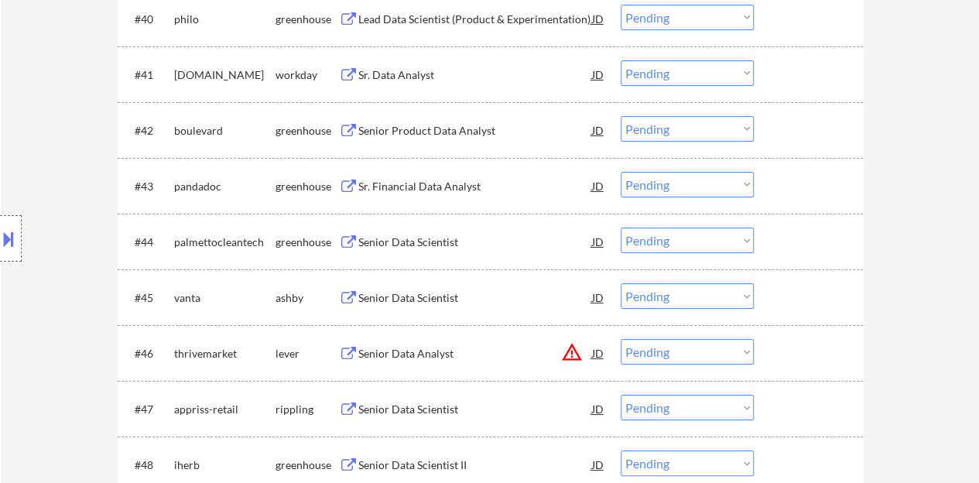
scroll to position [2865, 0]
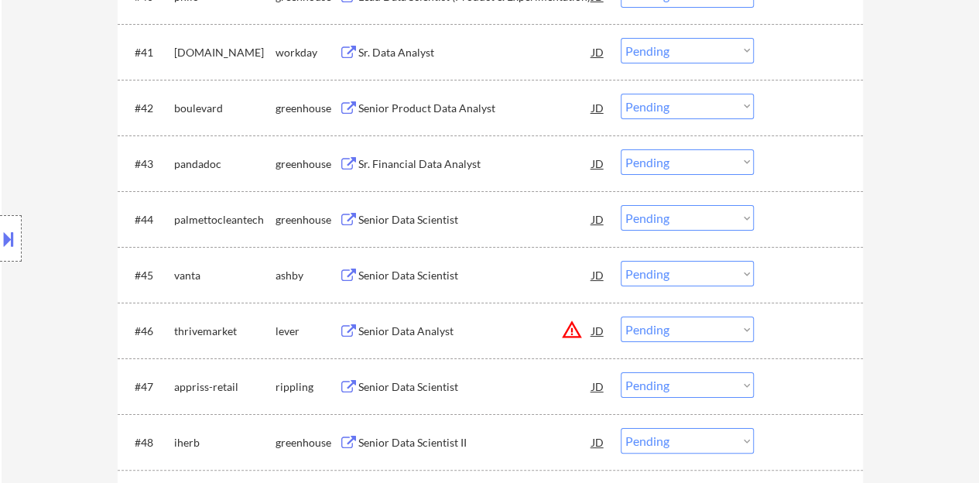
click at [403, 222] on div "Senior Data Scientist" at bounding box center [475, 219] width 234 height 15
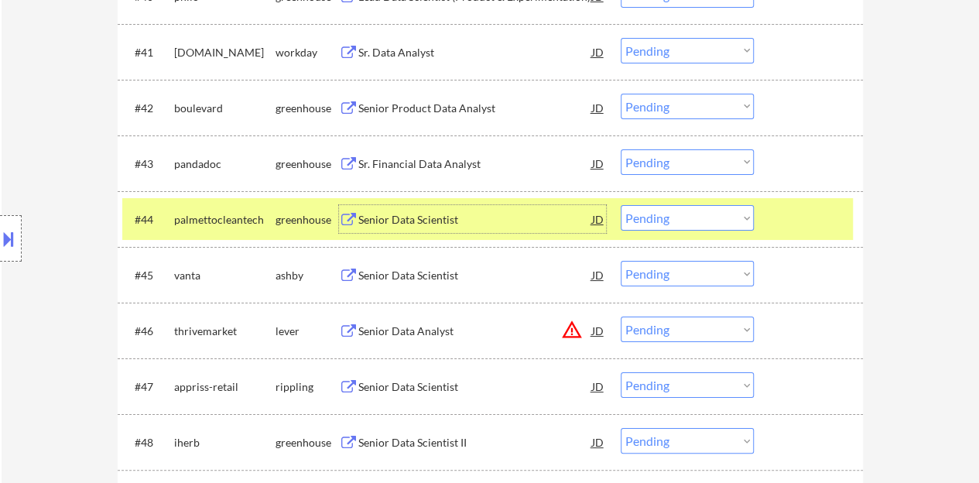
click at [643, 220] on select "Choose an option... Pending Applied Excluded (Questions) Excluded (Expired) Exc…" at bounding box center [687, 218] width 133 height 26
click at [621, 205] on select "Choose an option... Pending Applied Excluded (Questions) Excluded (Expired) Exc…" at bounding box center [687, 218] width 133 height 26
select select ""pending""
click at [822, 233] on div "#44 [PERSON_NAME] Senior Data Scientist JD warning_amber Choose an option... Pe…" at bounding box center [487, 219] width 731 height 42
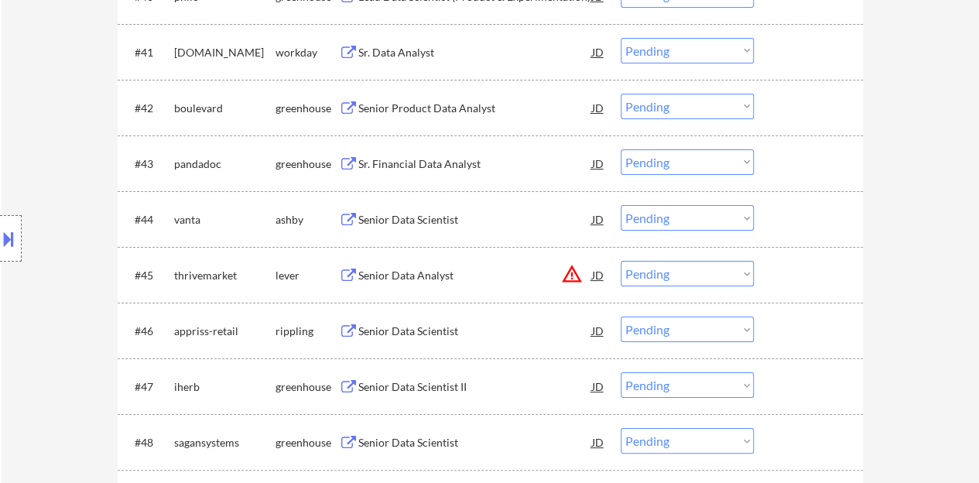
scroll to position [2942, 0]
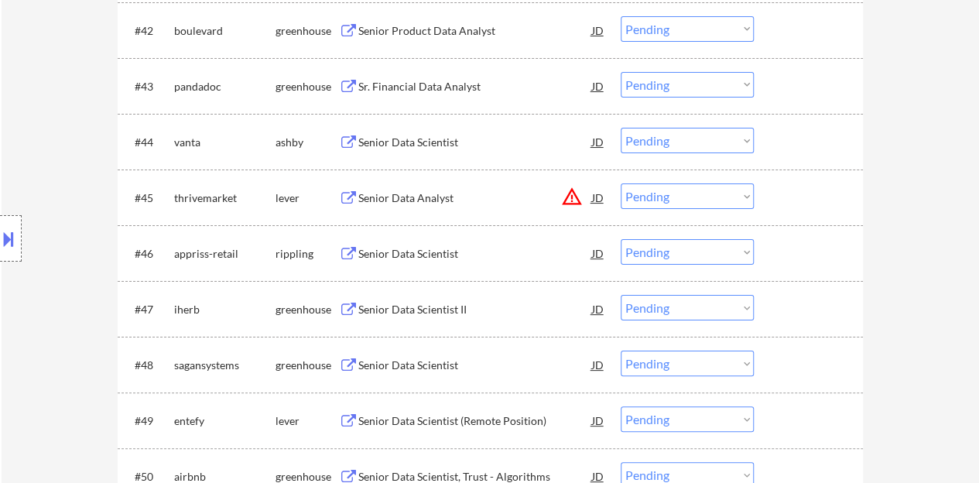
click at [426, 256] on div "Senior Data Scientist" at bounding box center [475, 253] width 234 height 15
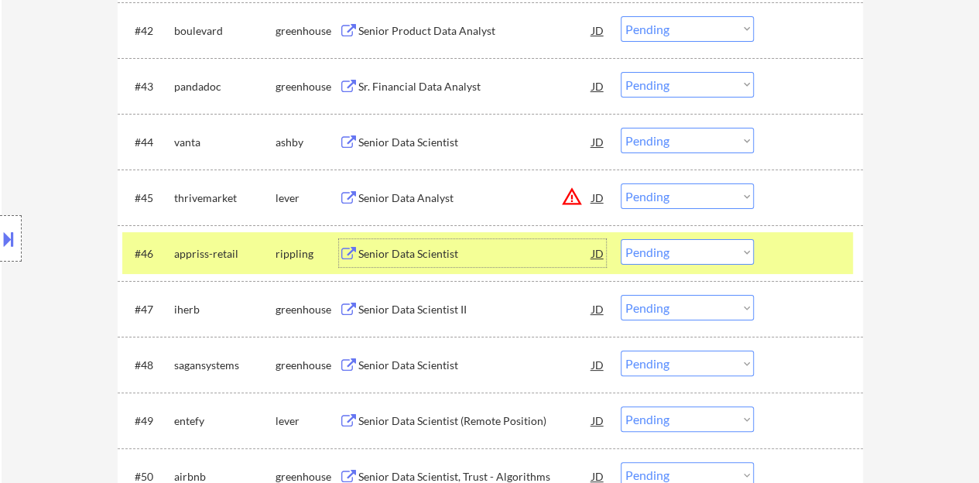
click at [689, 244] on select "Choose an option... Pending Applied Excluded (Questions) Excluded (Expired) Exc…" at bounding box center [687, 252] width 133 height 26
click at [621, 239] on select "Choose an option... Pending Applied Excluded (Questions) Excluded (Expired) Exc…" at bounding box center [687, 252] width 133 height 26
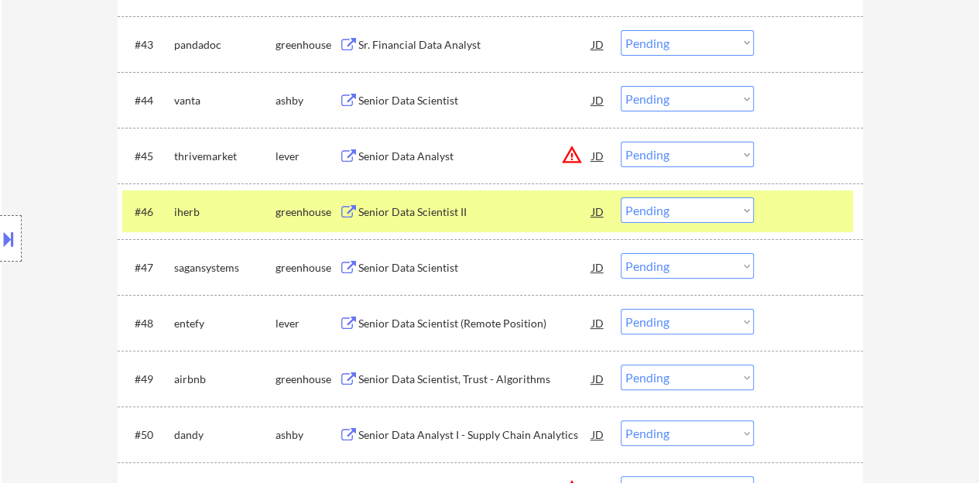
scroll to position [3019, 0]
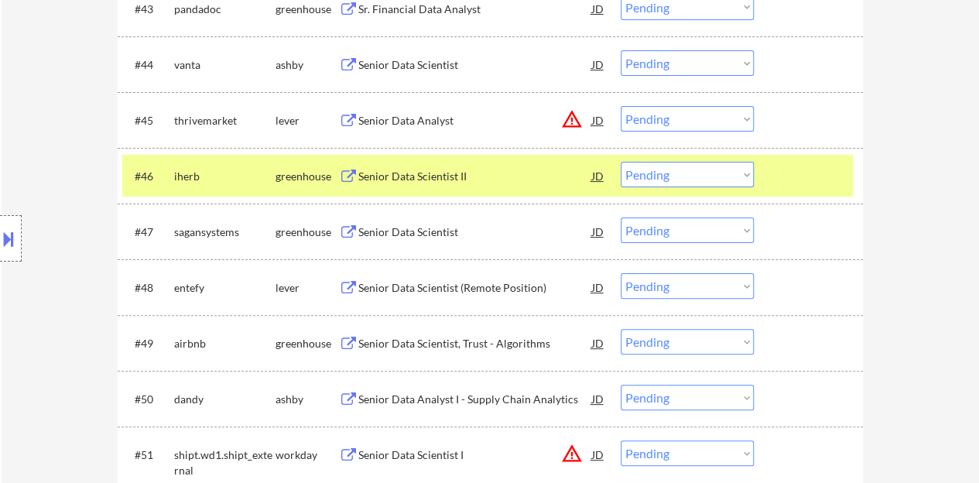
click at [471, 183] on div "Senior Data Scientist II" at bounding box center [475, 176] width 234 height 15
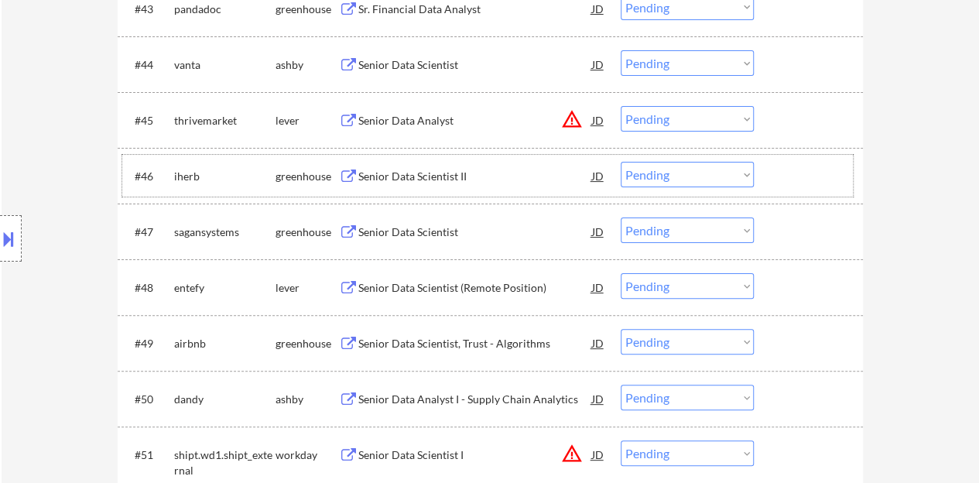
click at [783, 173] on div at bounding box center [811, 176] width 68 height 28
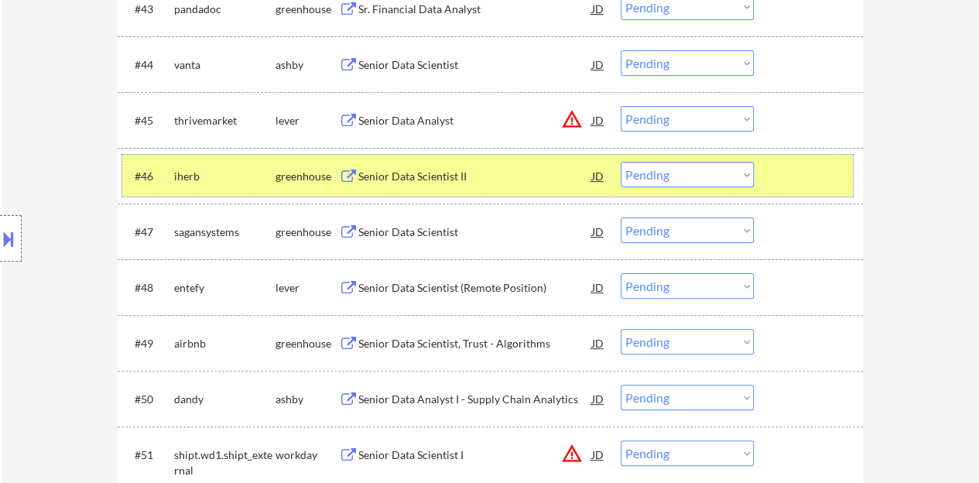
click at [691, 161] on div "#46 iherb greenhouse Senior Data Scientist II JD warning_amber Choose an option…" at bounding box center [487, 176] width 731 height 42
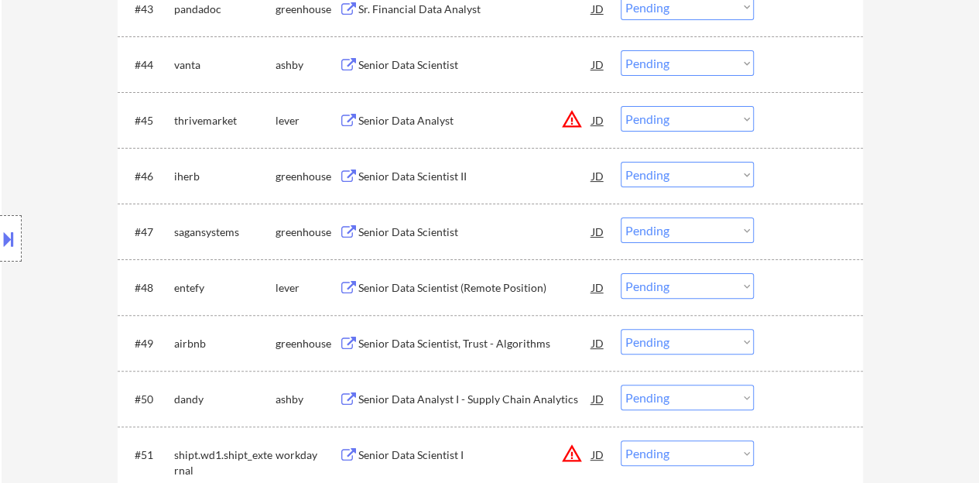
click at [698, 171] on select "Choose an option... Pending Applied Excluded (Questions) Excluded (Expired) Exc…" at bounding box center [687, 175] width 133 height 26
click at [621, 162] on select "Choose an option... Pending Applied Excluded (Questions) Excluded (Expired) Exc…" at bounding box center [687, 175] width 133 height 26
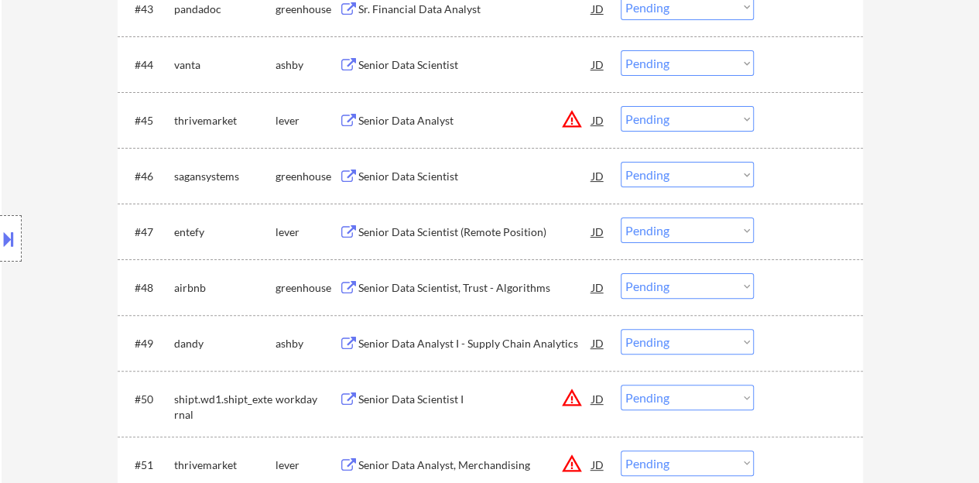
click at [406, 173] on div "Senior Data Scientist" at bounding box center [475, 176] width 234 height 15
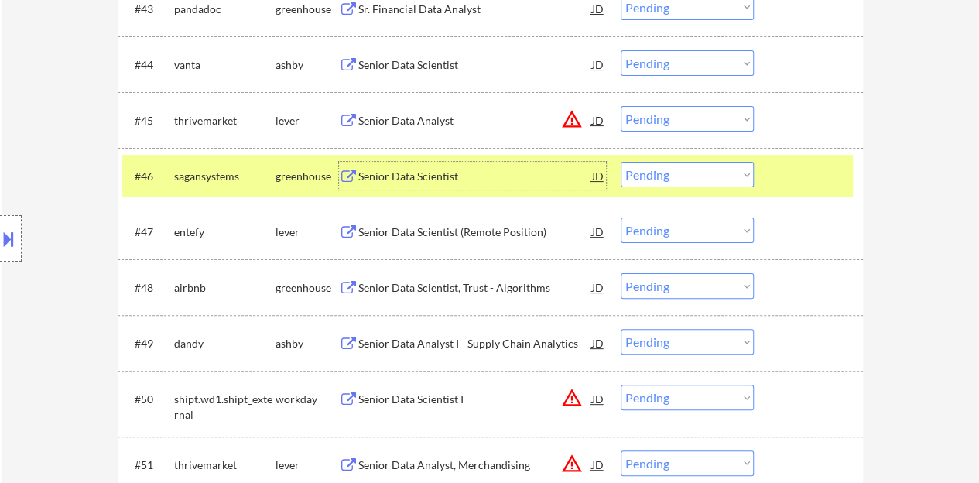
click at [675, 172] on select "Choose an option... Pending Applied Excluded (Questions) Excluded (Expired) Exc…" at bounding box center [687, 175] width 133 height 26
click at [621, 162] on select "Choose an option... Pending Applied Excluded (Questions) Excluded (Expired) Exc…" at bounding box center [687, 175] width 133 height 26
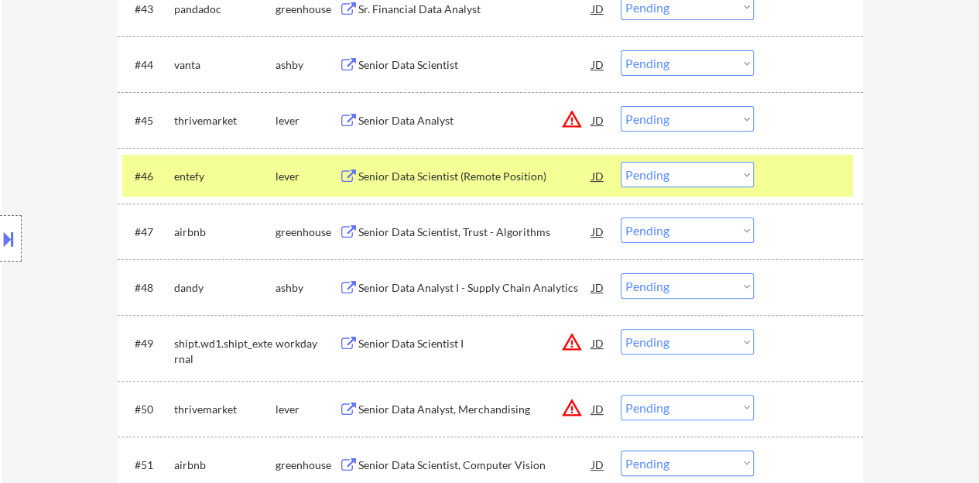
click at [526, 178] on div "Senior Data Scientist (Remote Position)" at bounding box center [475, 176] width 234 height 15
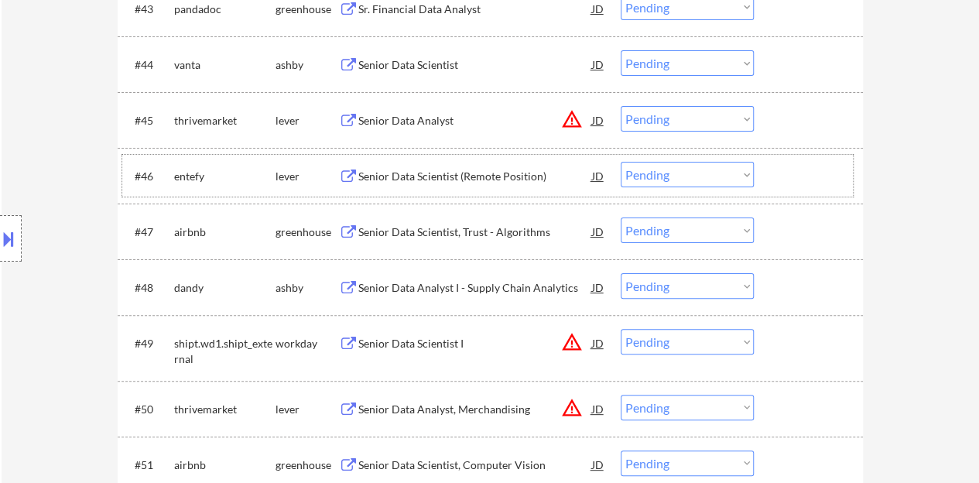
click at [819, 183] on div at bounding box center [811, 176] width 68 height 28
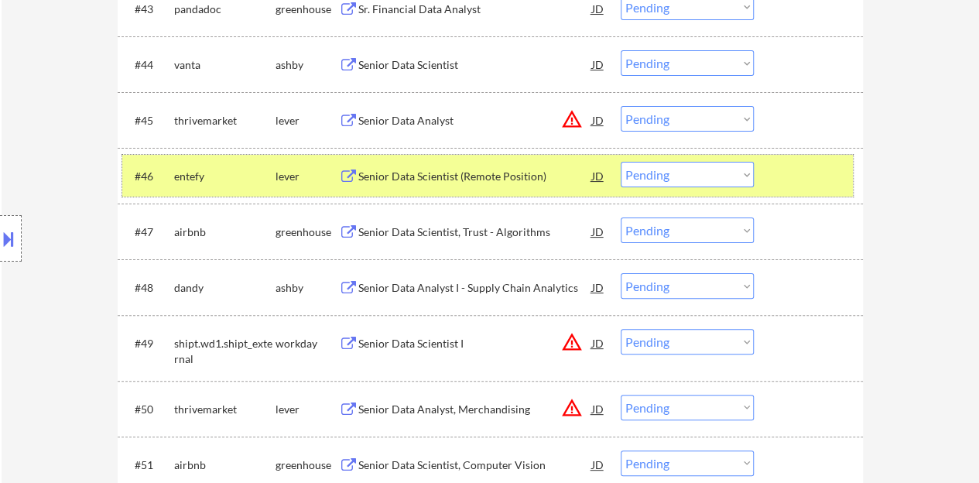
click at [643, 187] on select "Choose an option... Pending Applied Excluded (Questions) Excluded (Expired) Exc…" at bounding box center [687, 175] width 133 height 26
click at [621, 162] on select "Choose an option... Pending Applied Excluded (Questions) Excluded (Expired) Exc…" at bounding box center [687, 175] width 133 height 26
select select ""pending""
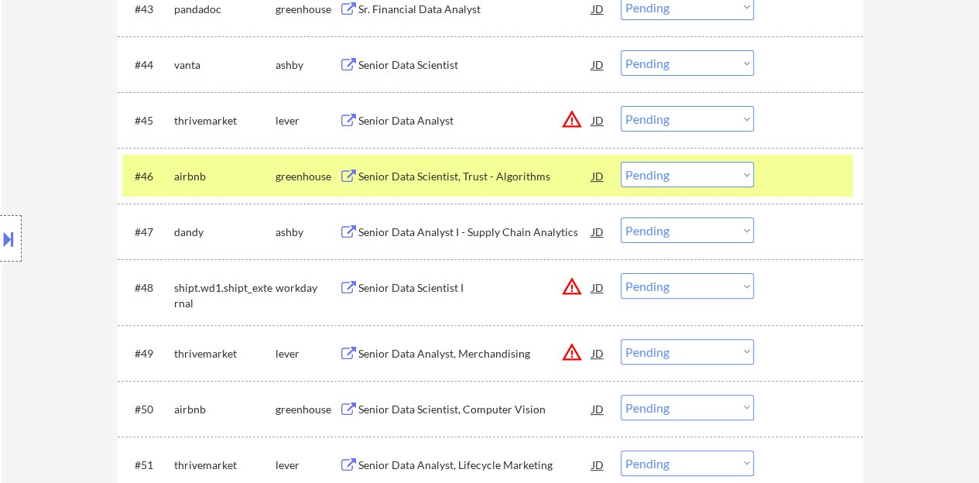
click at [808, 177] on div at bounding box center [811, 176] width 68 height 28
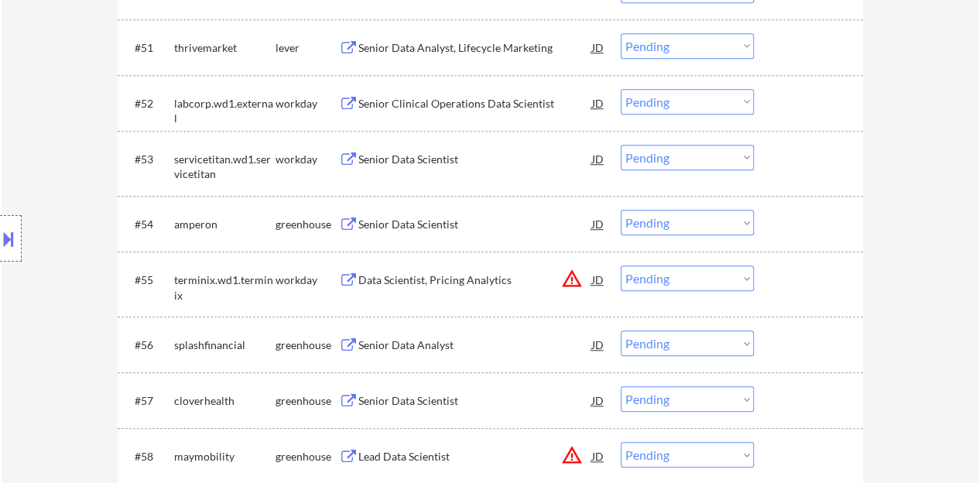
scroll to position [3484, 0]
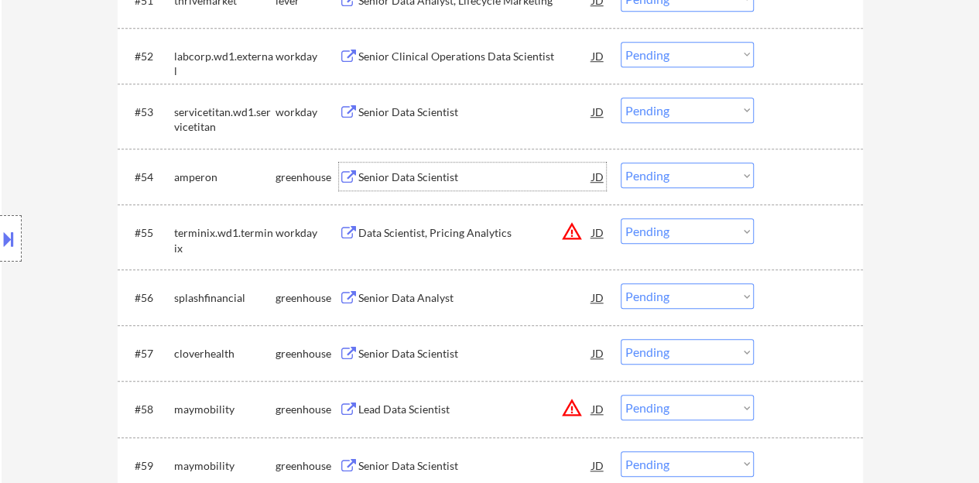
click at [412, 180] on div "Senior Data Scientist" at bounding box center [475, 177] width 234 height 15
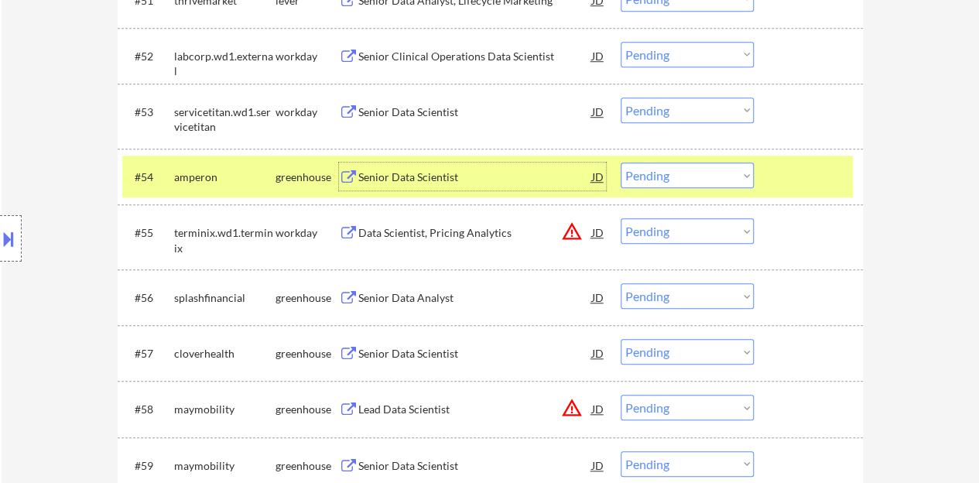
drag, startPoint x: 649, startPoint y: 173, endPoint x: 660, endPoint y: 185, distance: 16.5
click at [650, 173] on select "Choose an option... Pending Applied Excluded (Questions) Excluded (Expired) Exc…" at bounding box center [687, 176] width 133 height 26
click at [621, 163] on select "Choose an option... Pending Applied Excluded (Questions) Excluded (Expired) Exc…" at bounding box center [687, 176] width 133 height 26
select select ""pending""
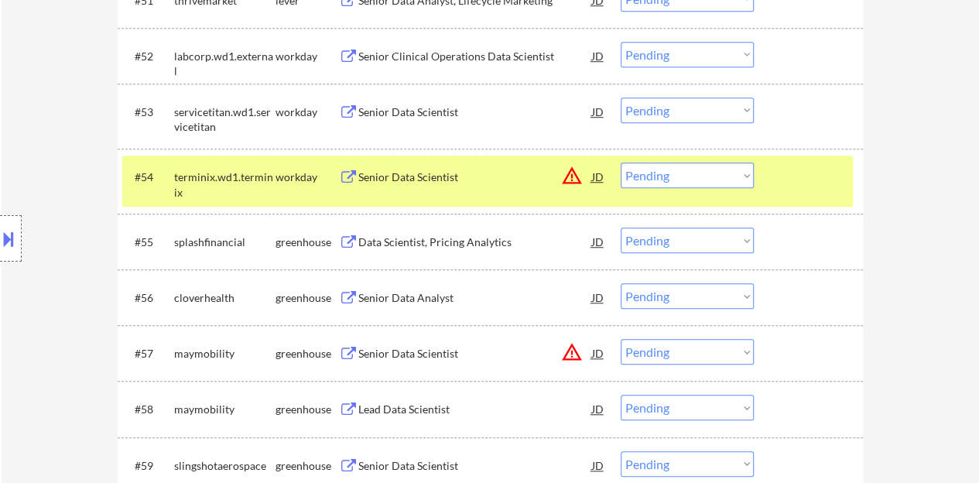
click at [833, 177] on div at bounding box center [811, 177] width 68 height 28
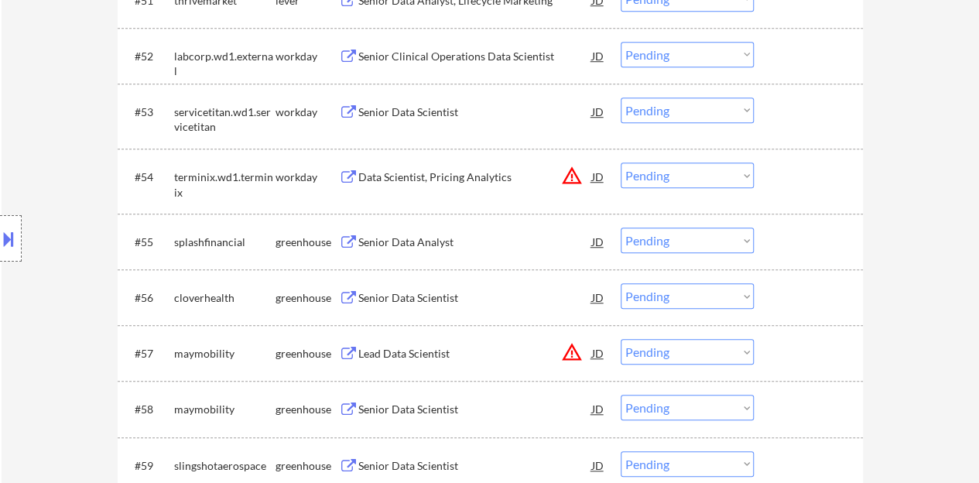
scroll to position [3561, 0]
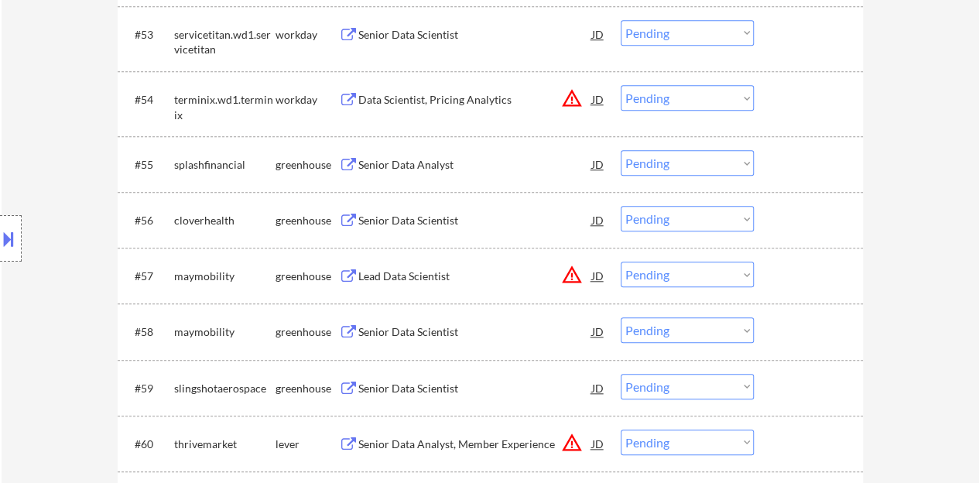
click at [451, 217] on div "Senior Data Scientist" at bounding box center [475, 220] width 234 height 15
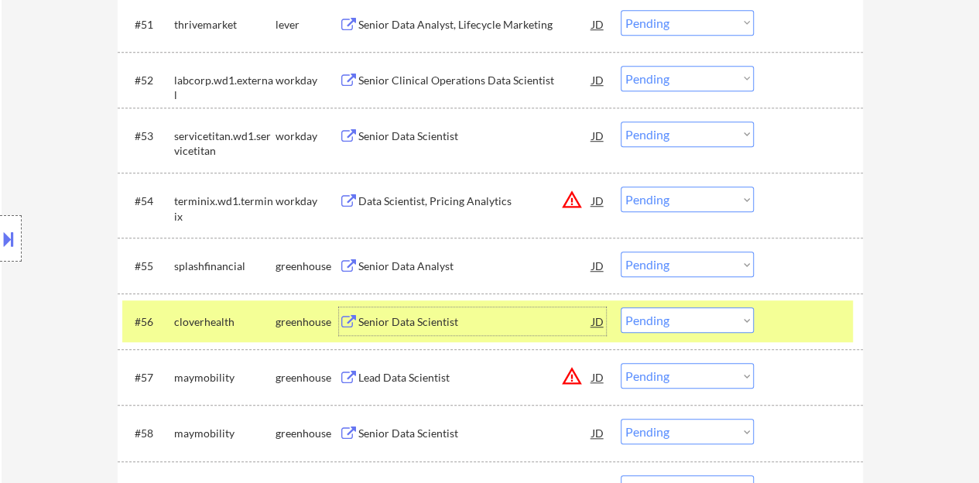
scroll to position [3484, 0]
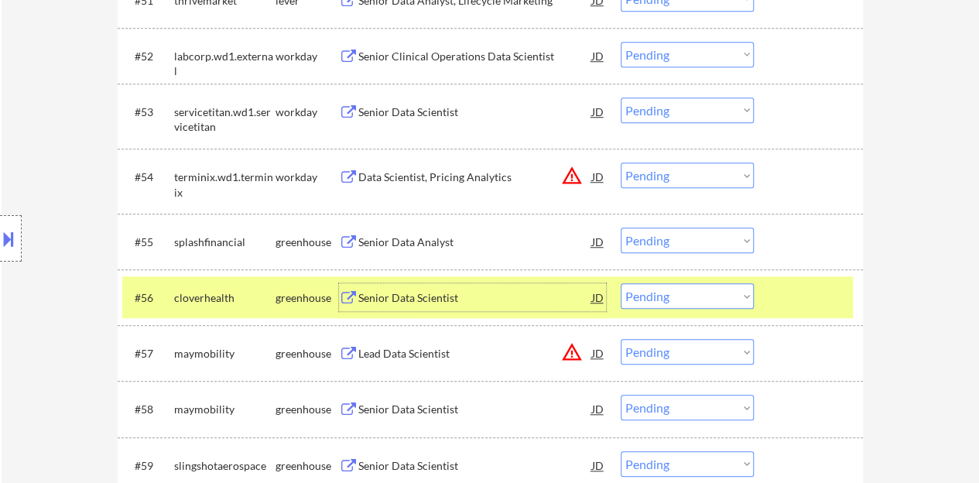
click at [688, 286] on select "Choose an option... Pending Applied Excluded (Questions) Excluded (Expired) Exc…" at bounding box center [687, 296] width 133 height 26
click at [621, 283] on select "Choose an option... Pending Applied Excluded (Questions) Excluded (Expired) Exc…" at bounding box center [687, 296] width 133 height 26
select select ""pending""
click at [668, 238] on select "Choose an option... Pending Applied Excluded (Questions) Excluded (Expired) Exc…" at bounding box center [687, 241] width 133 height 26
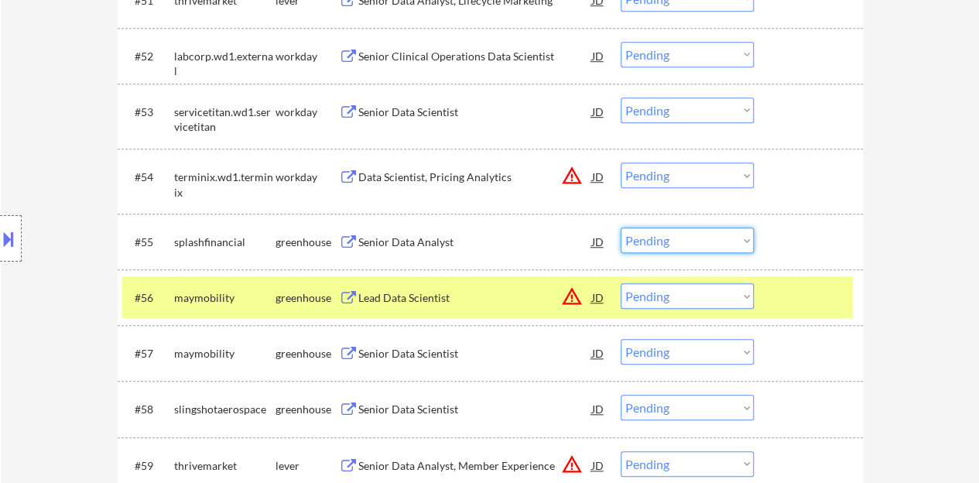
click at [801, 292] on div at bounding box center [811, 297] width 68 height 28
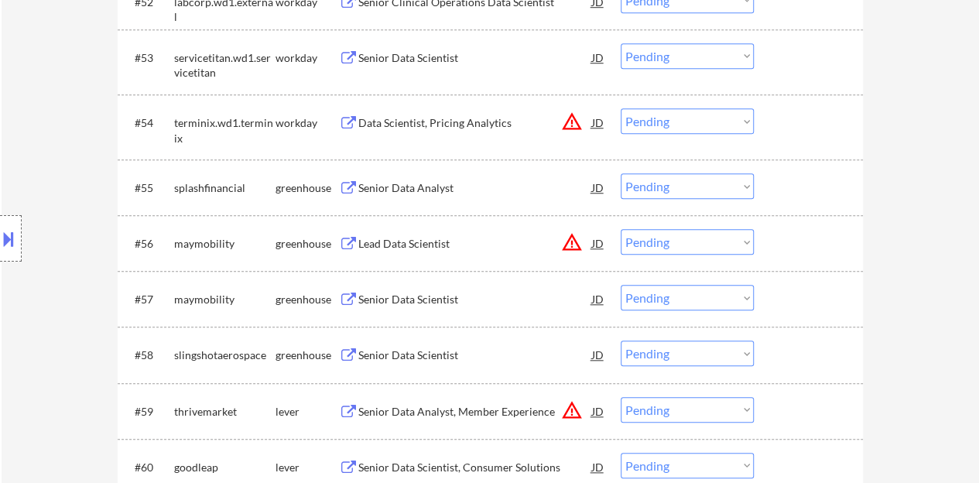
scroll to position [3561, 0]
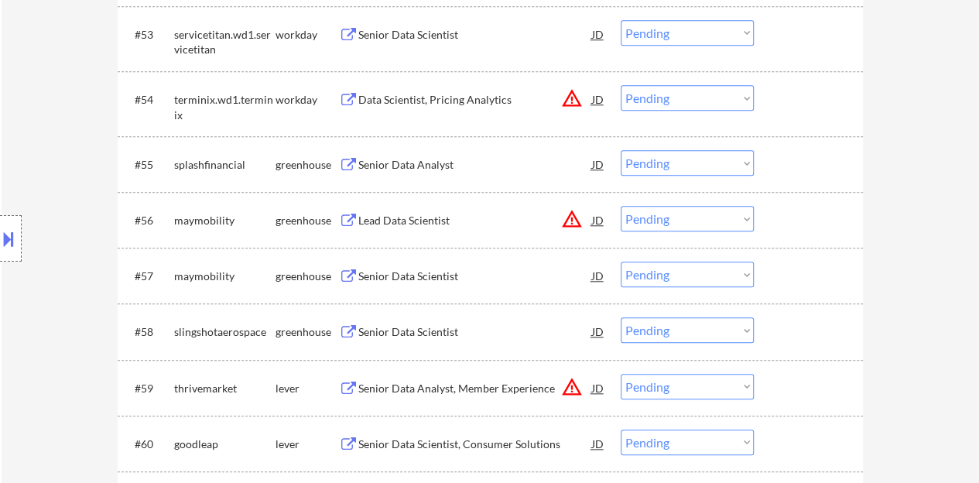
click at [426, 276] on div "Senior Data Scientist" at bounding box center [475, 276] width 234 height 15
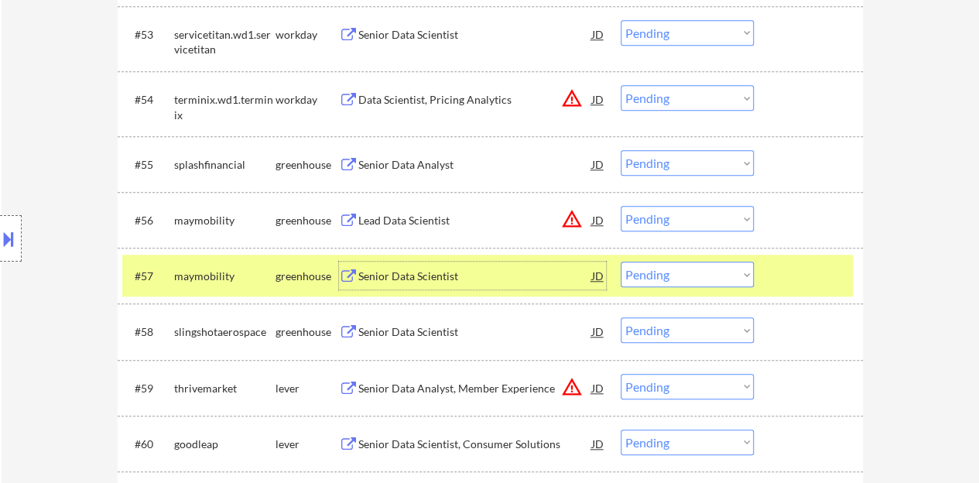
click at [691, 273] on select "Choose an option... Pending Applied Excluded (Questions) Excluded (Expired) Exc…" at bounding box center [687, 275] width 133 height 26
click at [621, 262] on select "Choose an option... Pending Applied Excluded (Questions) Excluded (Expired) Exc…" at bounding box center [687, 275] width 133 height 26
click at [781, 289] on div "#57 slingshotaerospace greenhouse Senior Data Scientist JD warning_amber Choose…" at bounding box center [487, 276] width 731 height 42
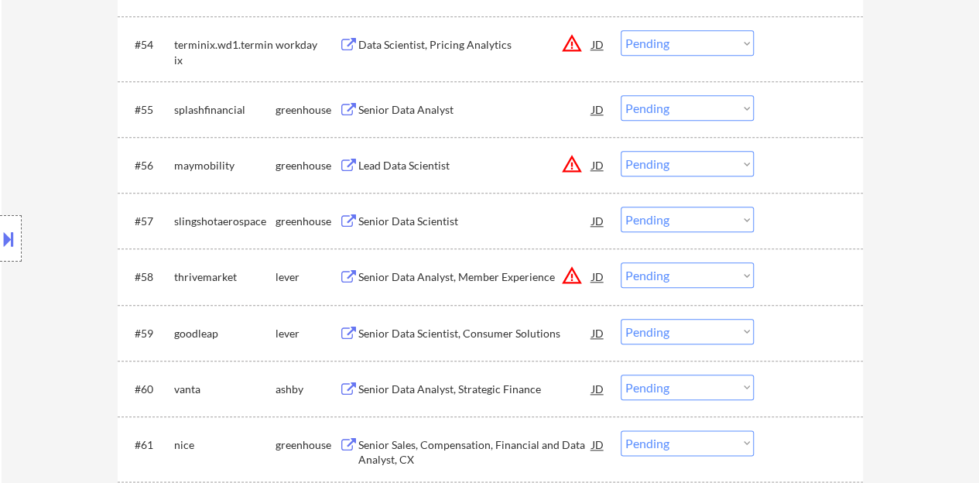
scroll to position [3639, 0]
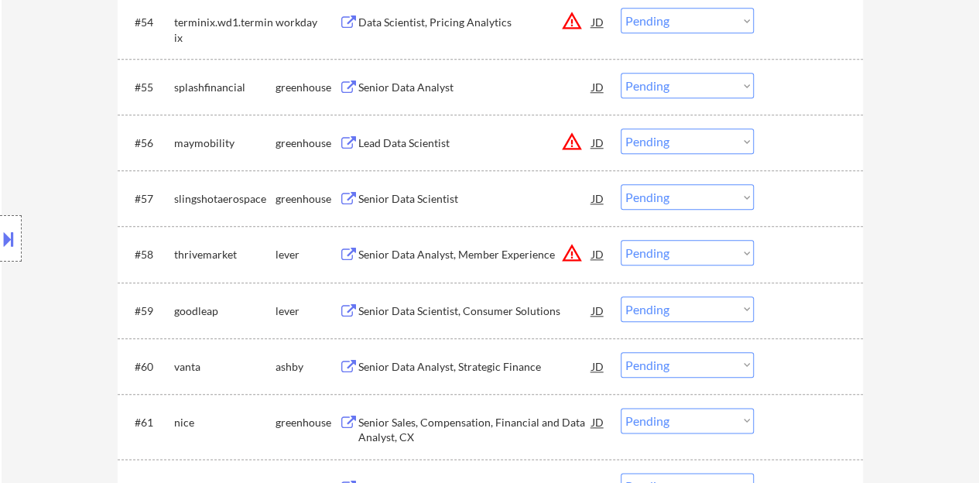
click at [437, 206] on div "Senior Data Scientist" at bounding box center [475, 198] width 234 height 15
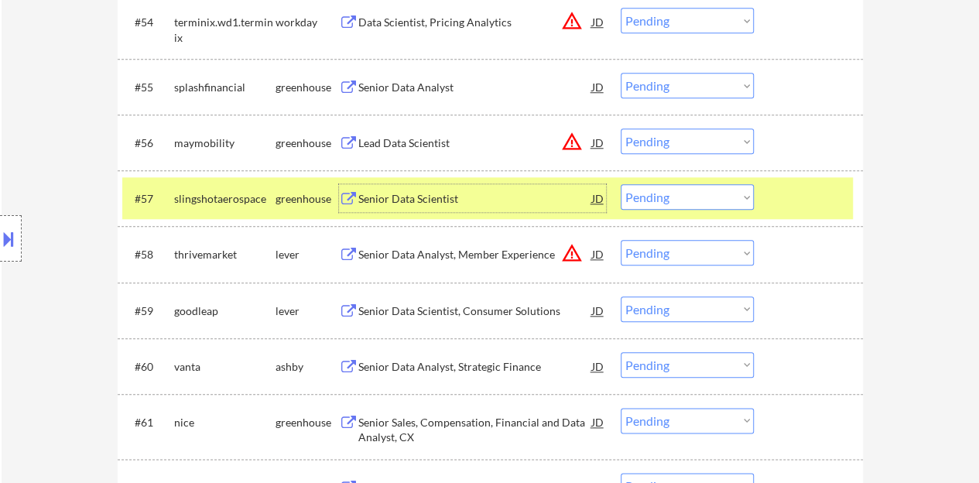
drag, startPoint x: 668, startPoint y: 193, endPoint x: 664, endPoint y: 208, distance: 16.0
click at [668, 193] on select "Choose an option... Pending Applied Excluded (Questions) Excluded (Expired) Exc…" at bounding box center [687, 197] width 133 height 26
click at [621, 184] on select "Choose an option... Pending Applied Excluded (Questions) Excluded (Expired) Exc…" at bounding box center [687, 197] width 133 height 26
select select ""pending""
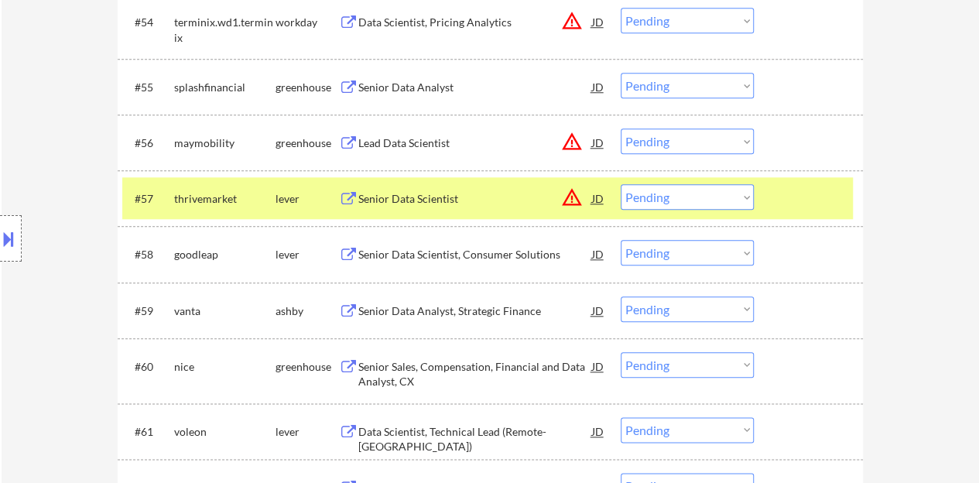
click at [814, 196] on div at bounding box center [811, 198] width 68 height 28
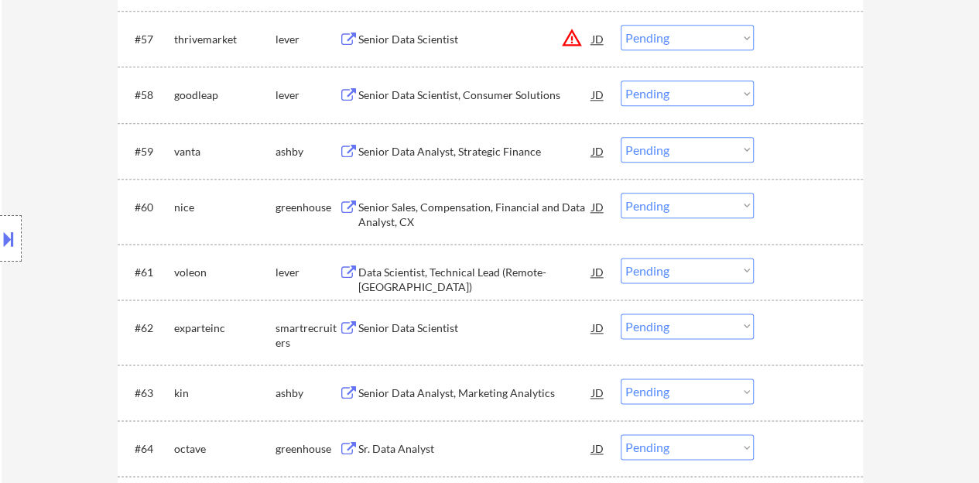
scroll to position [3948, 0]
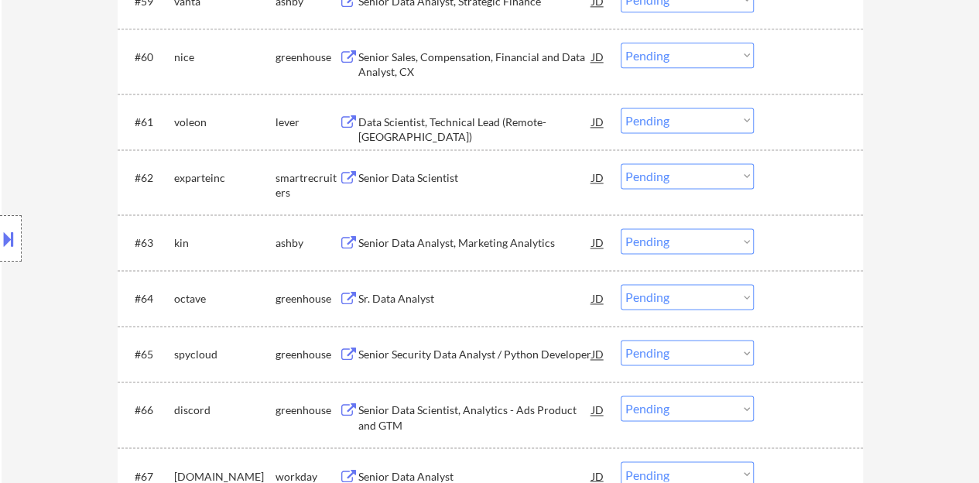
click at [434, 193] on div "#62 exparteinc smartrecruiters Senior Data Scientist JD warning_amber Choose an…" at bounding box center [487, 181] width 731 height 51
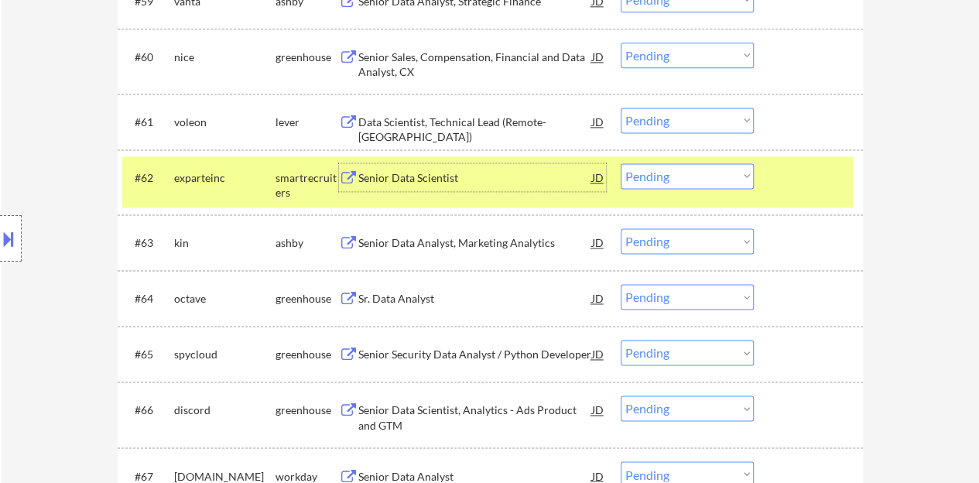
click at [429, 185] on div "Senior Data Scientist" at bounding box center [475, 177] width 234 height 28
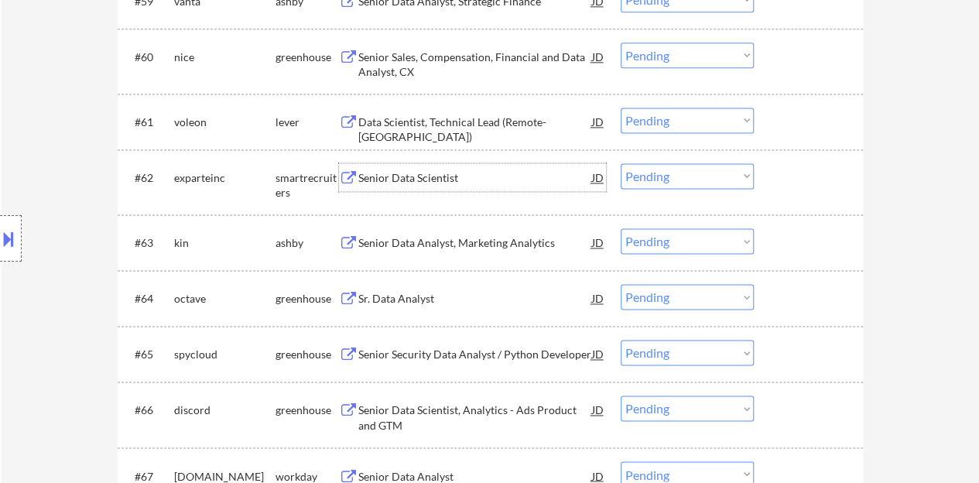
click at [808, 183] on div at bounding box center [811, 177] width 68 height 28
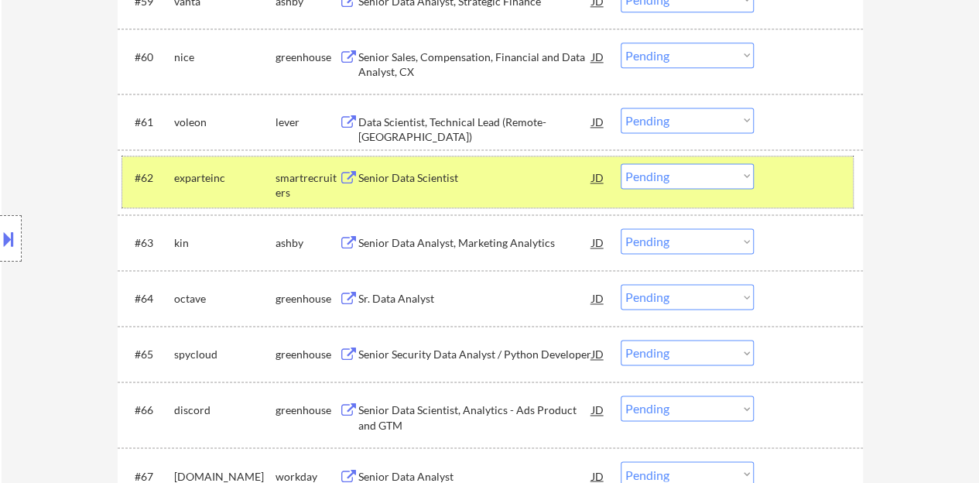
click at [705, 167] on select "Choose an option... Pending Applied Excluded (Questions) Excluded (Expired) Exc…" at bounding box center [687, 176] width 133 height 26
click at [621, 163] on select "Choose an option... Pending Applied Excluded (Questions) Excluded (Expired) Exc…" at bounding box center [687, 176] width 133 height 26
select select ""pending""
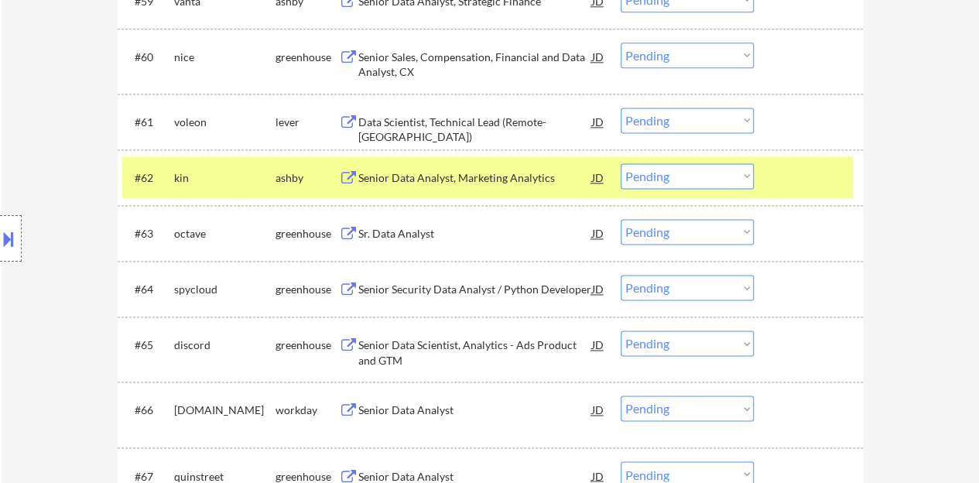
click at [783, 166] on div at bounding box center [811, 177] width 68 height 28
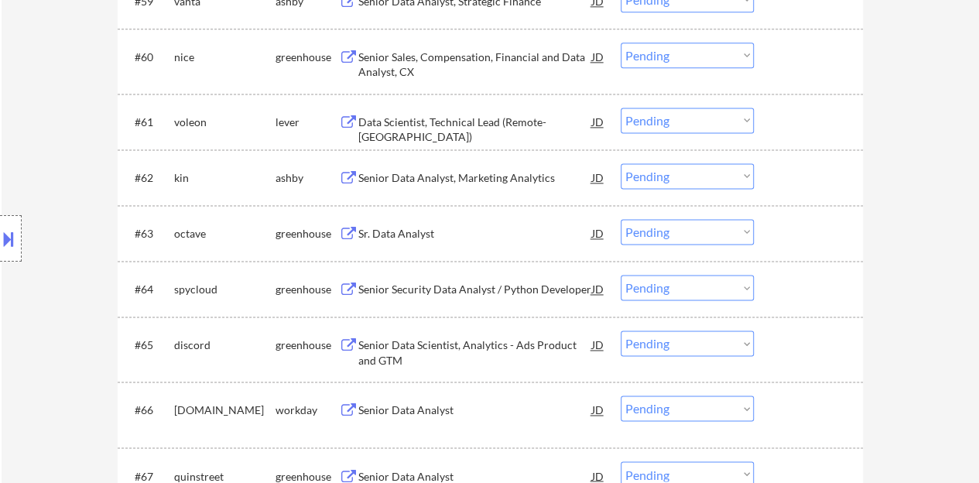
click at [382, 236] on div "Sr. Data Analyst" at bounding box center [475, 233] width 234 height 15
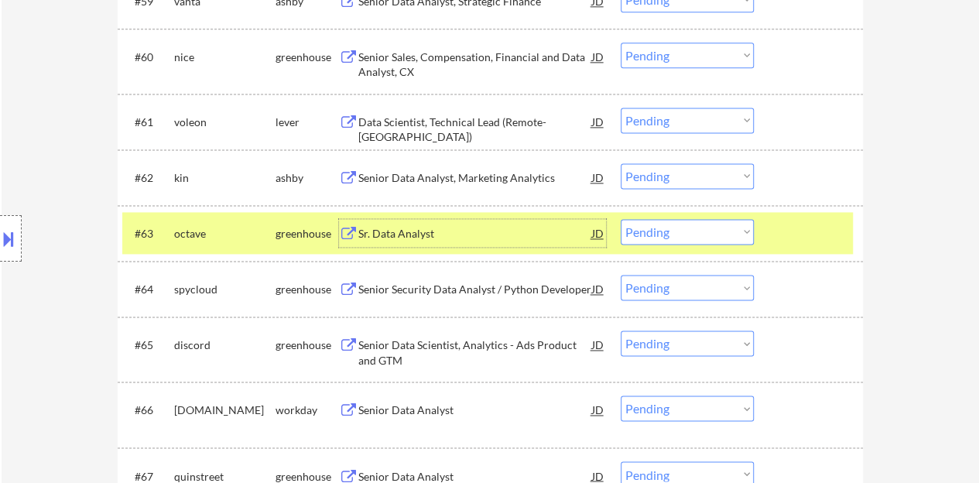
click at [680, 225] on select "Choose an option... Pending Applied Excluded (Questions) Excluded (Expired) Exc…" at bounding box center [687, 232] width 133 height 26
click at [621, 219] on select "Choose an option... Pending Applied Excluded (Questions) Excluded (Expired) Exc…" at bounding box center [687, 232] width 133 height 26
select select ""pending""
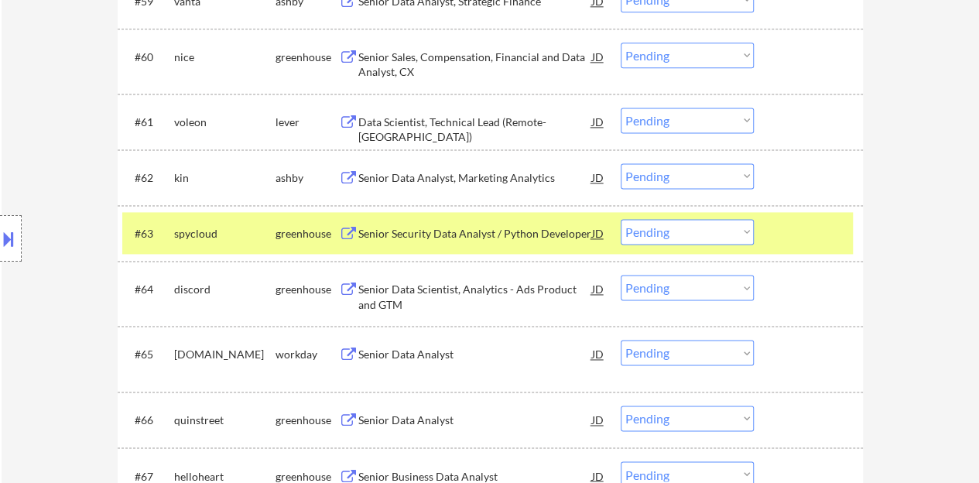
click at [804, 235] on div at bounding box center [811, 233] width 68 height 28
